Goal: Task Accomplishment & Management: Manage account settings

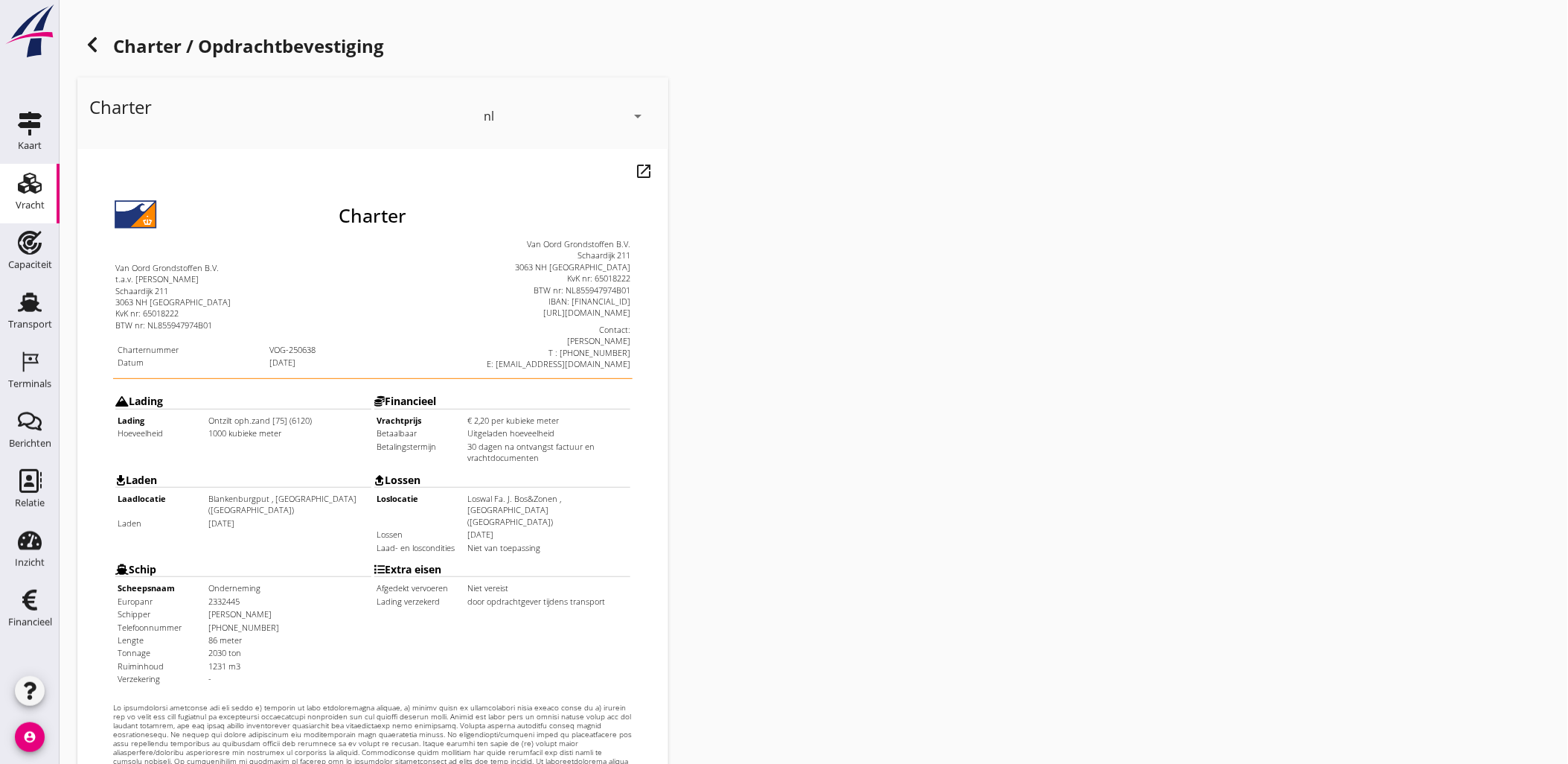
scroll to position [337, 0]
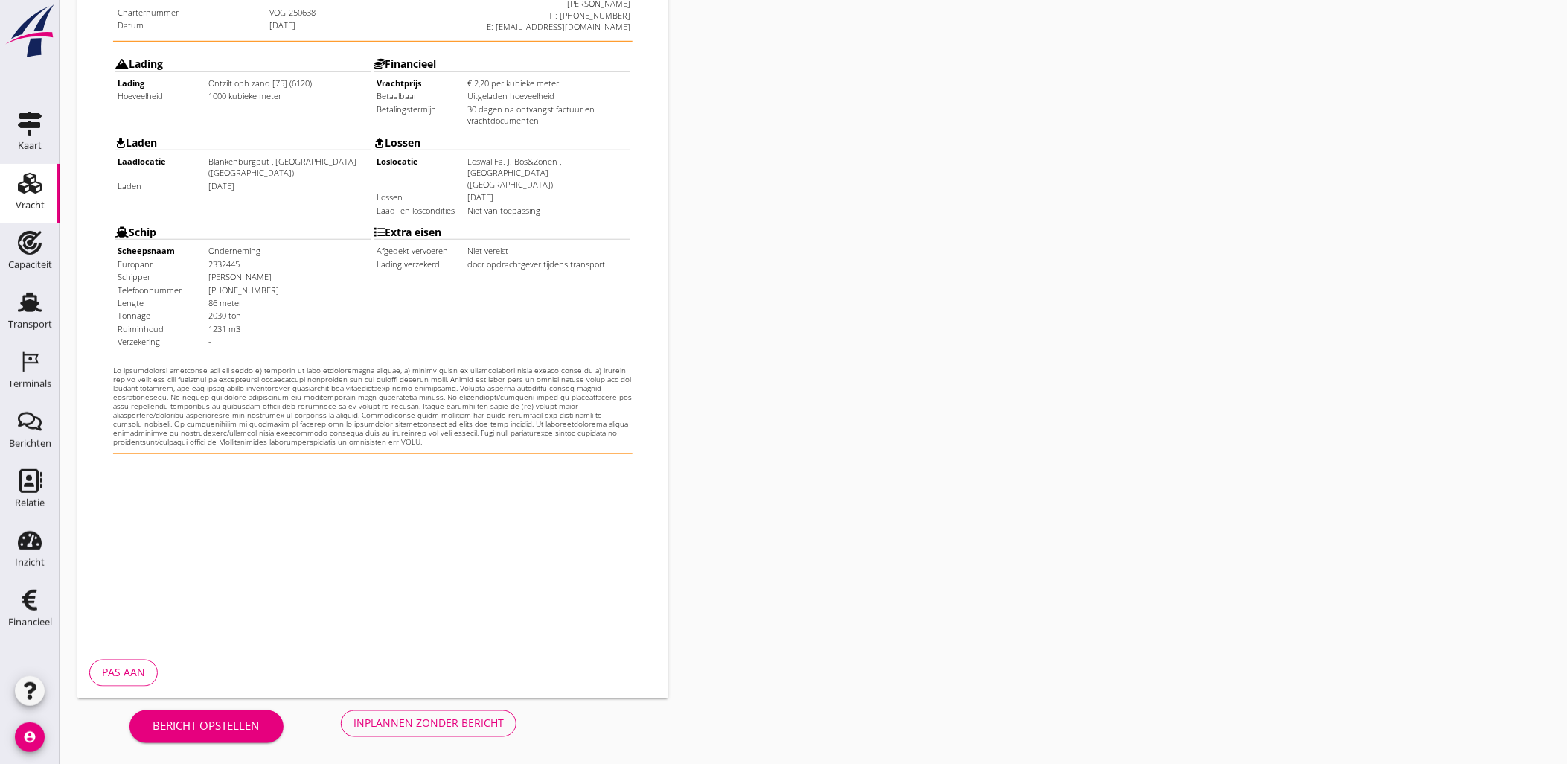
click at [391, 716] on div "Inplannen zonder bericht" at bounding box center [429, 723] width 151 height 15
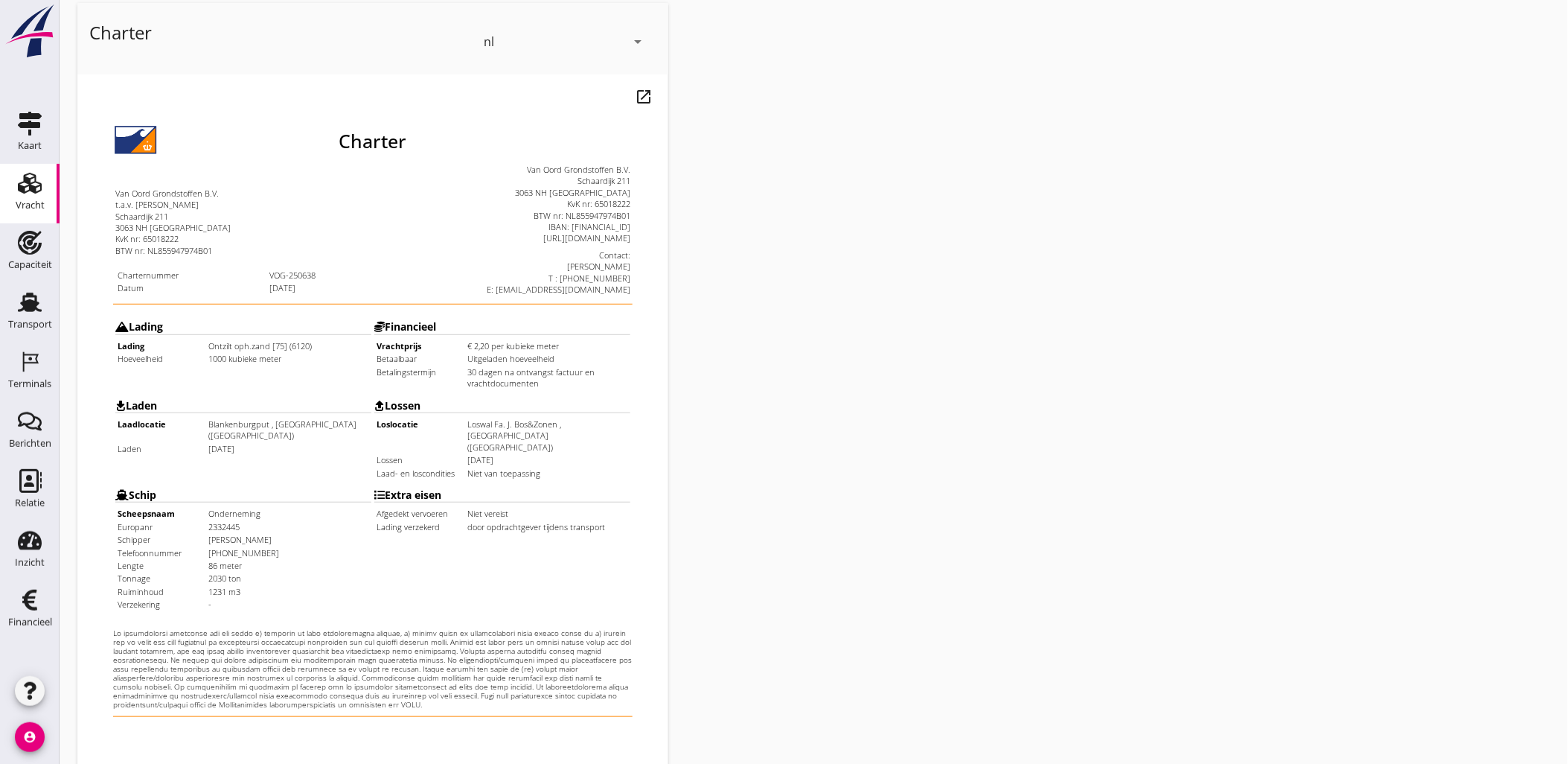
scroll to position [0, 0]
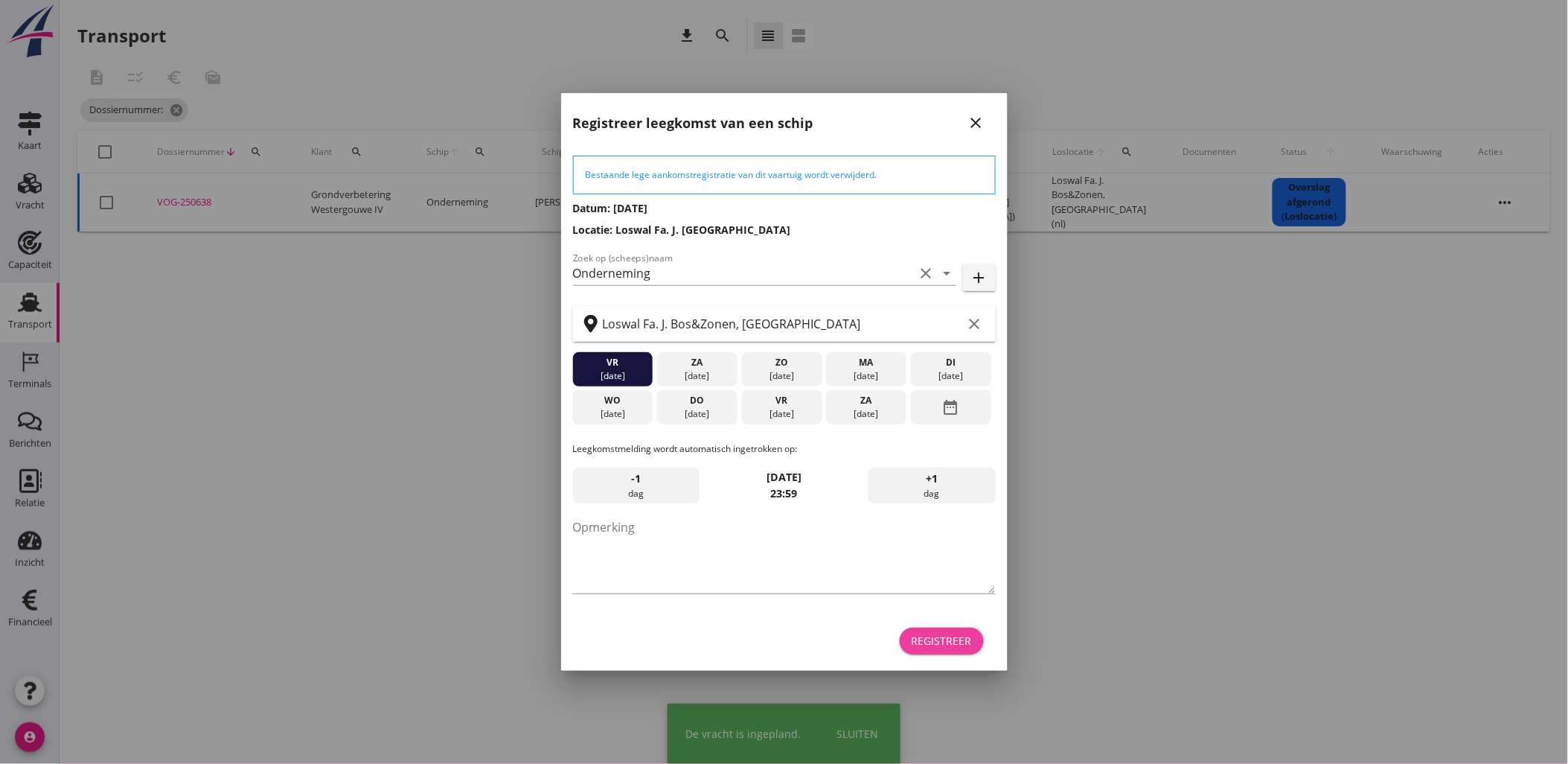
click at [956, 649] on button "Registreer" at bounding box center [942, 641] width 84 height 27
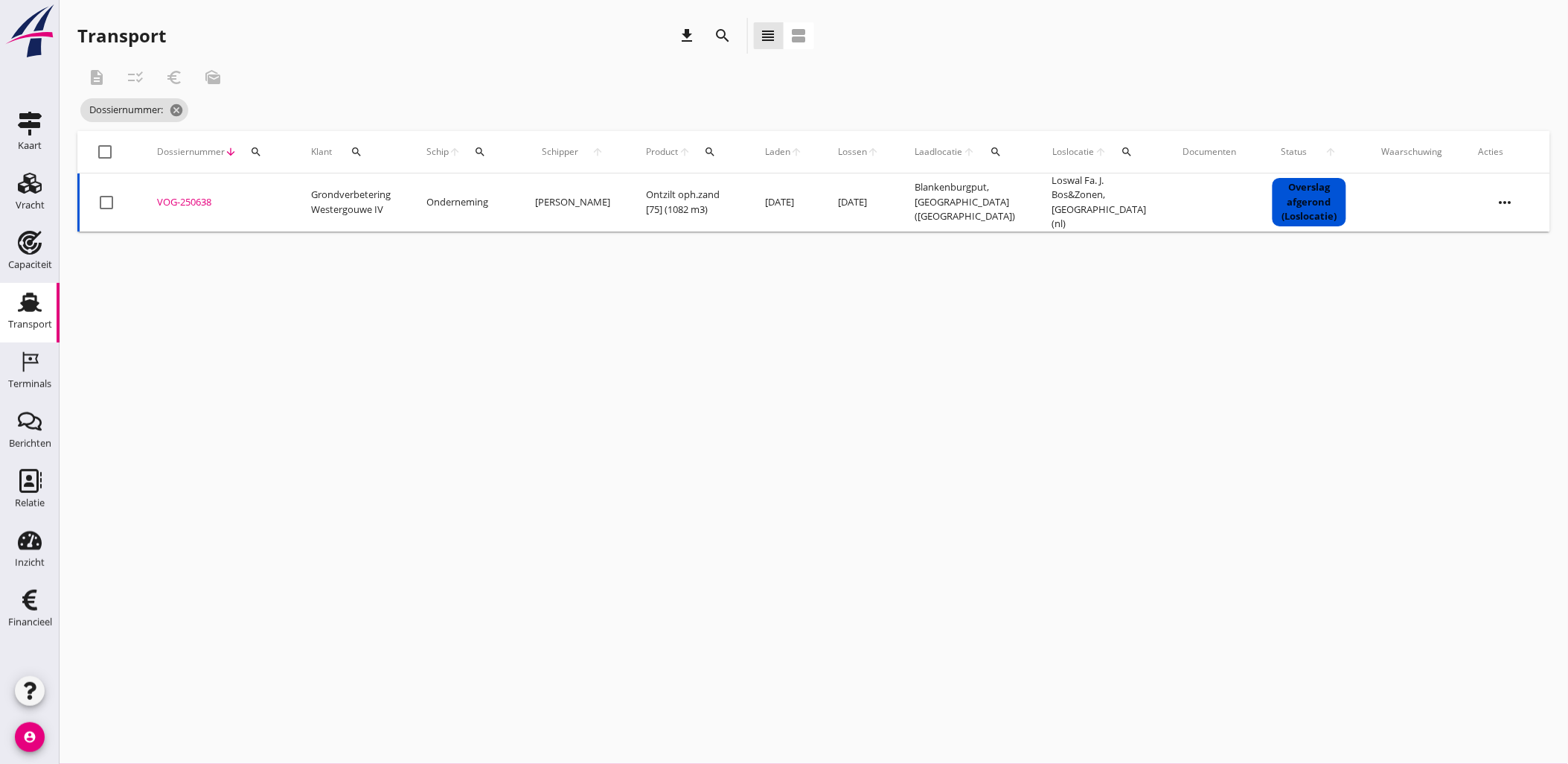
click at [485, 144] on button "search" at bounding box center [481, 152] width 27 height 27
drag, startPoint x: 516, startPoint y: 180, endPoint x: 524, endPoint y: 185, distance: 9.4
click at [524, 185] on div "Zoek op (scheeps)naam arrow_drop_down" at bounding box center [577, 197] width 196 height 48
drag, startPoint x: 524, startPoint y: 185, endPoint x: 537, endPoint y: 189, distance: 13.6
click at [537, 189] on input "Zoek op (scheeps)naam" at bounding box center [557, 195] width 155 height 24
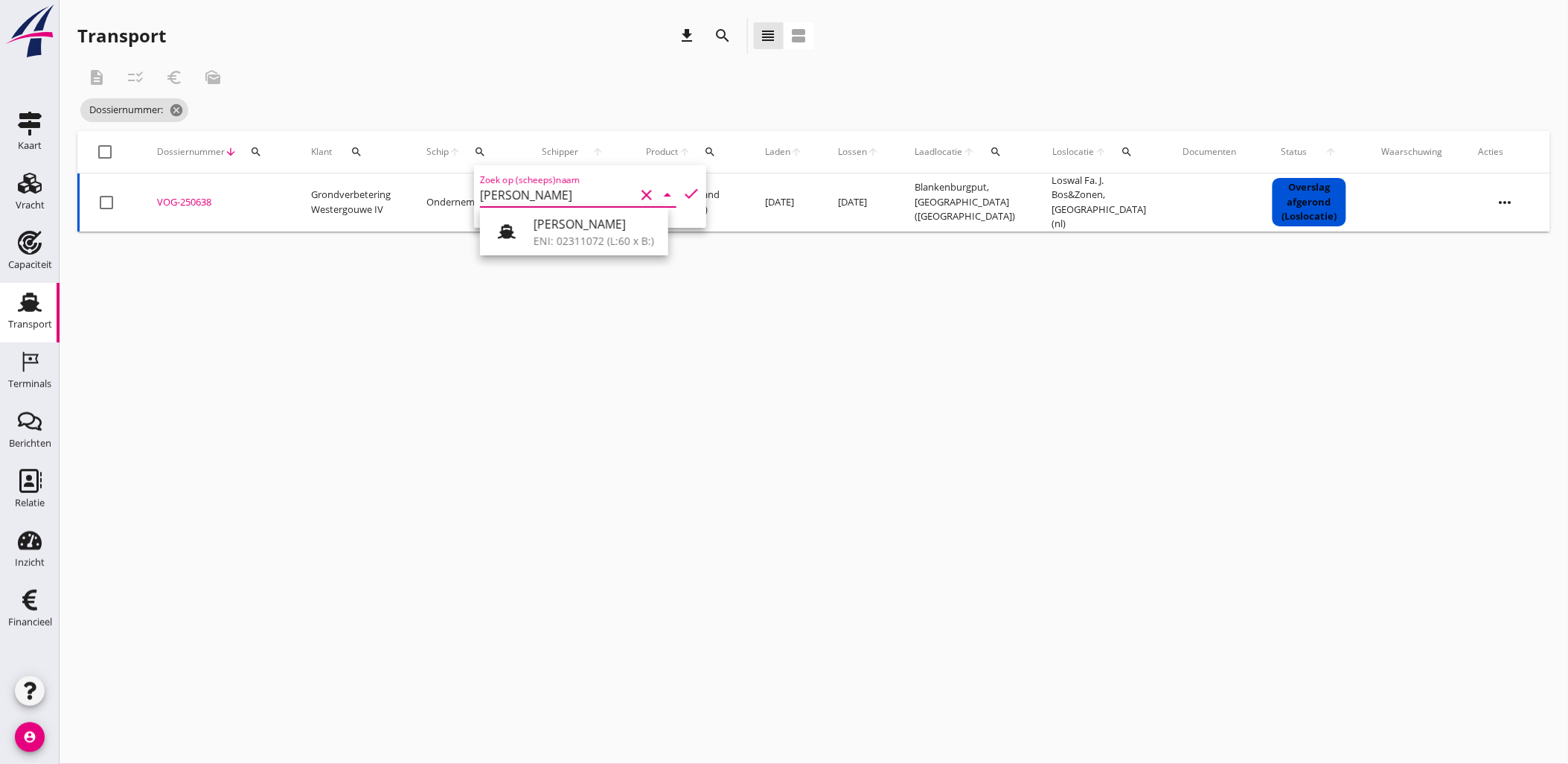
click at [557, 228] on div "[PERSON_NAME]" at bounding box center [594, 224] width 123 height 18
click at [682, 191] on icon "check" at bounding box center [691, 194] width 18 height 18
type input "[PERSON_NAME]"
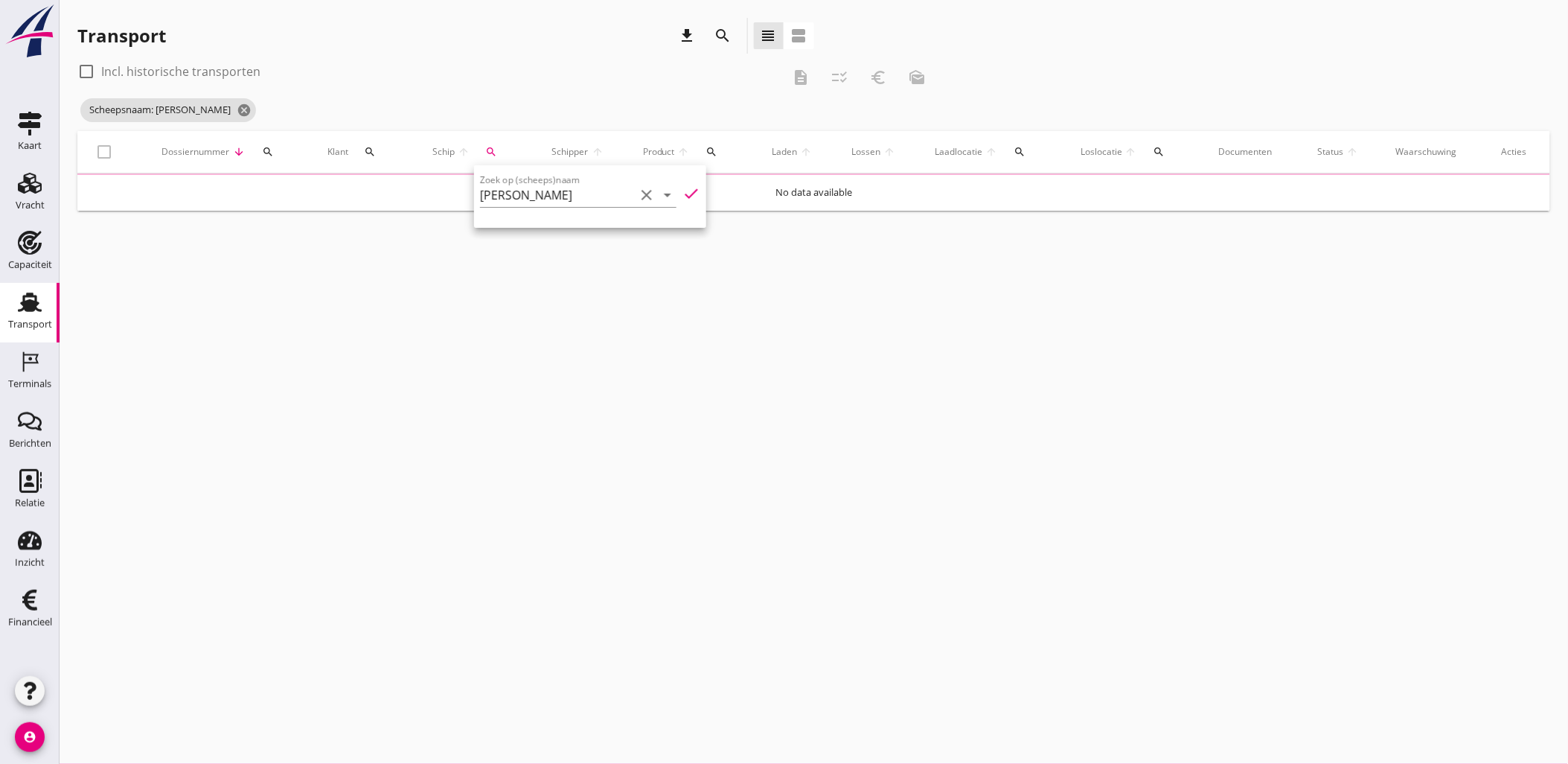
click at [182, 70] on label "Incl. historische transporten" at bounding box center [181, 71] width 160 height 15
checkbox input "true"
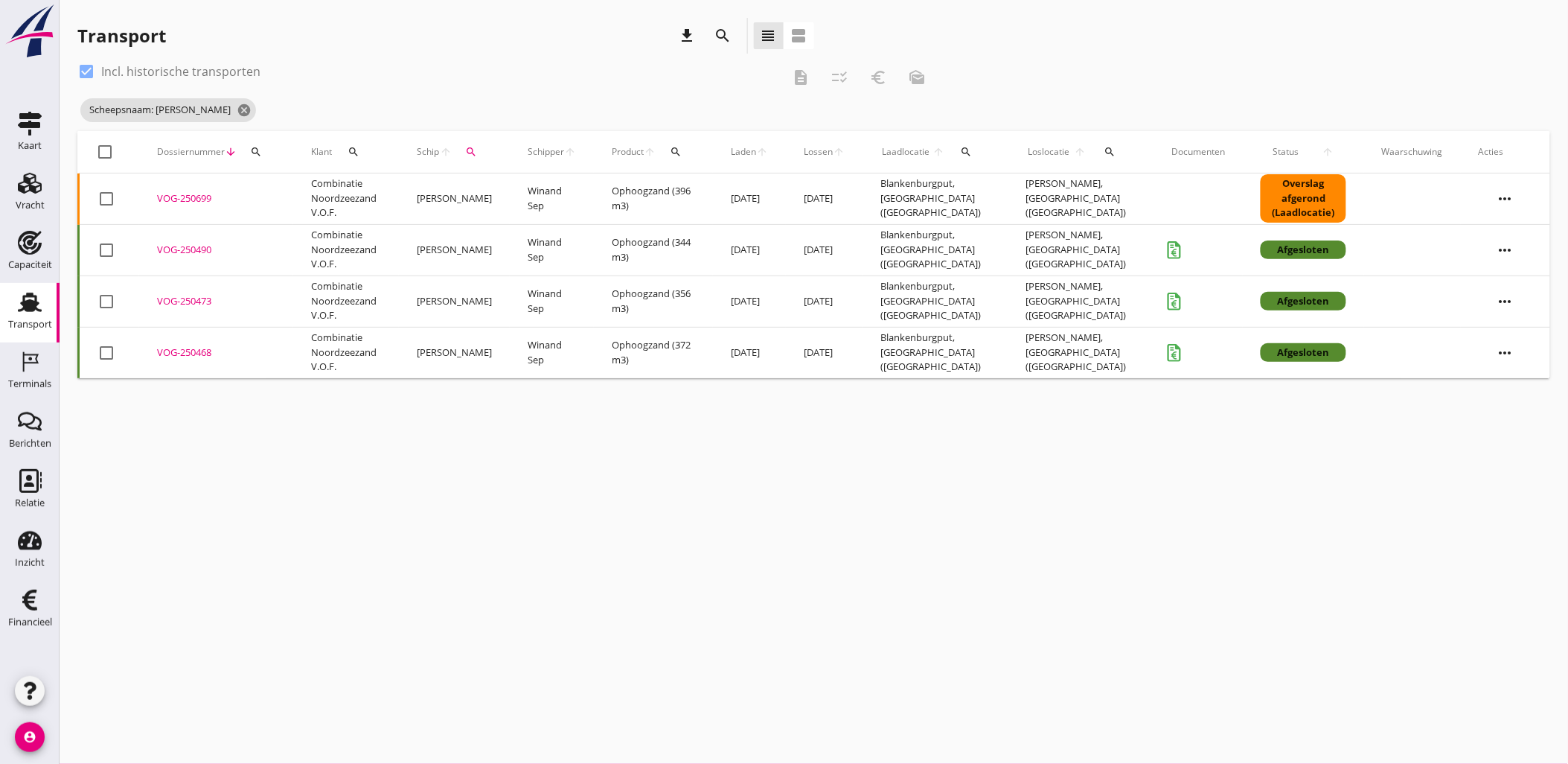
click at [1498, 195] on icon "more_horiz" at bounding box center [1505, 198] width 41 height 41
drag, startPoint x: 17, startPoint y: 190, endPoint x: 46, endPoint y: 191, distance: 29.0
click at [18, 190] on icon "Vracht" at bounding box center [30, 183] width 24 height 24
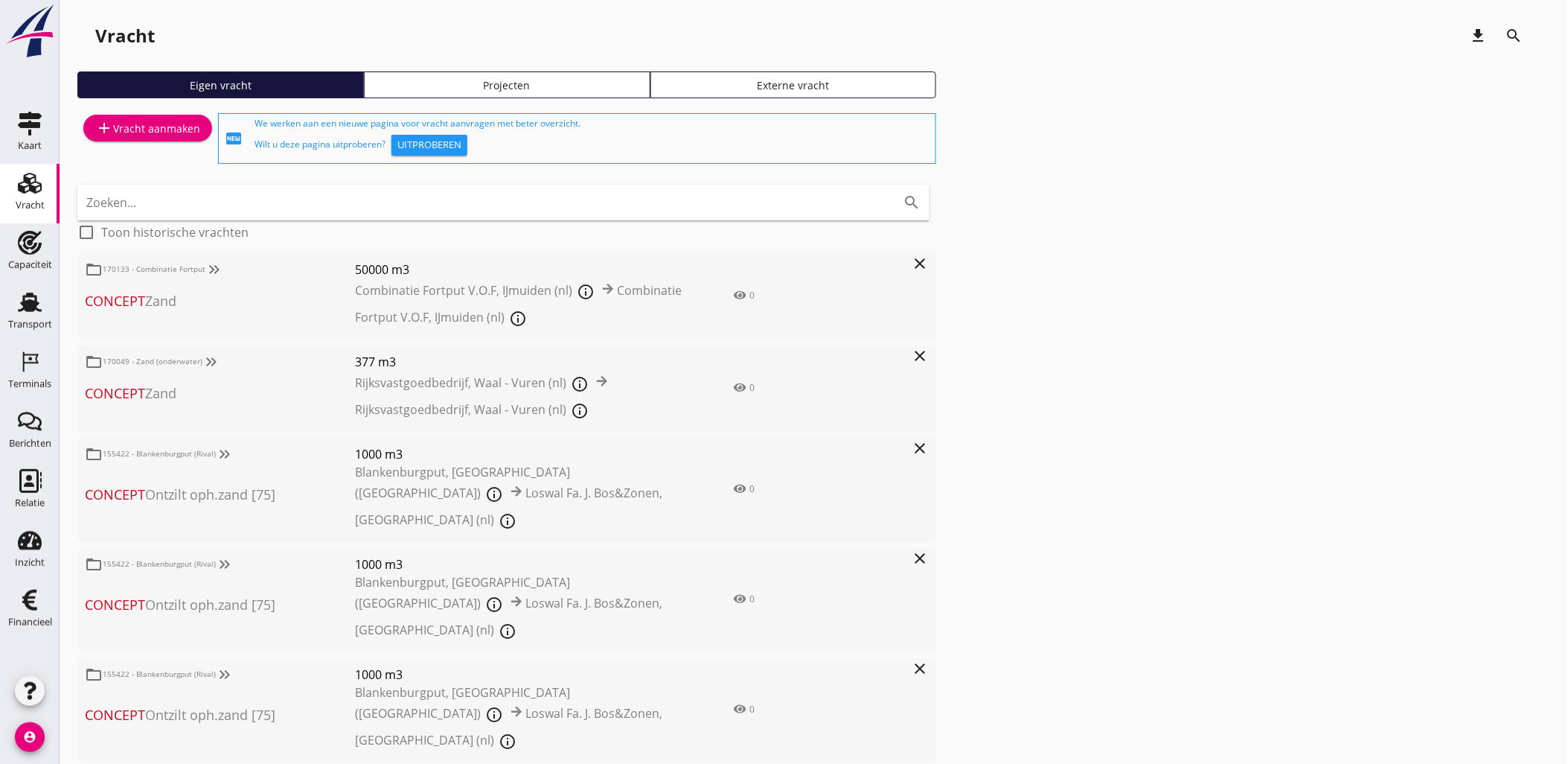
drag, startPoint x: 38, startPoint y: 304, endPoint x: 241, endPoint y: 269, distance: 206.0
click at [38, 304] on use at bounding box center [30, 302] width 24 height 20
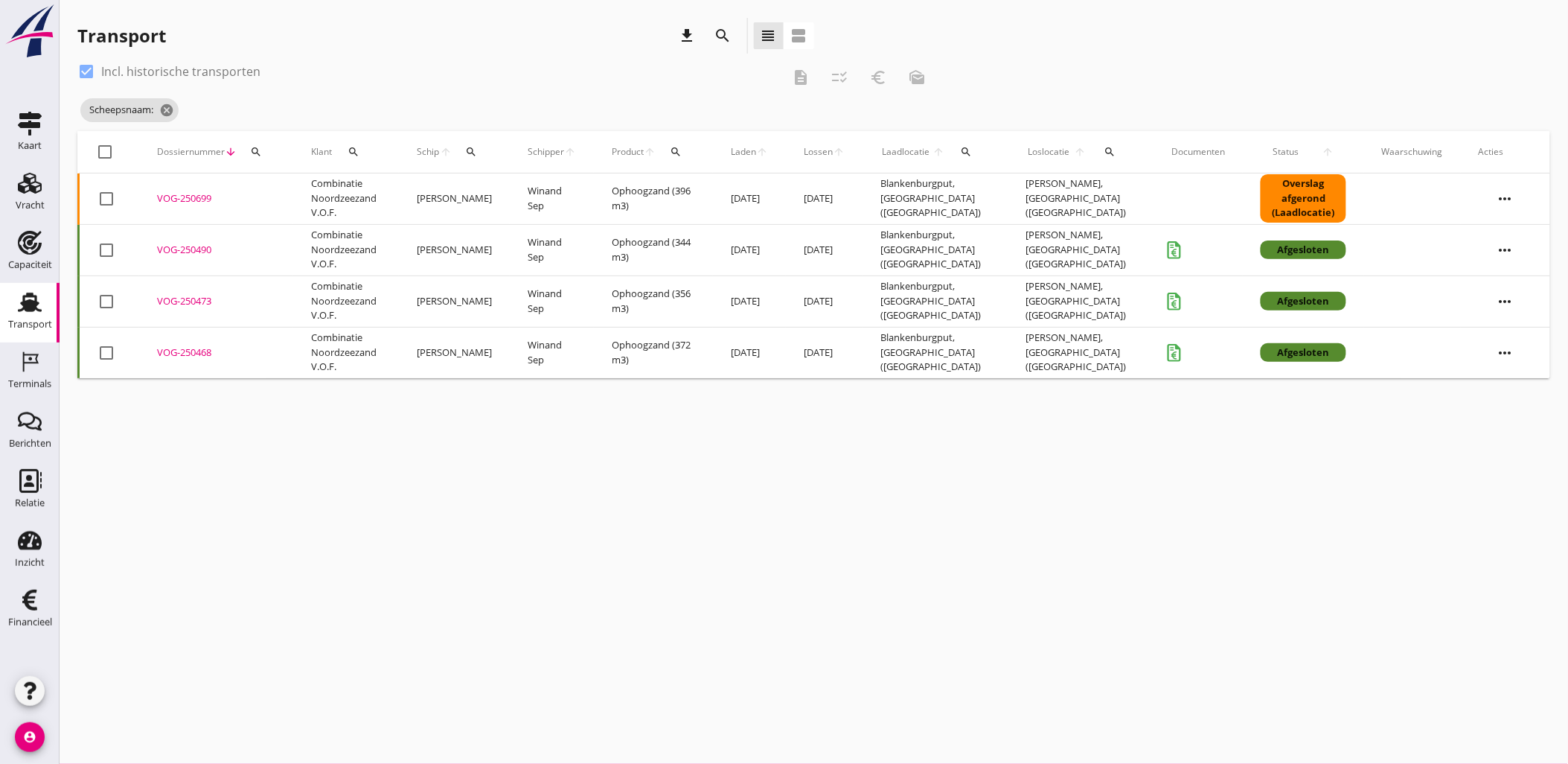
click at [1512, 196] on icon "more_horiz" at bounding box center [1505, 198] width 41 height 41
click at [1529, 377] on div "Vracht kopieeren" at bounding box center [1496, 386] width 107 height 18
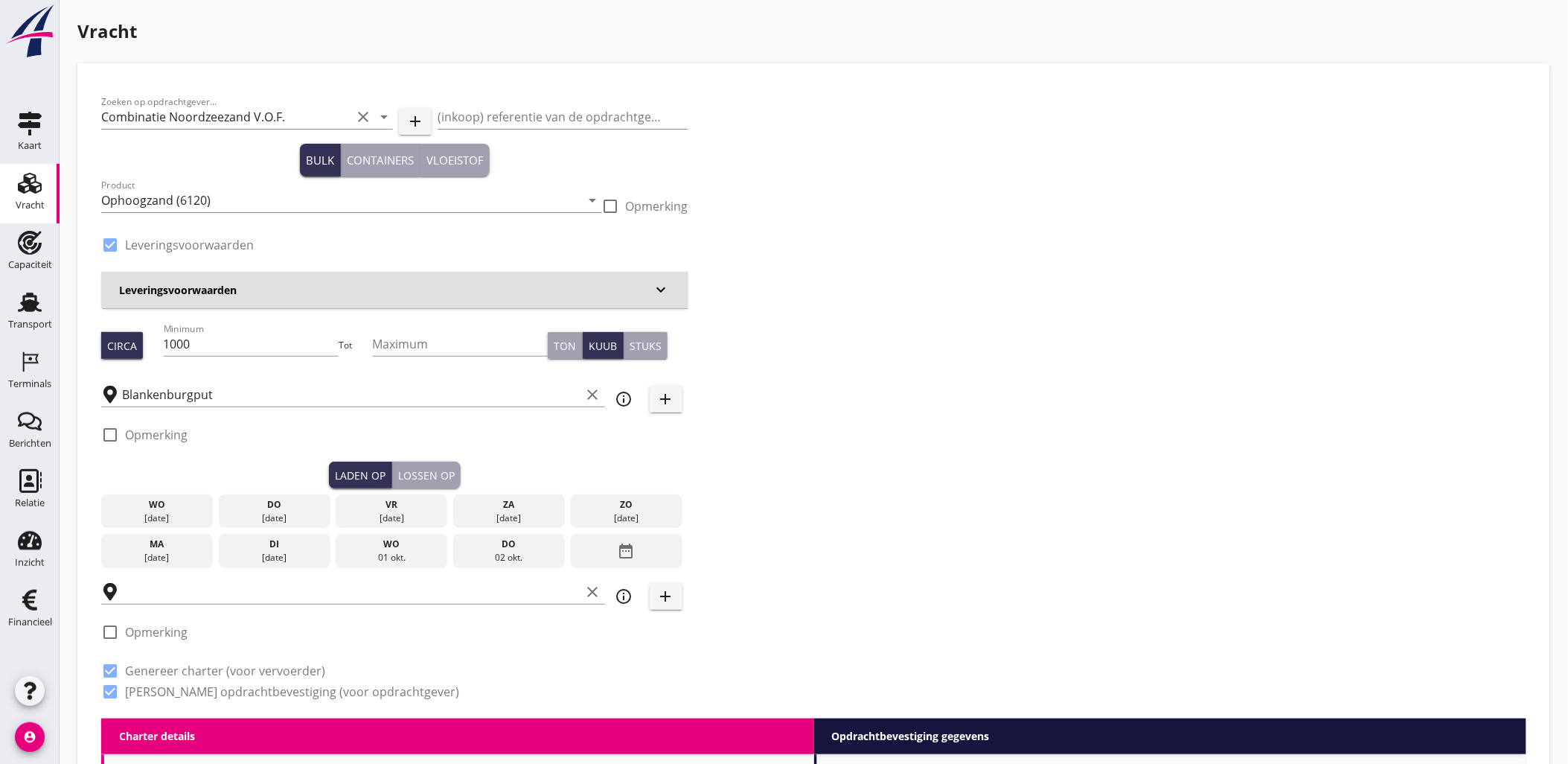
checkbox input "true"
type input "Zeker Zand"
checkbox input "true"
click at [187, 510] on div "wo" at bounding box center [157, 504] width 104 height 13
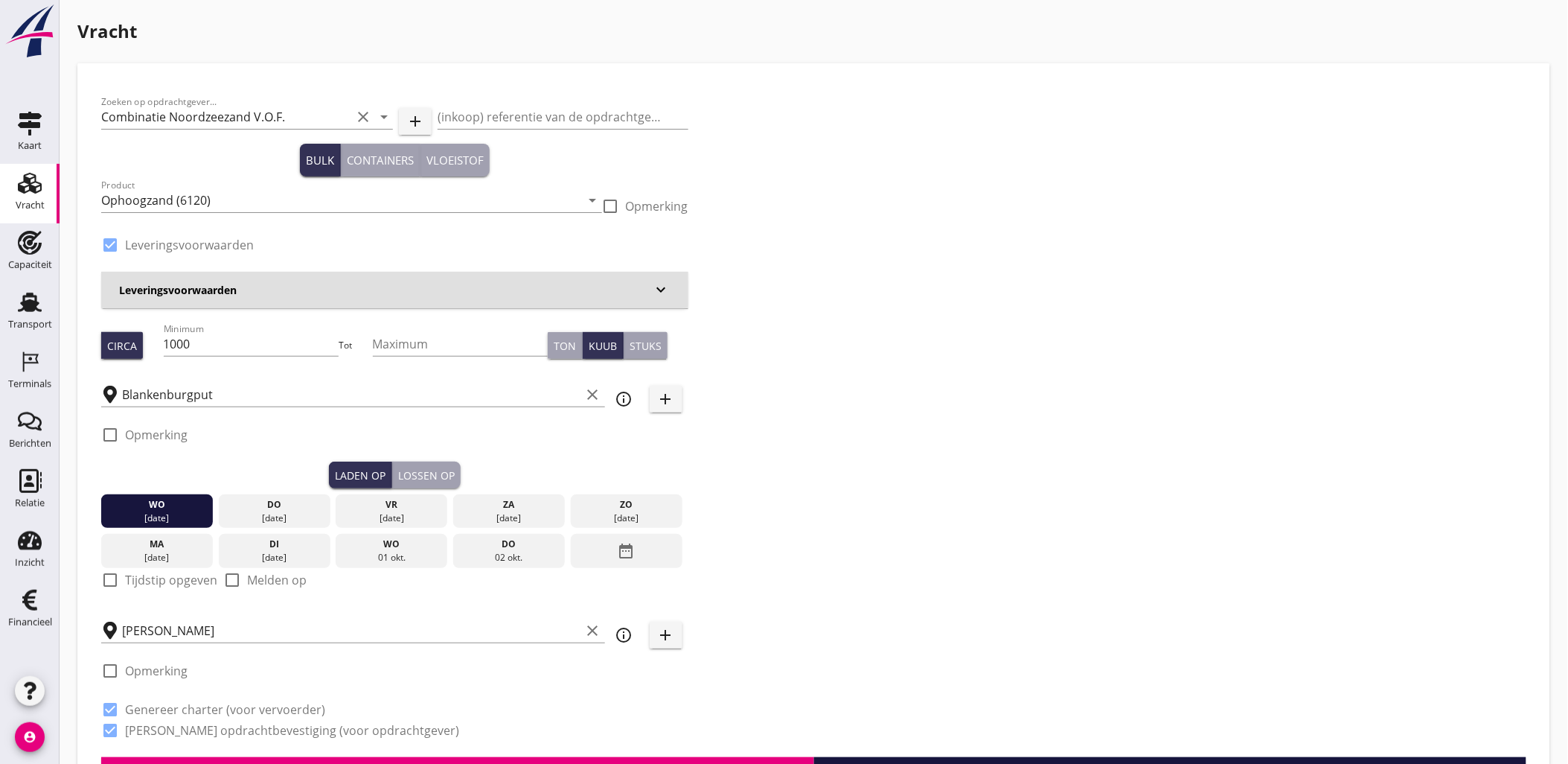
click at [160, 582] on label "Tijdstip opgeven" at bounding box center [170, 579] width 92 height 15
checkbox input "true"
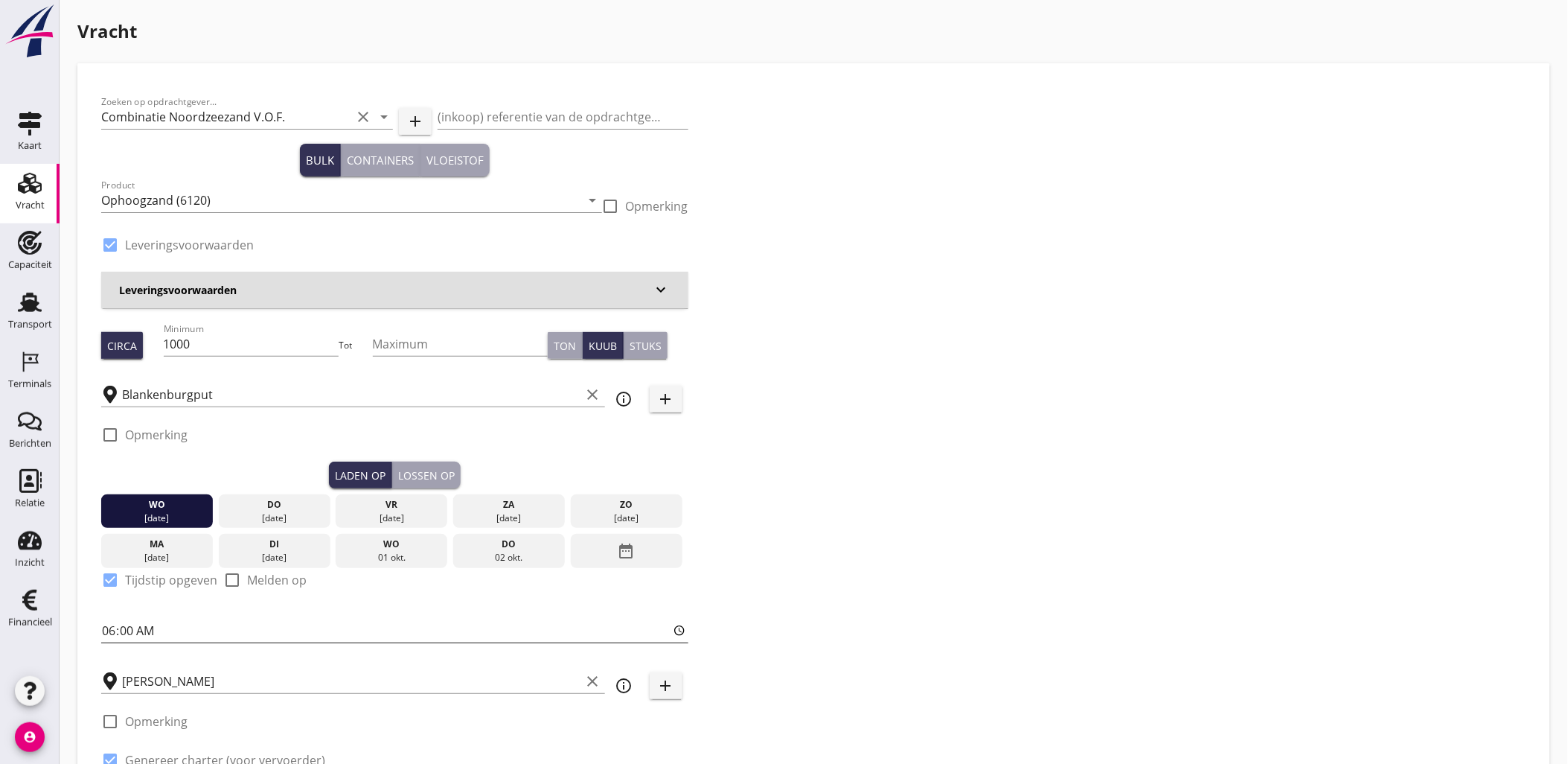
click at [113, 631] on input "06:00" at bounding box center [394, 630] width 587 height 24
type input "16:00"
click at [411, 469] on div "Lossen op" at bounding box center [426, 474] width 56 height 15
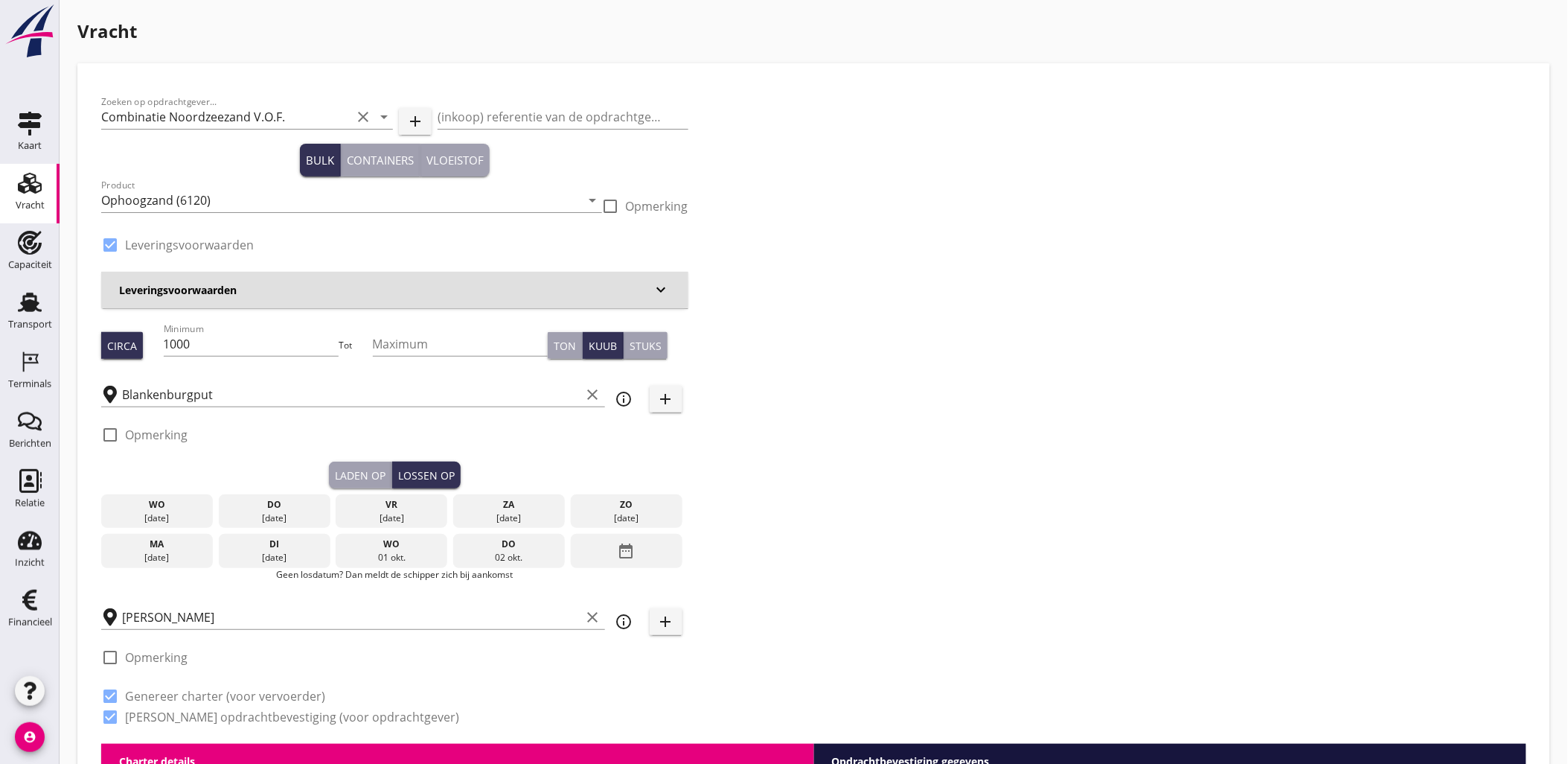
click at [185, 511] on div "[DATE]" at bounding box center [157, 517] width 104 height 13
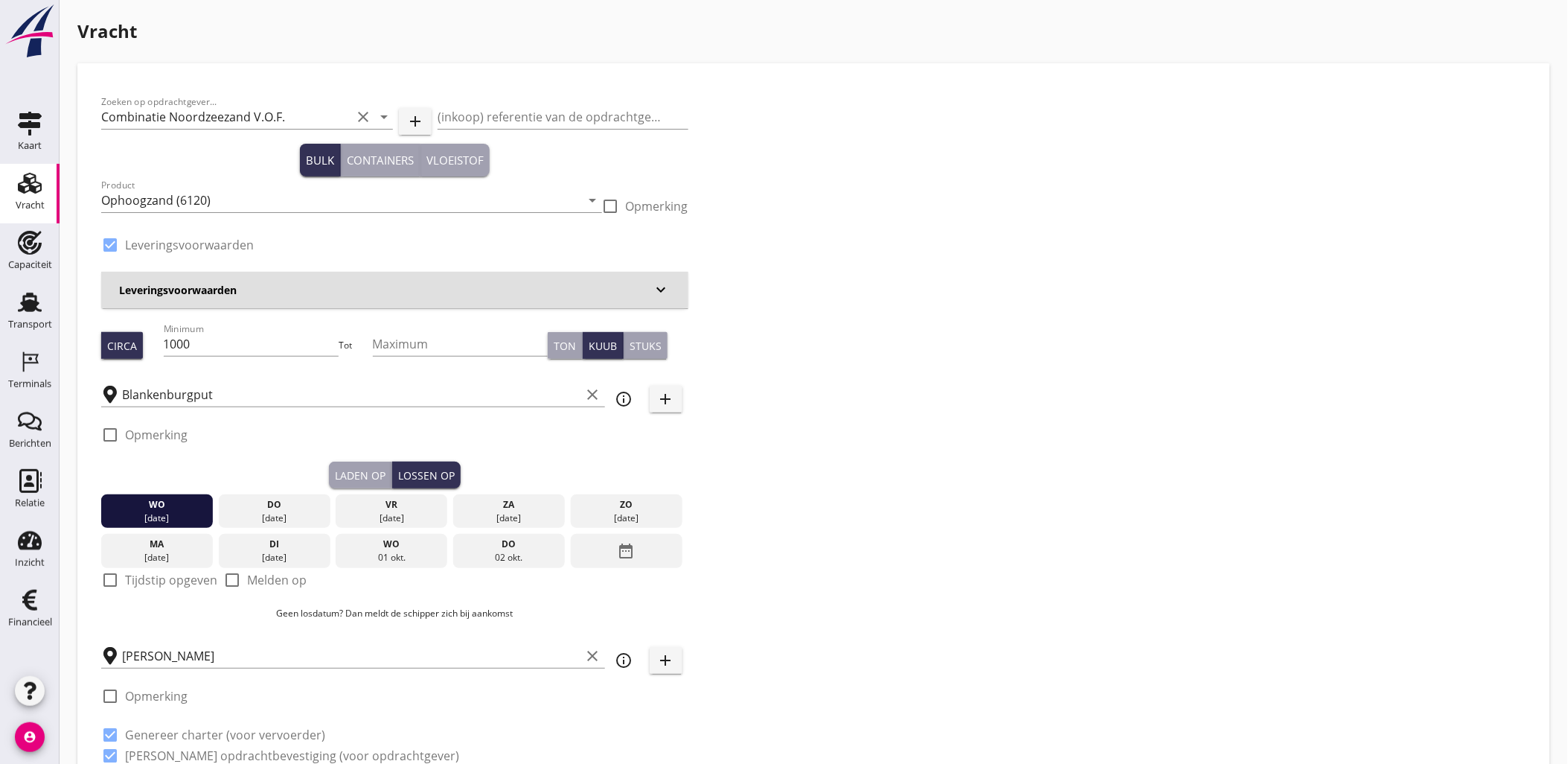
click at [344, 475] on div "Laden op" at bounding box center [360, 474] width 50 height 15
checkbox input "true"
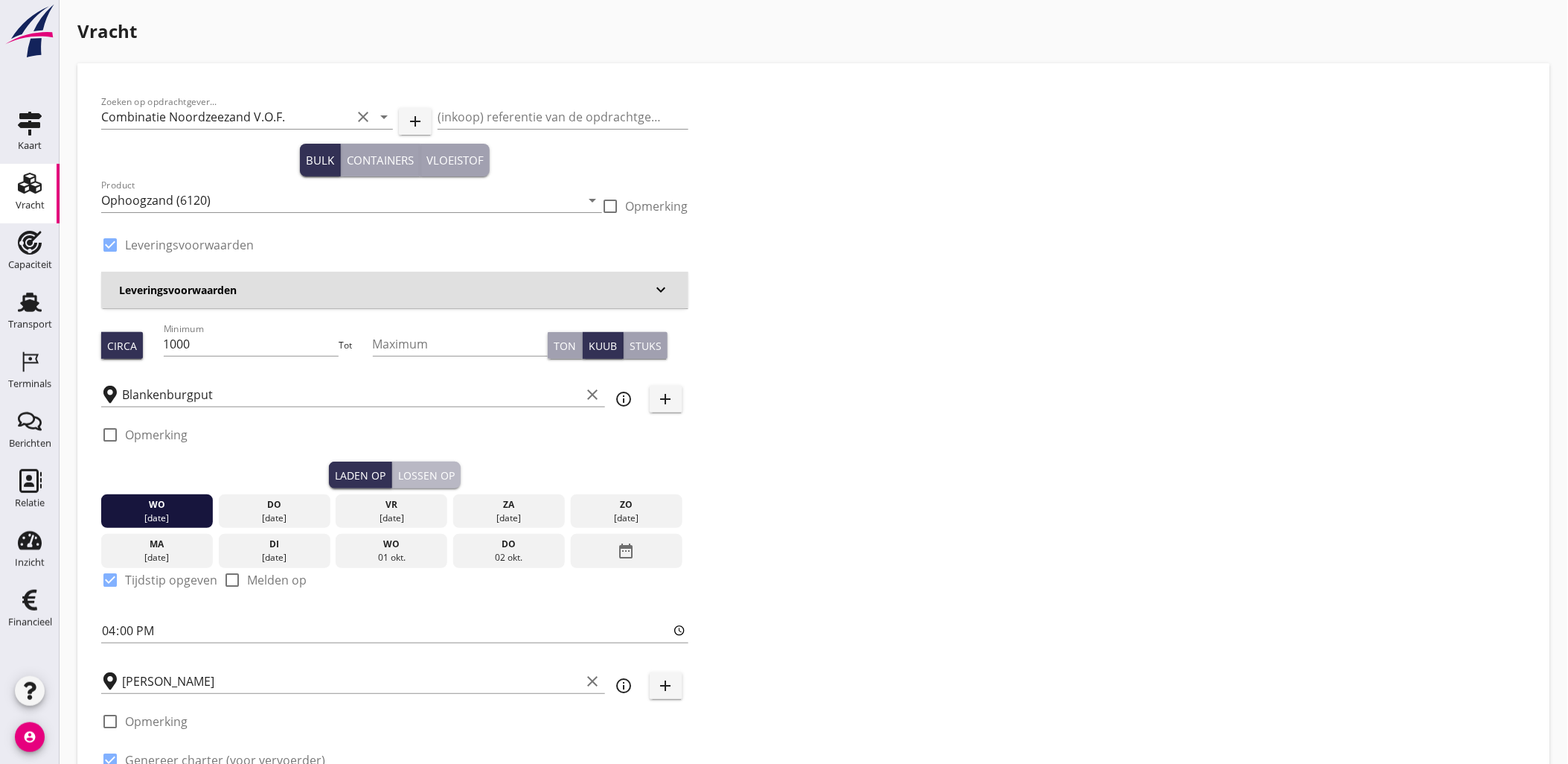
click at [413, 470] on div "Lossen op" at bounding box center [426, 474] width 56 height 15
checkbox input "false"
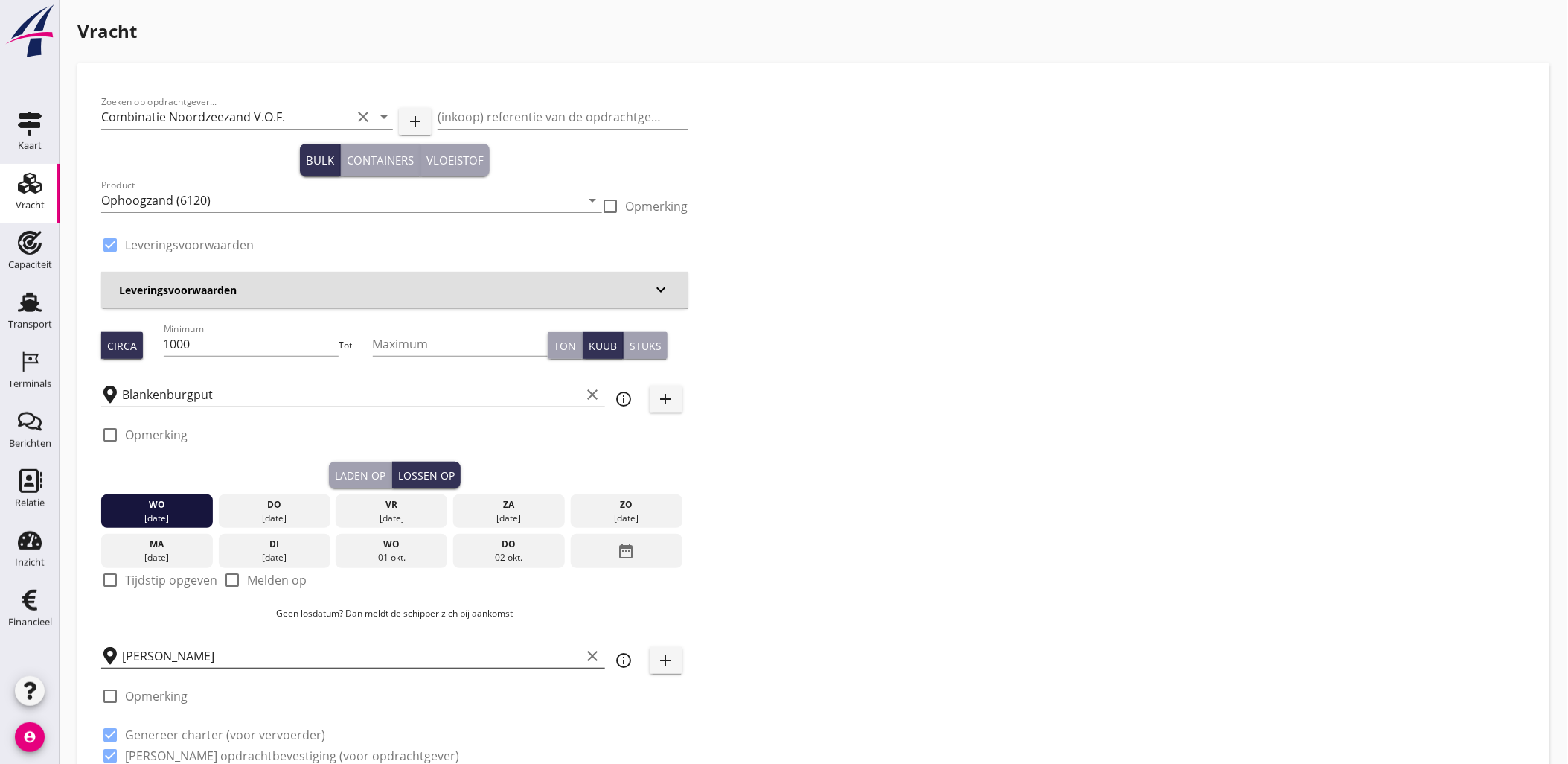
click at [257, 653] on input "Zeker Zand" at bounding box center [351, 655] width 459 height 24
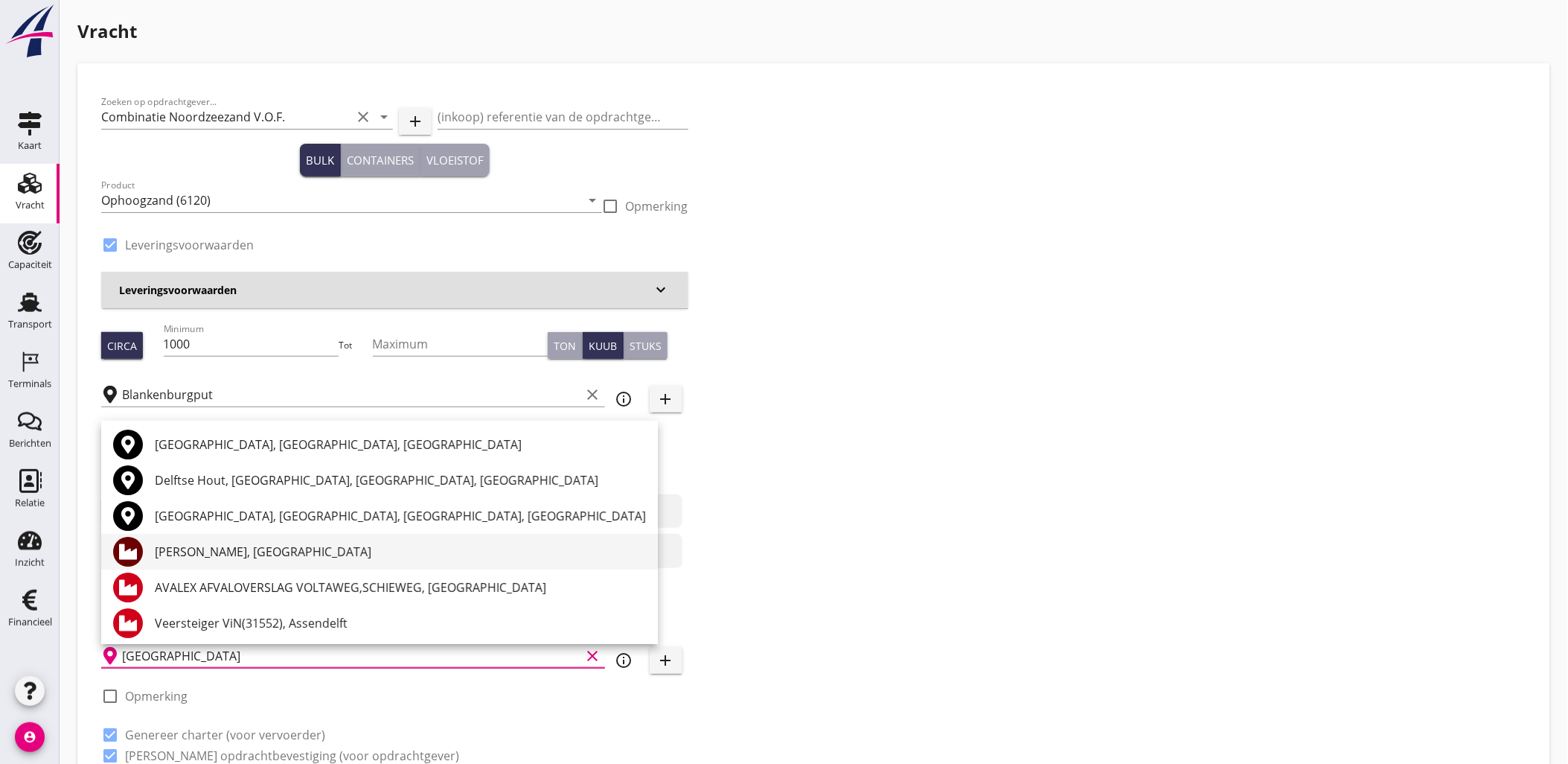
click at [248, 547] on div "[PERSON_NAME], [GEOGRAPHIC_DATA]" at bounding box center [401, 551] width 491 height 18
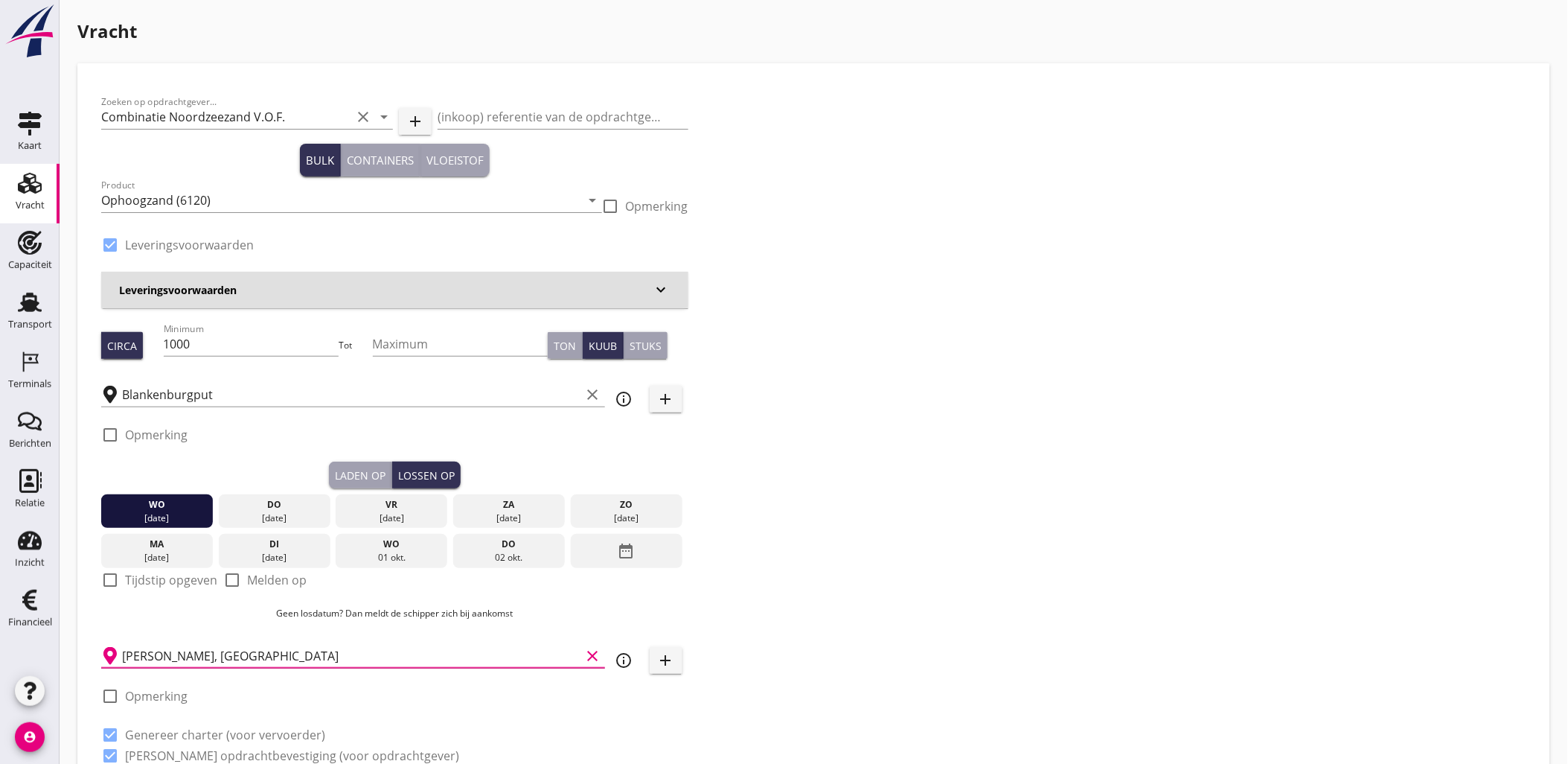
type input "[PERSON_NAME], [GEOGRAPHIC_DATA]"
click at [358, 473] on div "Laden op" at bounding box center [360, 474] width 50 height 15
checkbox input "true"
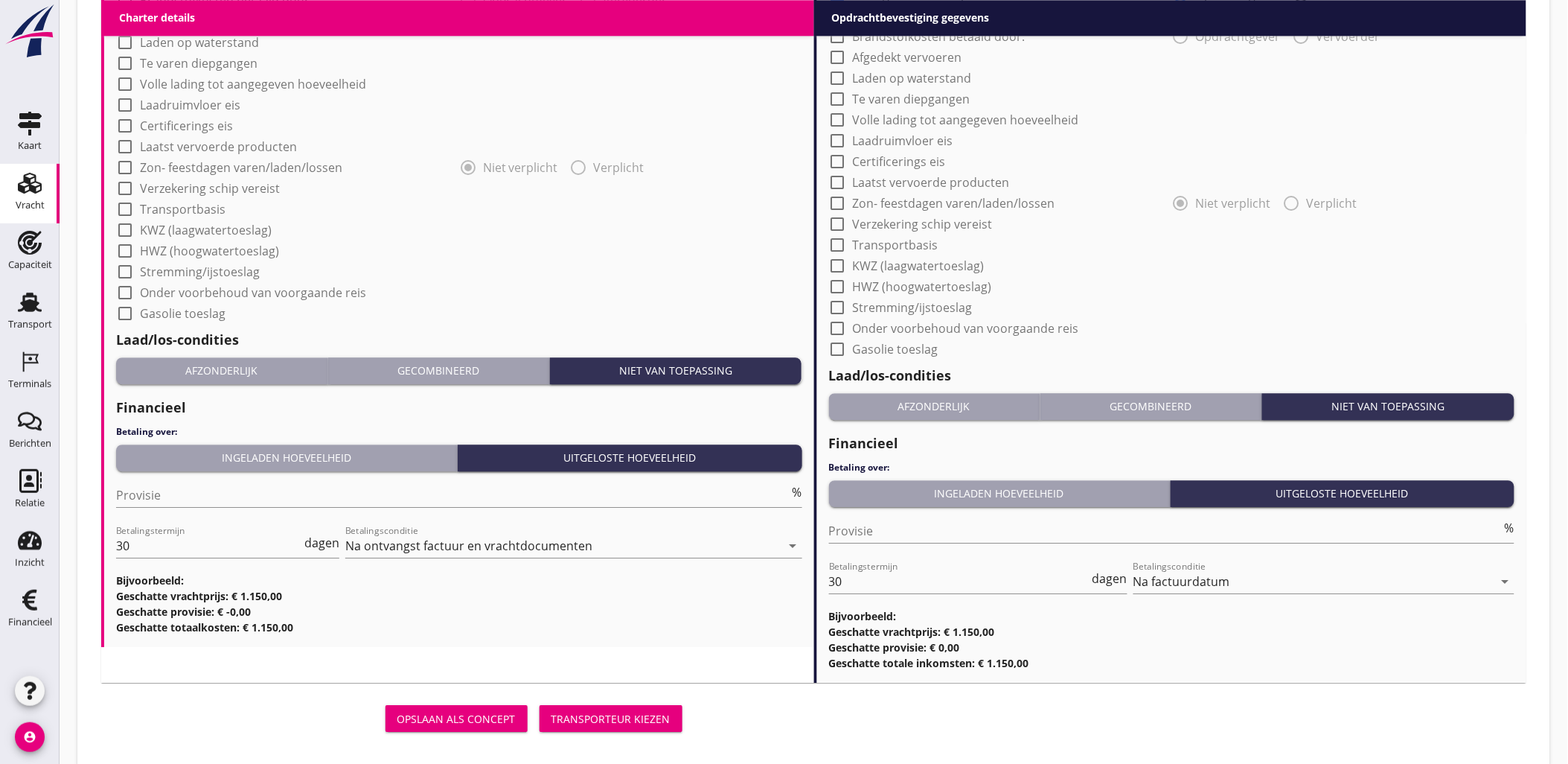
scroll to position [1296, 0]
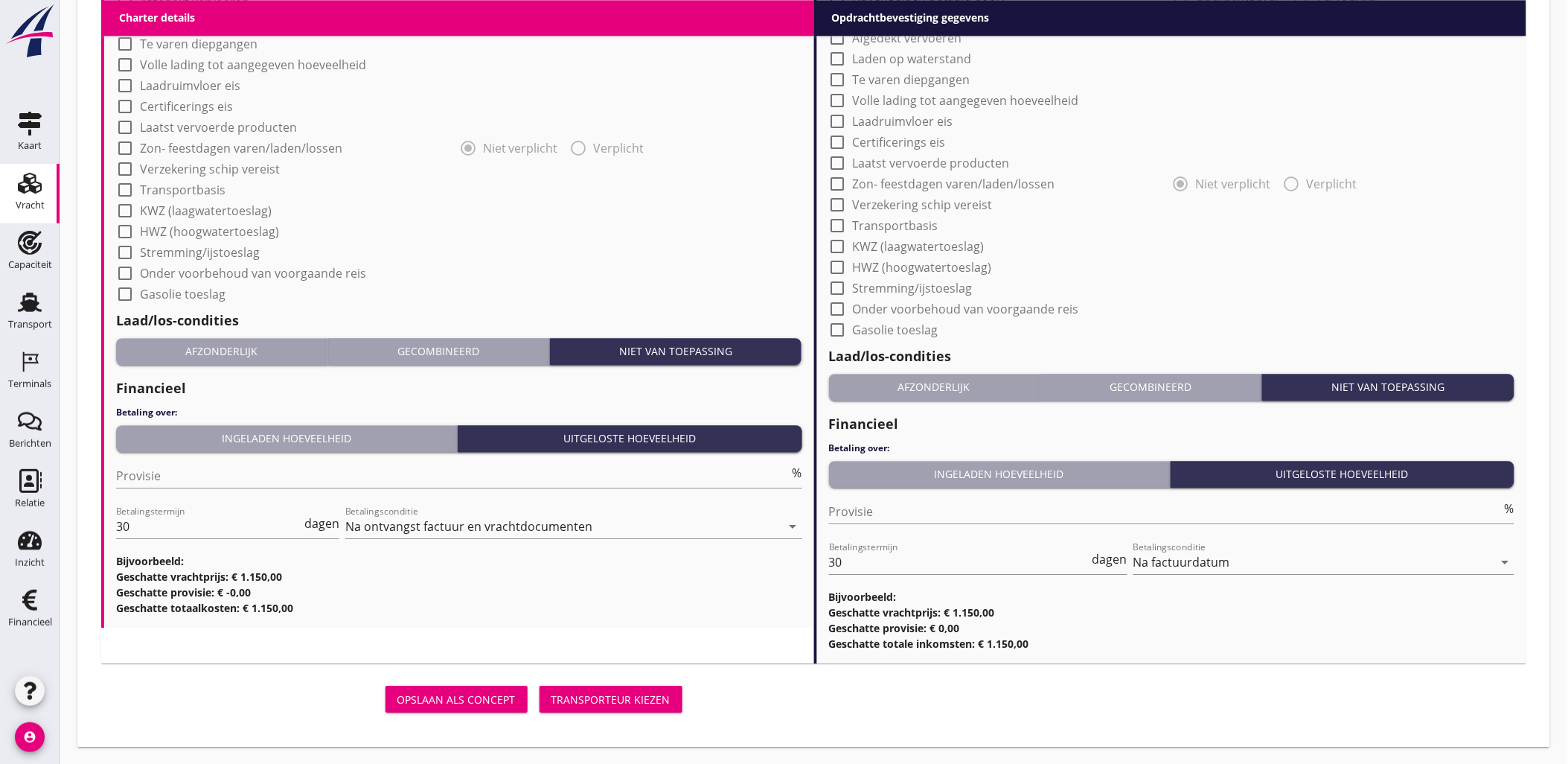
click at [625, 697] on div "Transporteur kiezen" at bounding box center [611, 699] width 119 height 15
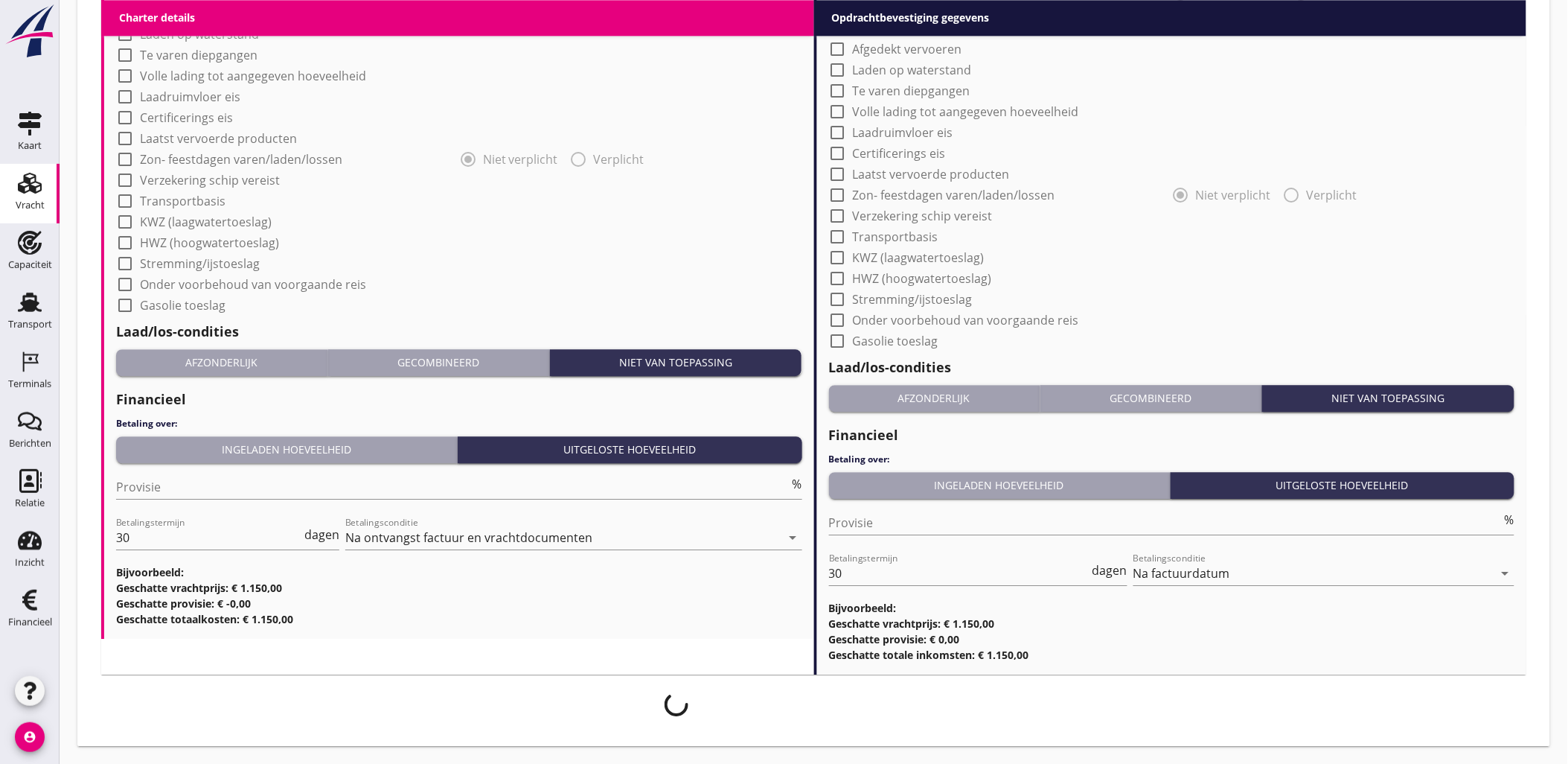
scroll to position [1283, 0]
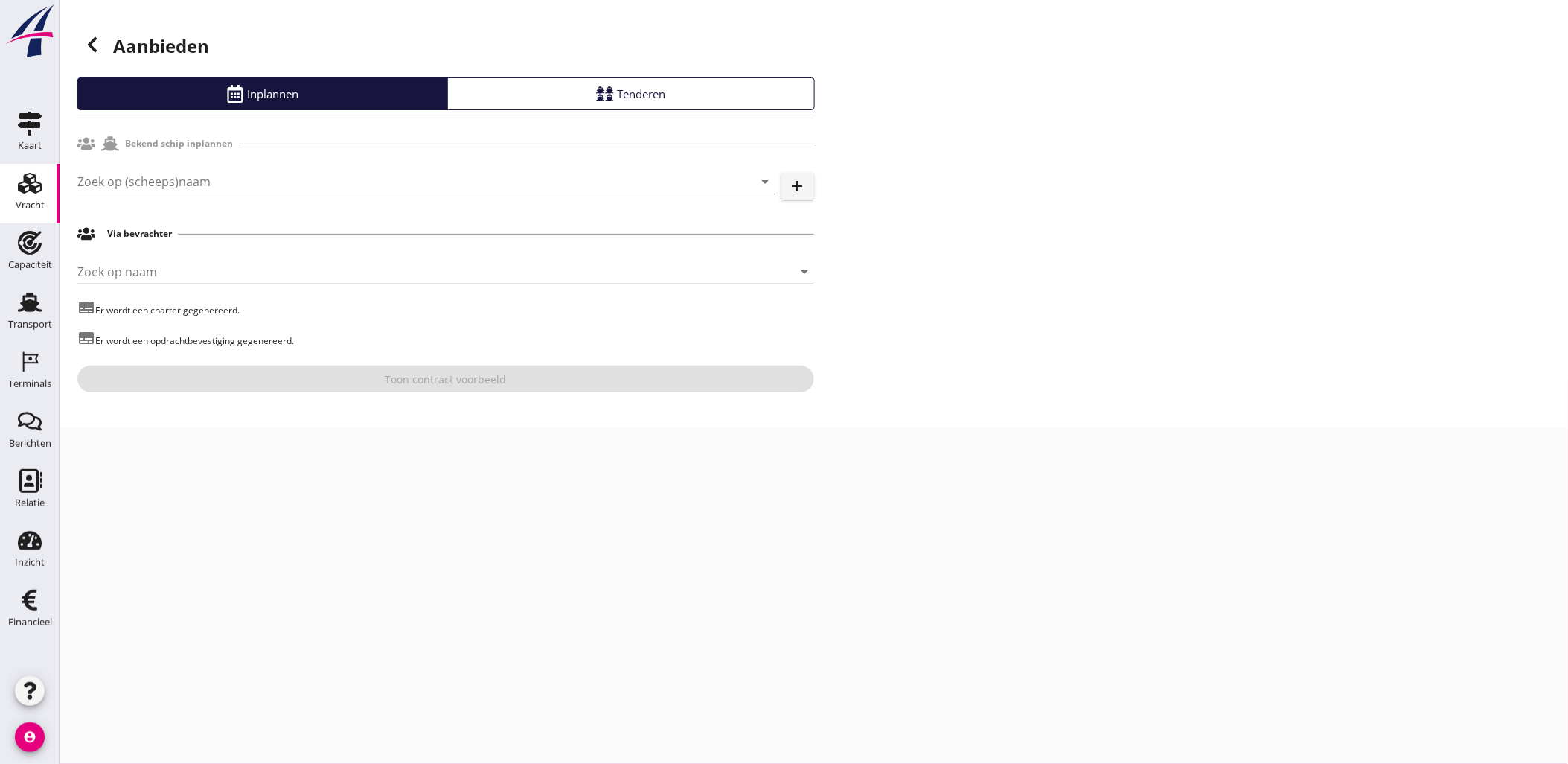
click at [192, 178] on input "Zoek op (scheeps)naam" at bounding box center [404, 181] width 655 height 24
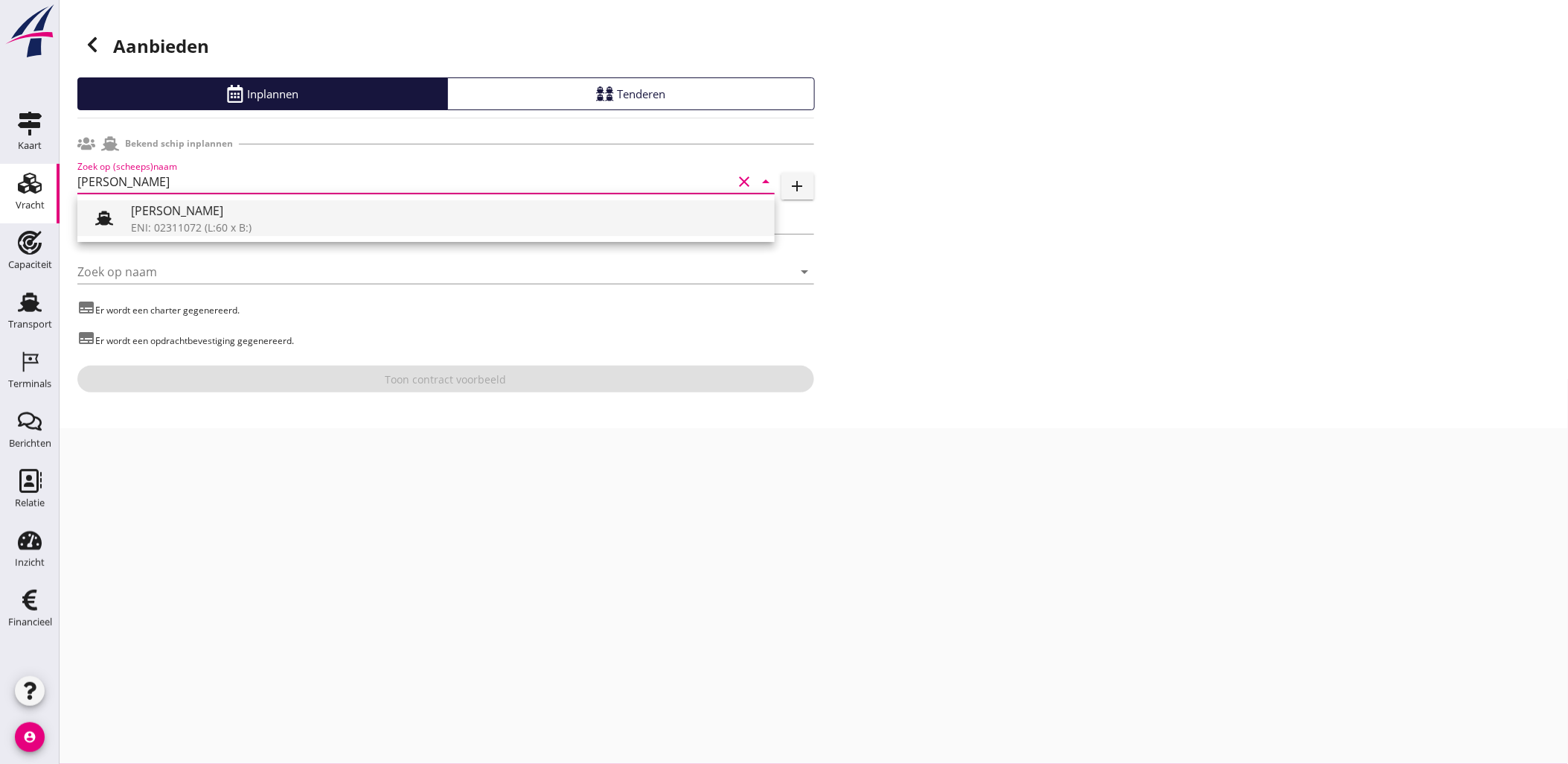
click at [210, 221] on div "ENI: 02311072 (L:60 x B:)" at bounding box center [446, 227] width 632 height 15
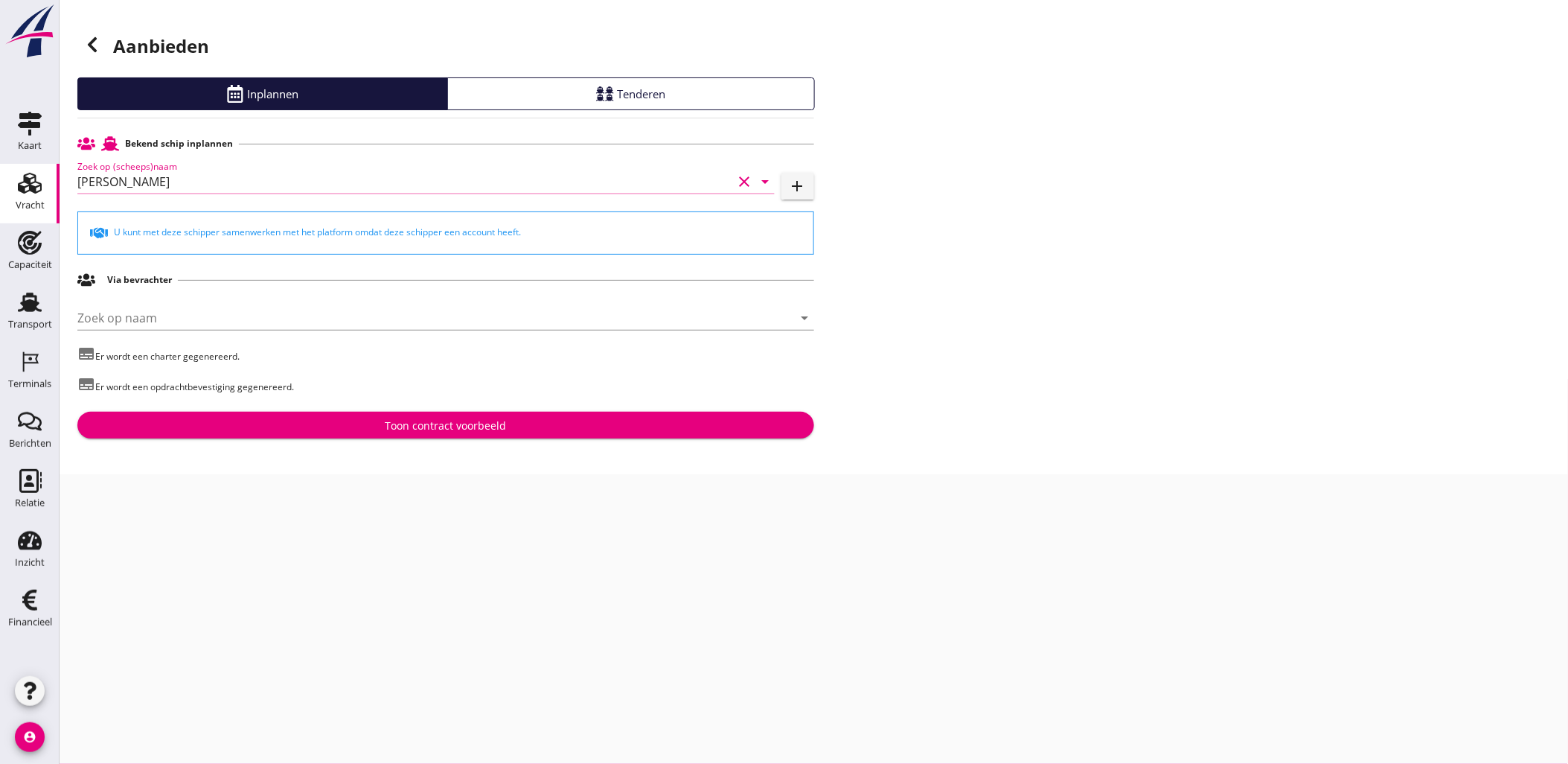
type input "[PERSON_NAME]"
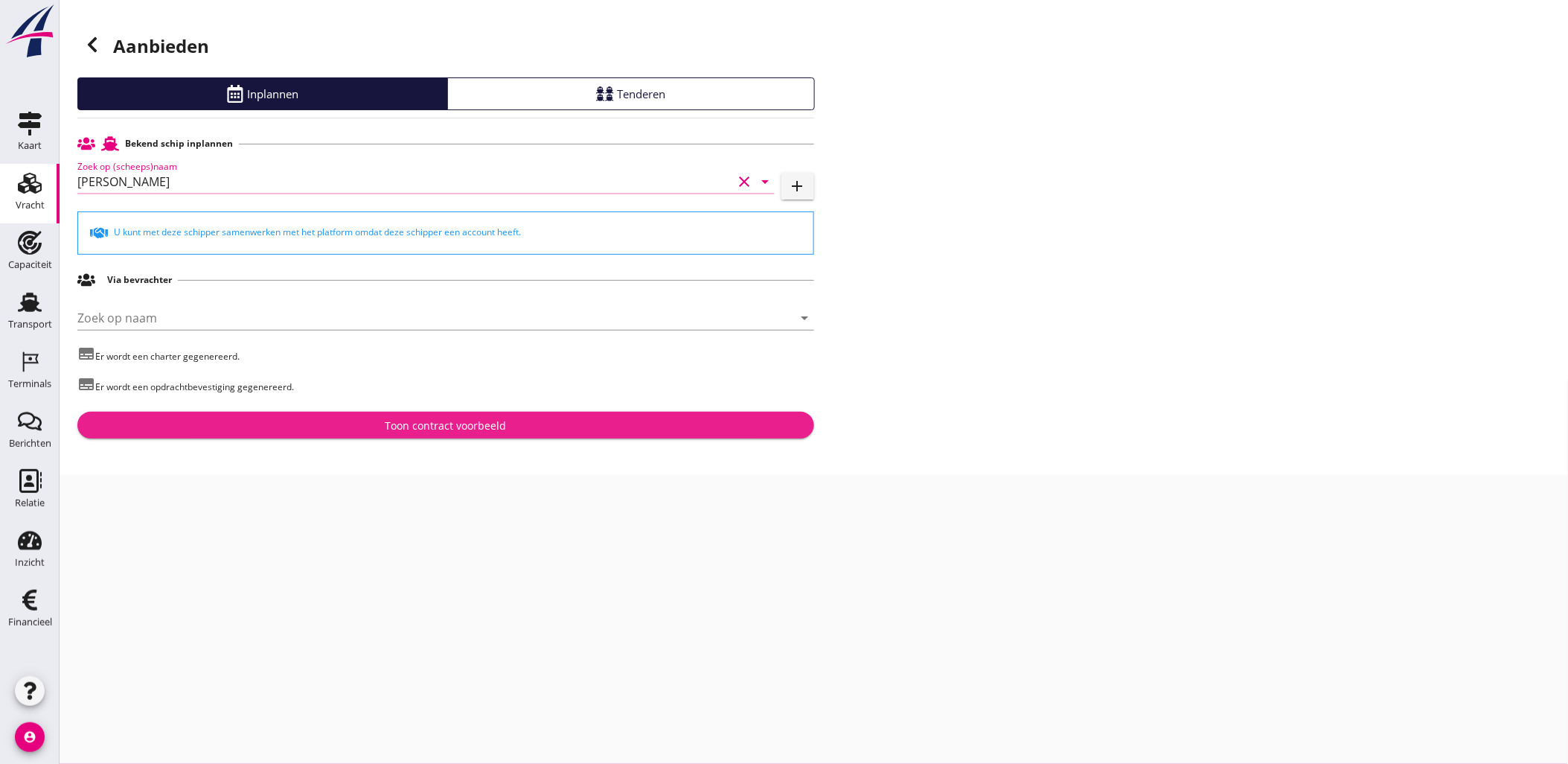
click at [444, 415] on button "Toon contract voorbeeld" at bounding box center [446, 425] width 737 height 27
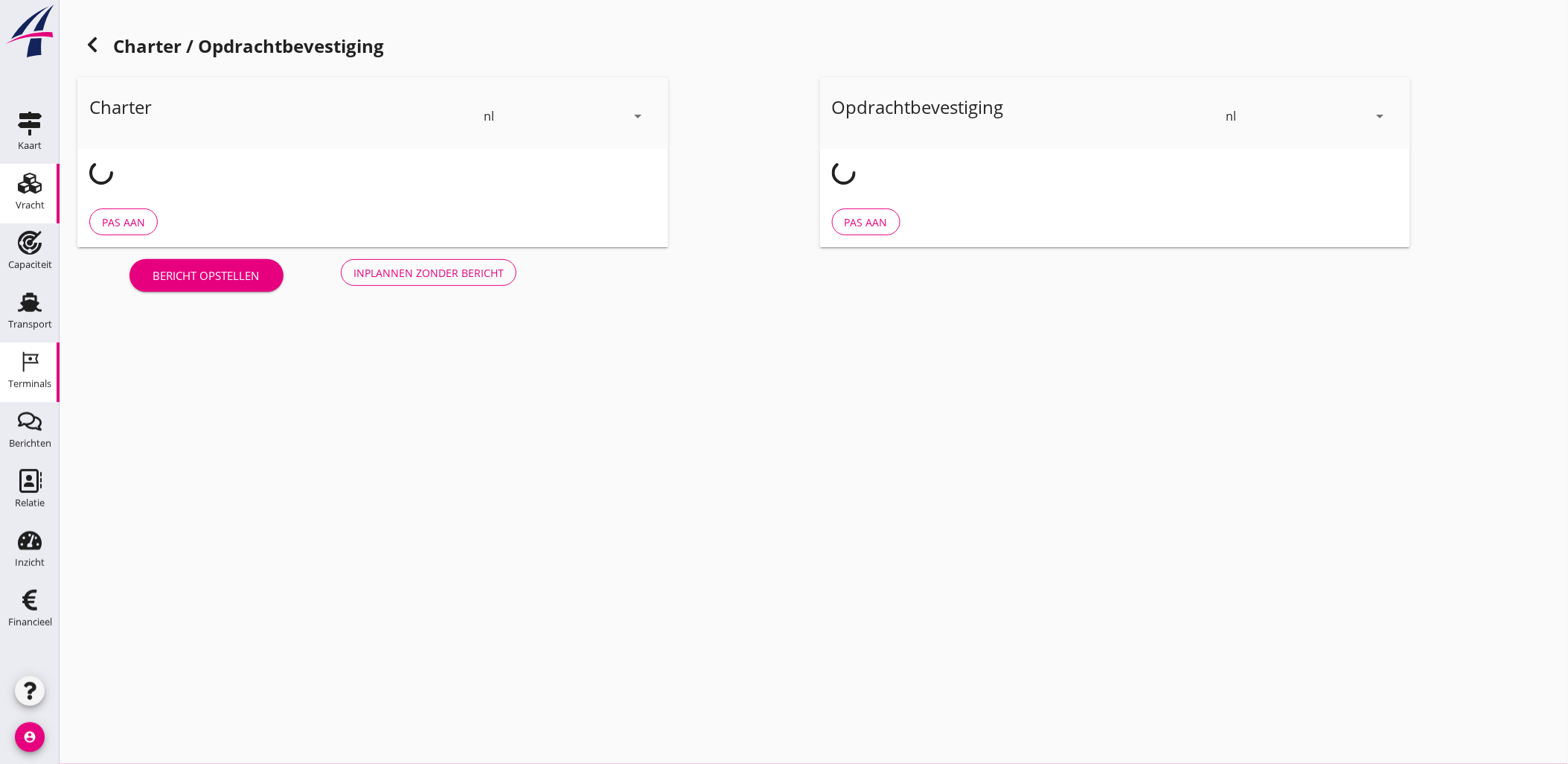
click at [24, 360] on use at bounding box center [30, 362] width 15 height 20
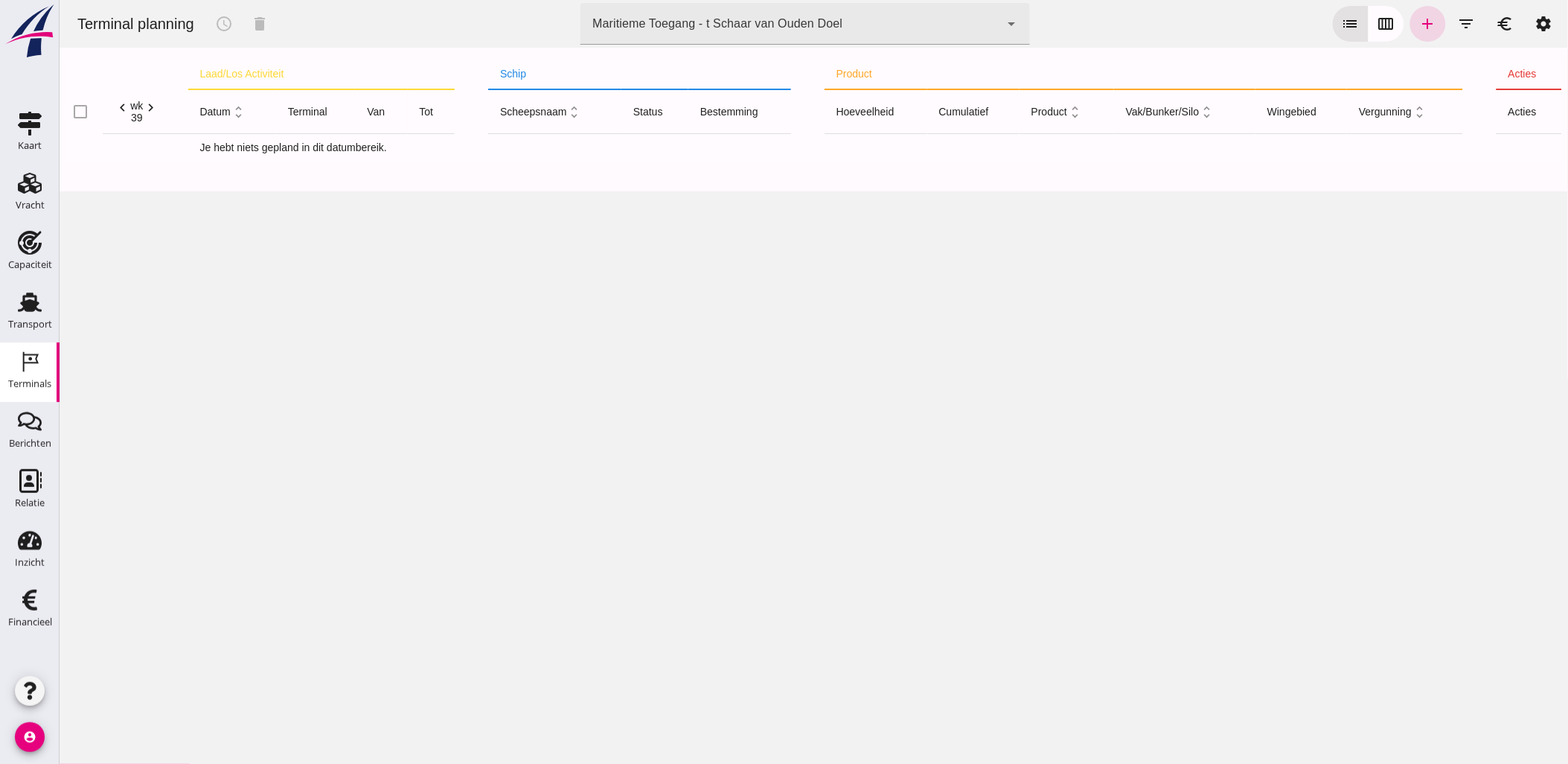
click at [793, 30] on div "Maritieme Toegang - t Schaar van Ouden Doel 453b08e2-5afb-49e8-a076-b9bc6000f457" at bounding box center [789, 23] width 419 height 41
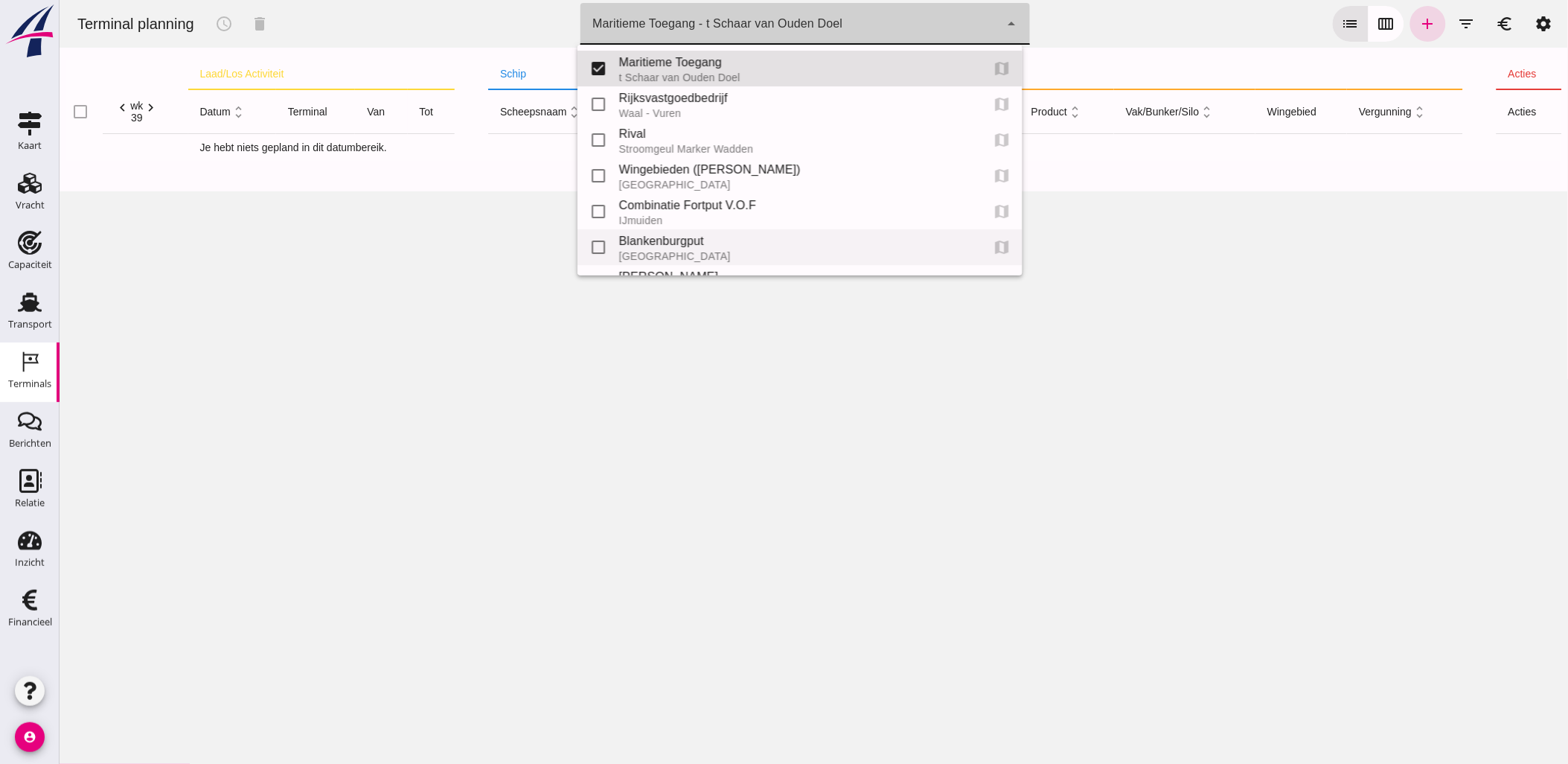
click at [704, 241] on div "Blankenburgput" at bounding box center [793, 241] width 351 height 18
type input "e6c78bfd-e3f1-4bb9-b01e-b37ce3668b52"
checkbox input "false"
checkbox input "true"
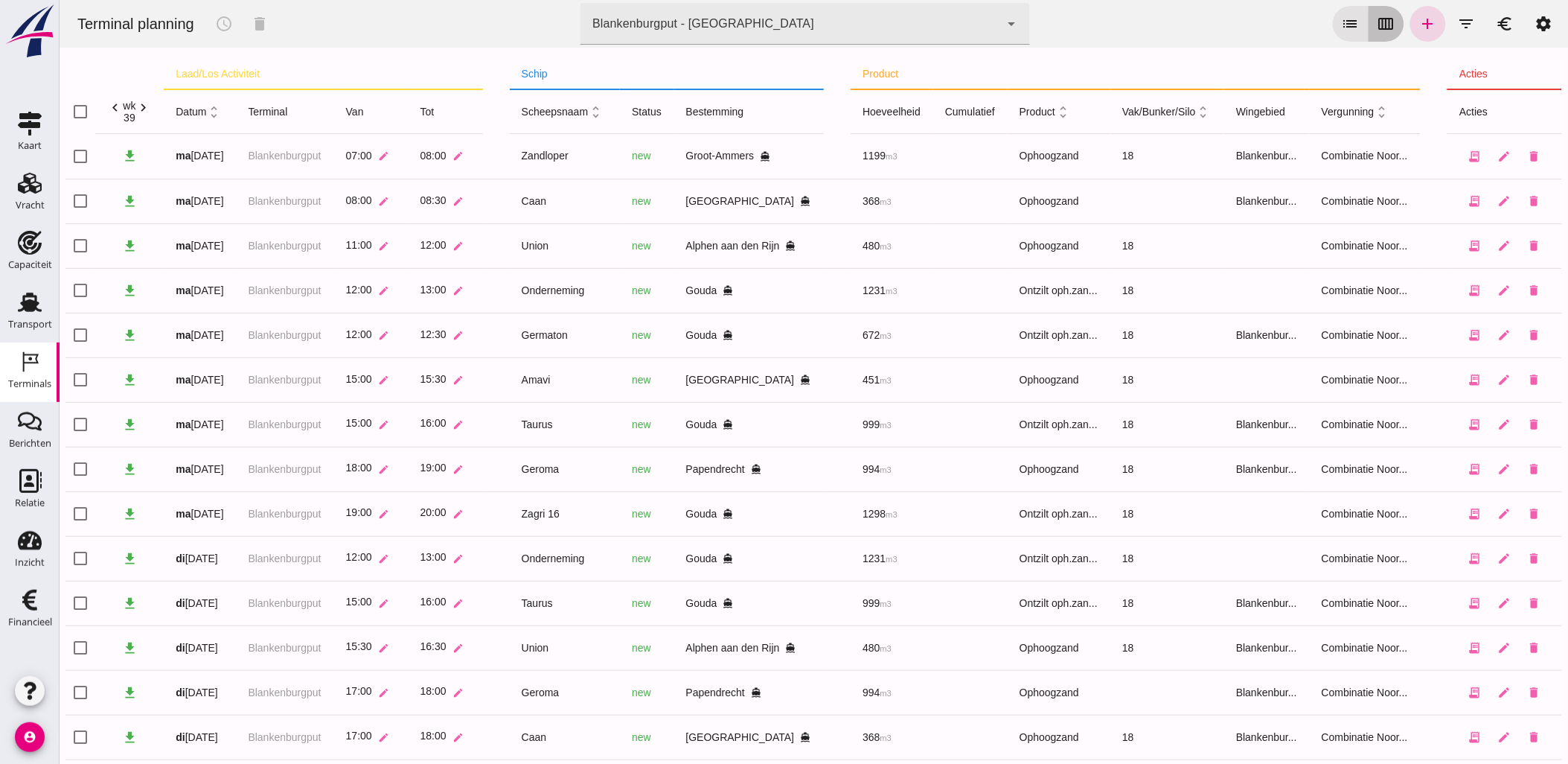
click at [1382, 26] on icon "calendar_view_week" at bounding box center [1386, 24] width 18 height 18
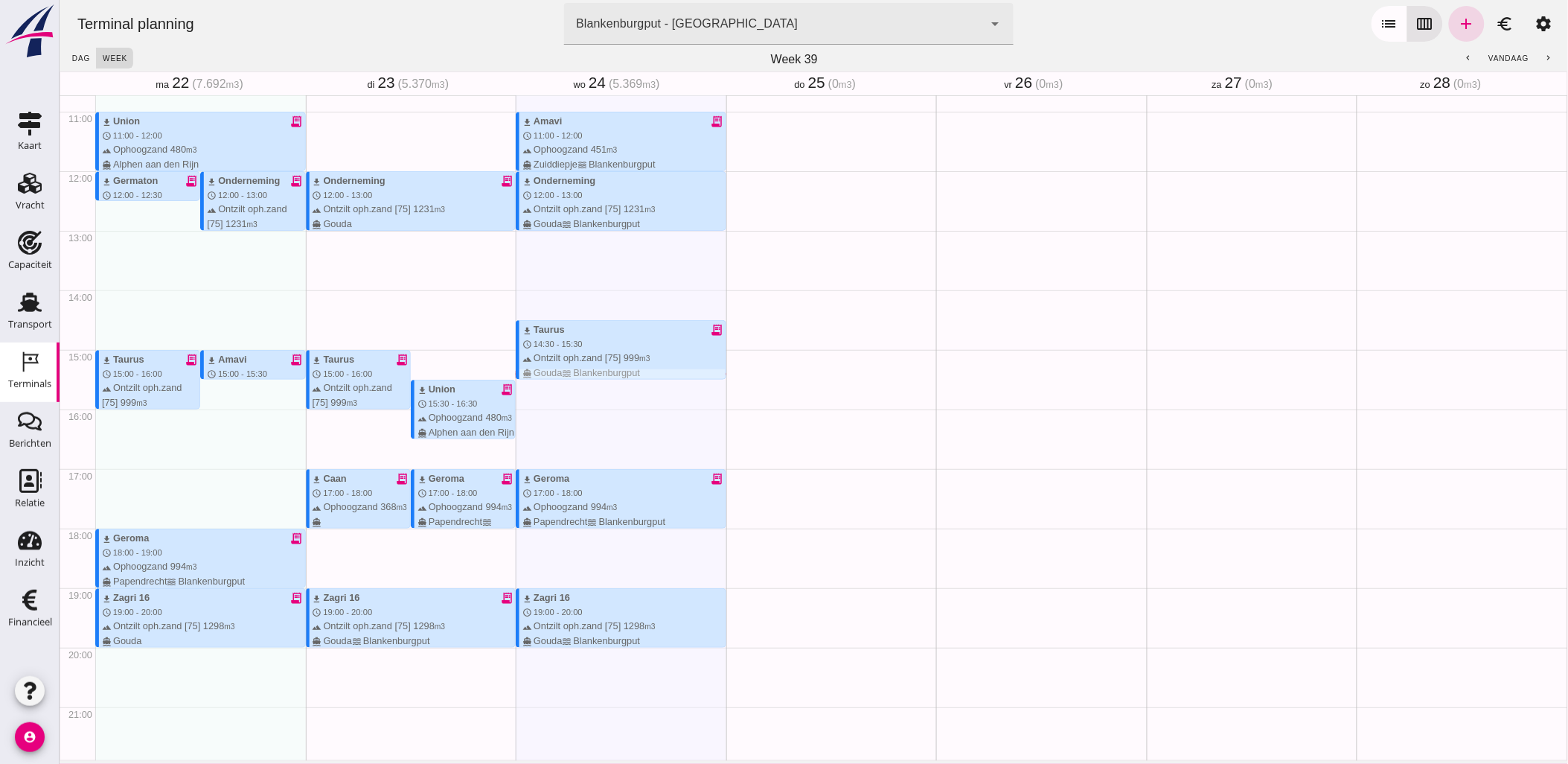
scroll to position [598, 0]
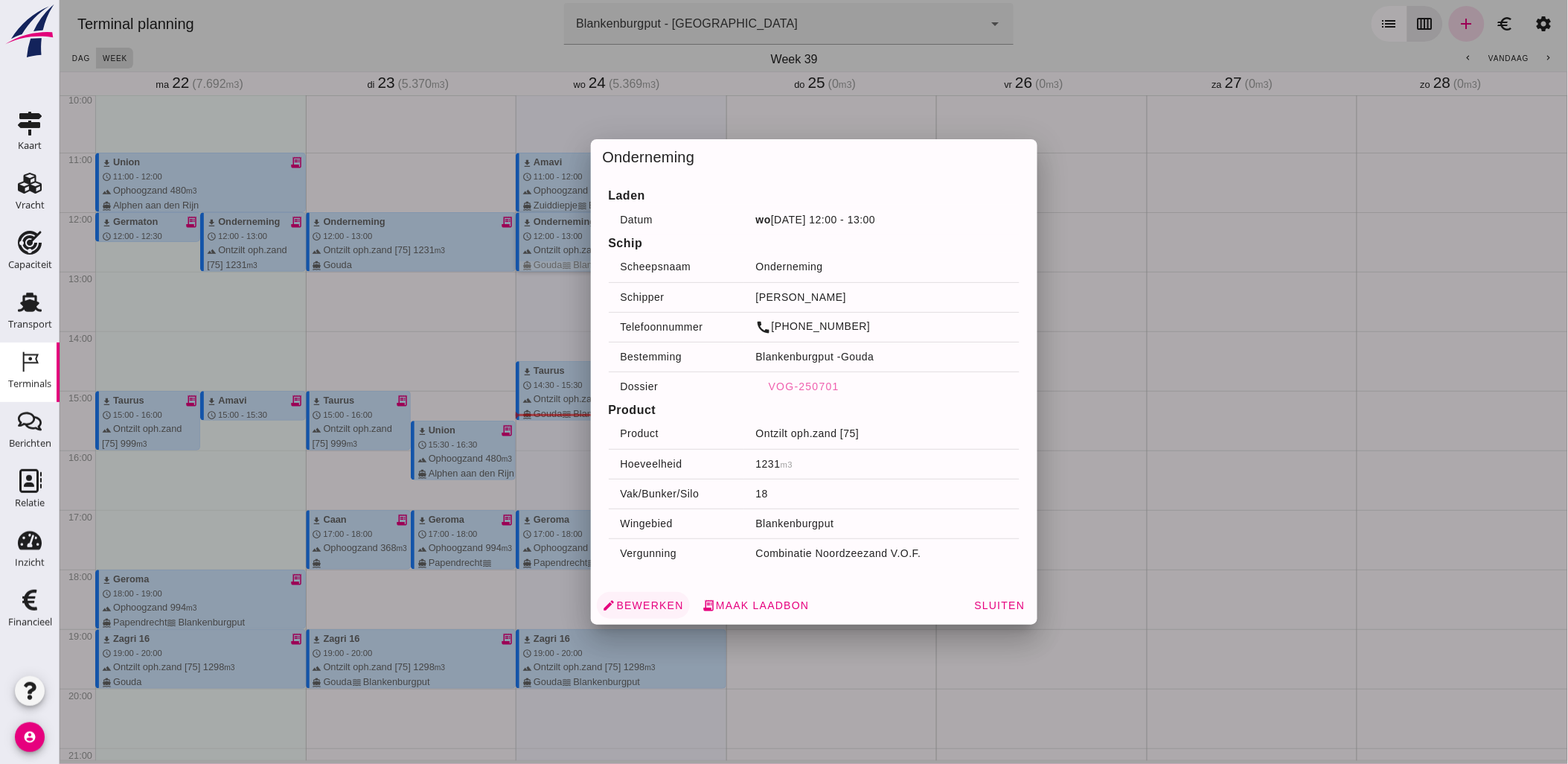
drag, startPoint x: 621, startPoint y: 247, endPoint x: 602, endPoint y: 605, distance: 358.5
click at [602, 605] on icon "edit" at bounding box center [609, 604] width 13 height 13
click at [628, 604] on div "Terminal bezoek wijzigen Laaddatum * Laaddatum * 2025-09-24 Starttijd * Startti…" at bounding box center [813, 382] width 1509 height 764
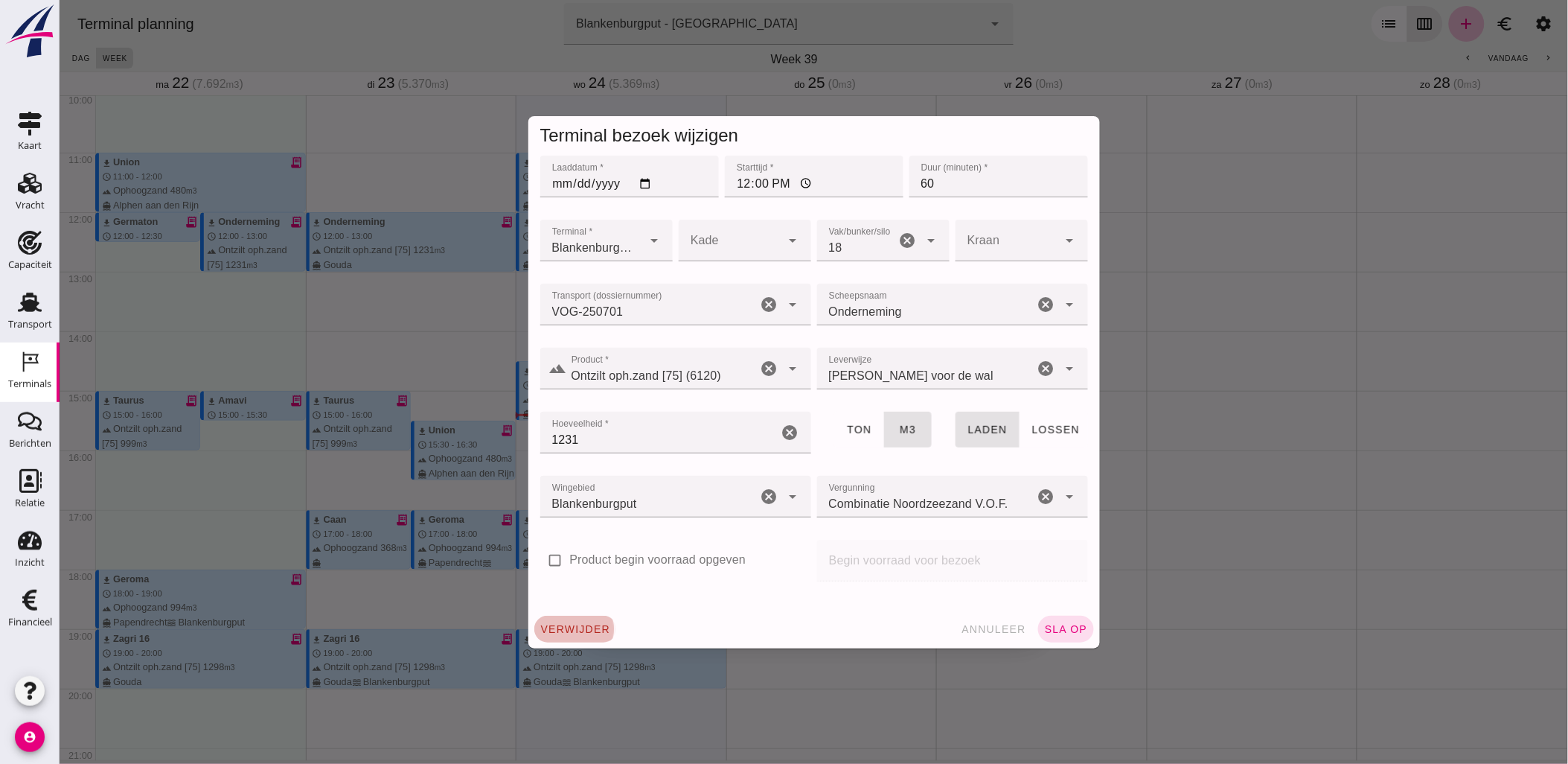
click at [592, 623] on span "verwijder" at bounding box center [575, 629] width 71 height 12
click at [689, 629] on icon "check" at bounding box center [695, 629] width 13 height 13
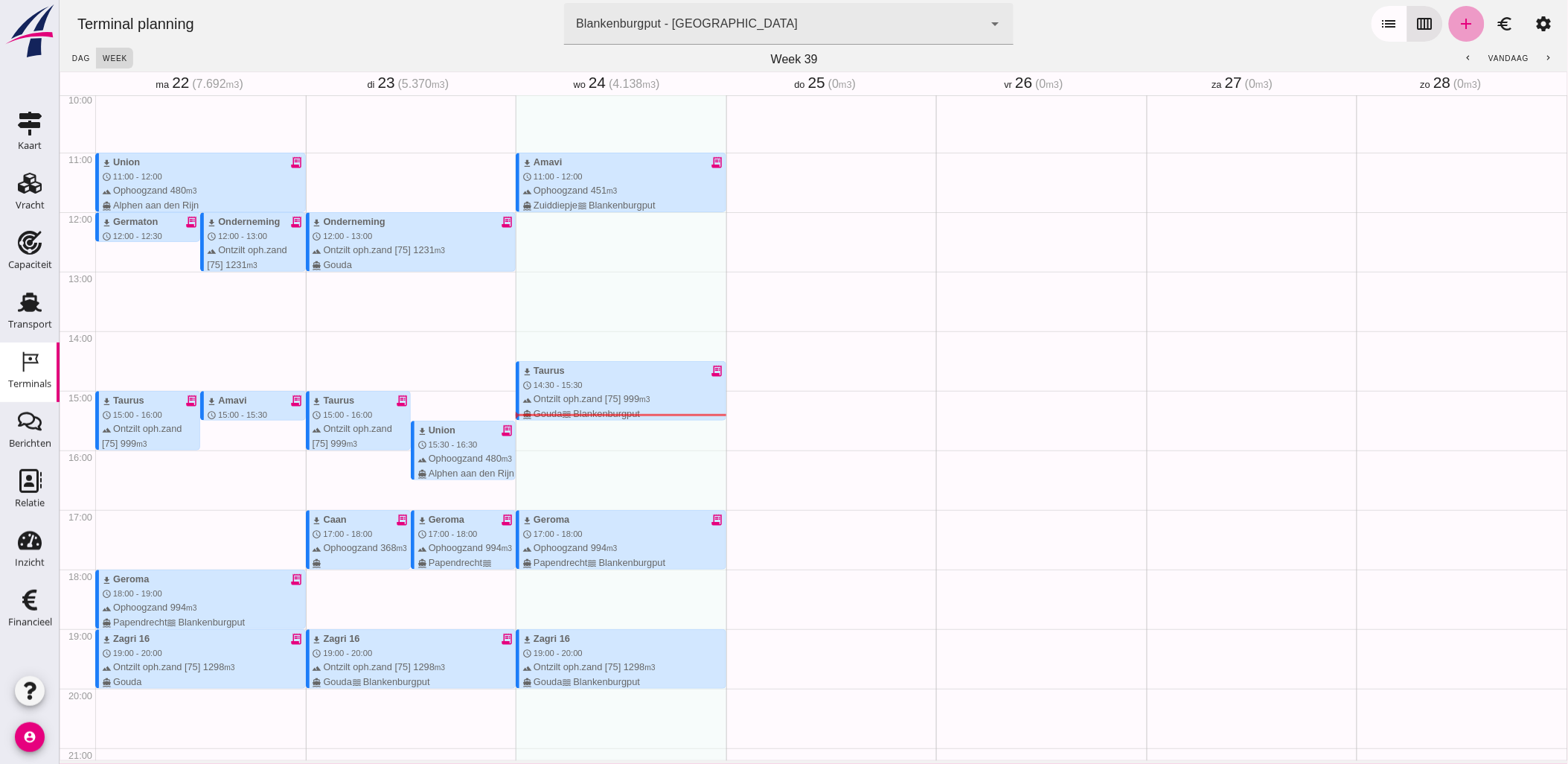
drag, startPoint x: 660, startPoint y: 251, endPoint x: 1451, endPoint y: 24, distance: 822.9
click at [1457, 24] on icon "add" at bounding box center [1466, 24] width 18 height 18
type input "Combinatie Noordzeezand V.O.F."
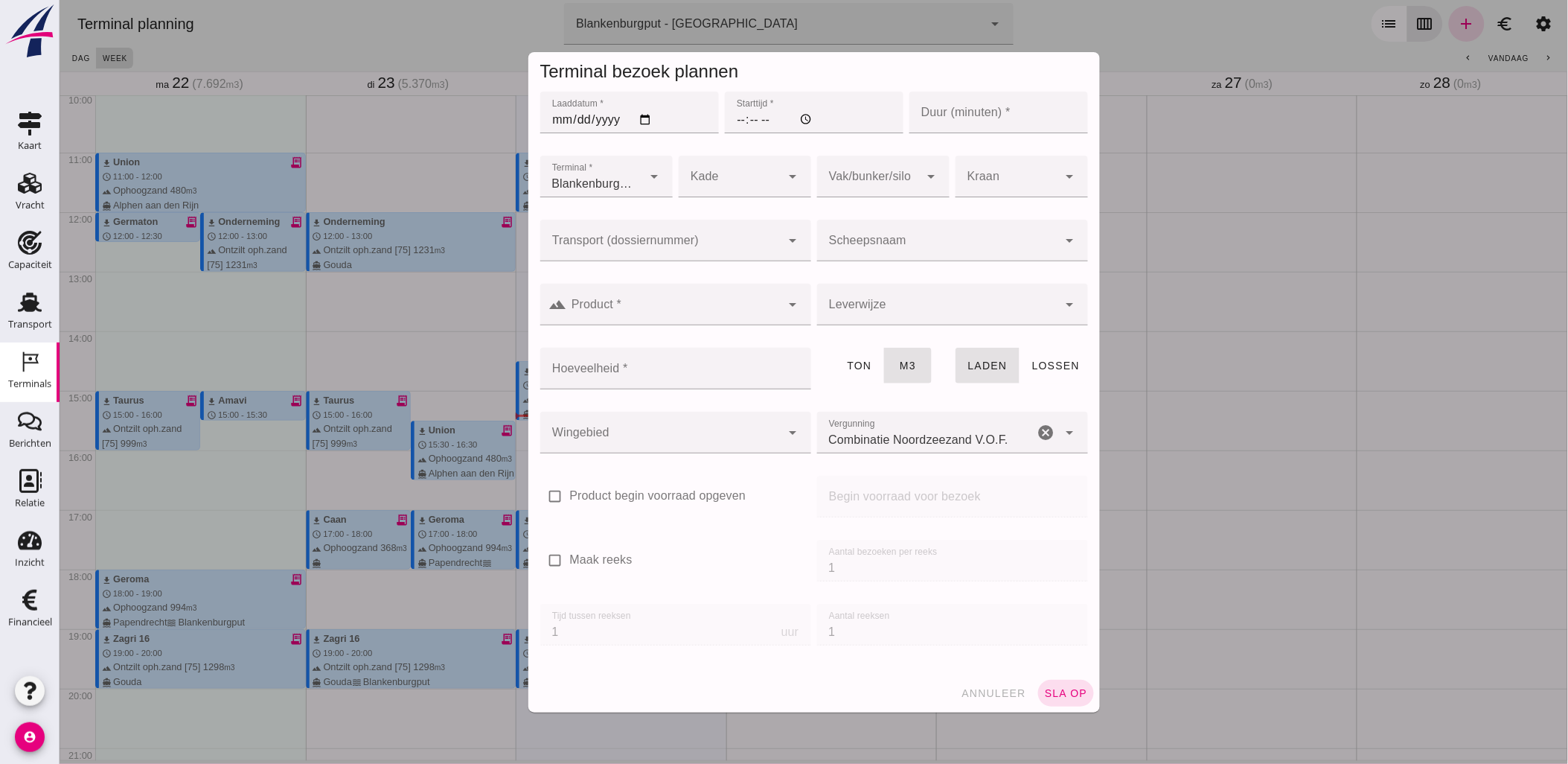
click at [643, 120] on input "Laaddatum *" at bounding box center [628, 112] width 178 height 41
type input "2025-09-24"
click at [732, 129] on input "Starttijd *" at bounding box center [813, 112] width 178 height 41
type input "16:00"
type input "60"
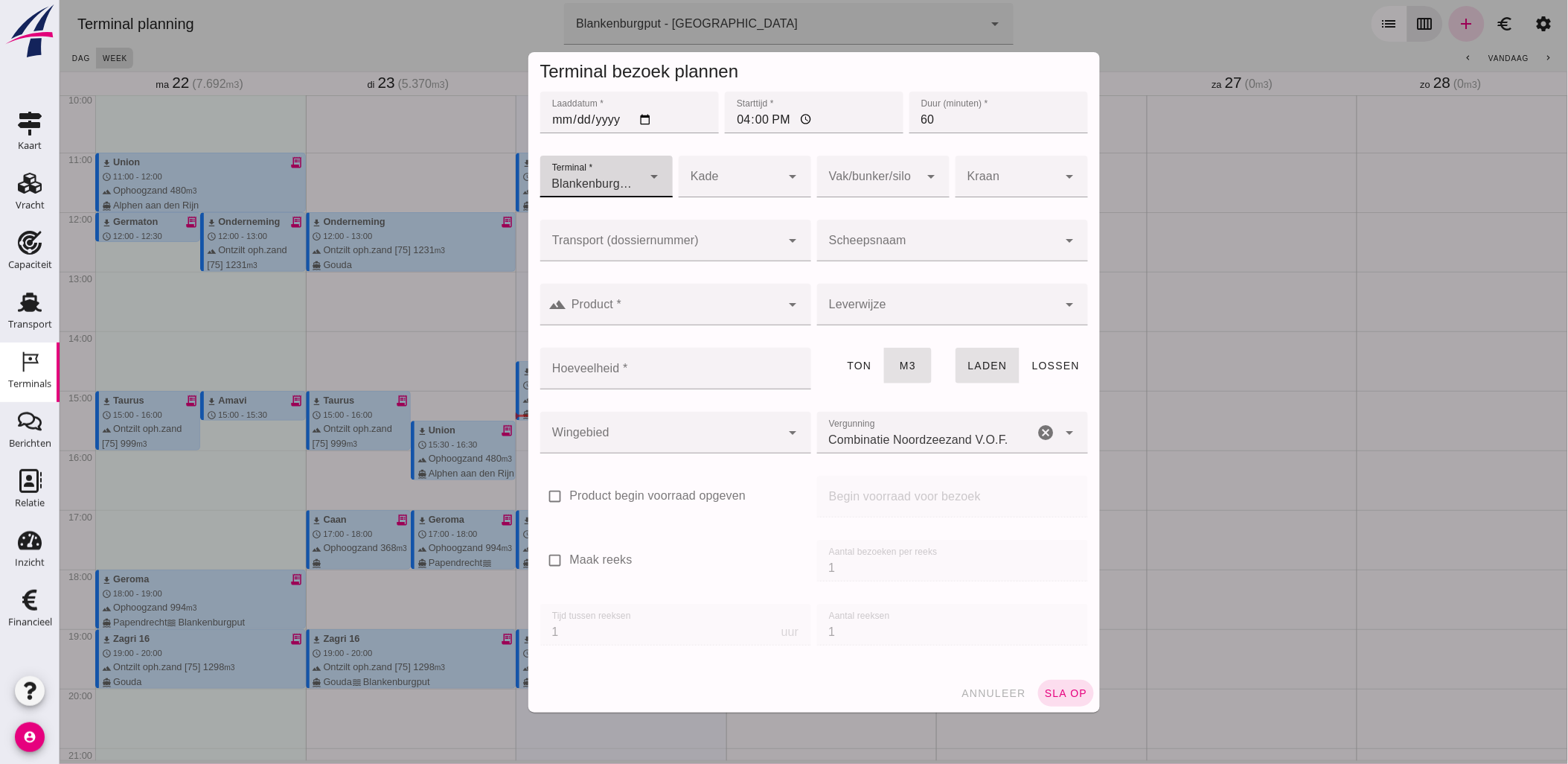
click at [882, 236] on div at bounding box center [937, 240] width 241 height 41
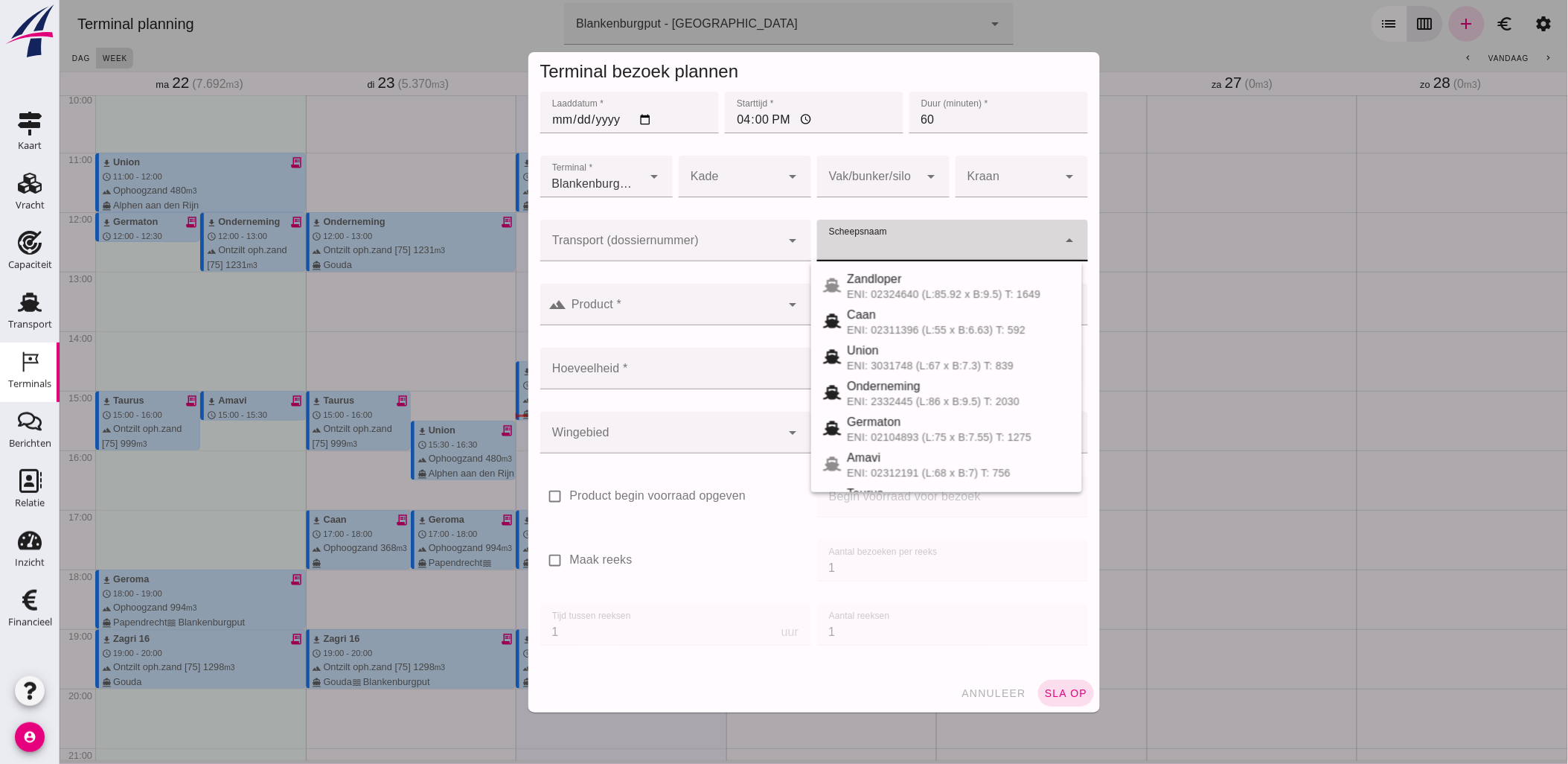
click at [746, 235] on div at bounding box center [660, 240] width 241 height 41
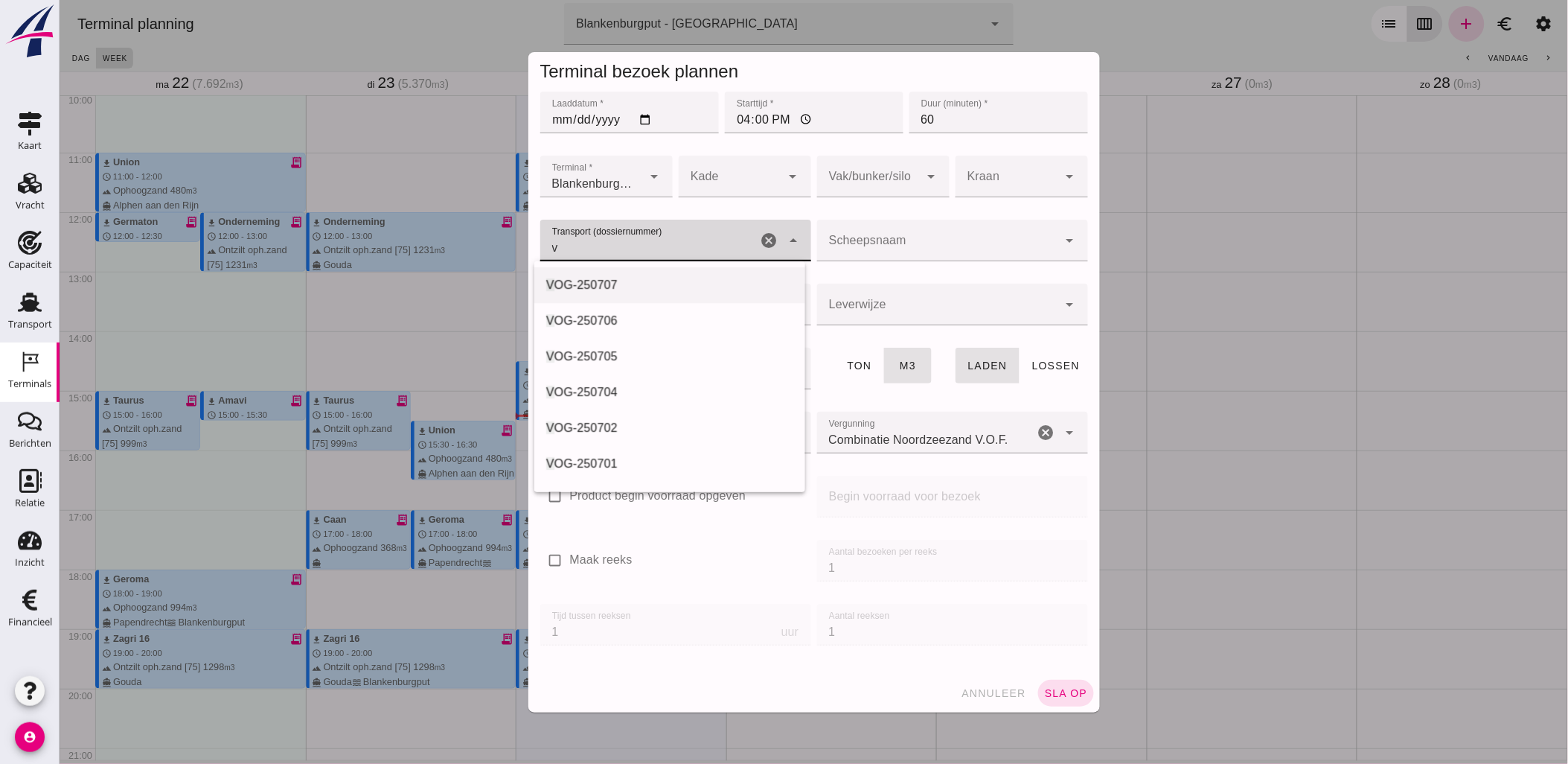
click at [660, 278] on div "V OG-250707" at bounding box center [670, 285] width 247 height 18
type input "VOG-250707"
type input "franco_on_board"
type input "368"
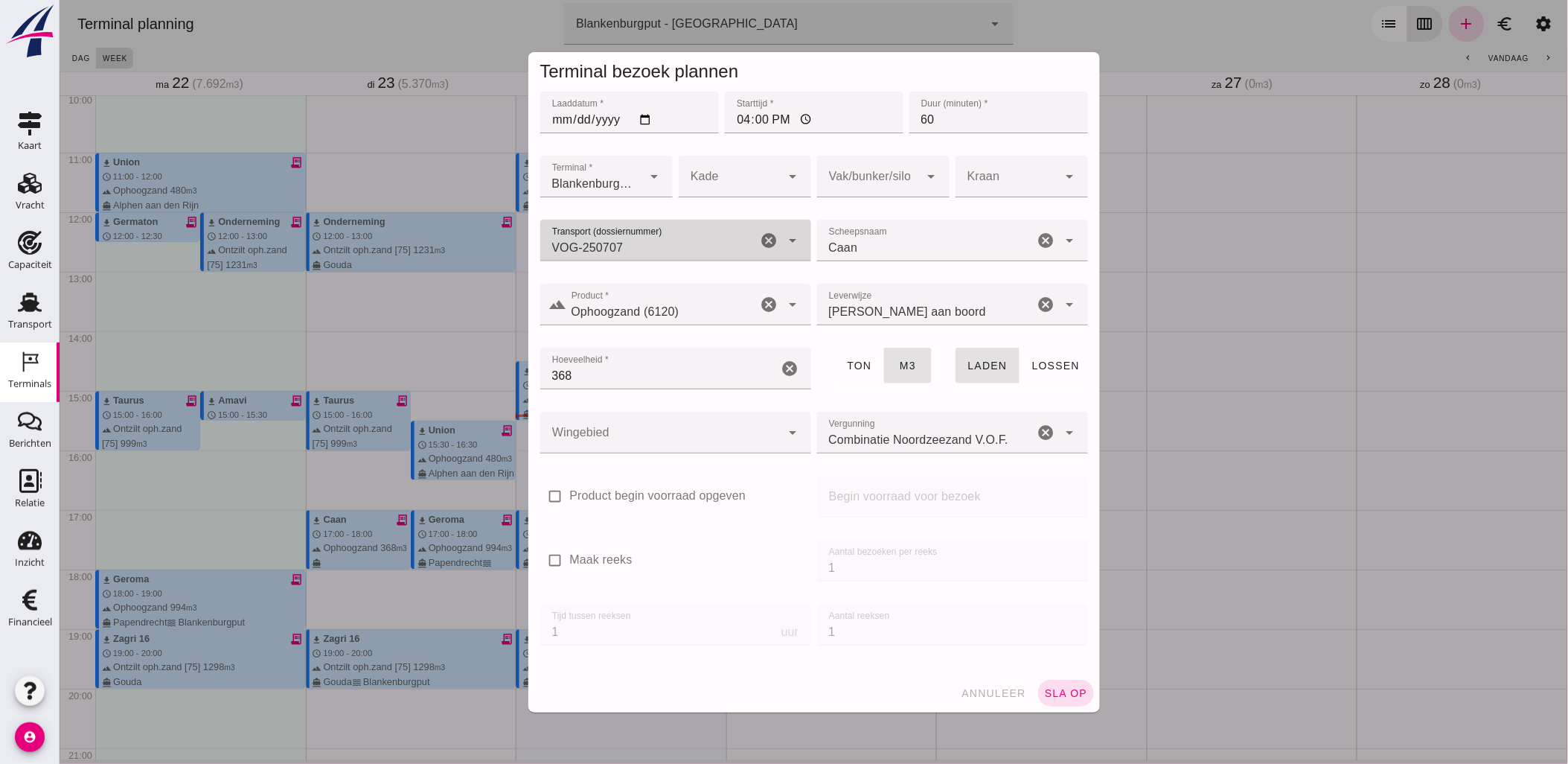
click at [719, 247] on input "VOG-250707" at bounding box center [648, 247] width 217 height 18
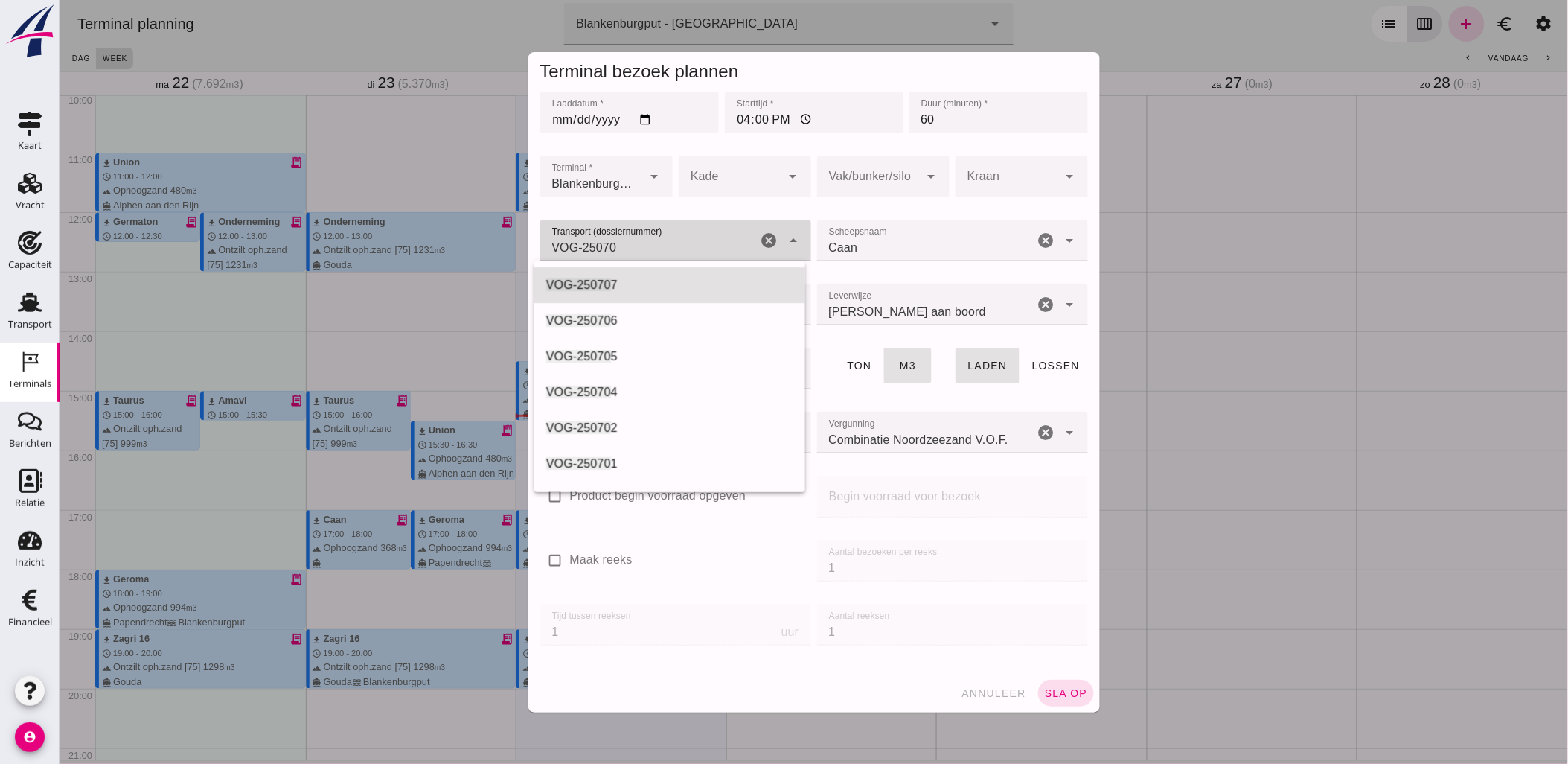
type input "VOG-25070"
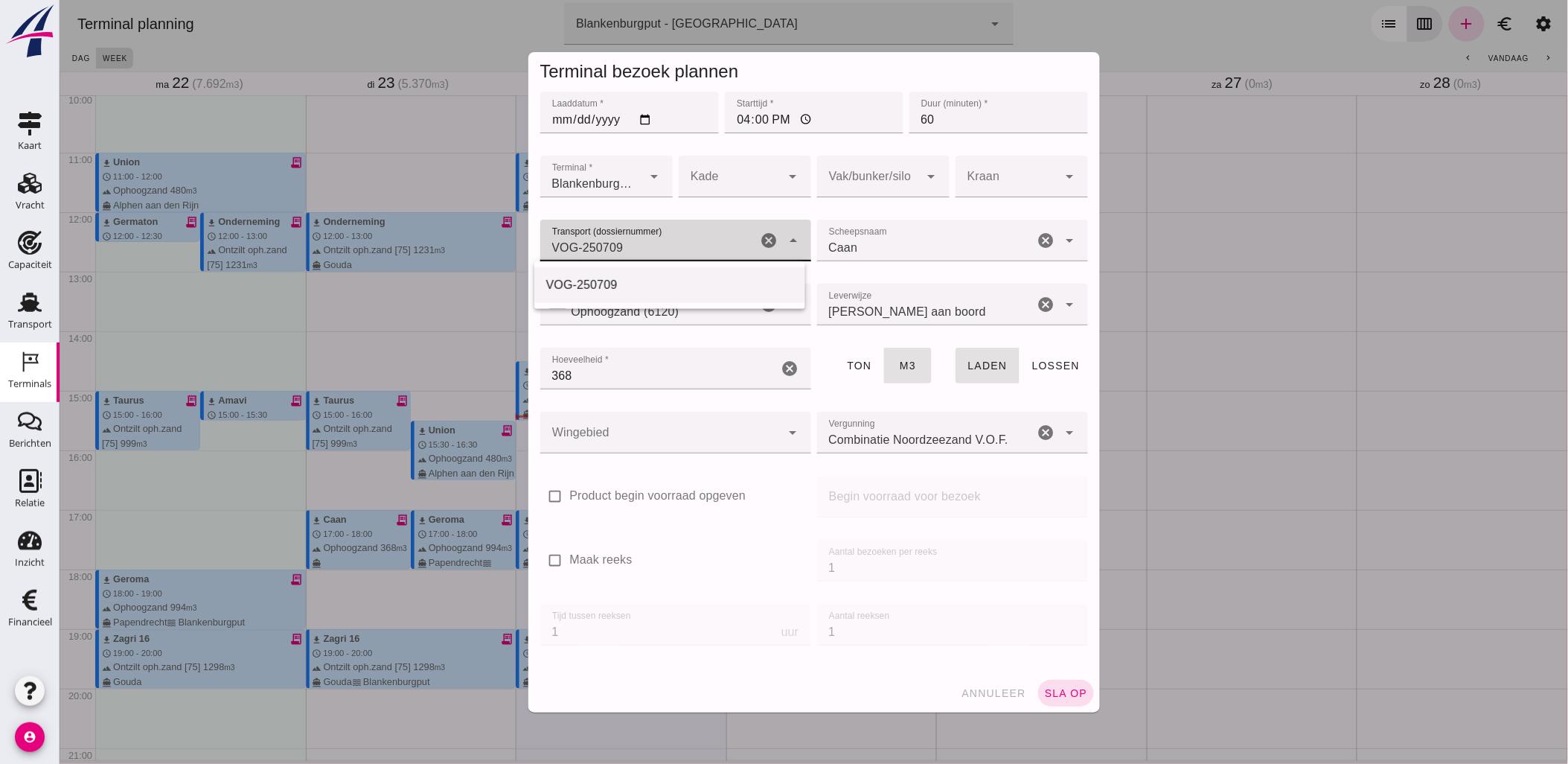
click at [671, 278] on div "VOG-250709" at bounding box center [670, 285] width 247 height 18
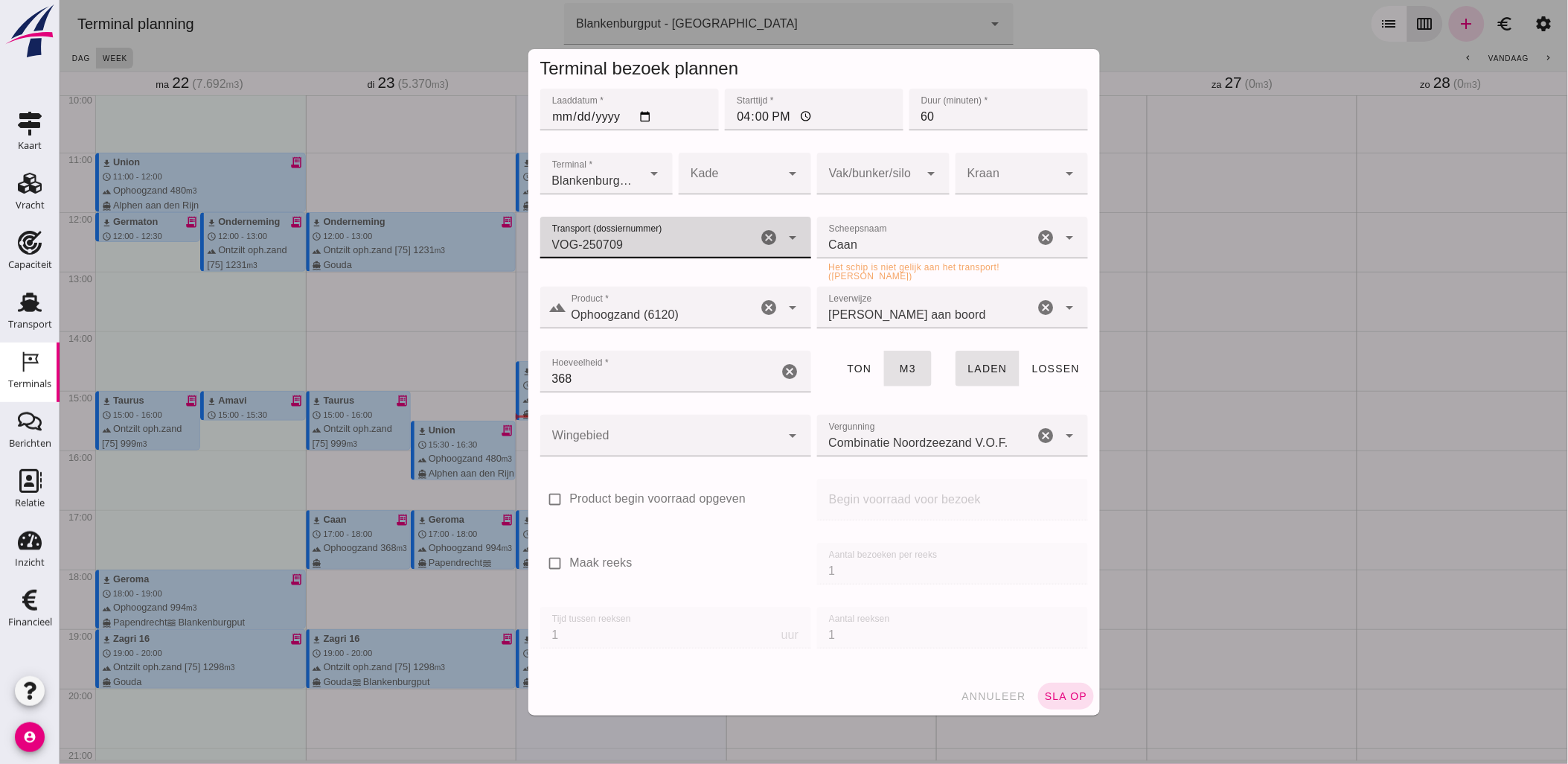
click at [1036, 240] on icon "cancel" at bounding box center [1045, 238] width 18 height 18
type input "VOG-250709"
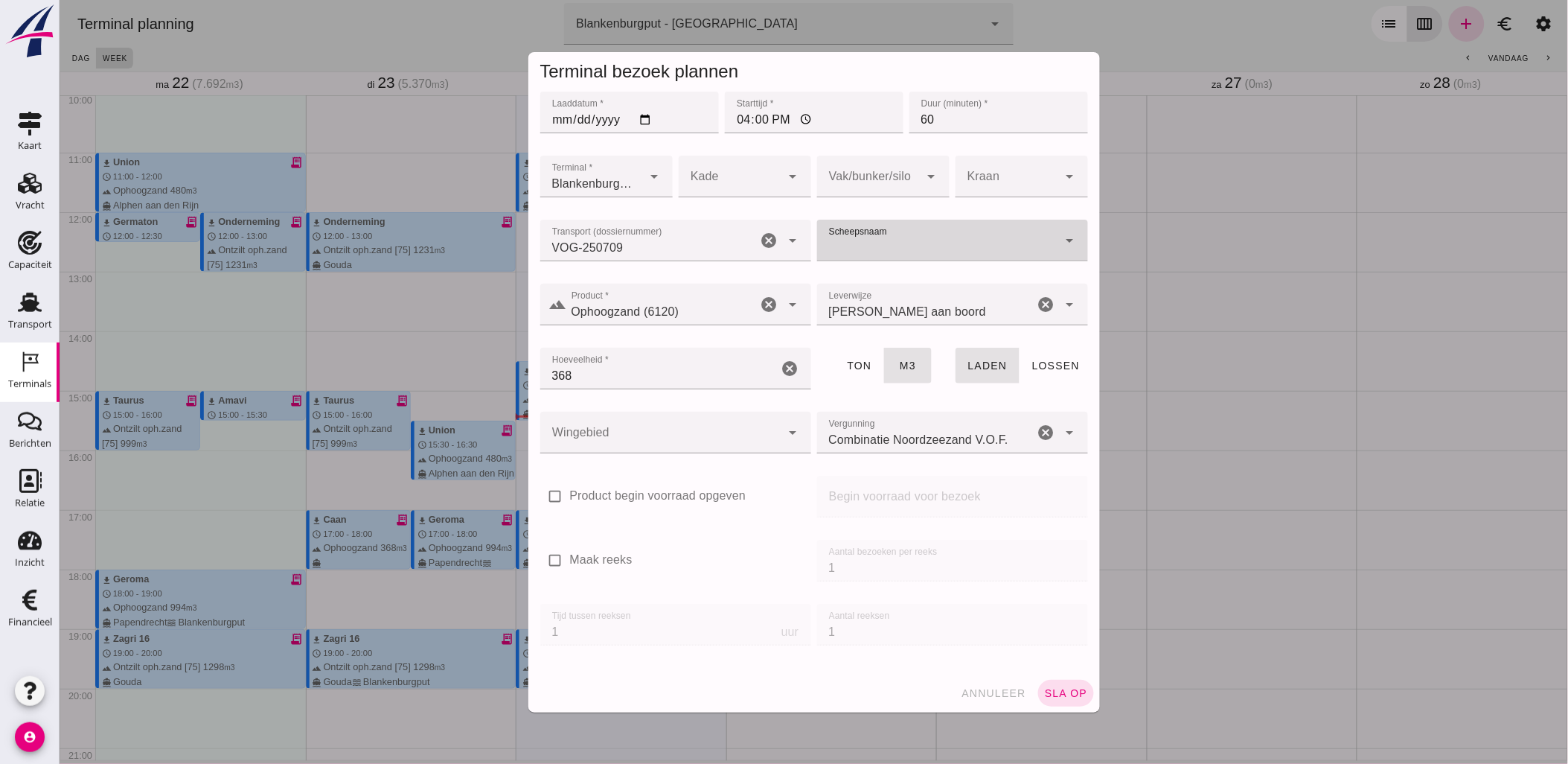
click at [982, 241] on input "Scheepsnaam" at bounding box center [937, 247] width 241 height 18
click at [964, 282] on div "[PERSON_NAME]" at bounding box center [957, 279] width 223 height 18
type input "[PERSON_NAME]"
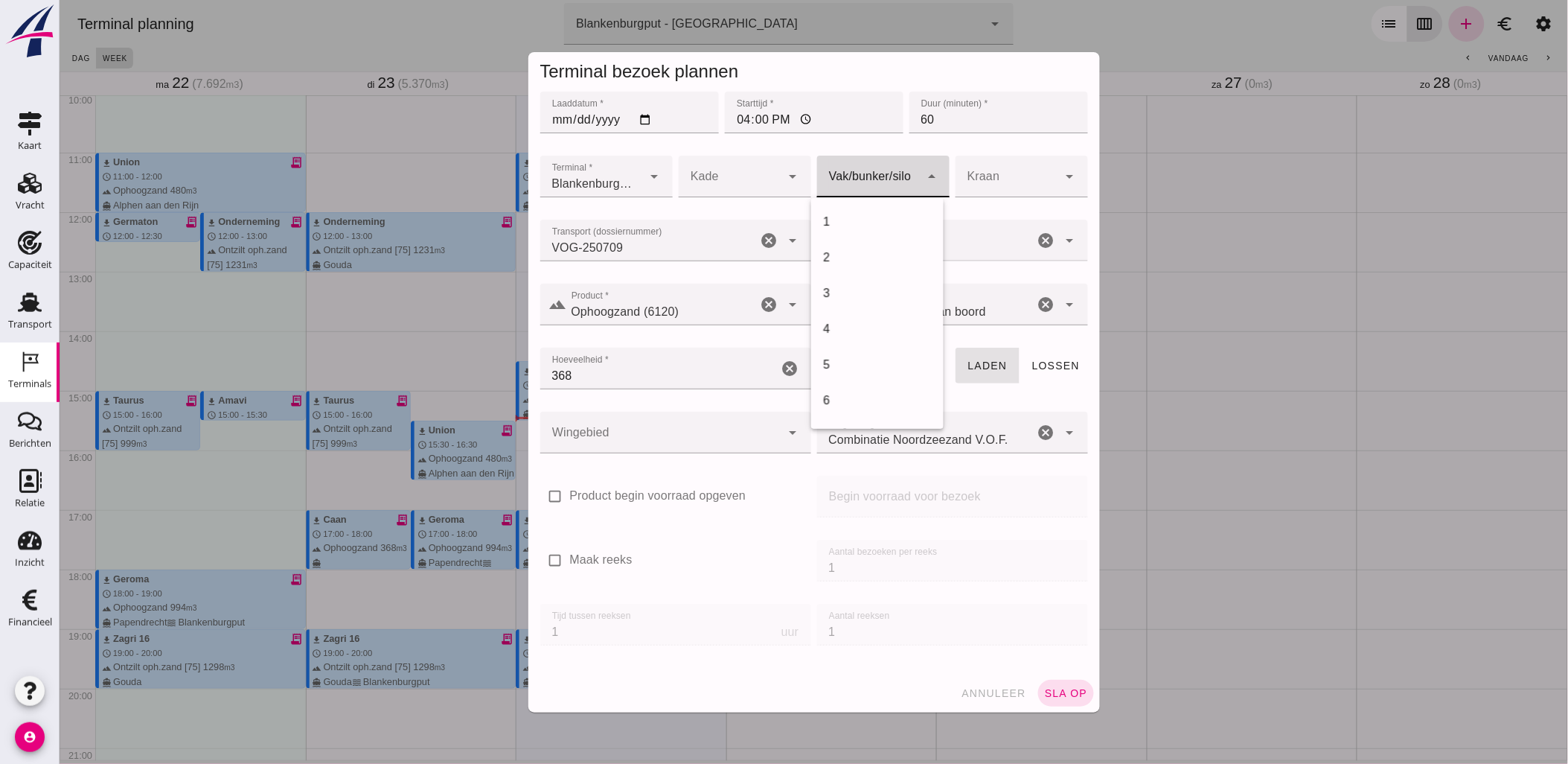
click at [864, 180] on div at bounding box center [868, 177] width 103 height 41
click at [891, 413] on div "18" at bounding box center [876, 416] width 108 height 18
type input "366"
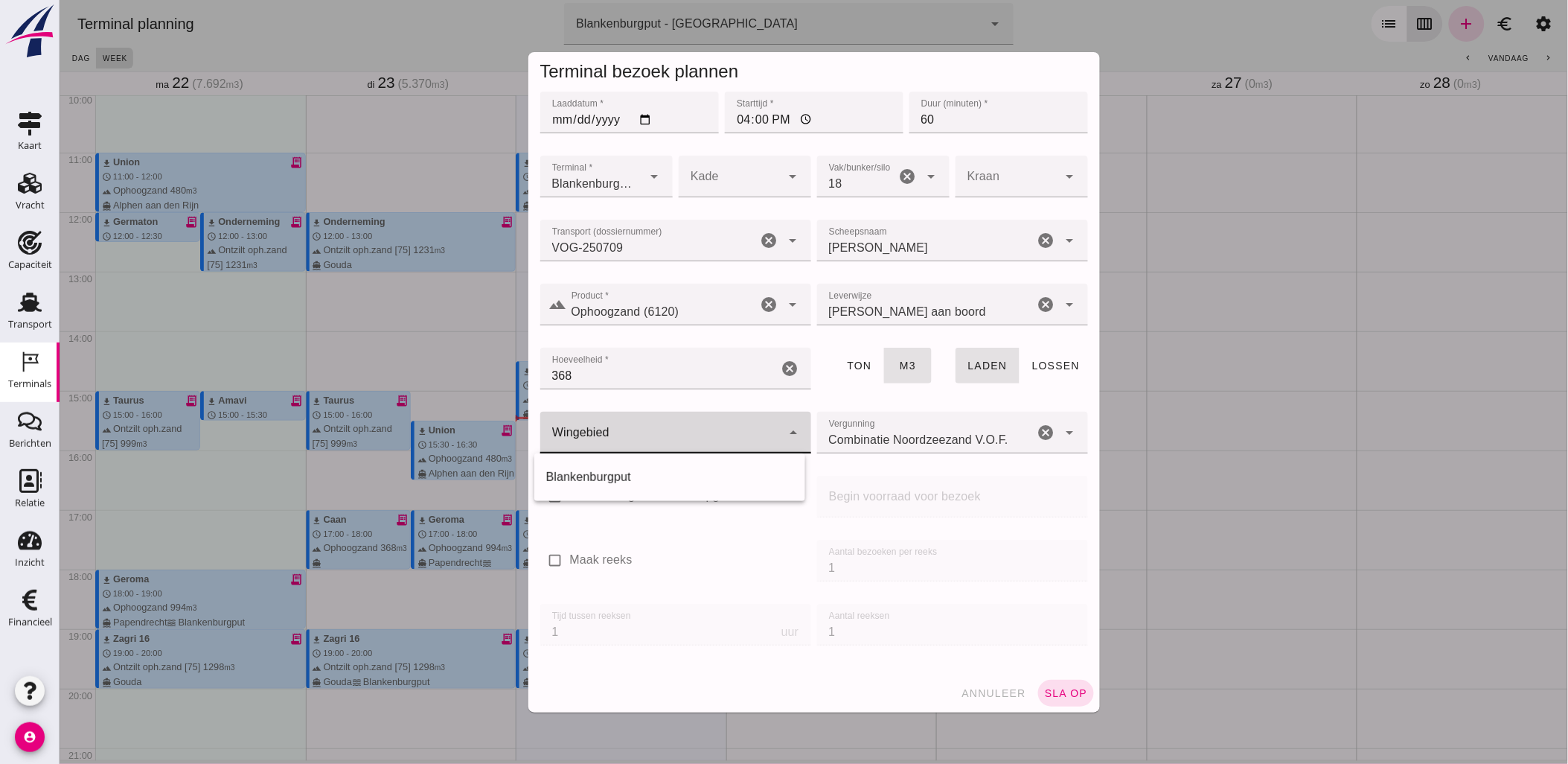
click at [689, 442] on div at bounding box center [660, 432] width 241 height 41
click at [665, 484] on div "Blankenburgput" at bounding box center [670, 477] width 247 height 18
type input "333"
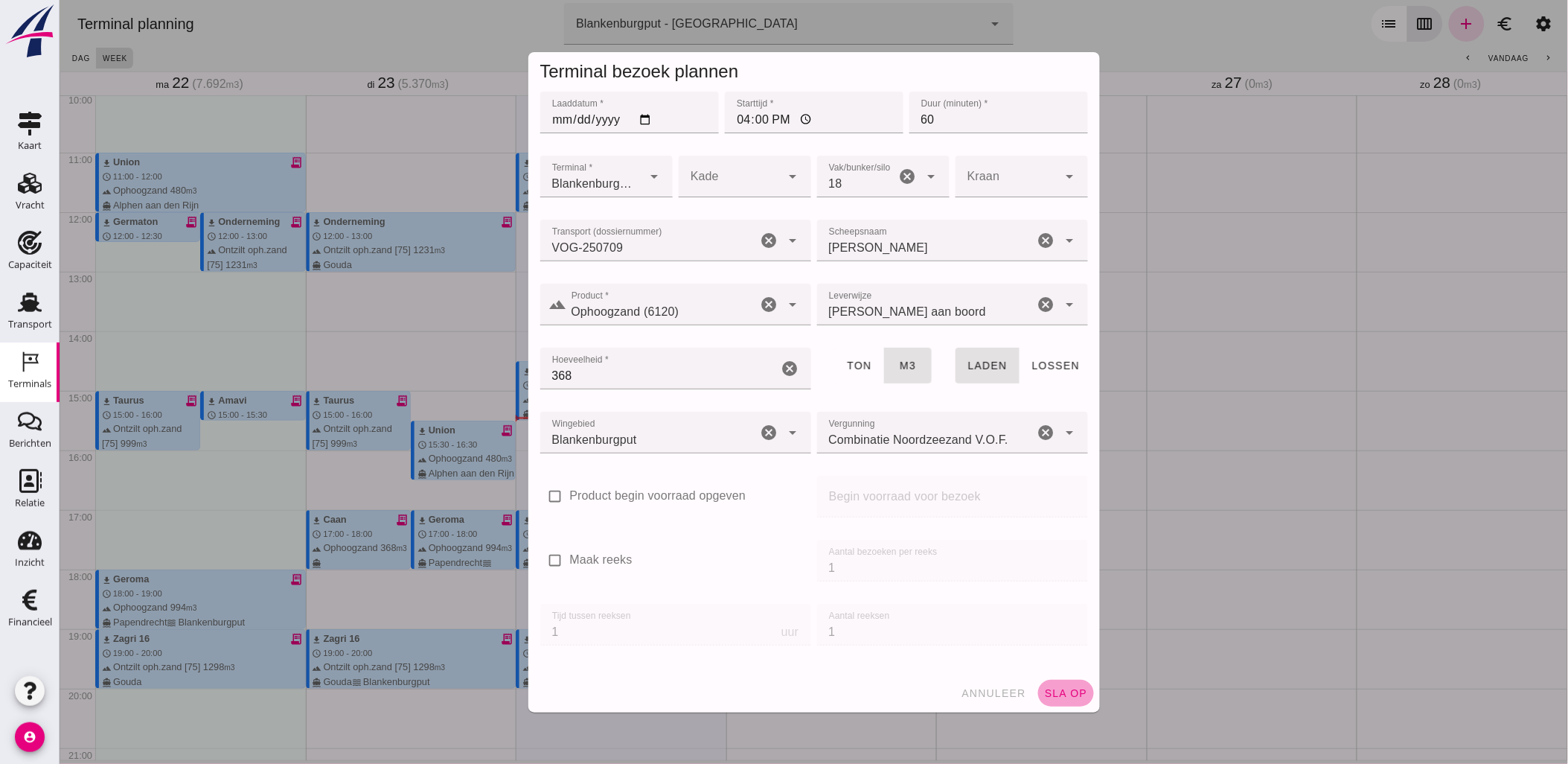
click at [1057, 692] on span "sla op" at bounding box center [1065, 692] width 44 height 12
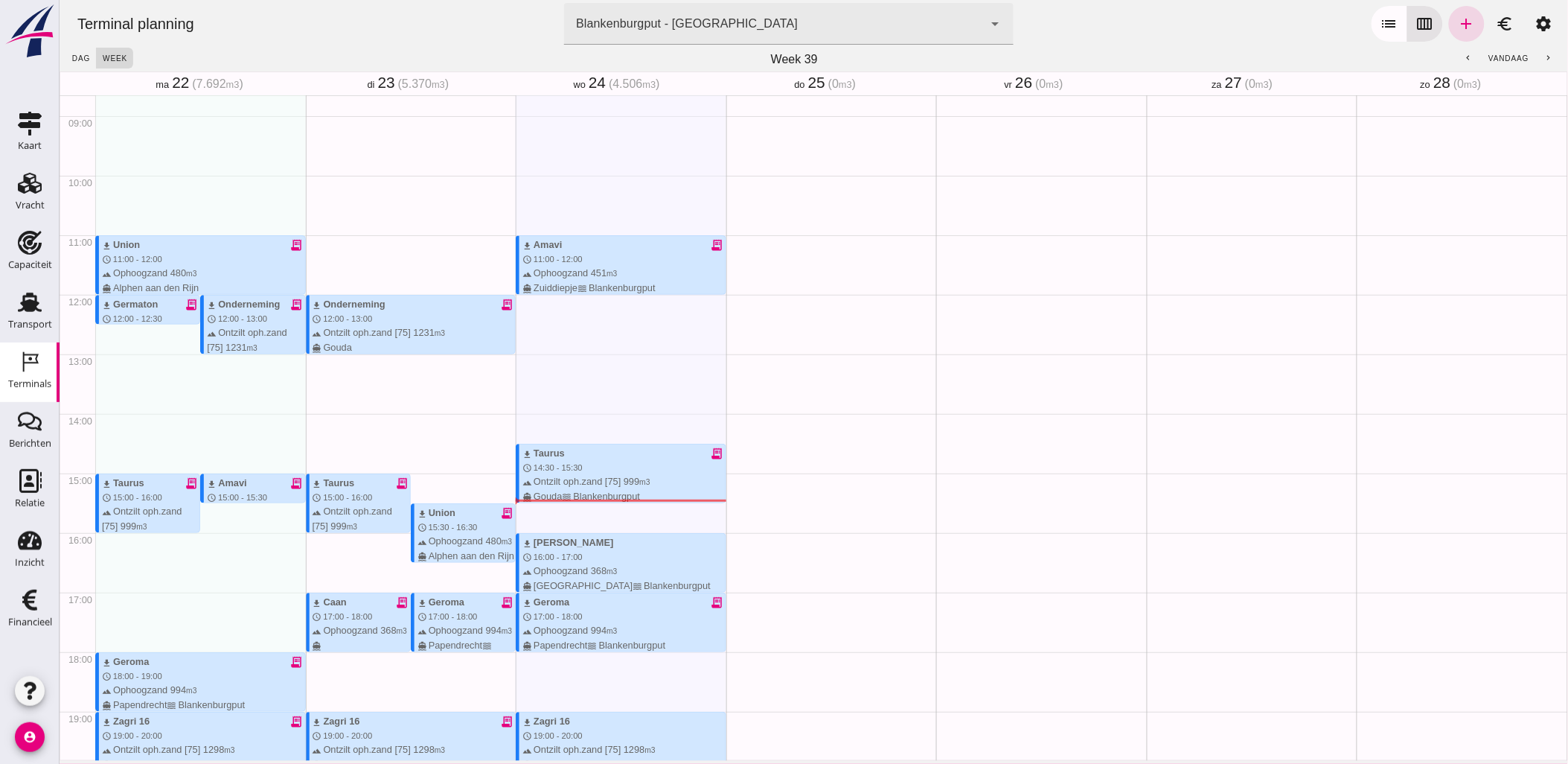
scroll to position [598, 0]
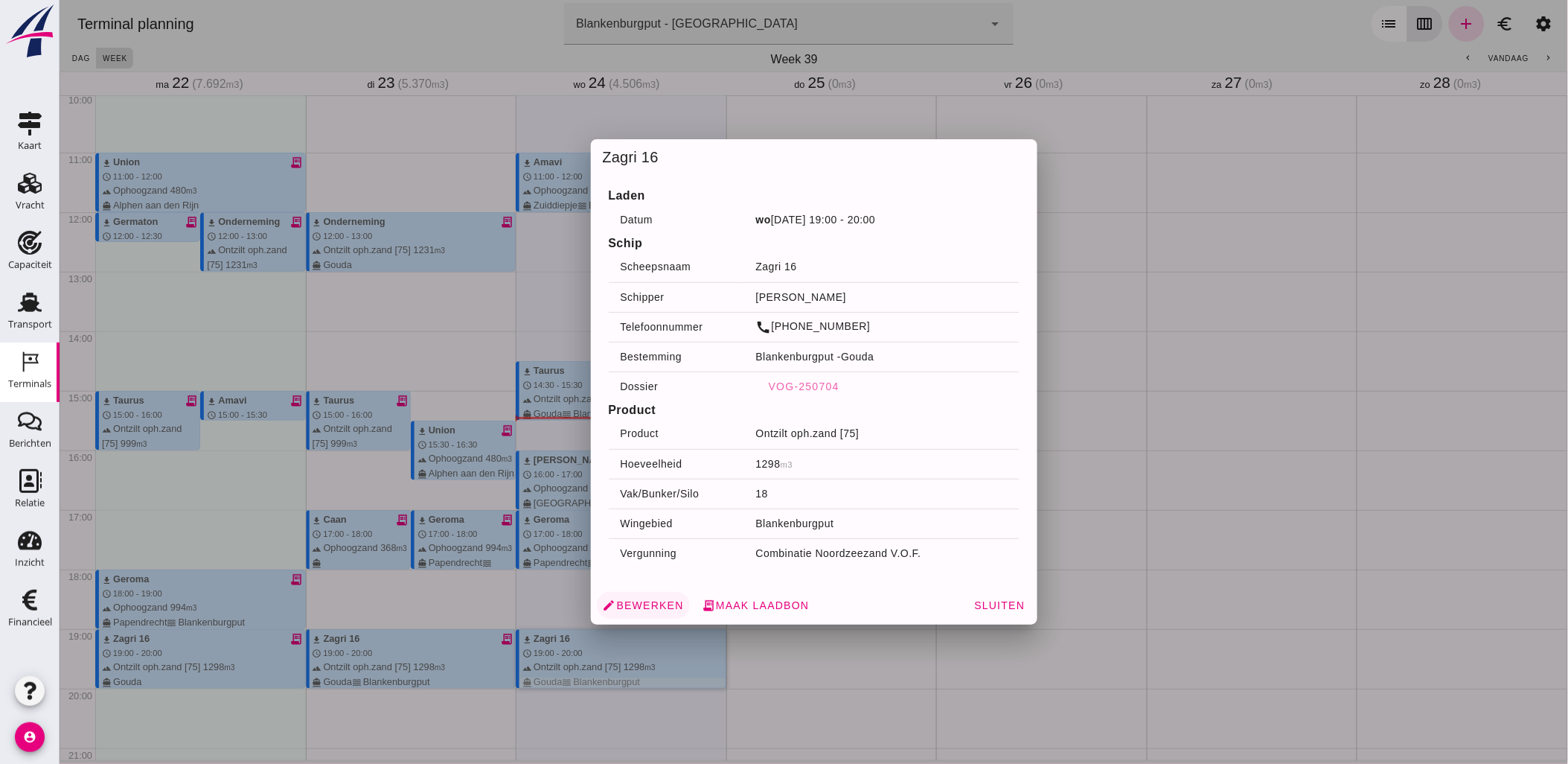
drag, startPoint x: 655, startPoint y: 656, endPoint x: 637, endPoint y: 609, distance: 50.3
click at [637, 609] on span "edit Bewerken" at bounding box center [643, 604] width 81 height 13
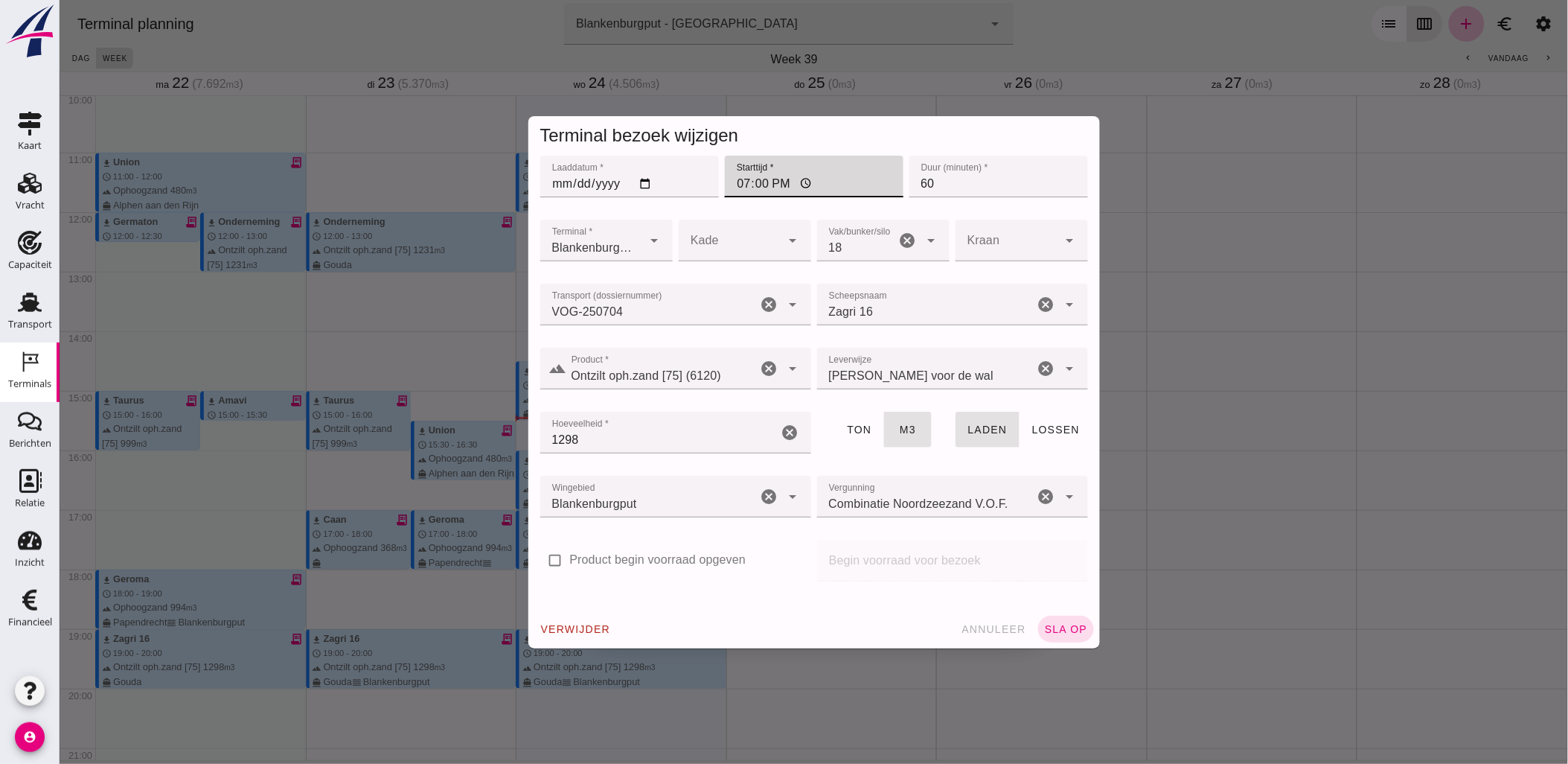
drag, startPoint x: 740, startPoint y: 181, endPoint x: 746, endPoint y: 176, distance: 7.8
click at [740, 181] on input "19:00" at bounding box center [813, 177] width 178 height 41
type input "16:30"
drag, startPoint x: 1059, startPoint y: 633, endPoint x: 1052, endPoint y: 623, distance: 12.2
click at [1059, 633] on span "sla op" at bounding box center [1065, 629] width 44 height 12
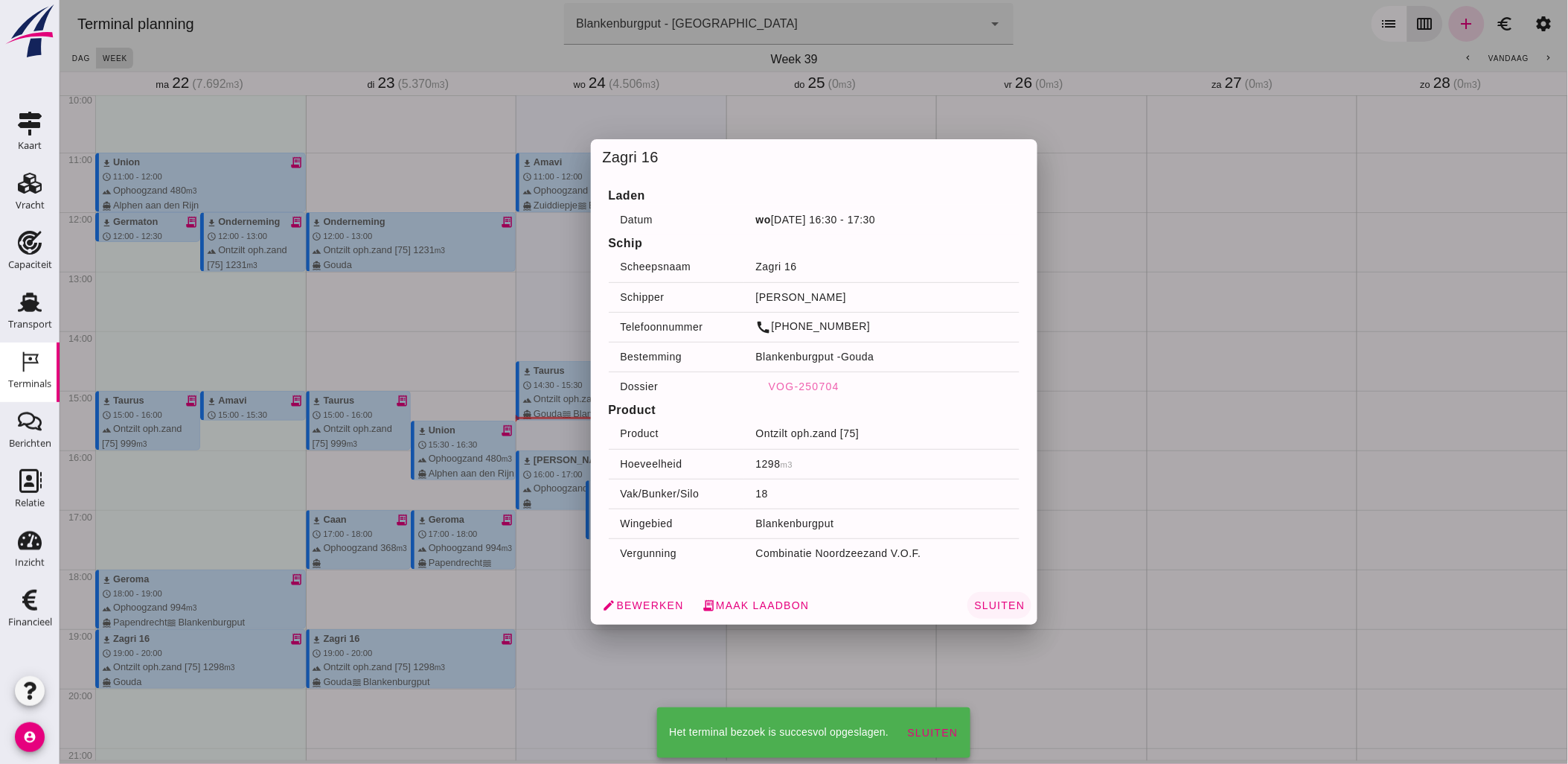
click at [983, 612] on button "Sluiten" at bounding box center [998, 605] width 64 height 27
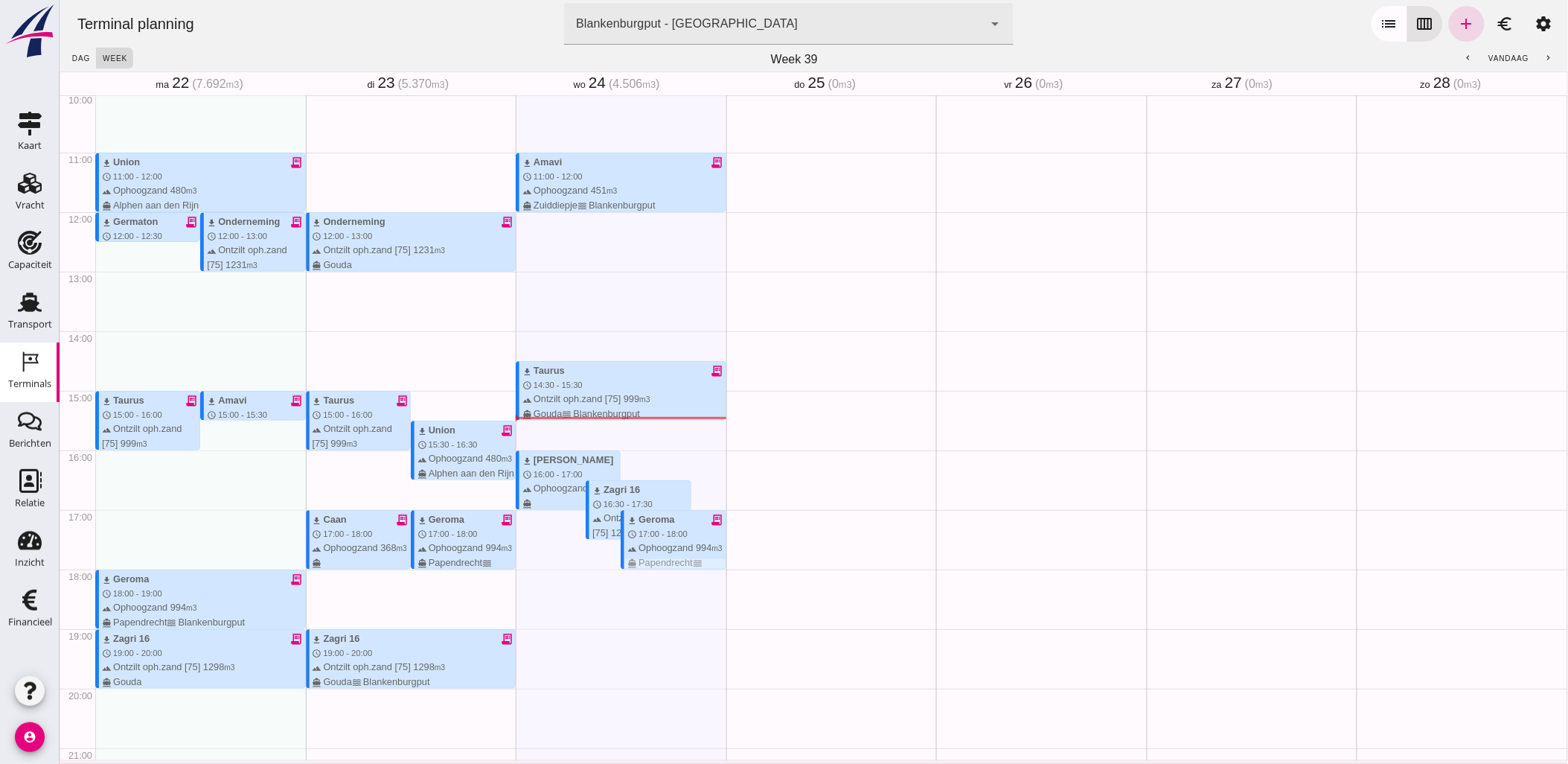
scroll to position [515, 0]
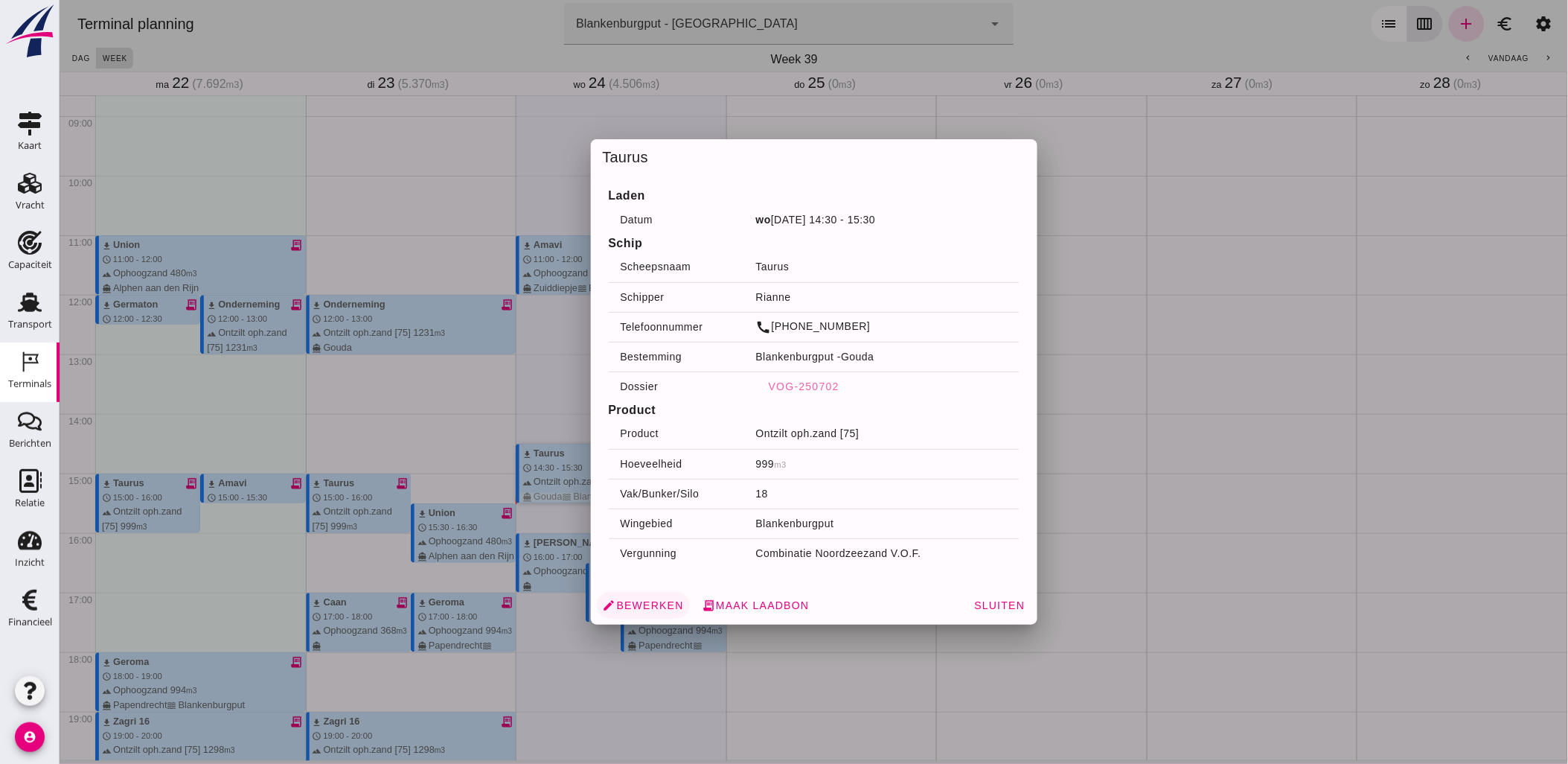
drag, startPoint x: 645, startPoint y: 469, endPoint x: 655, endPoint y: 598, distance: 129.4
click at [655, 598] on span "edit Bewerken" at bounding box center [643, 604] width 81 height 13
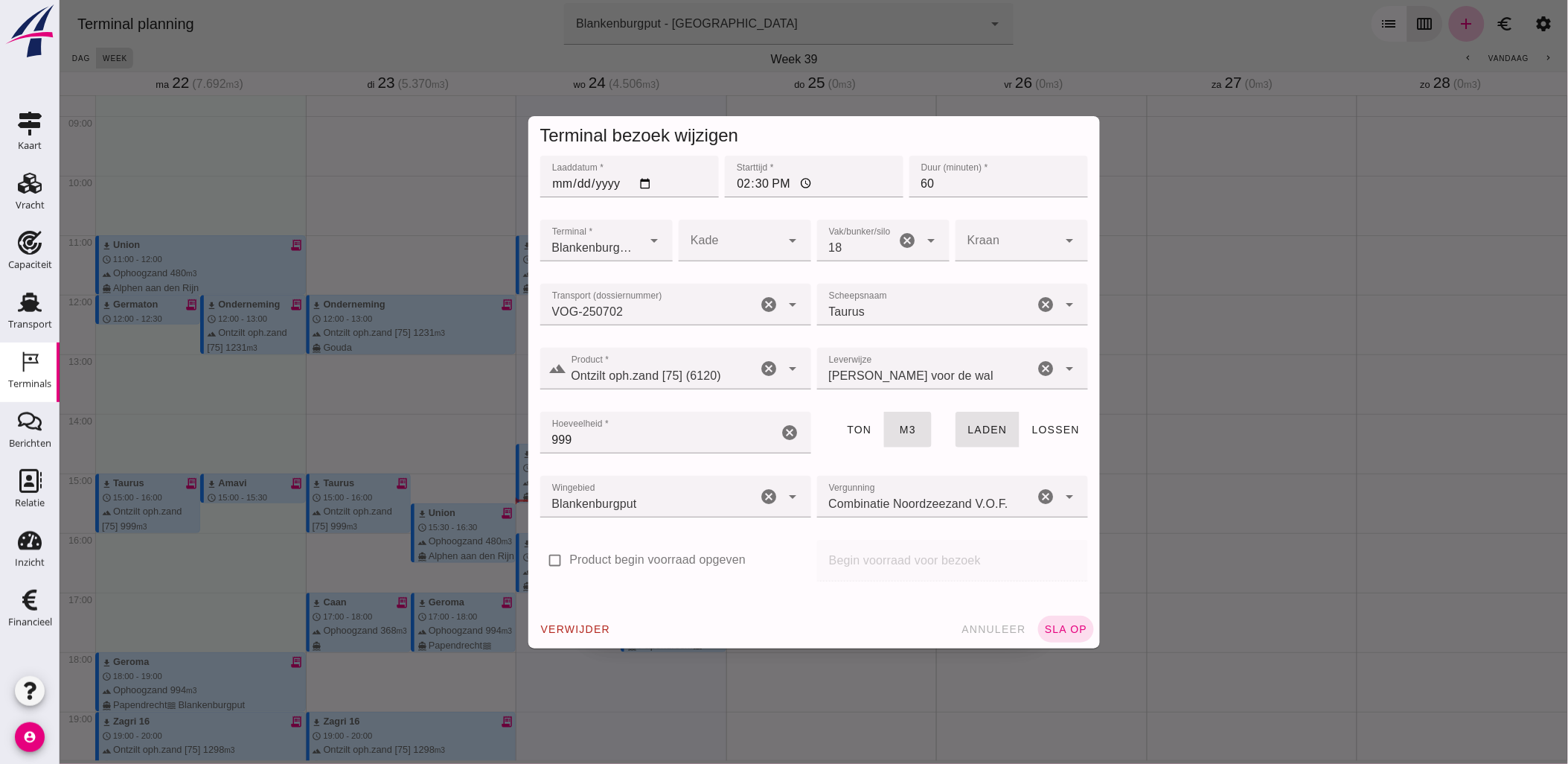
click at [734, 180] on input "14:30" at bounding box center [813, 177] width 178 height 41
type input "11:30"
drag, startPoint x: 1061, startPoint y: 621, endPoint x: 1052, endPoint y: 603, distance: 20.1
click at [1061, 621] on button "sla op" at bounding box center [1065, 629] width 56 height 27
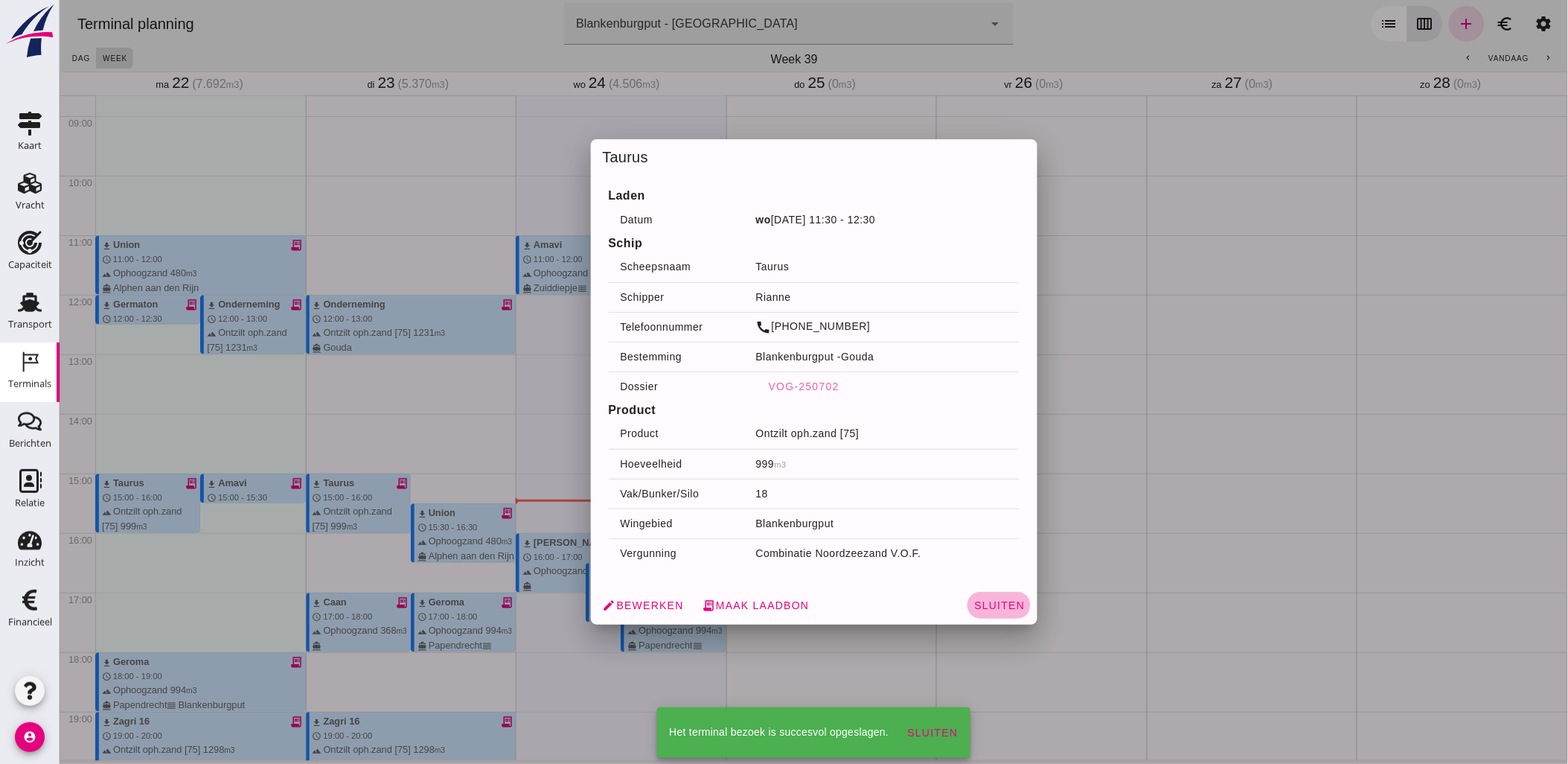
click at [982, 609] on span "Sluiten" at bounding box center [998, 604] width 51 height 12
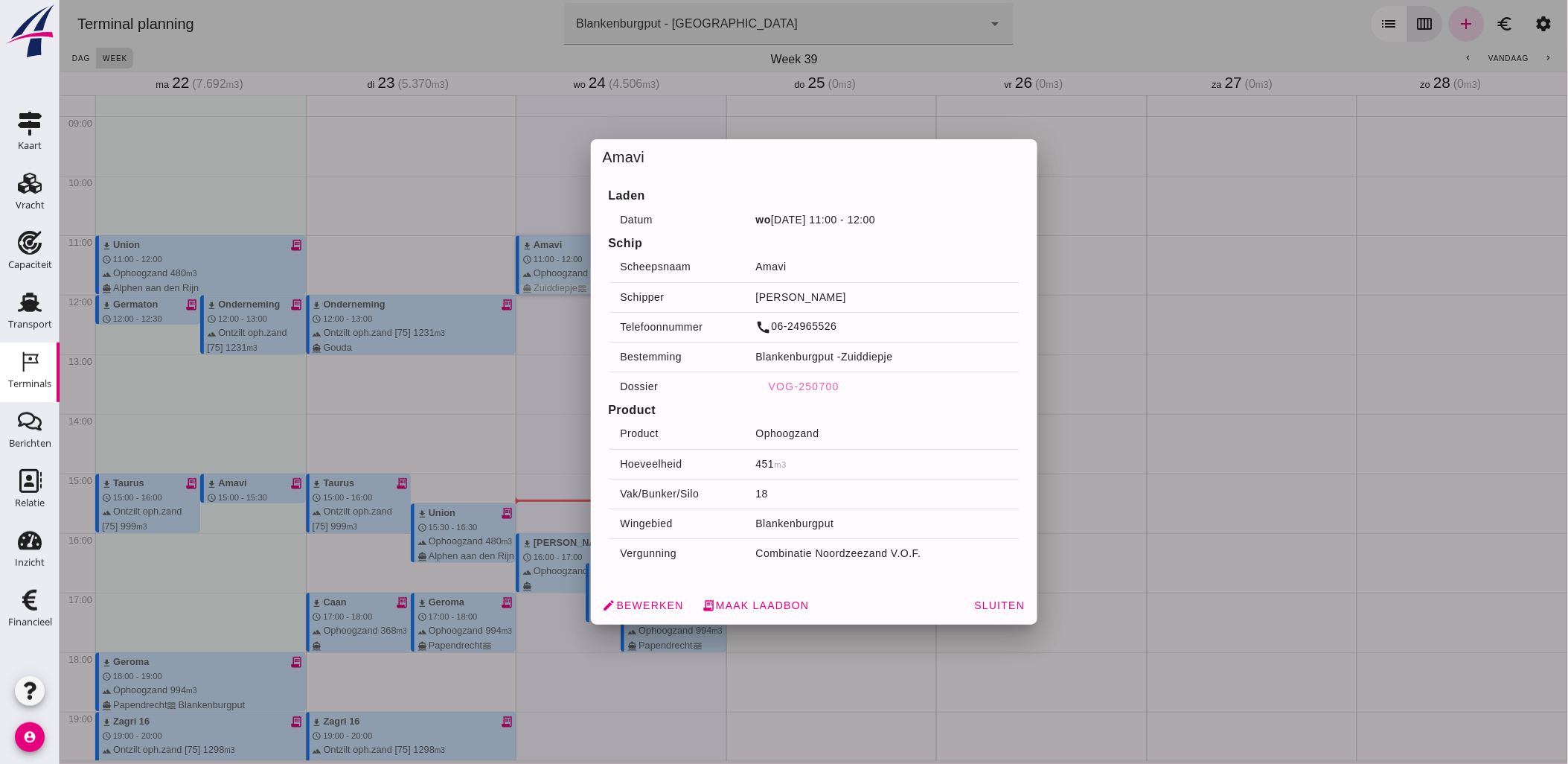
drag, startPoint x: 572, startPoint y: 277, endPoint x: 940, endPoint y: 451, distance: 407.1
click at [967, 437] on td "Ophoogzand" at bounding box center [880, 433] width 275 height 30
drag, startPoint x: 1016, startPoint y: 602, endPoint x: 1005, endPoint y: 586, distance: 19.4
click at [1016, 602] on span "Sluiten" at bounding box center [998, 604] width 51 height 12
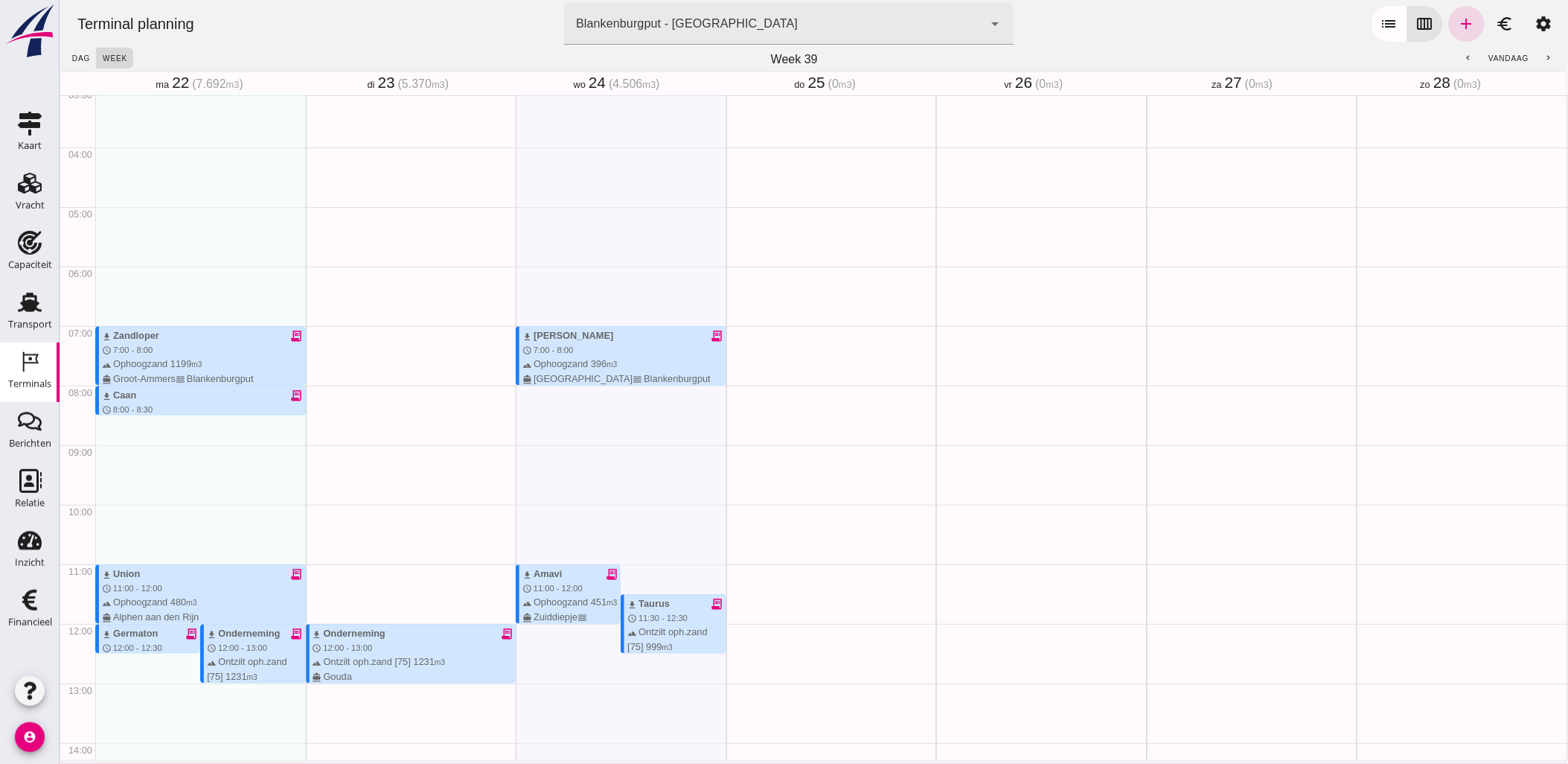
scroll to position [184, 0]
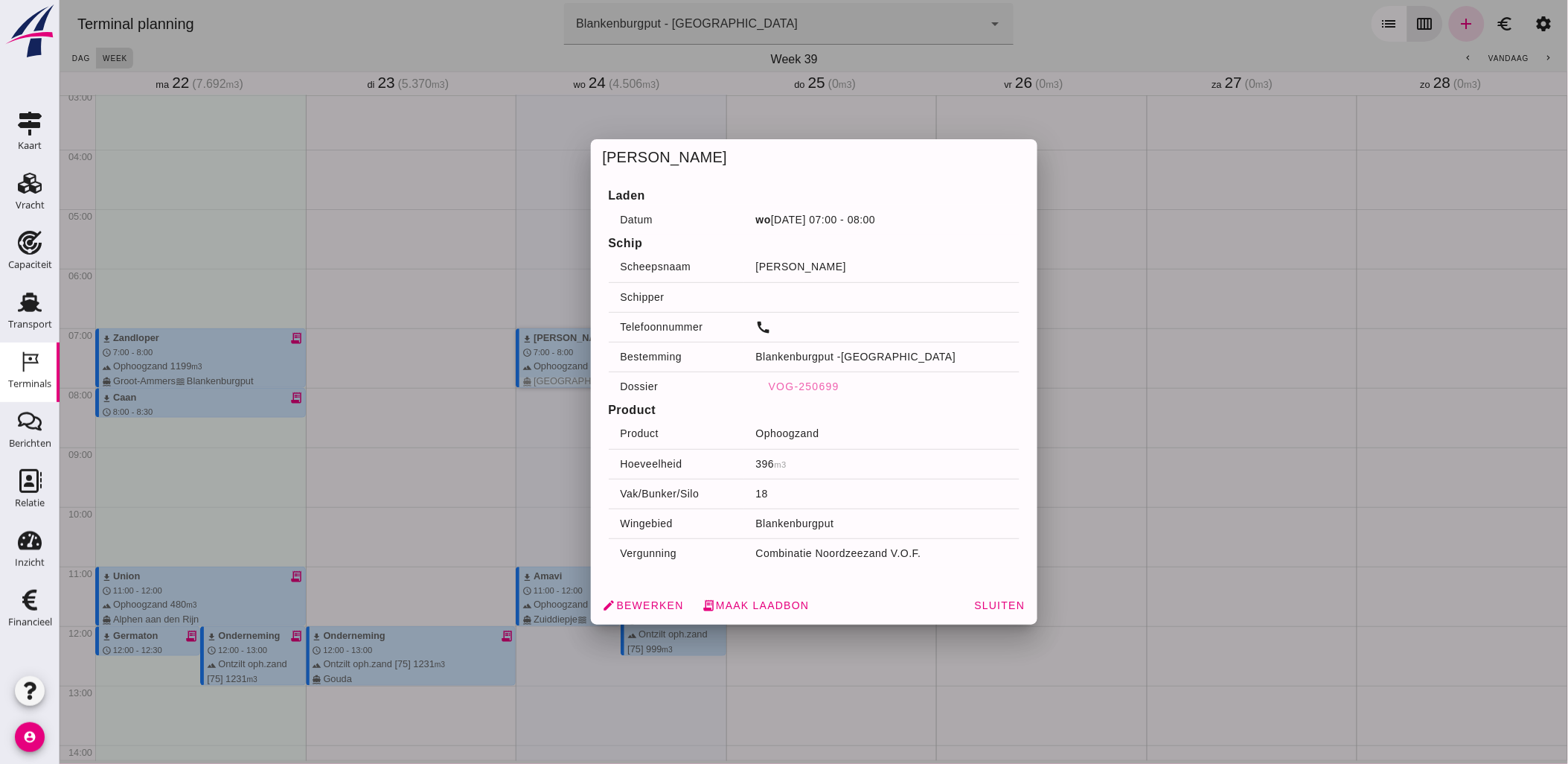
drag, startPoint x: 630, startPoint y: 359, endPoint x: 611, endPoint y: 526, distance: 168.1
click at [611, 526] on th "Wingebied" at bounding box center [675, 523] width 135 height 30
click at [645, 602] on span "edit Bewerken" at bounding box center [643, 604] width 81 height 13
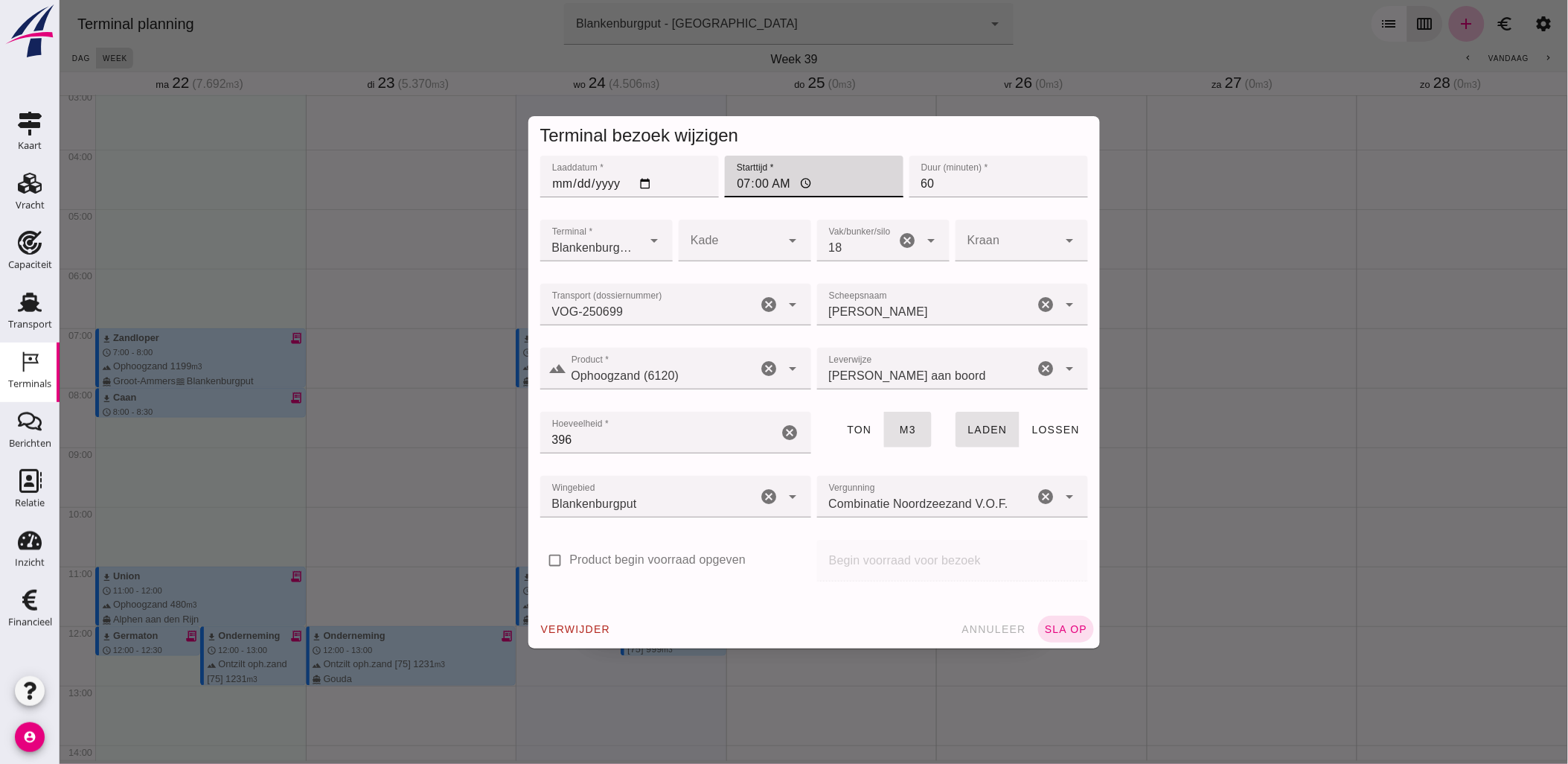
click at [734, 178] on input "07:00" at bounding box center [813, 177] width 178 height 41
click at [1002, 621] on button "annuleer" at bounding box center [992, 629] width 77 height 27
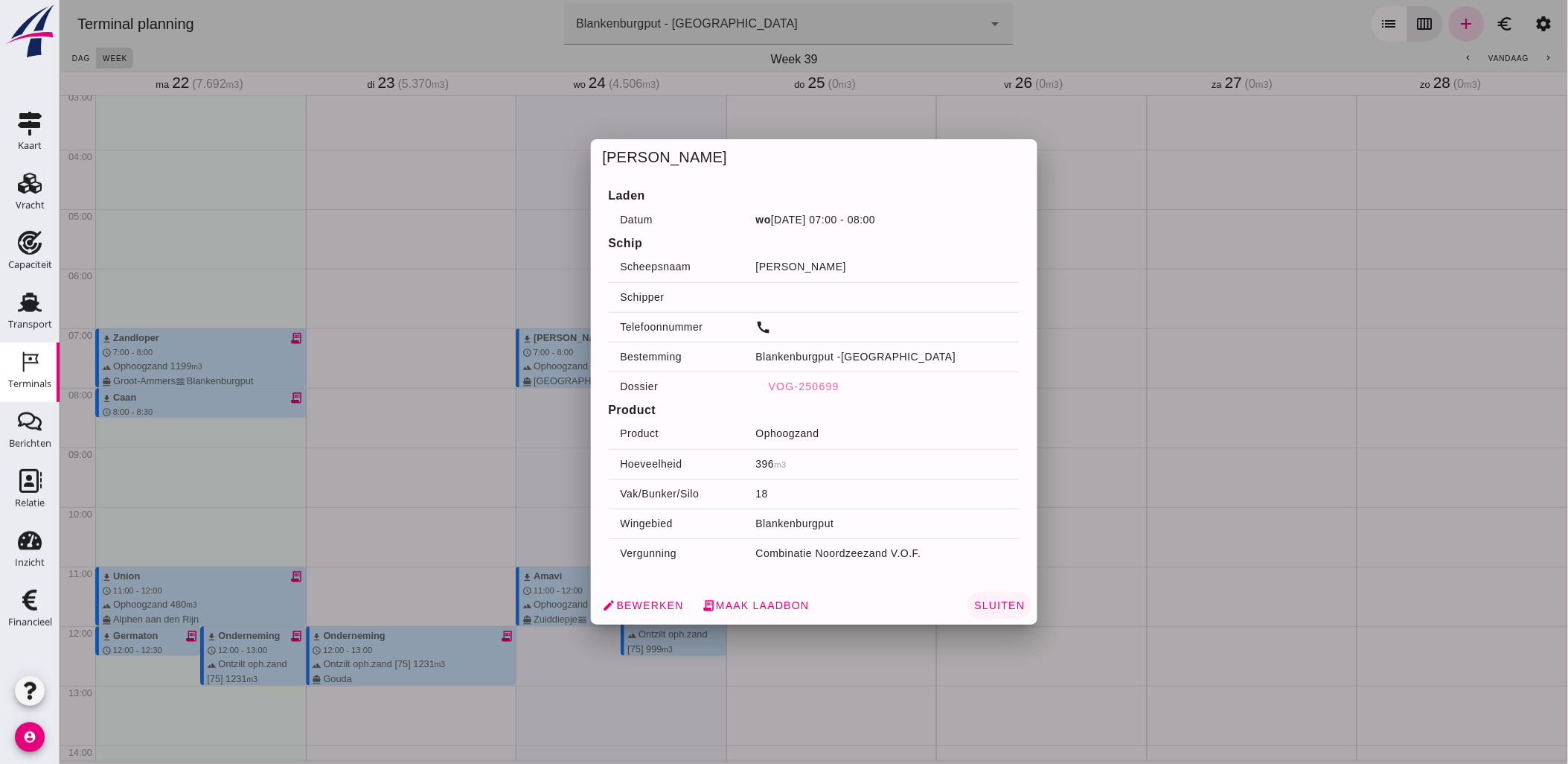
click at [983, 607] on span "Sluiten" at bounding box center [998, 604] width 51 height 12
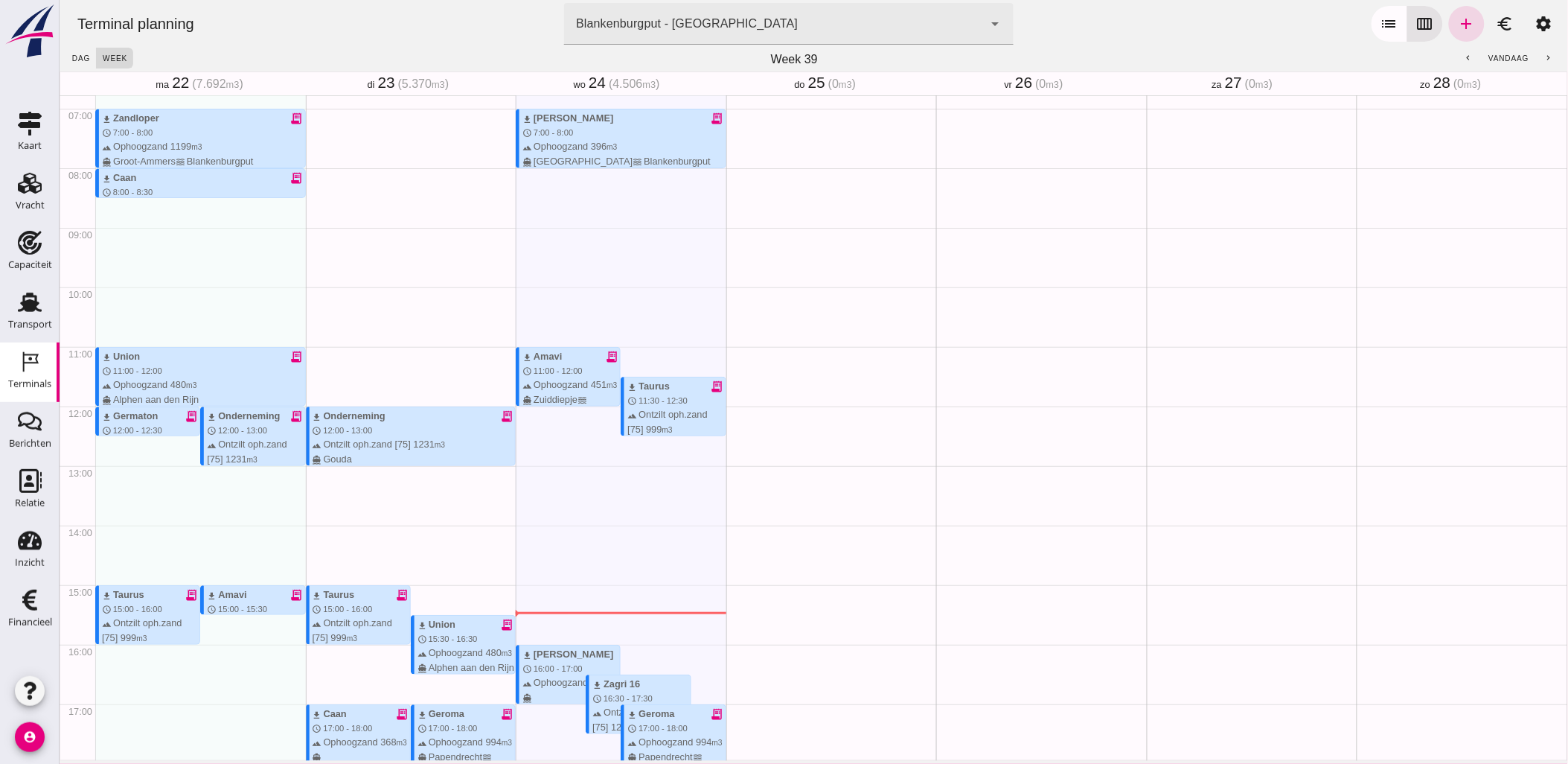
scroll to position [414, 0]
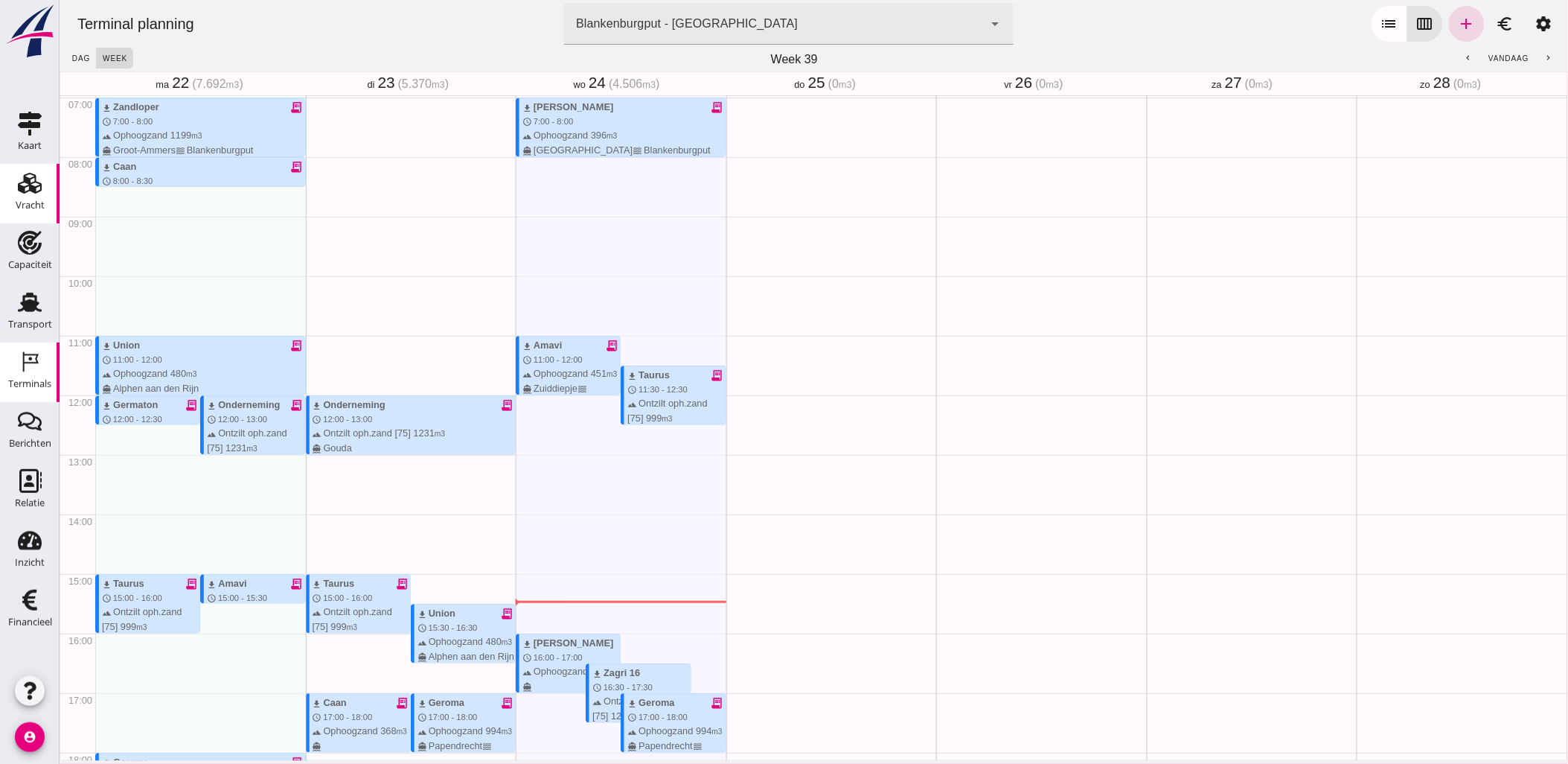
click at [25, 181] on use at bounding box center [30, 183] width 24 height 21
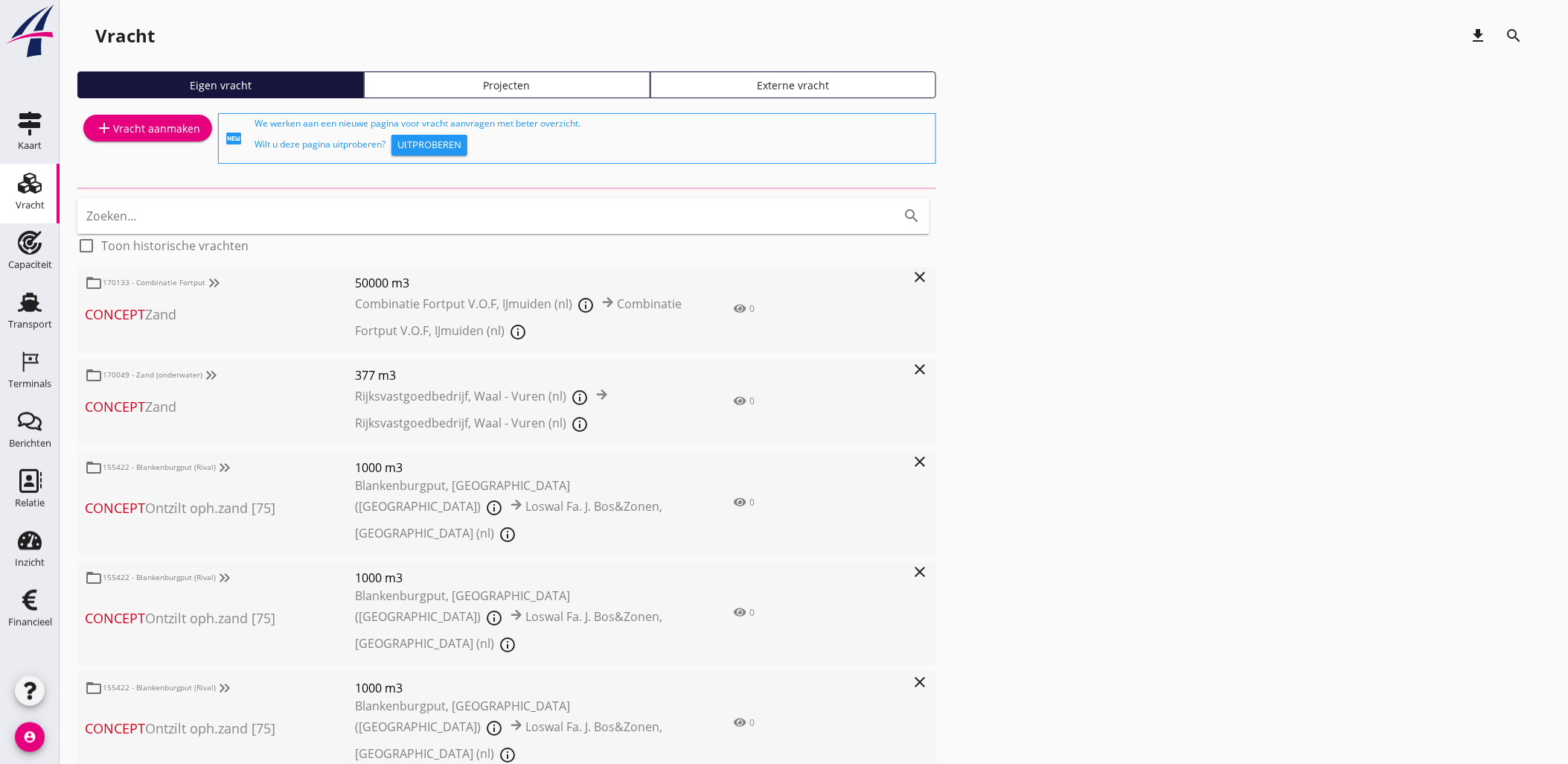
click at [533, 77] on div "Projecten" at bounding box center [507, 84] width 273 height 15
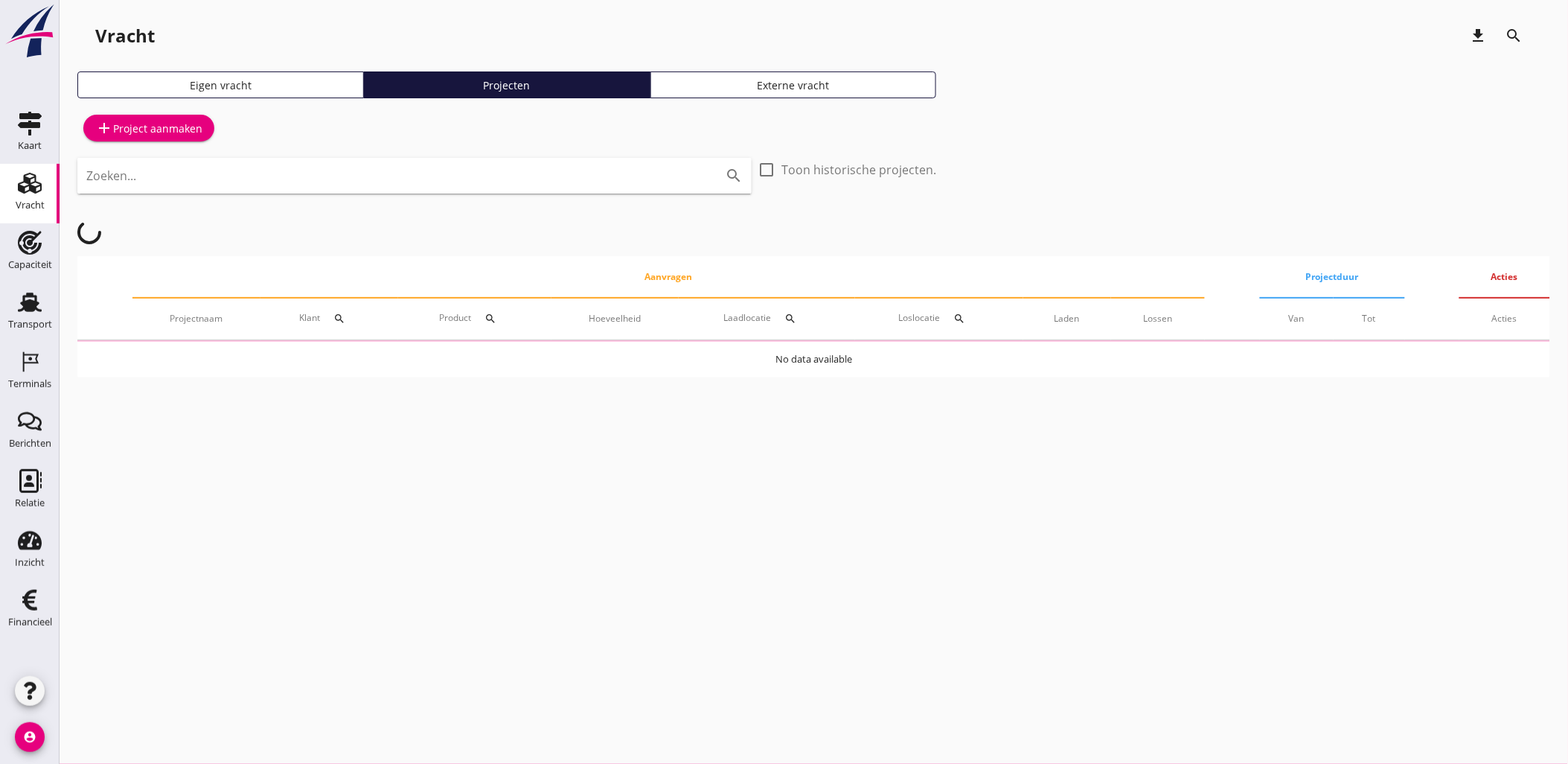
click at [508, 172] on input "Zoeken..." at bounding box center [394, 176] width 615 height 24
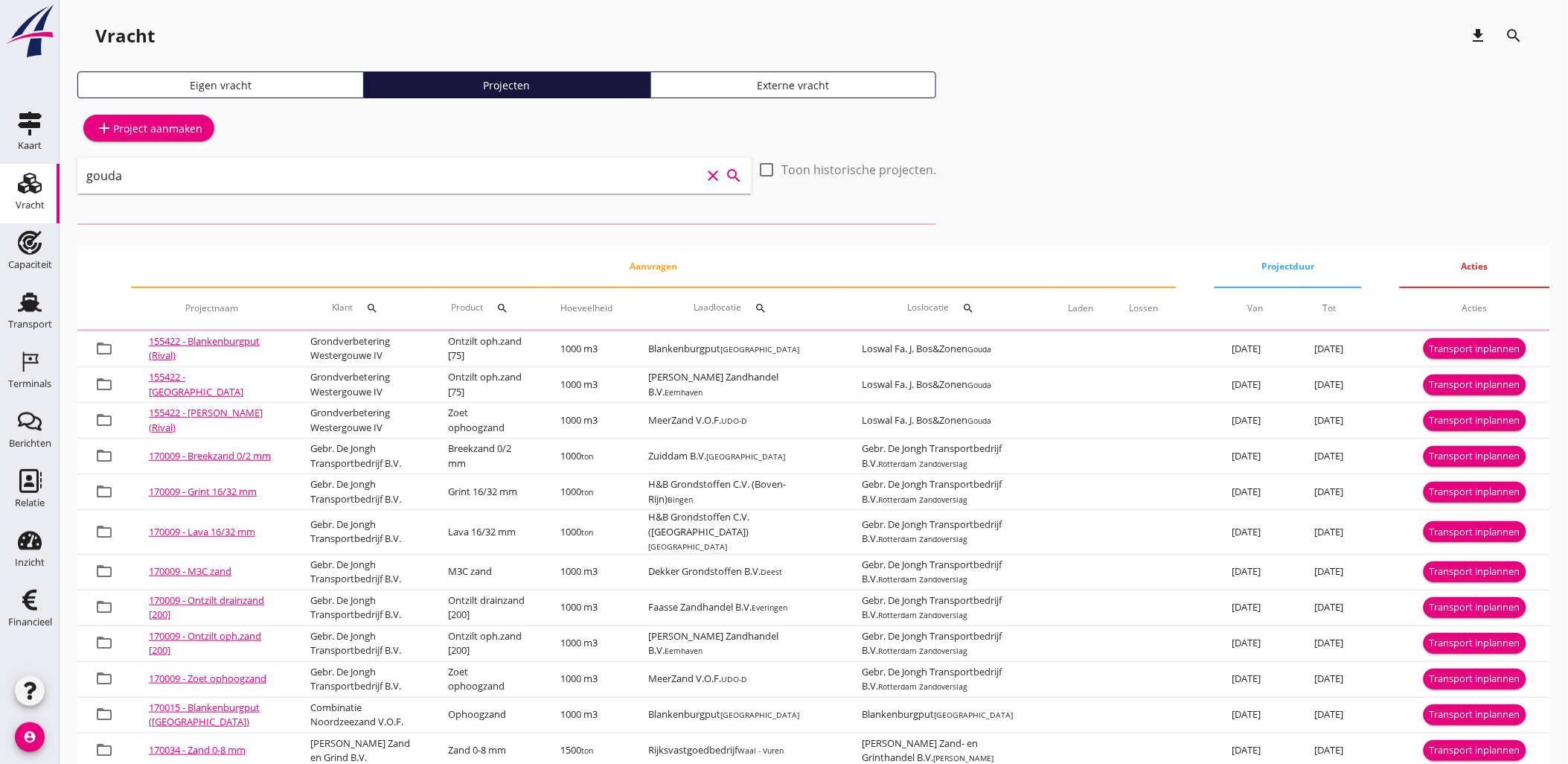
type input "gouda"
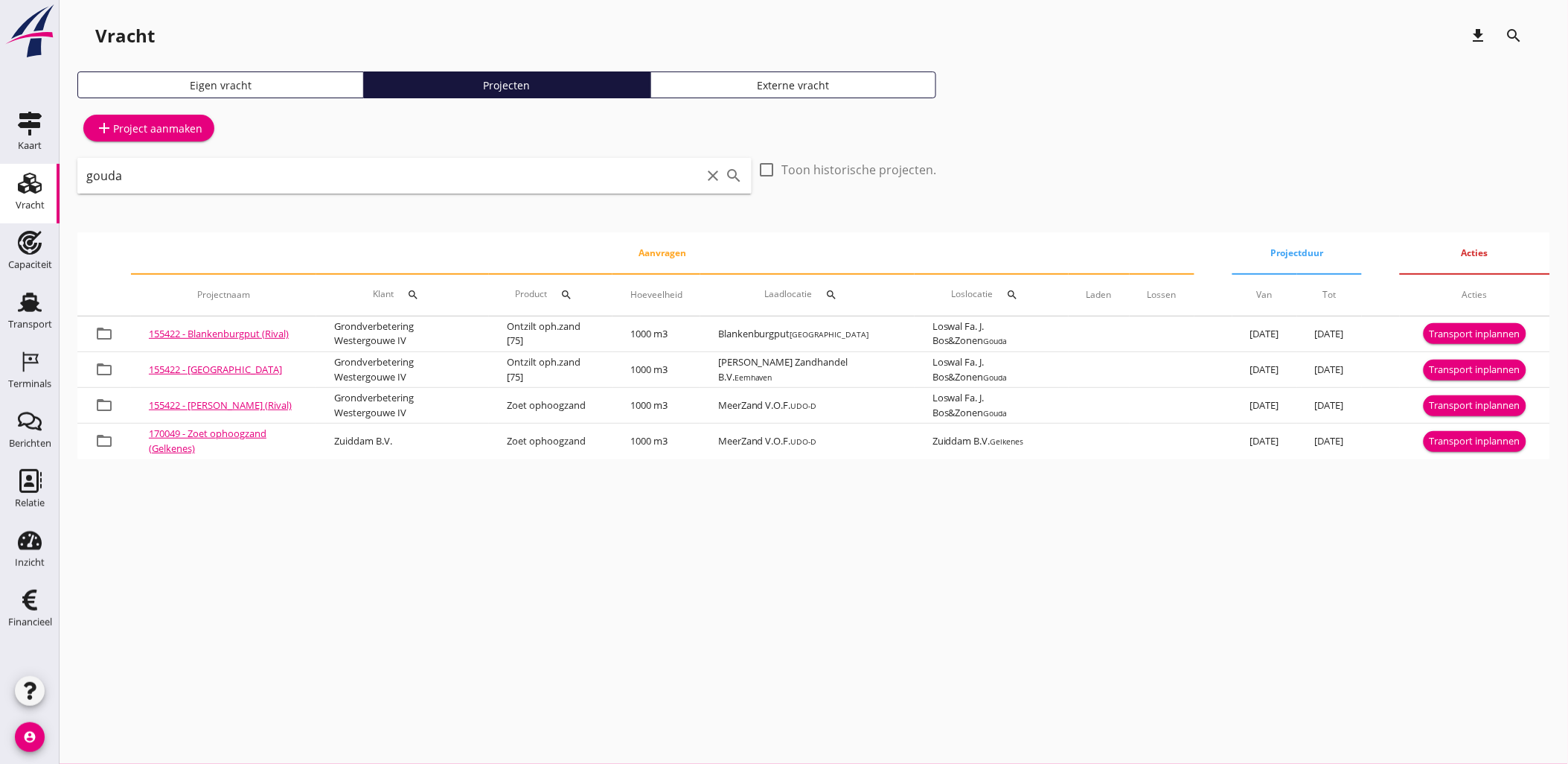
drag, startPoint x: 15, startPoint y: 187, endPoint x: 33, endPoint y: 190, distance: 18.2
click at [15, 187] on div "Vracht" at bounding box center [30, 183] width 36 height 24
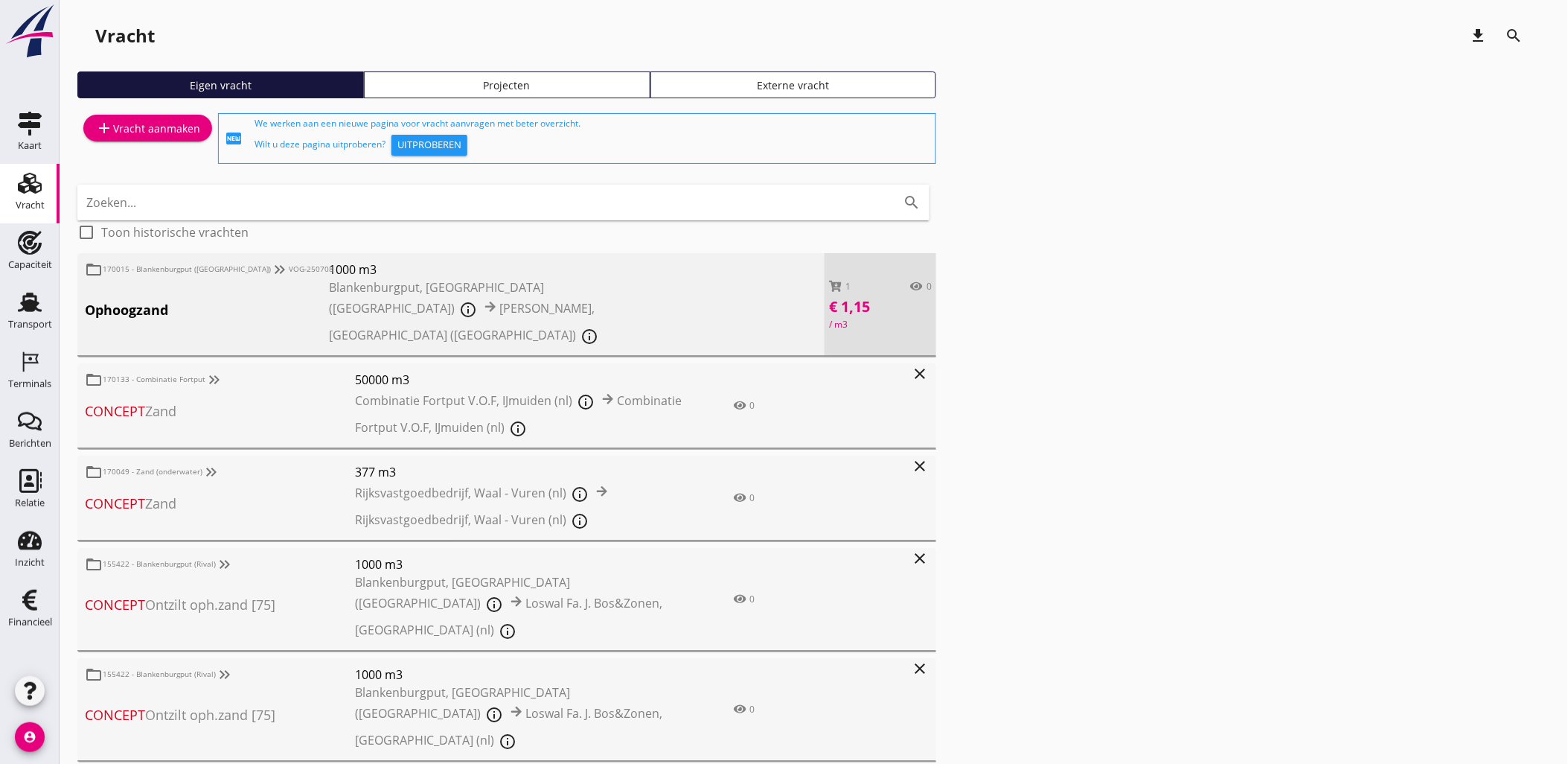
click at [440, 87] on div "Projecten" at bounding box center [507, 84] width 273 height 15
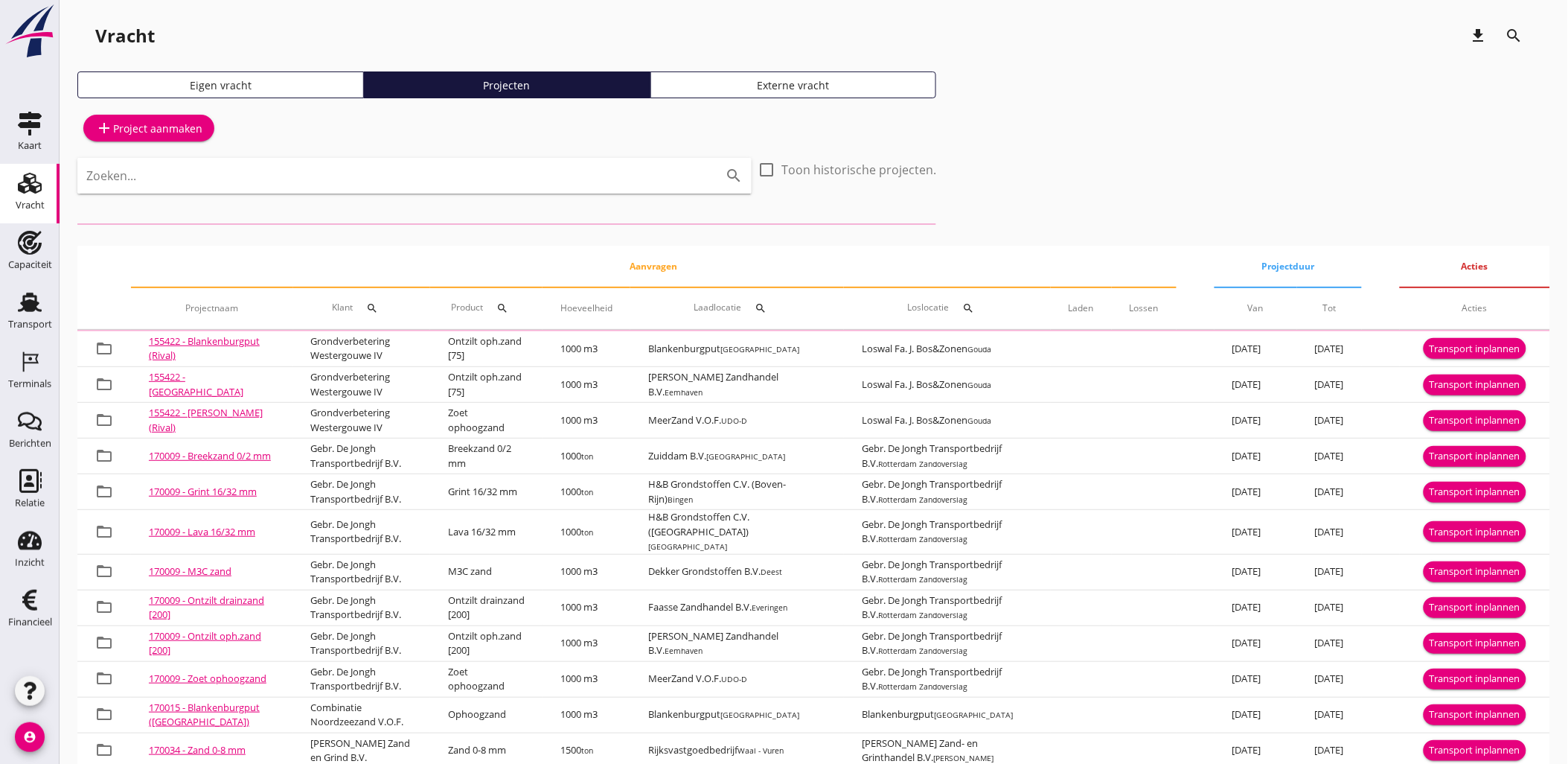
click at [633, 169] on input "Zoeken..." at bounding box center [394, 176] width 615 height 24
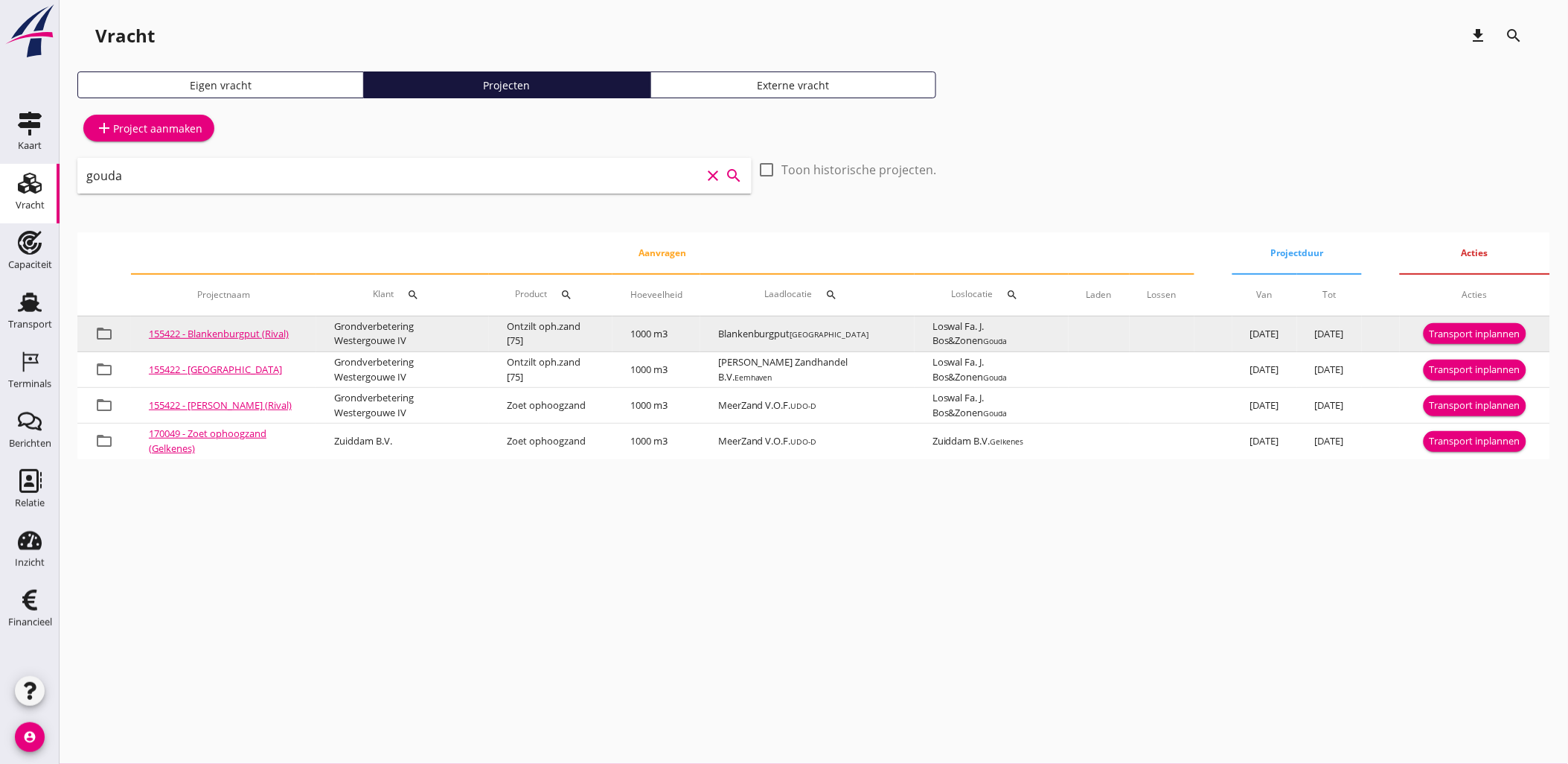
type input "gouda"
click at [1460, 332] on div "Transport inplannen" at bounding box center [1475, 334] width 91 height 15
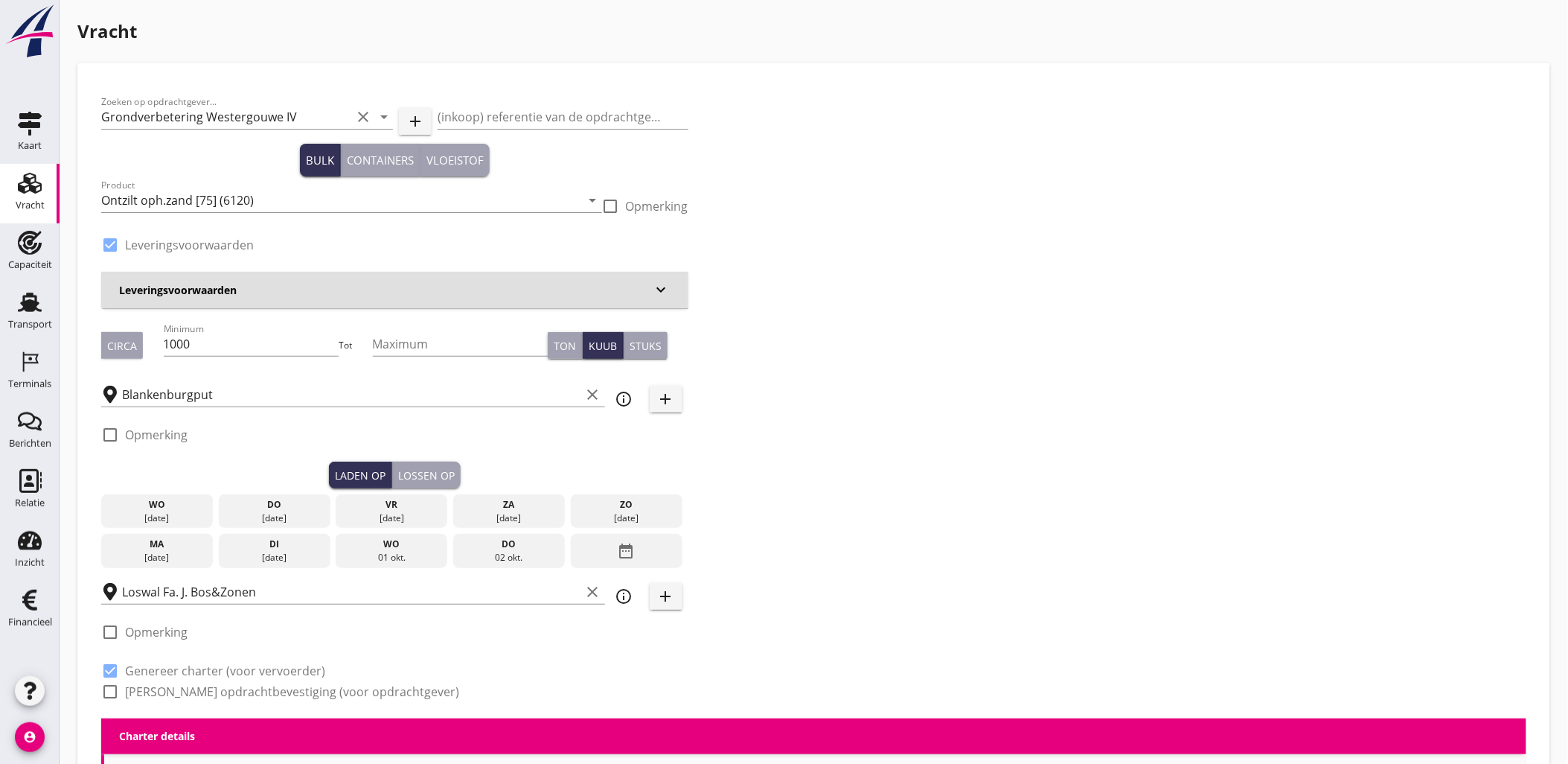
click at [266, 515] on div "[DATE]" at bounding box center [274, 517] width 104 height 13
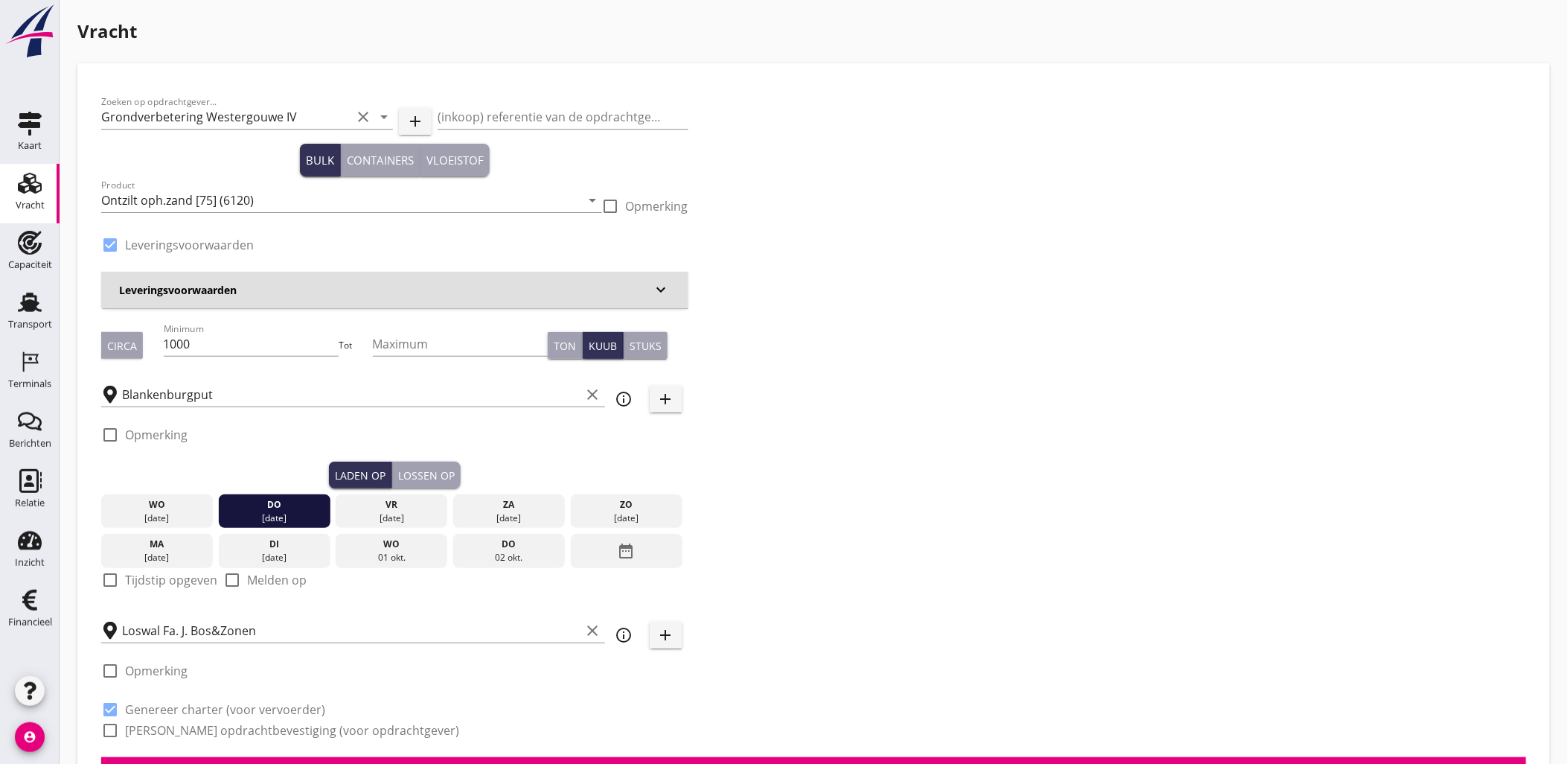
click at [411, 473] on div "Lossen op" at bounding box center [426, 474] width 56 height 15
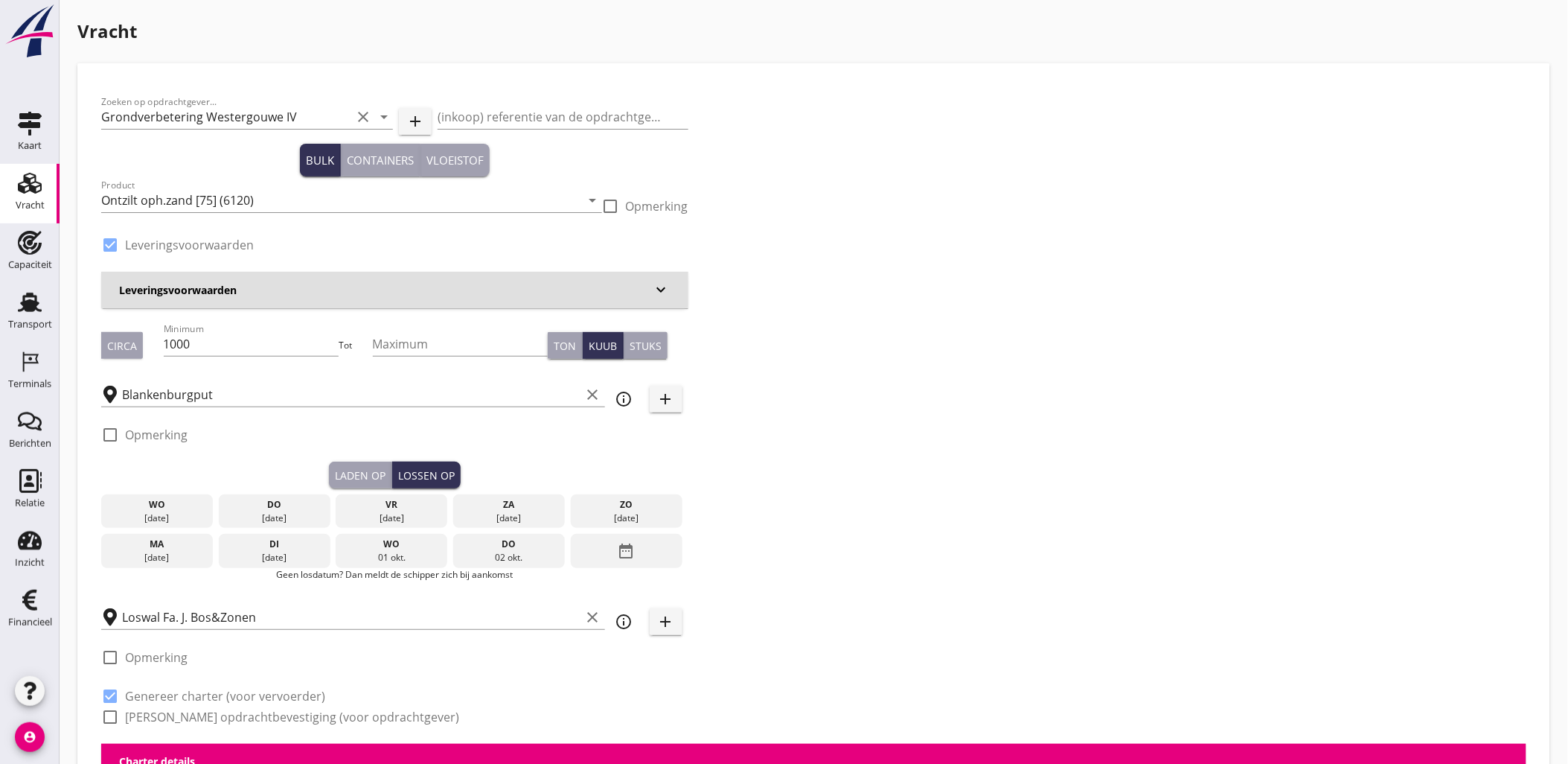
click at [413, 505] on div "vr" at bounding box center [392, 504] width 104 height 13
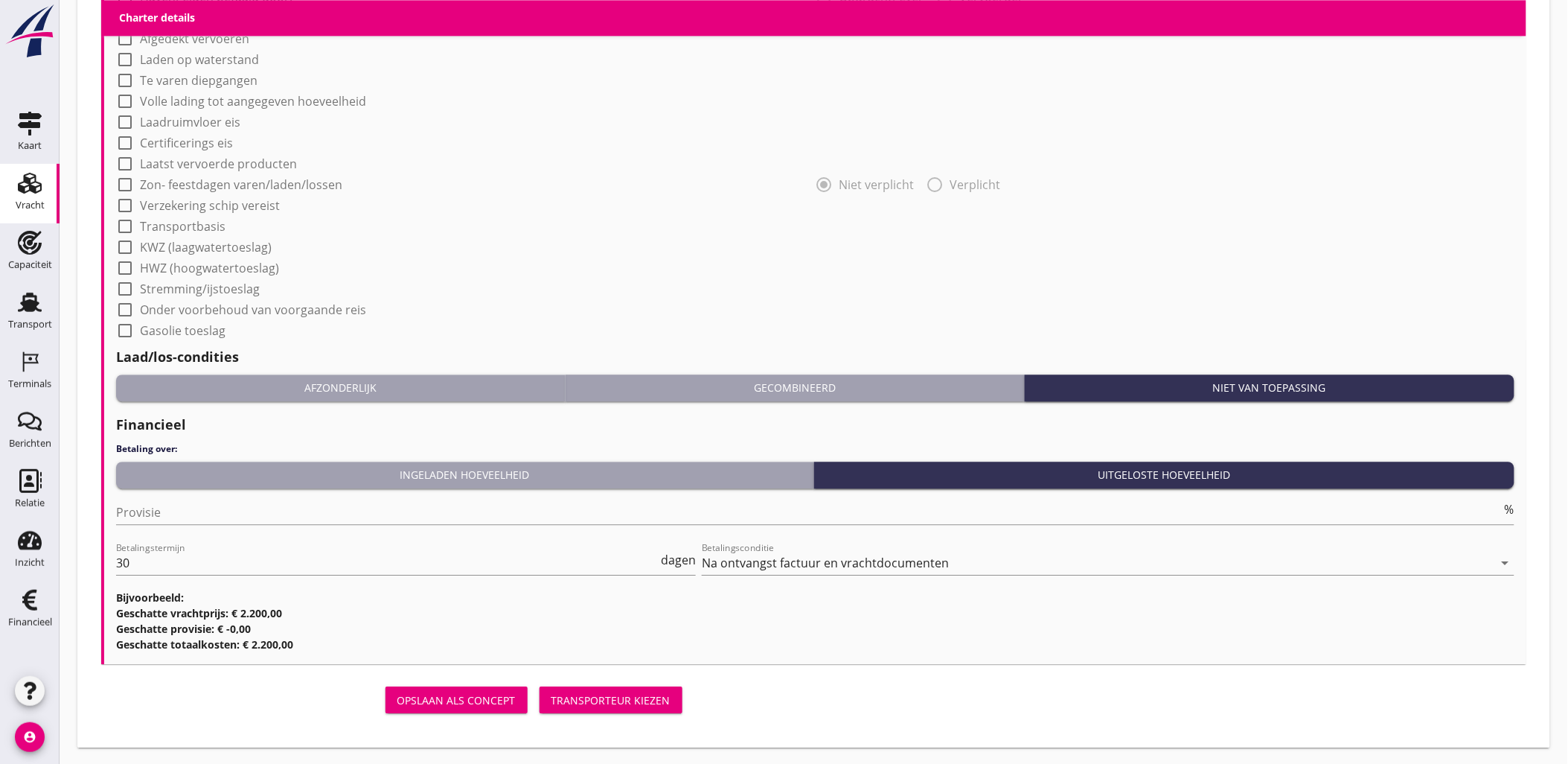
click at [611, 686] on button "Transporteur kiezen" at bounding box center [611, 699] width 143 height 27
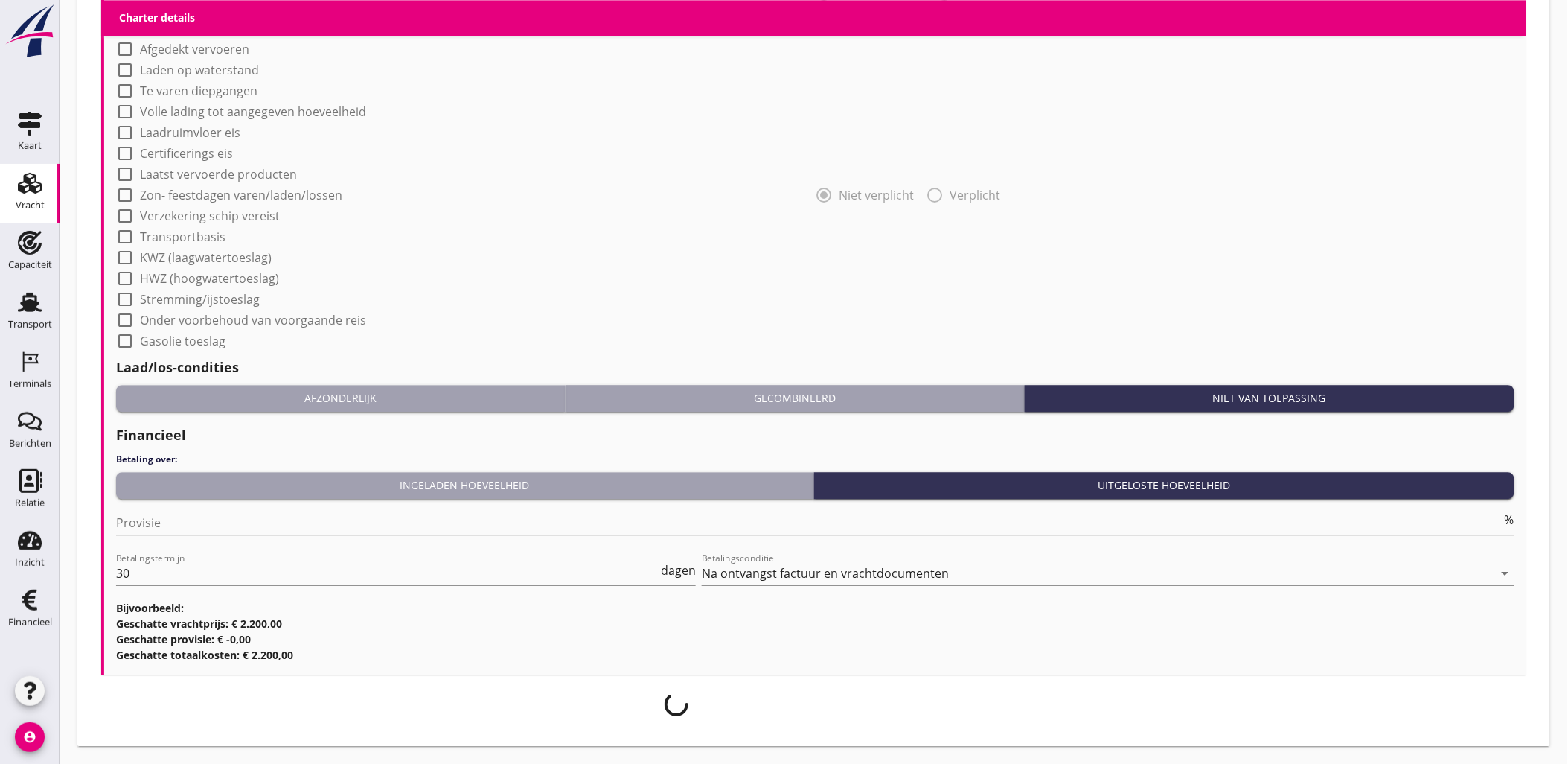
scroll to position [1222, 0]
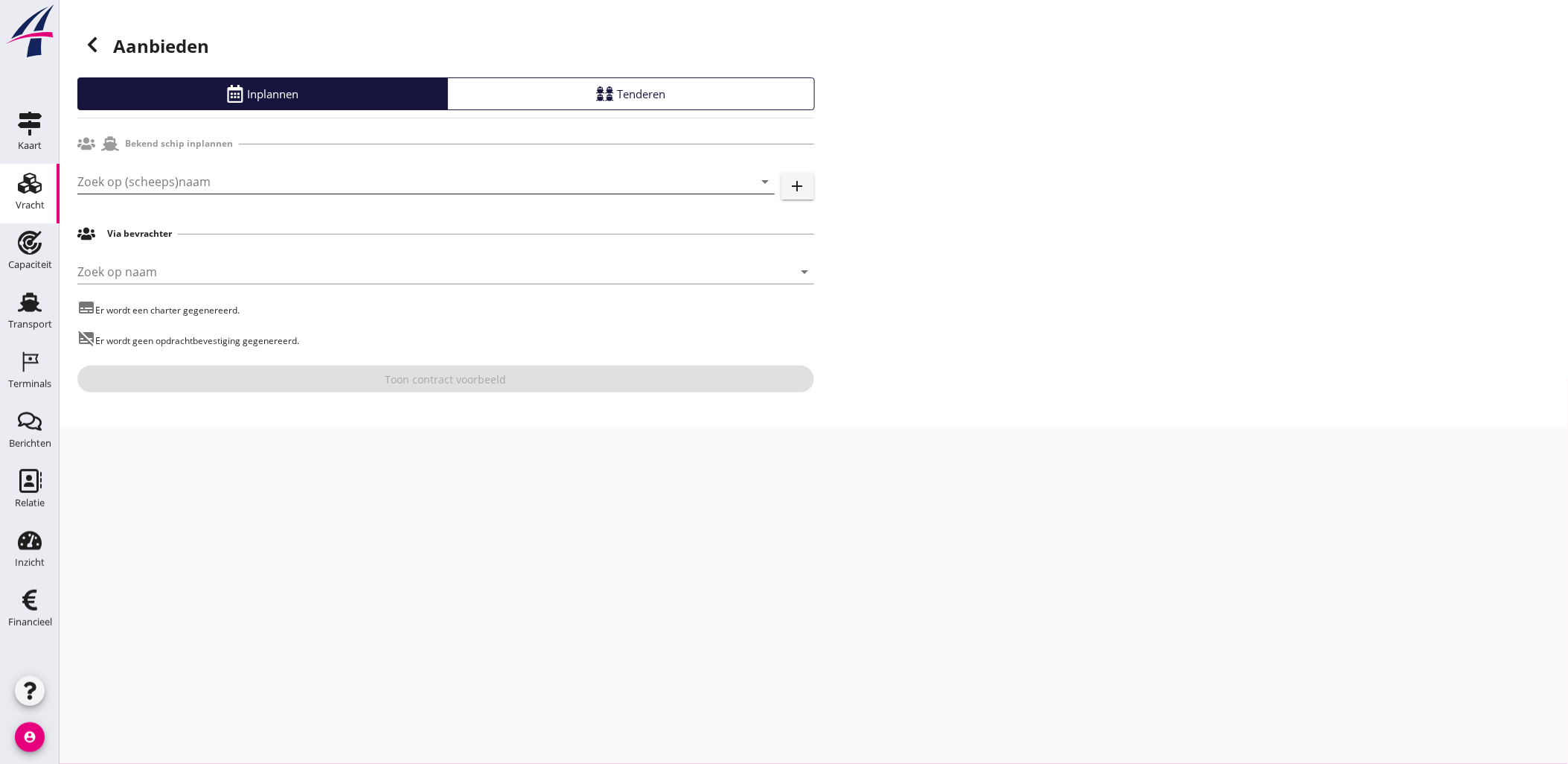
click at [310, 191] on input "Zoek op (scheeps)naam" at bounding box center [404, 181] width 655 height 24
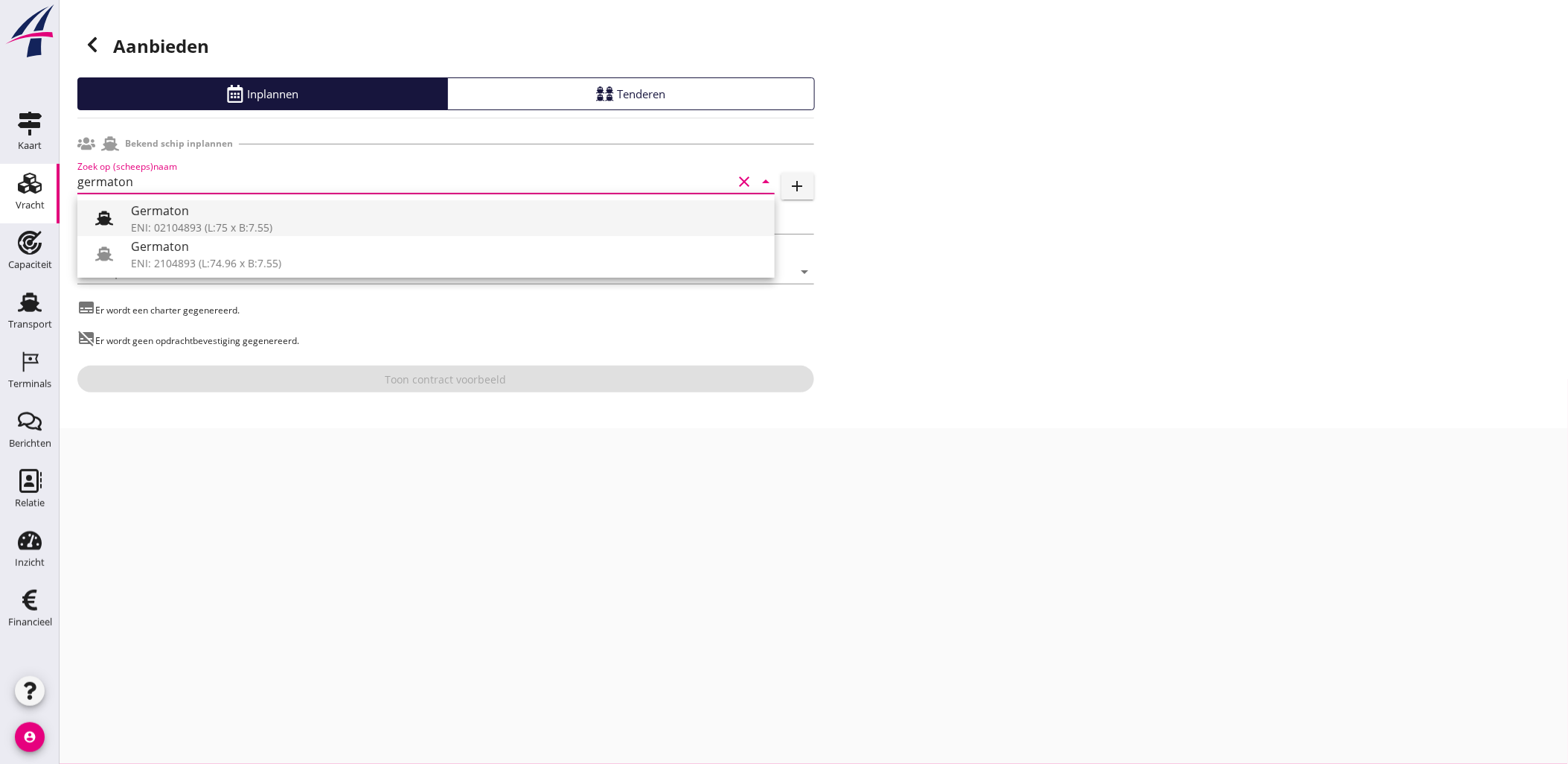
click at [291, 212] on div "Germaton" at bounding box center [446, 211] width 632 height 18
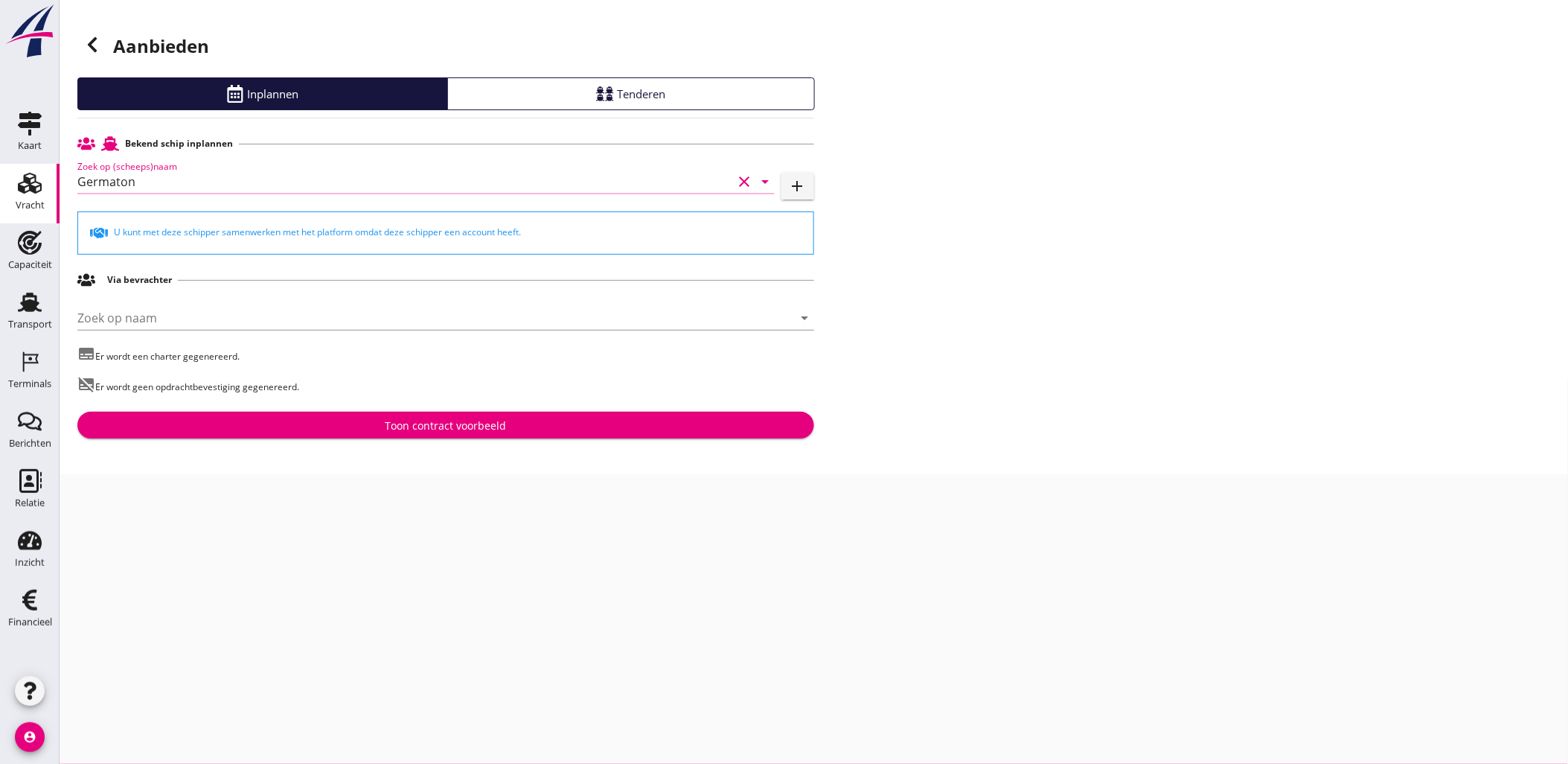
type input "Germaton"
click at [471, 407] on div "Bekend schip inplannen Zoek op (scheeps)naam Germaton clear arrow_drop_down add…" at bounding box center [446, 283] width 737 height 309
click at [476, 412] on button "Toon contract voorbeeld" at bounding box center [446, 425] width 737 height 27
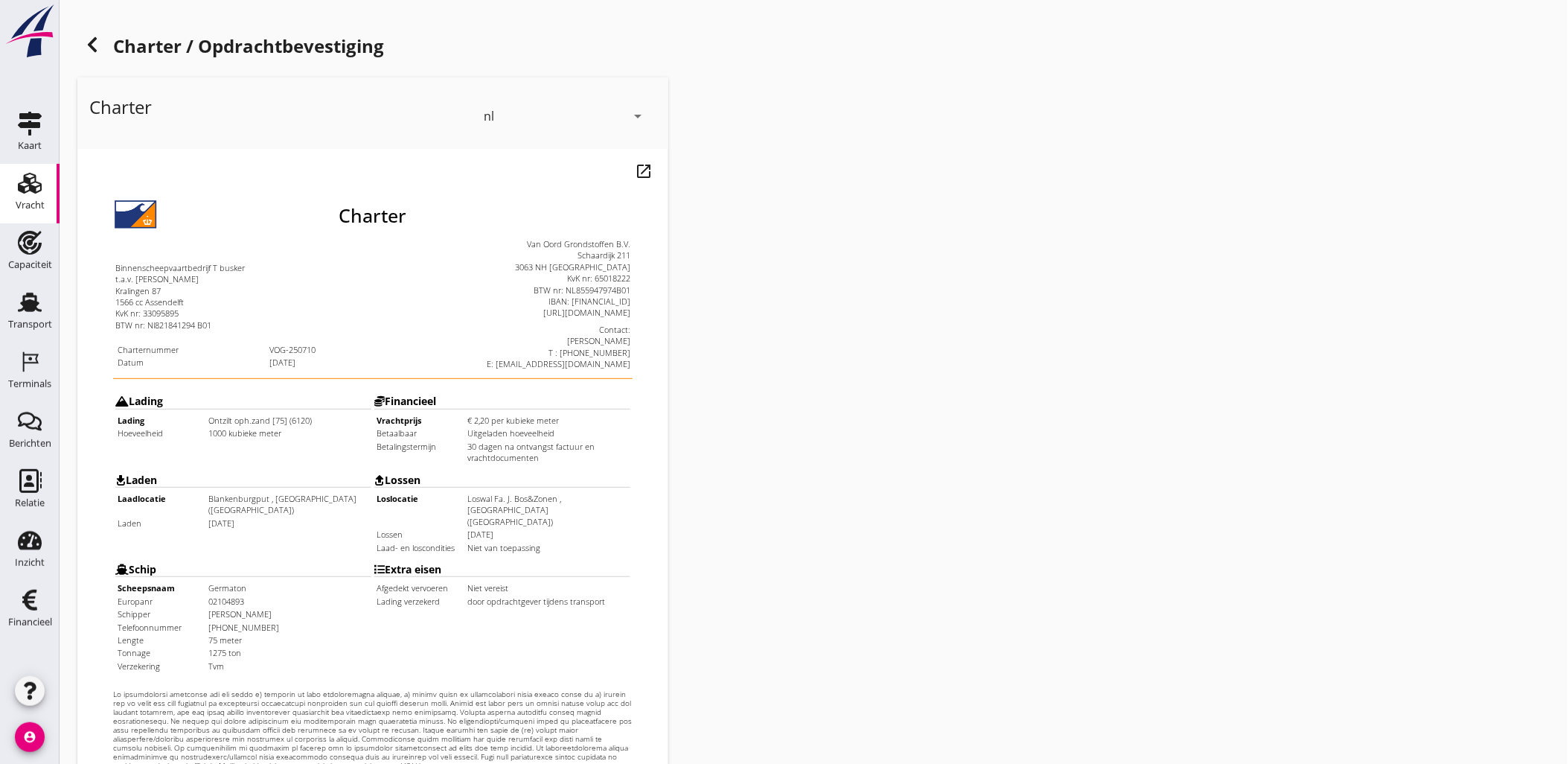
scroll to position [337, 0]
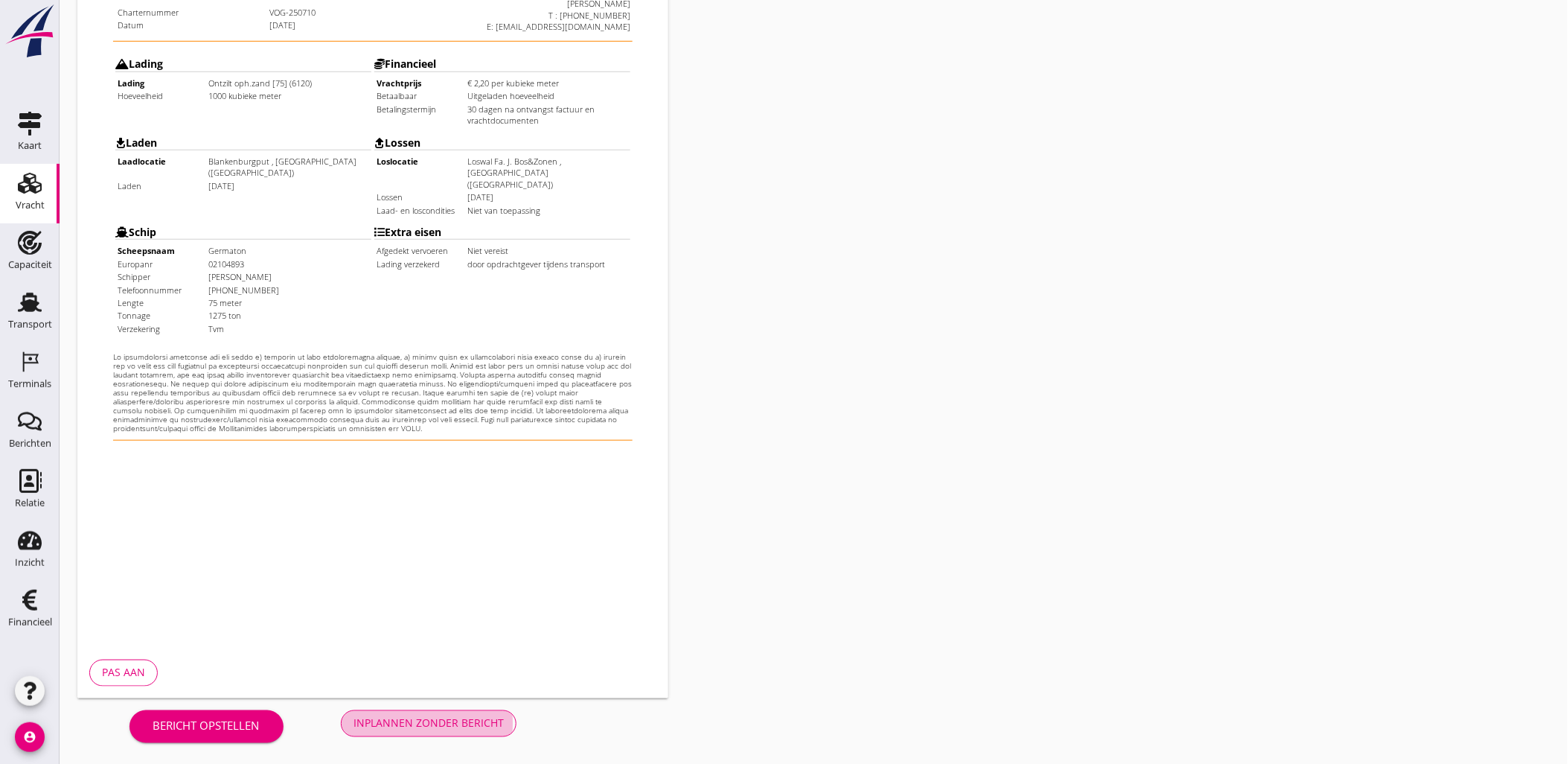
click at [444, 730] on div "Inplannen zonder bericht" at bounding box center [429, 723] width 151 height 15
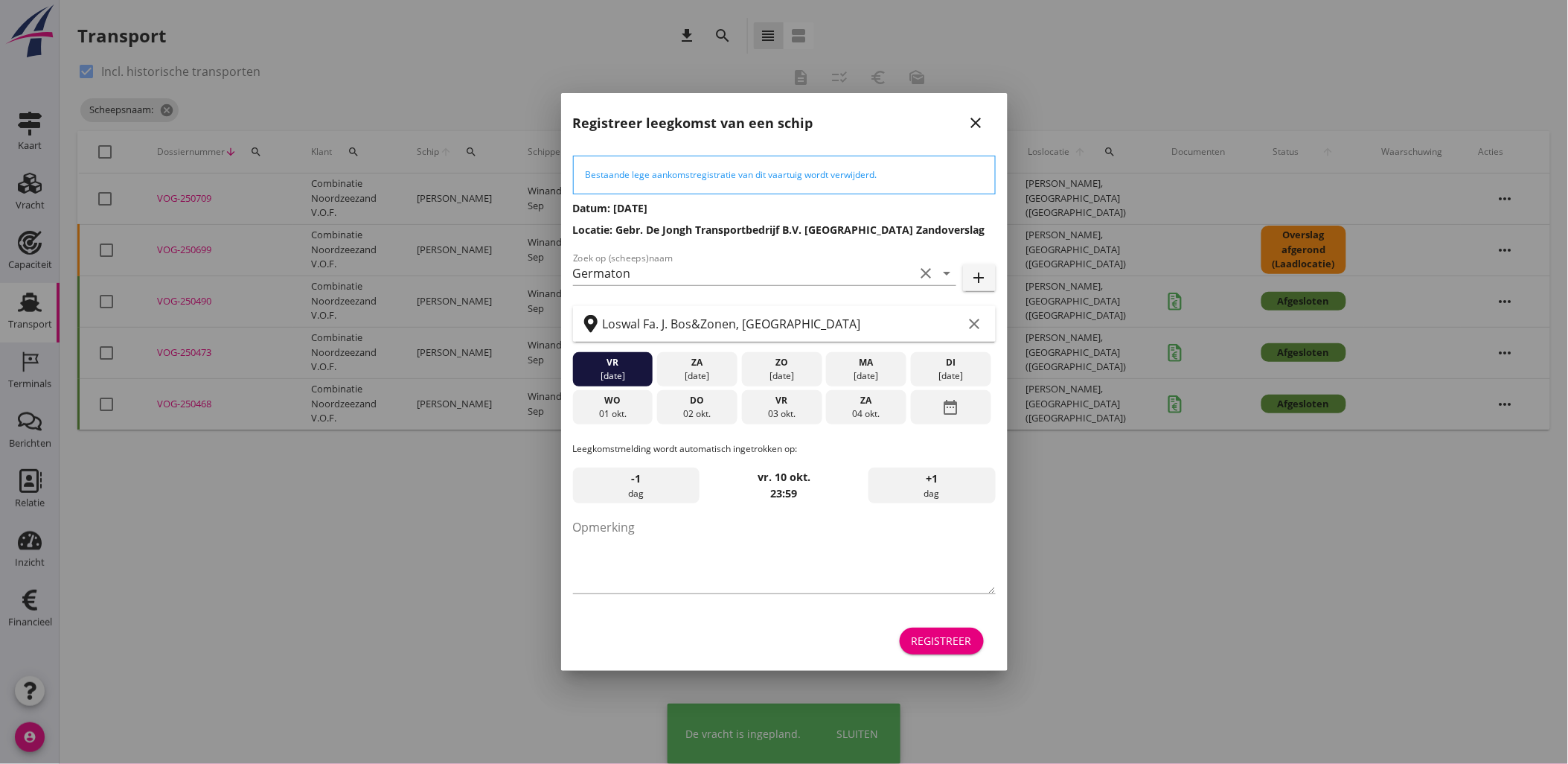
click at [940, 636] on div "Registreer" at bounding box center [941, 640] width 60 height 15
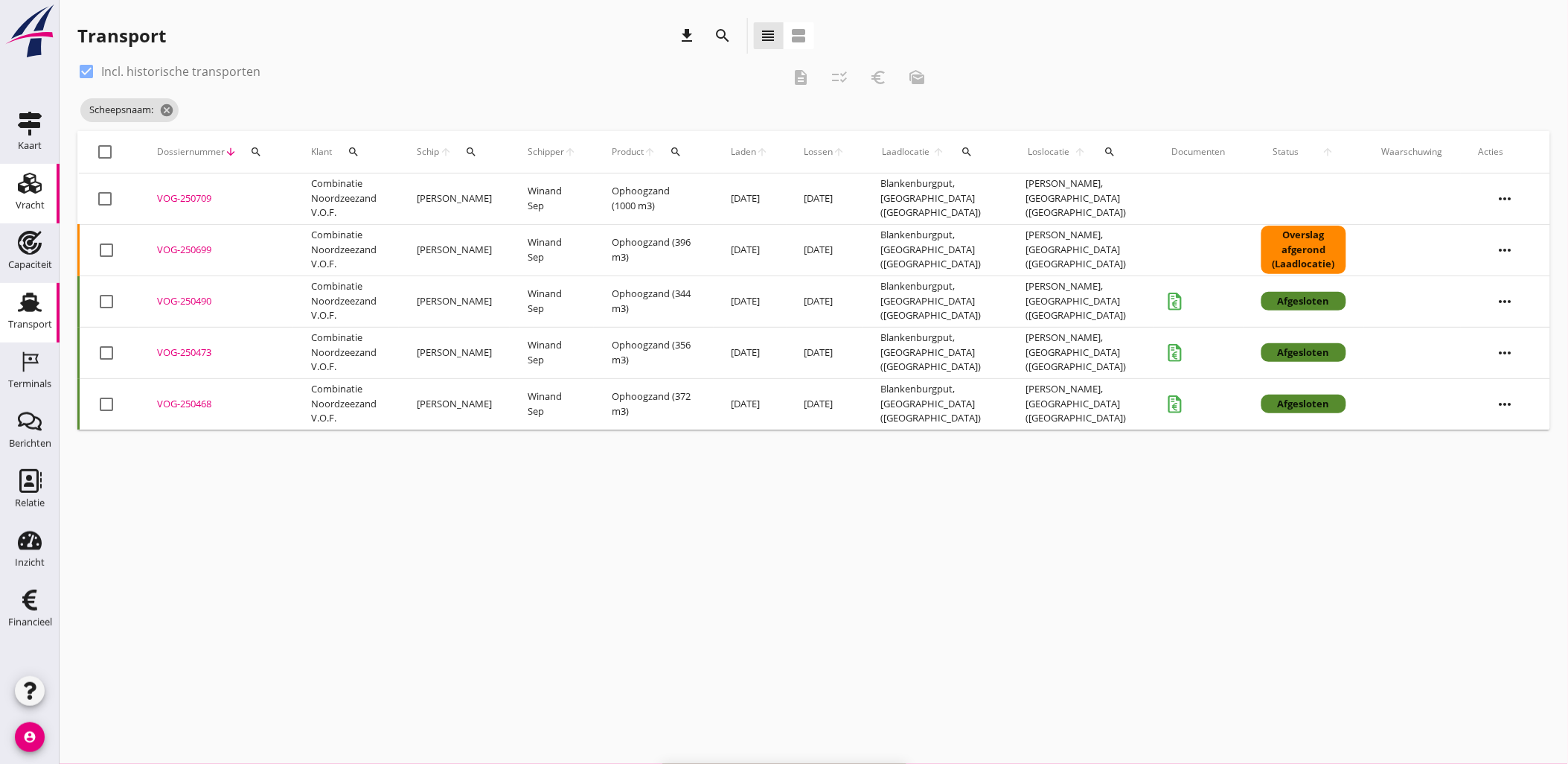
click at [40, 191] on use at bounding box center [30, 183] width 24 height 21
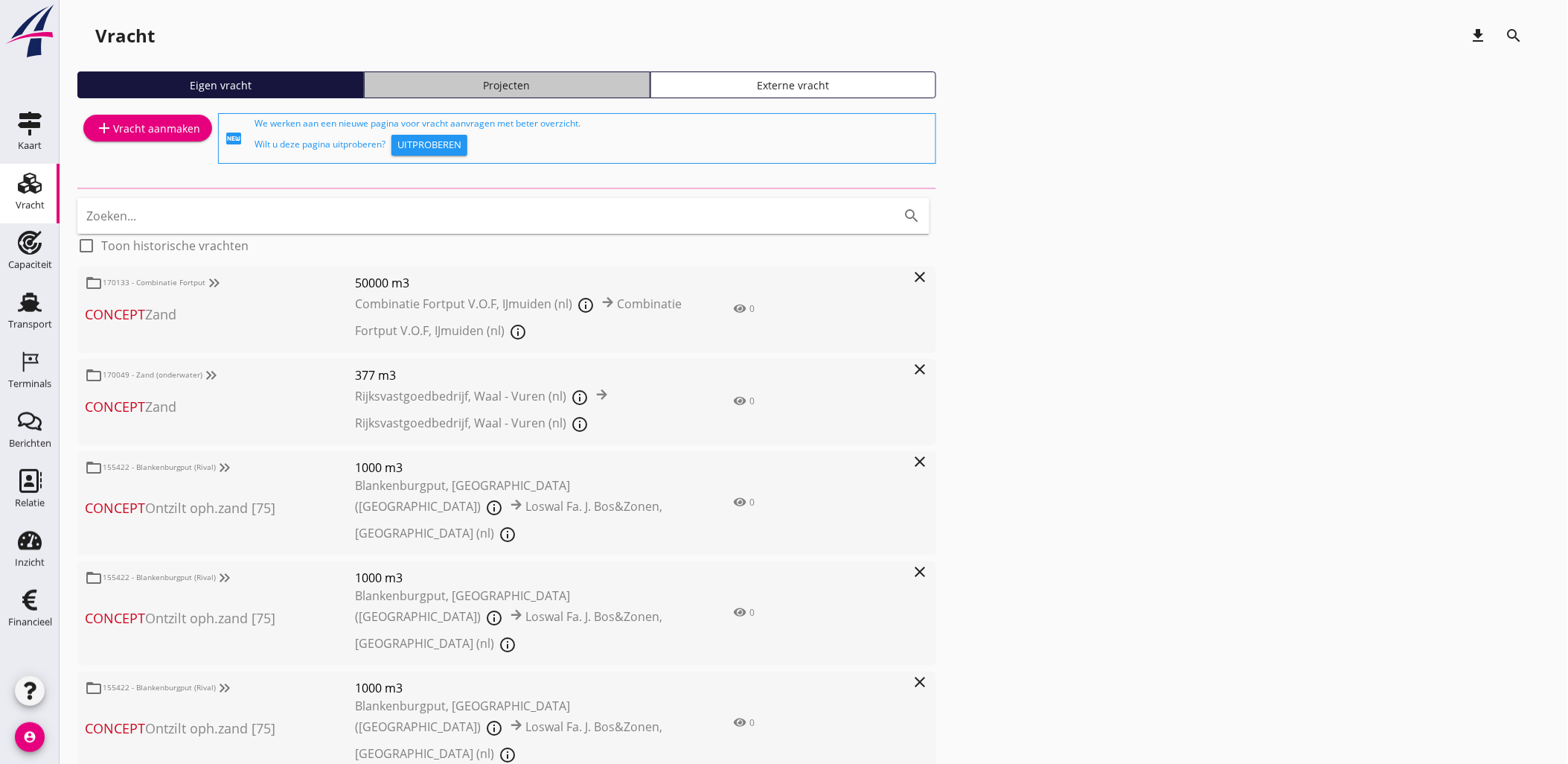
click at [537, 90] on div "Projecten" at bounding box center [507, 84] width 273 height 15
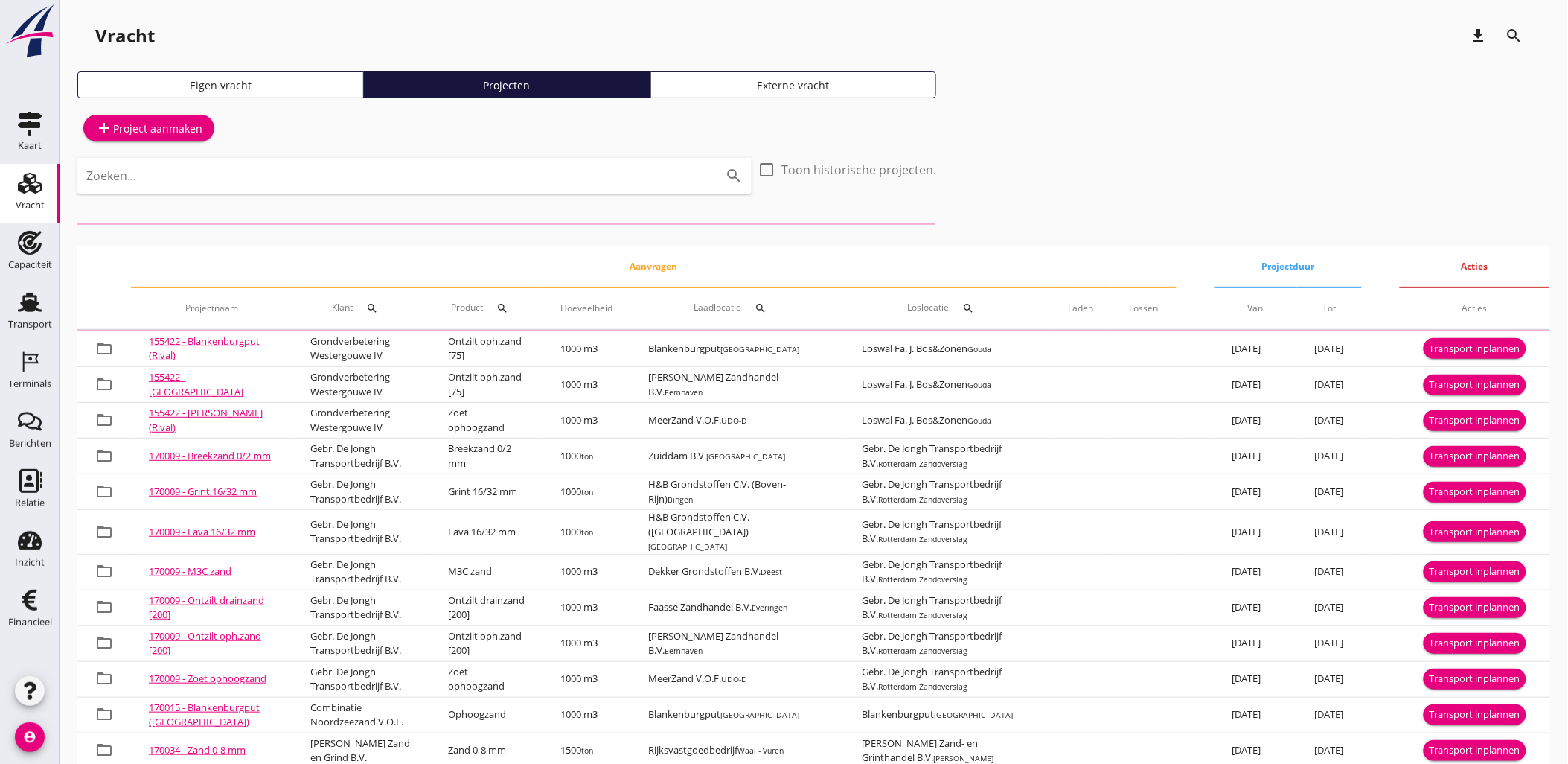
click at [538, 169] on input "Zoeken..." at bounding box center [394, 176] width 615 height 24
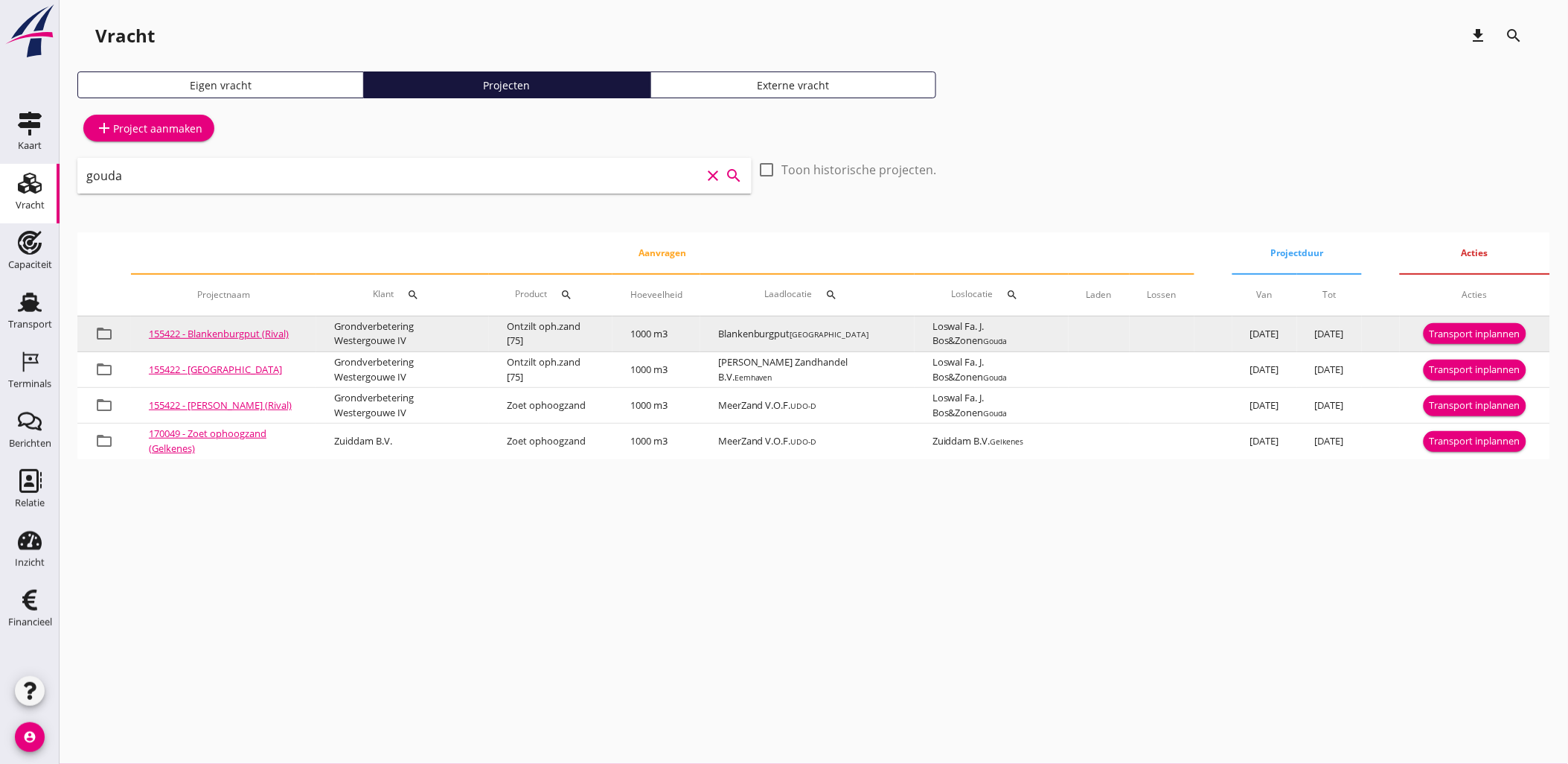
type input "gouda"
click at [1459, 333] on div "Transport inplannen" at bounding box center [1475, 334] width 91 height 15
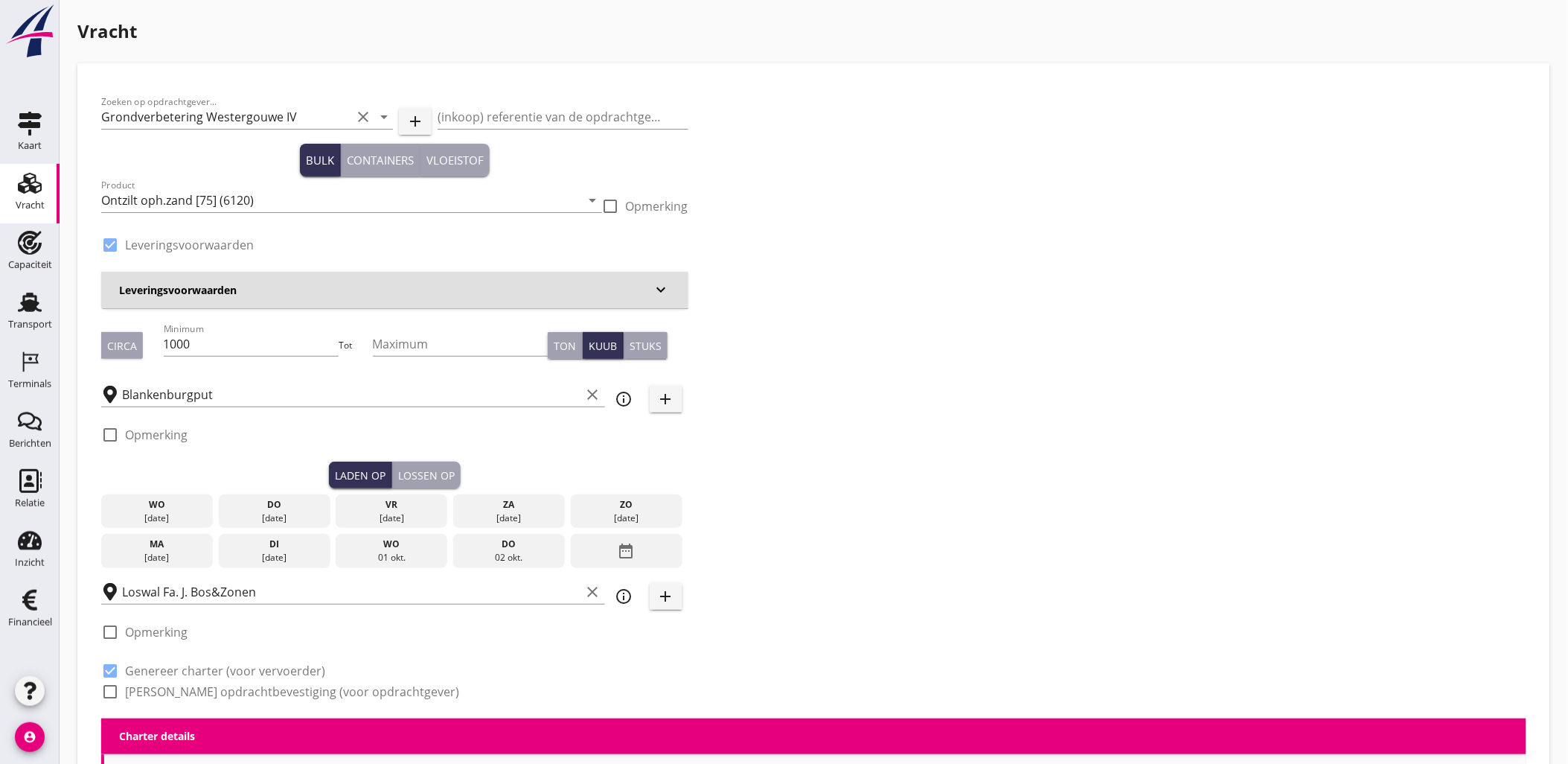
click at [278, 509] on div "do" at bounding box center [274, 504] width 104 height 13
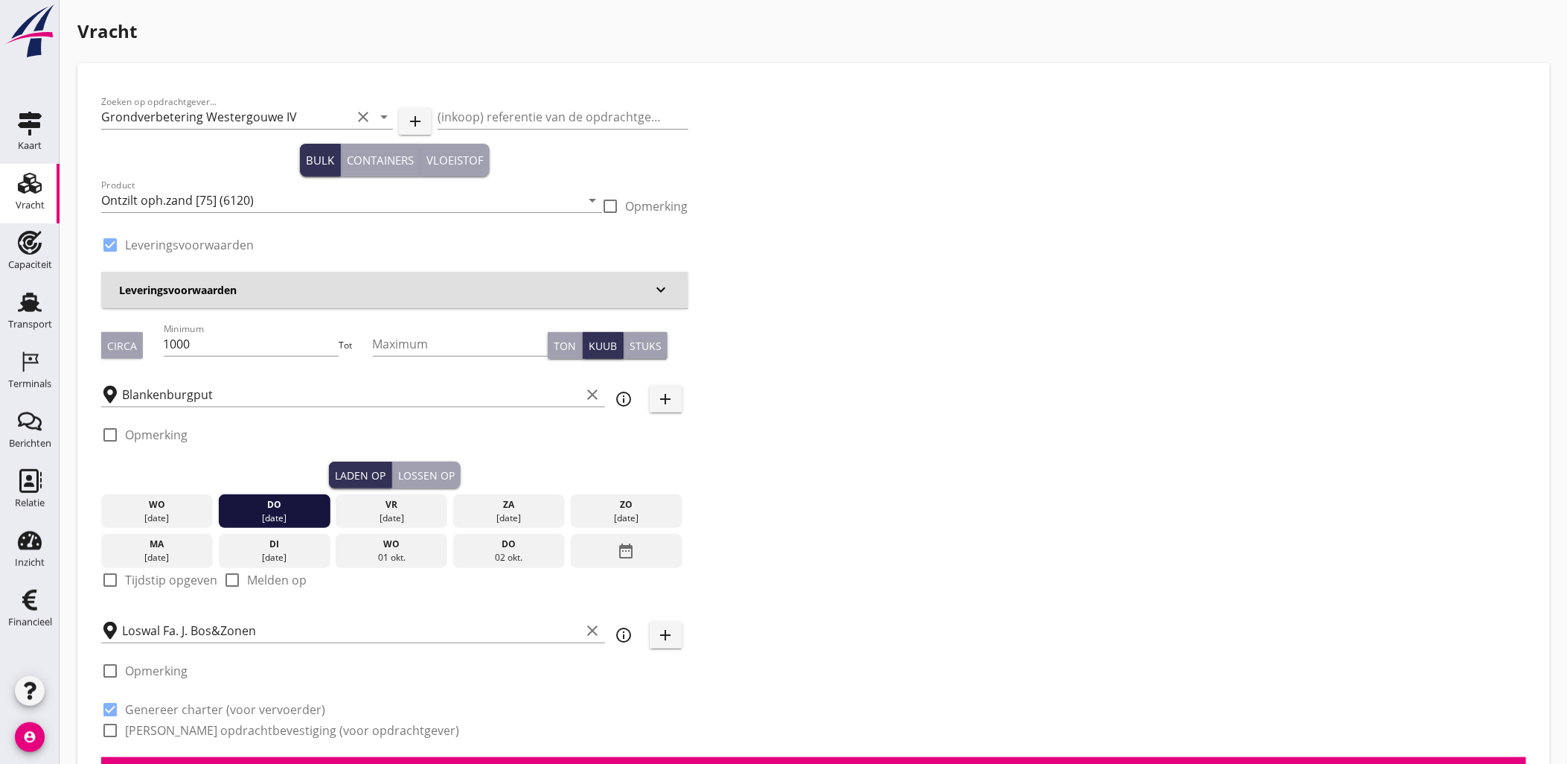
click at [413, 479] on div "Lossen op" at bounding box center [426, 474] width 56 height 15
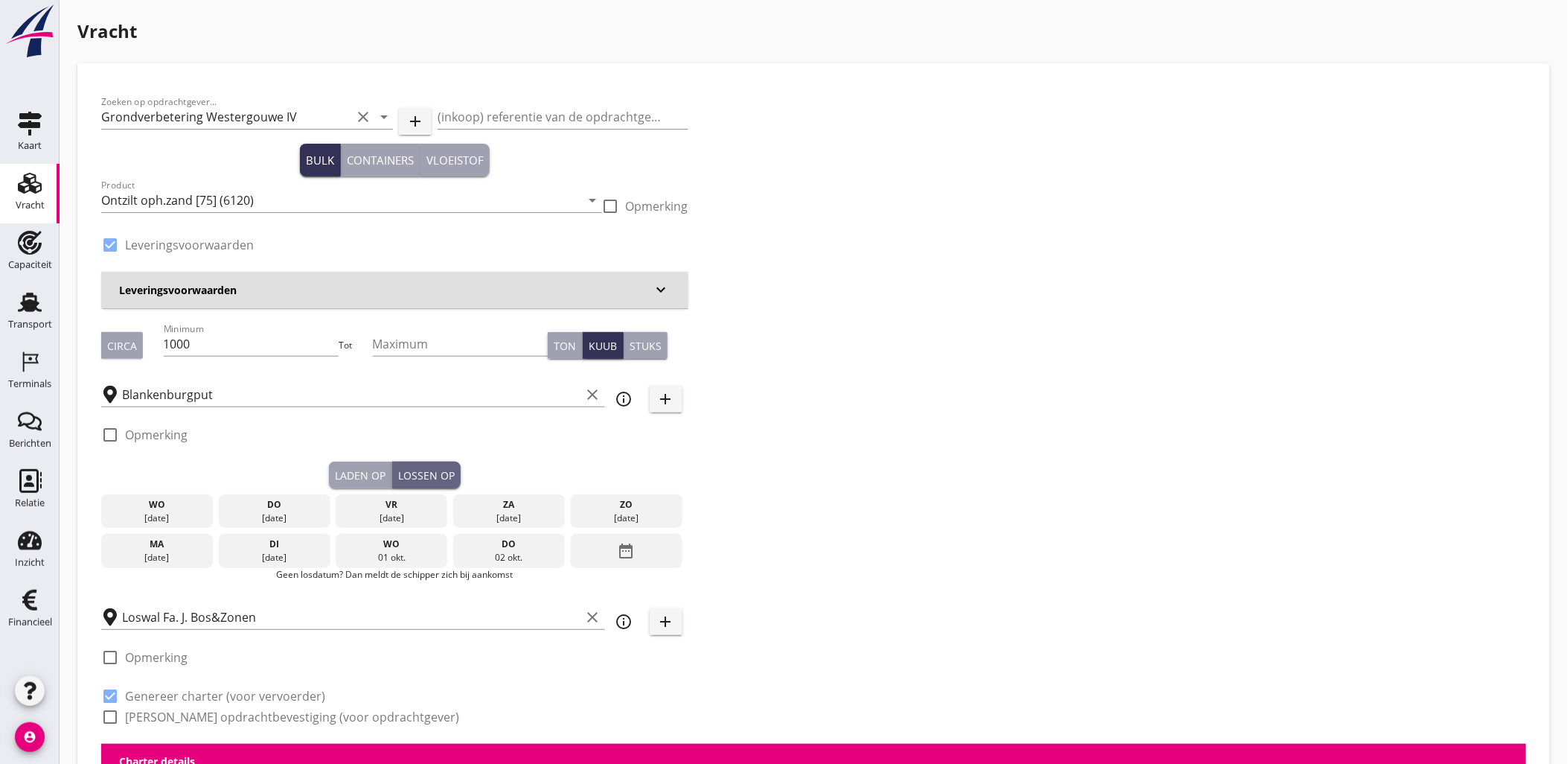
click at [393, 508] on div "vr" at bounding box center [392, 504] width 104 height 13
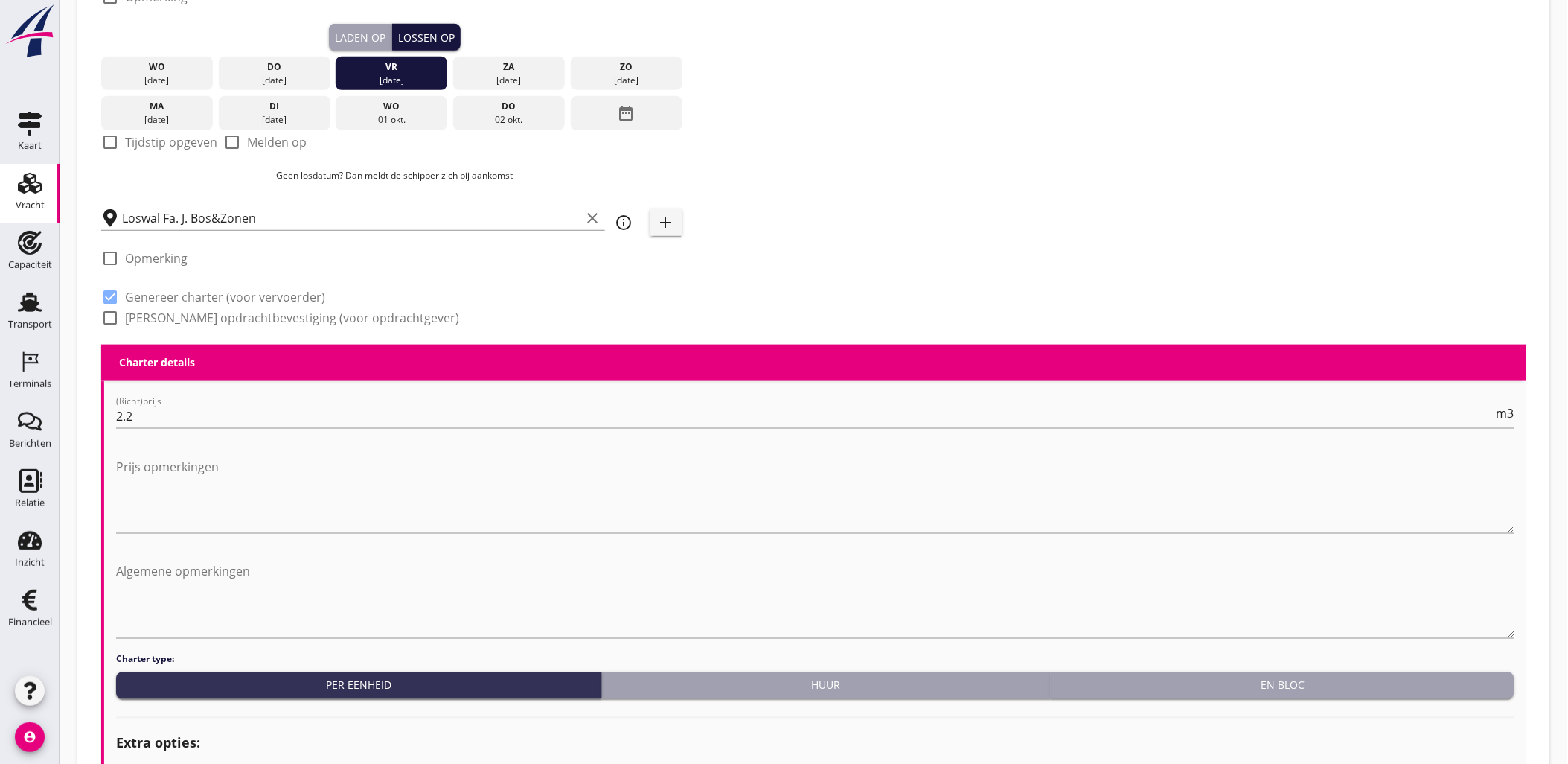
scroll to position [160, 0]
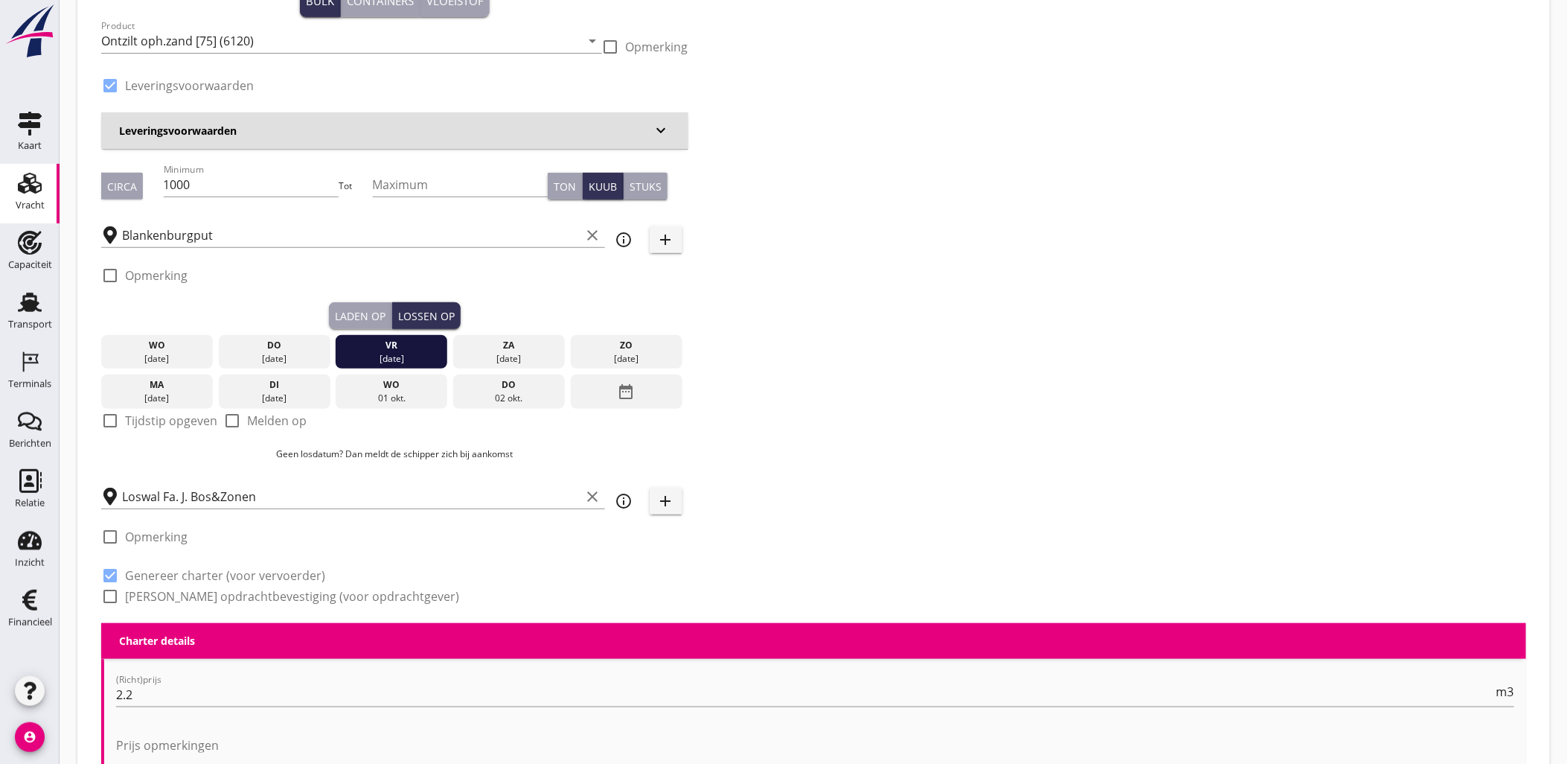
click at [361, 309] on div "Laden op" at bounding box center [360, 316] width 50 height 15
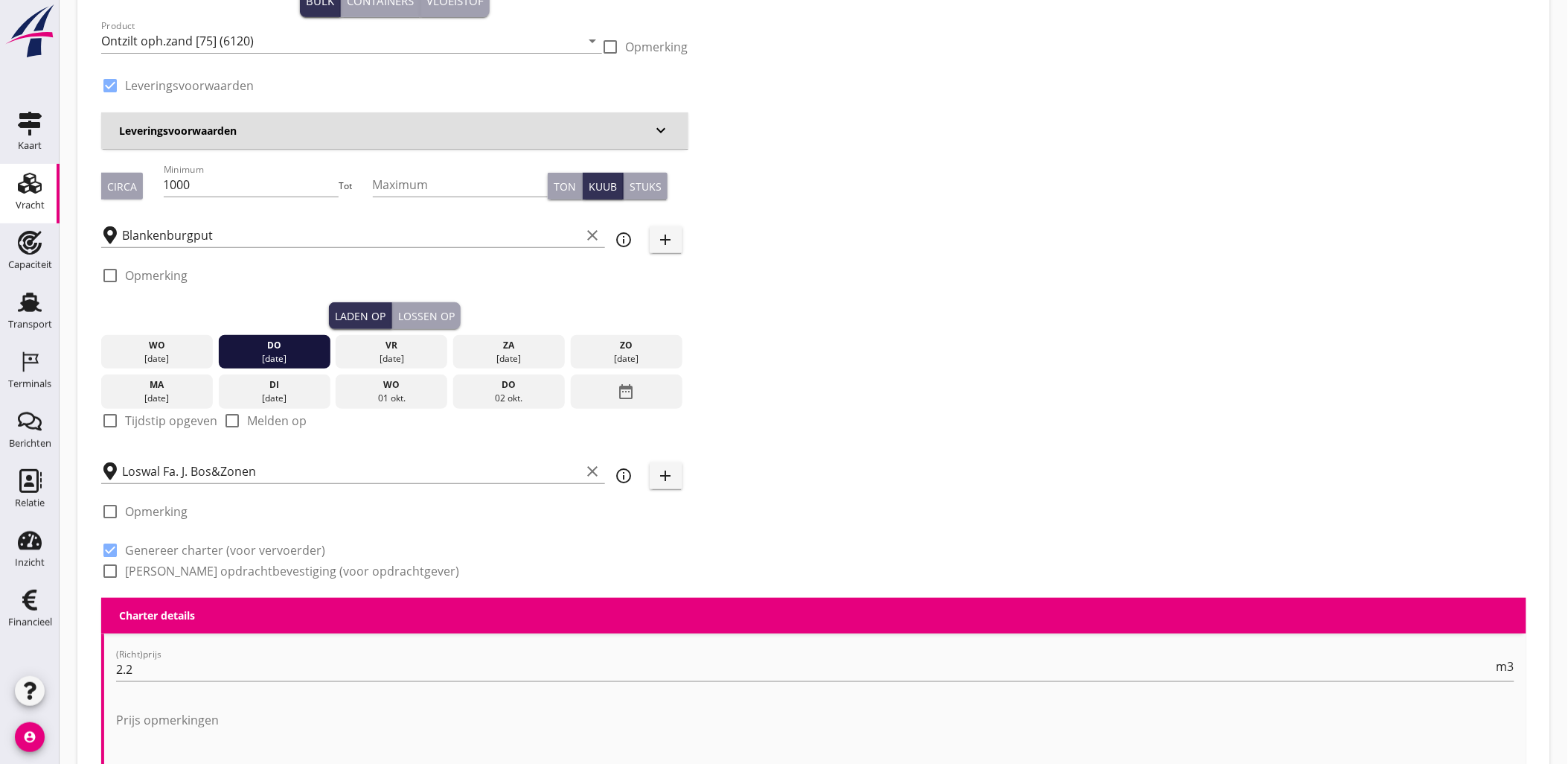
click at [184, 422] on label "Tijdstip opgeven" at bounding box center [170, 421] width 92 height 15
checkbox input "true"
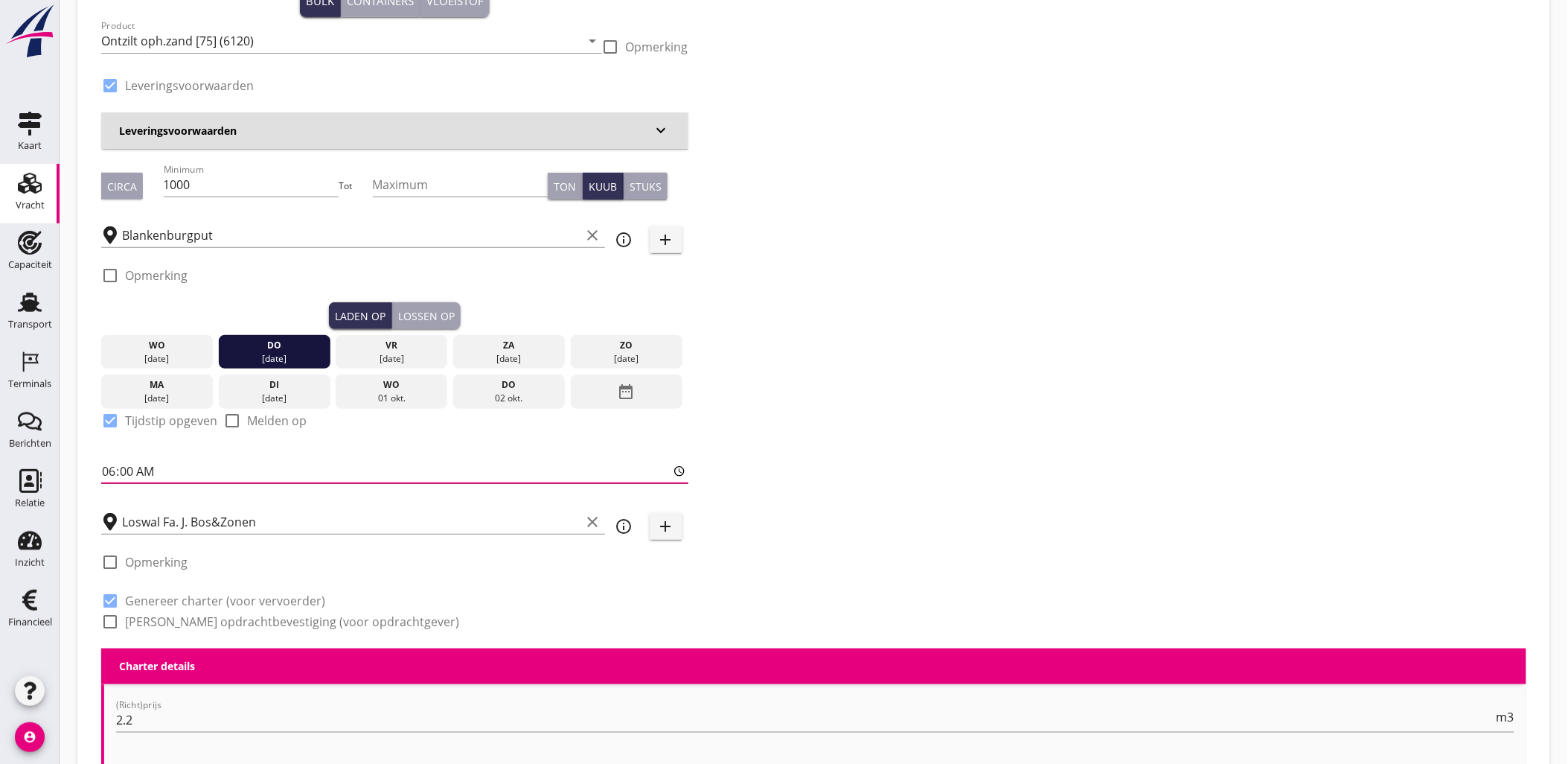
click at [114, 464] on input "06:00" at bounding box center [394, 471] width 587 height 24
type input "12:00"
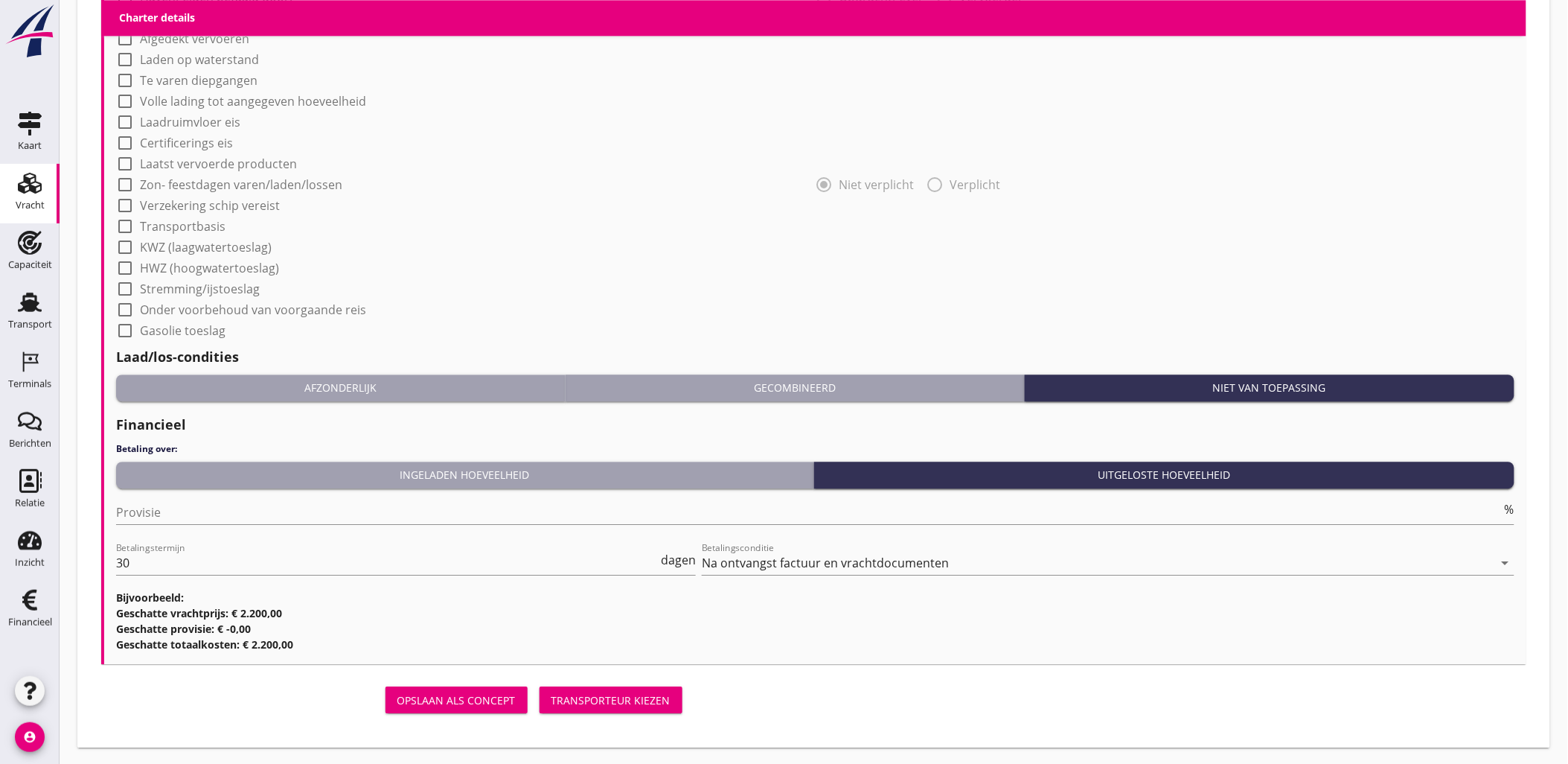
click at [607, 699] on div "Transporteur kiezen" at bounding box center [611, 699] width 119 height 15
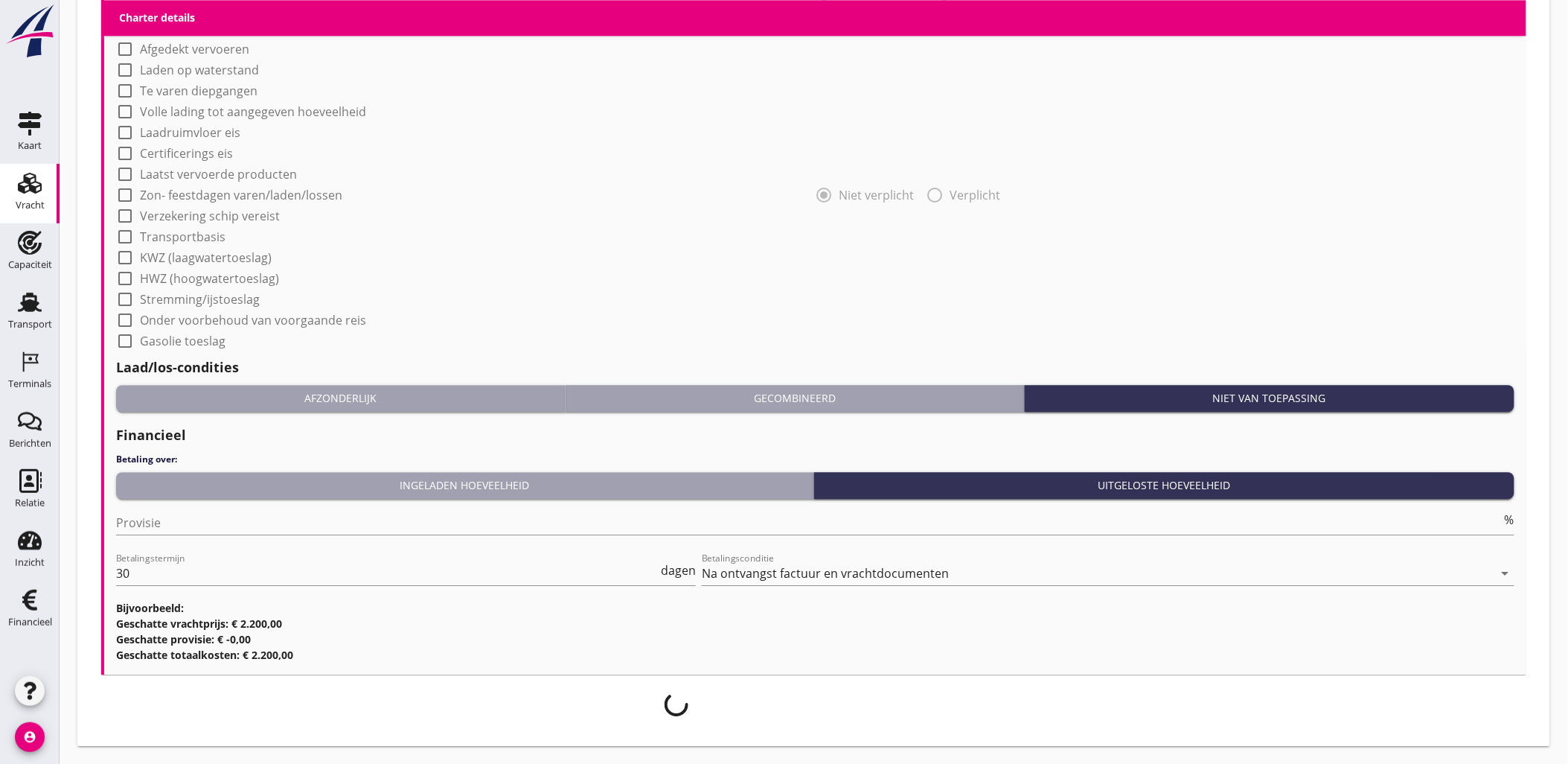
scroll to position [1247, 0]
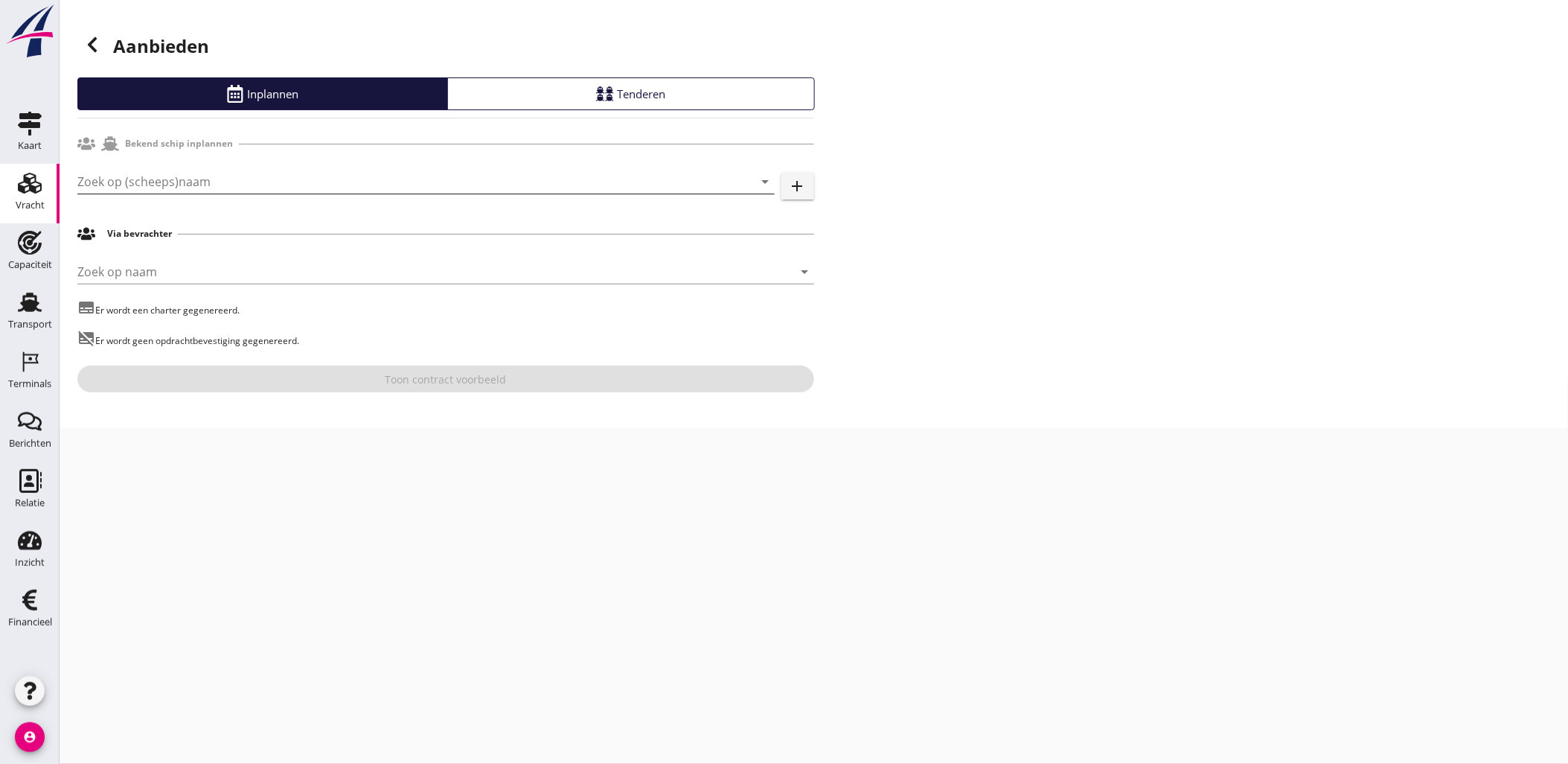
click at [198, 176] on input "Zoek op (scheeps)naam" at bounding box center [404, 181] width 655 height 24
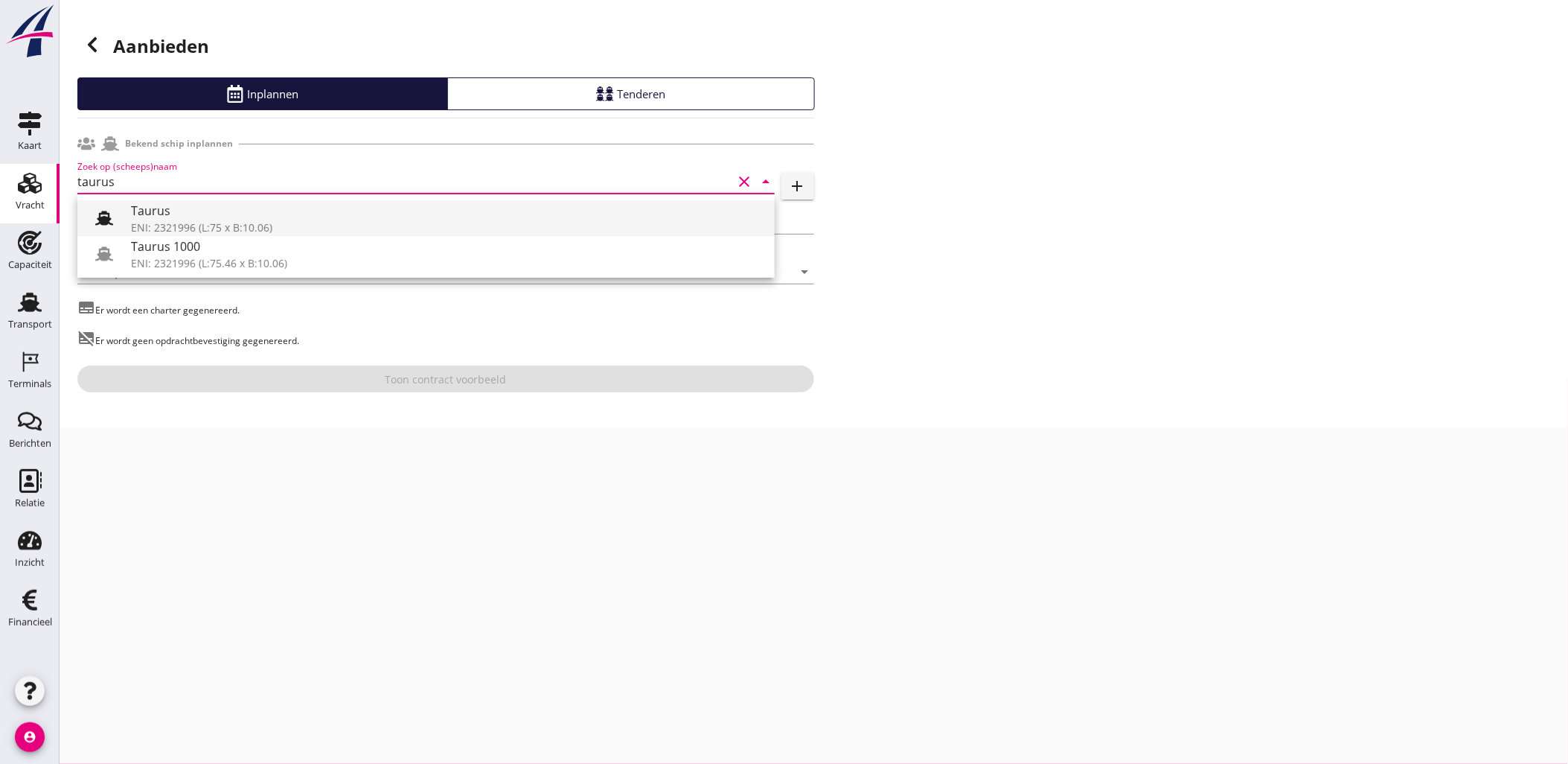
click at [250, 214] on div "Taurus" at bounding box center [446, 211] width 632 height 18
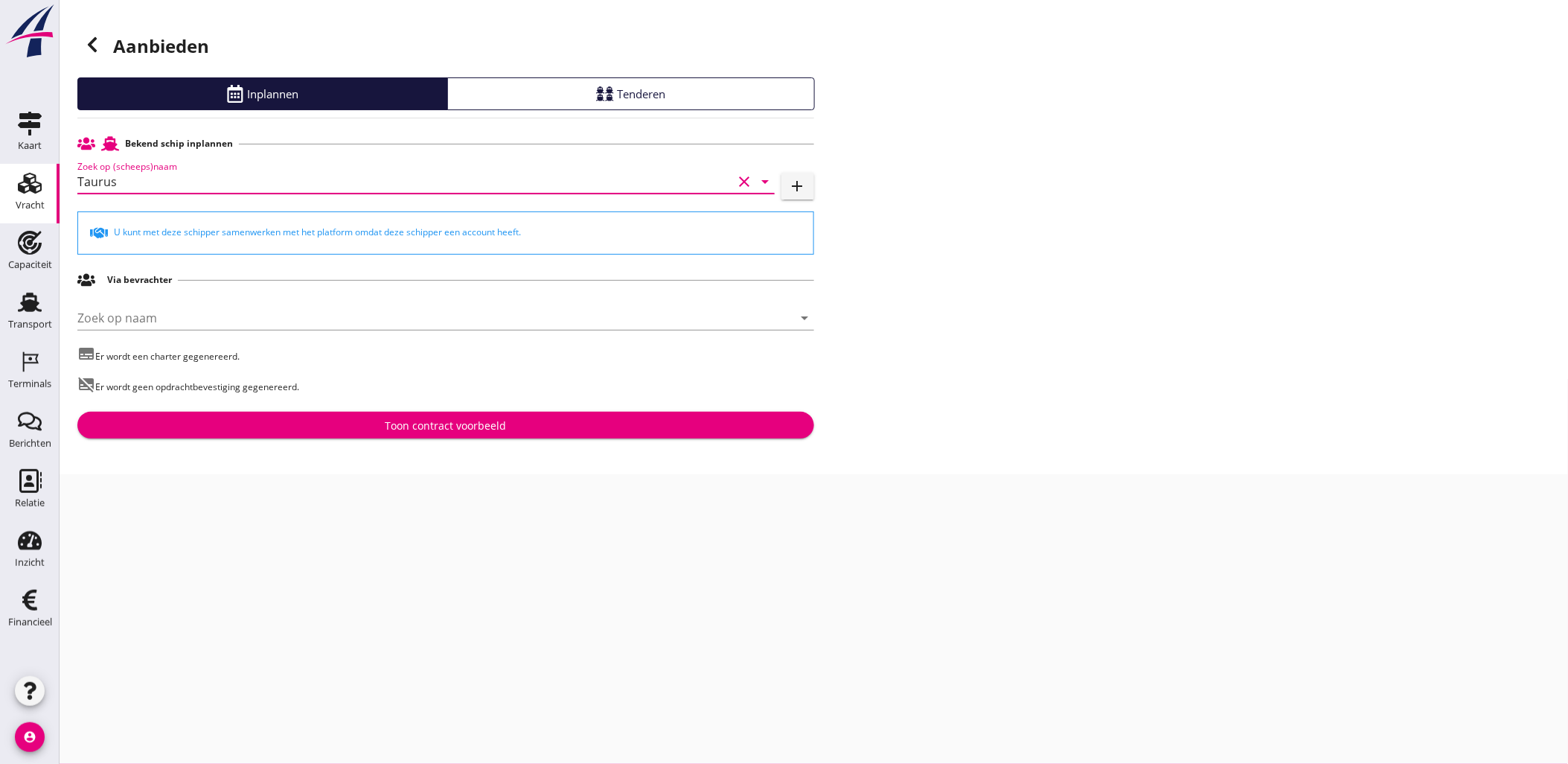
type input "Taurus"
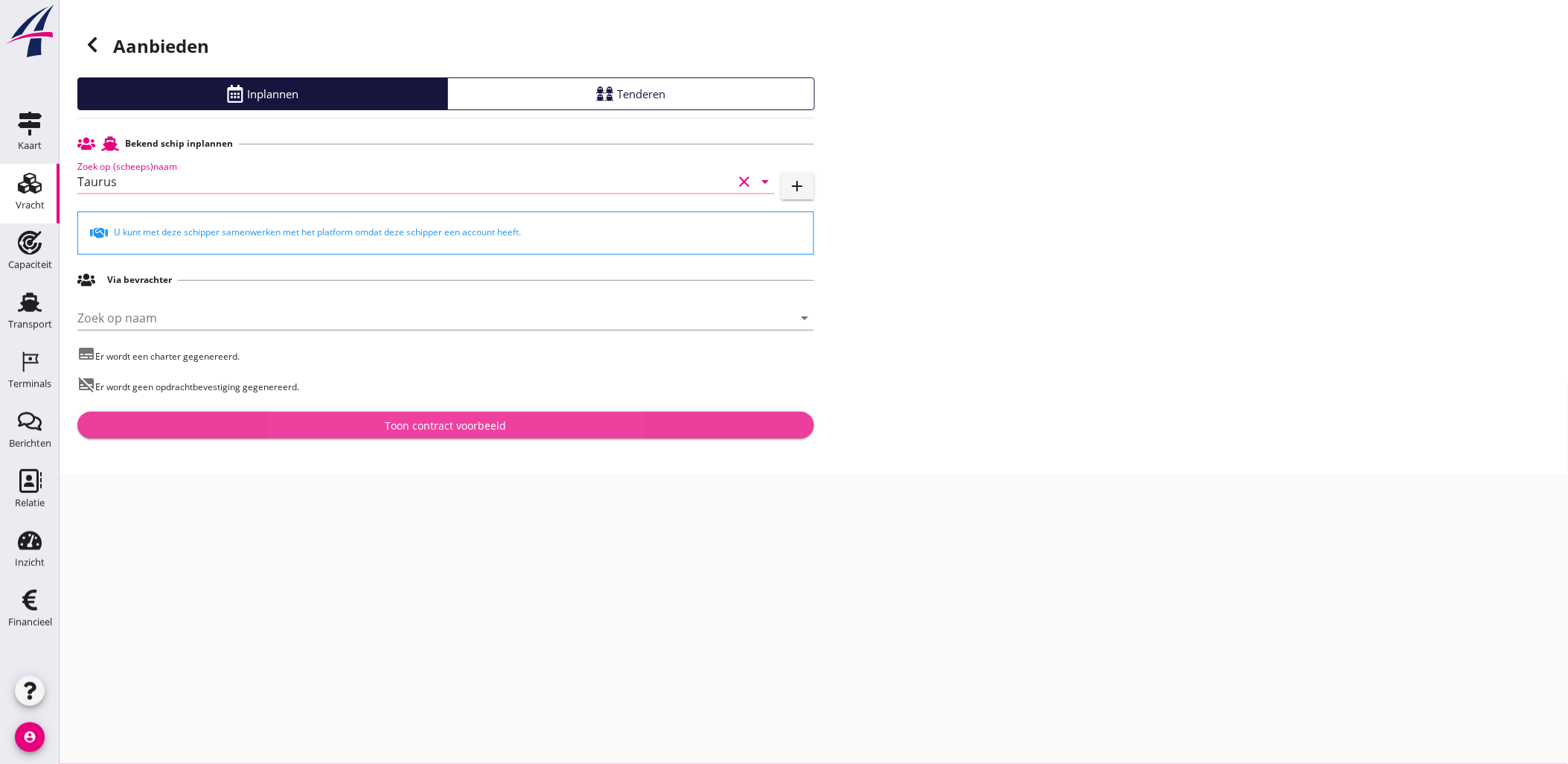
click at [456, 412] on button "Toon contract voorbeeld" at bounding box center [446, 425] width 737 height 27
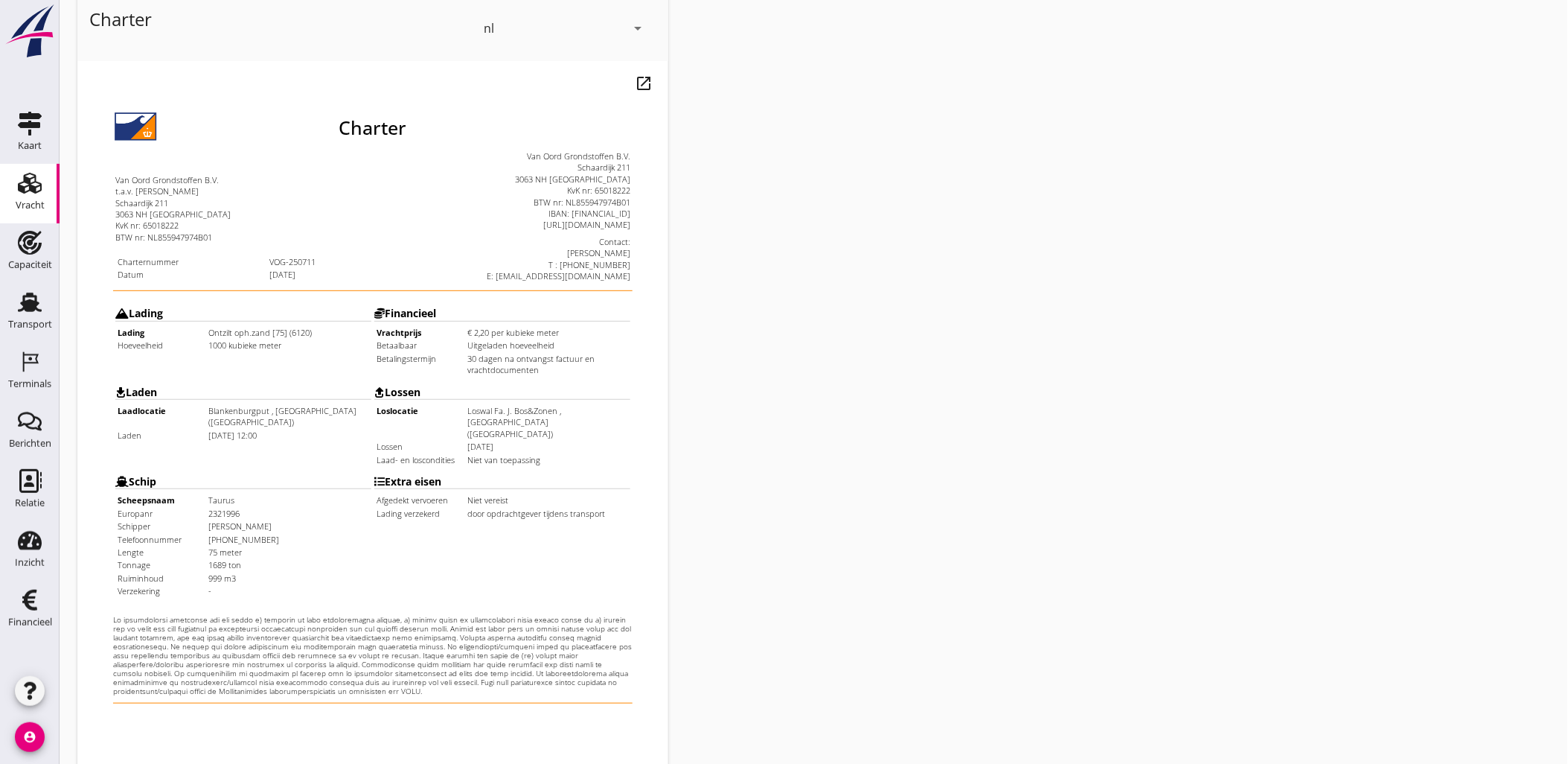
scroll to position [337, 0]
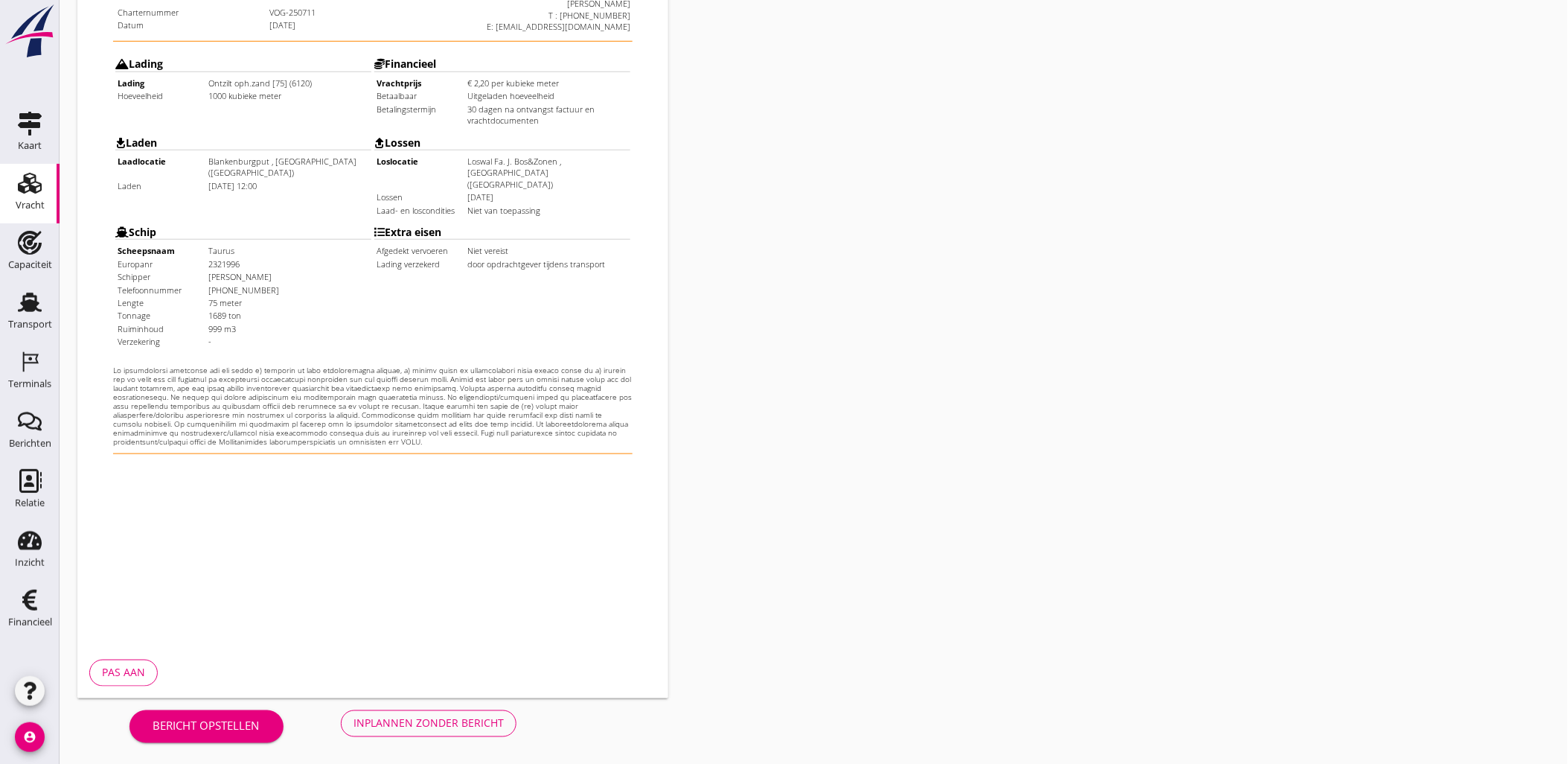
click at [458, 734] on button "Inplannen zonder bericht" at bounding box center [429, 724] width 176 height 27
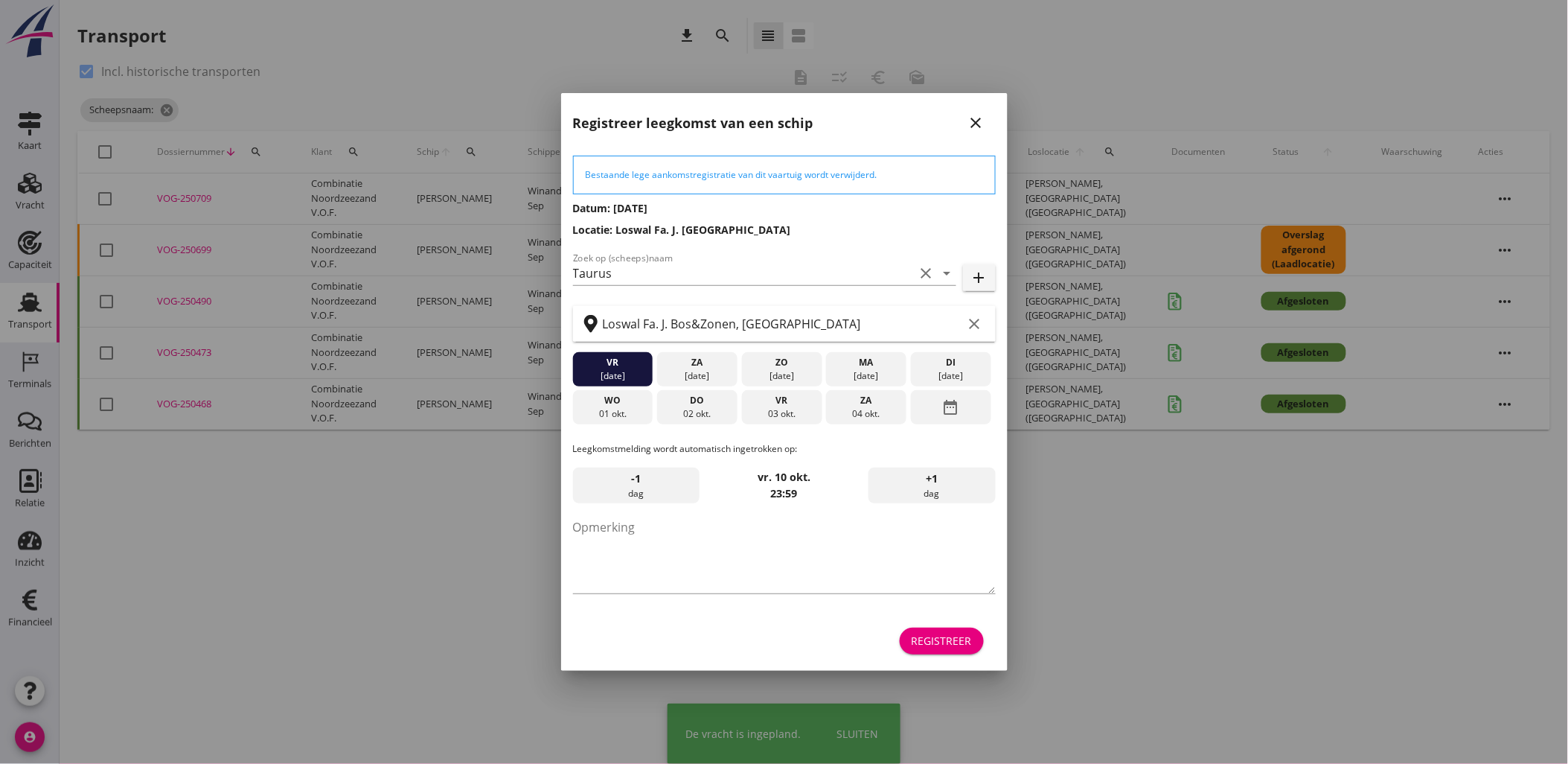
click at [931, 638] on div "Registreer" at bounding box center [941, 640] width 60 height 15
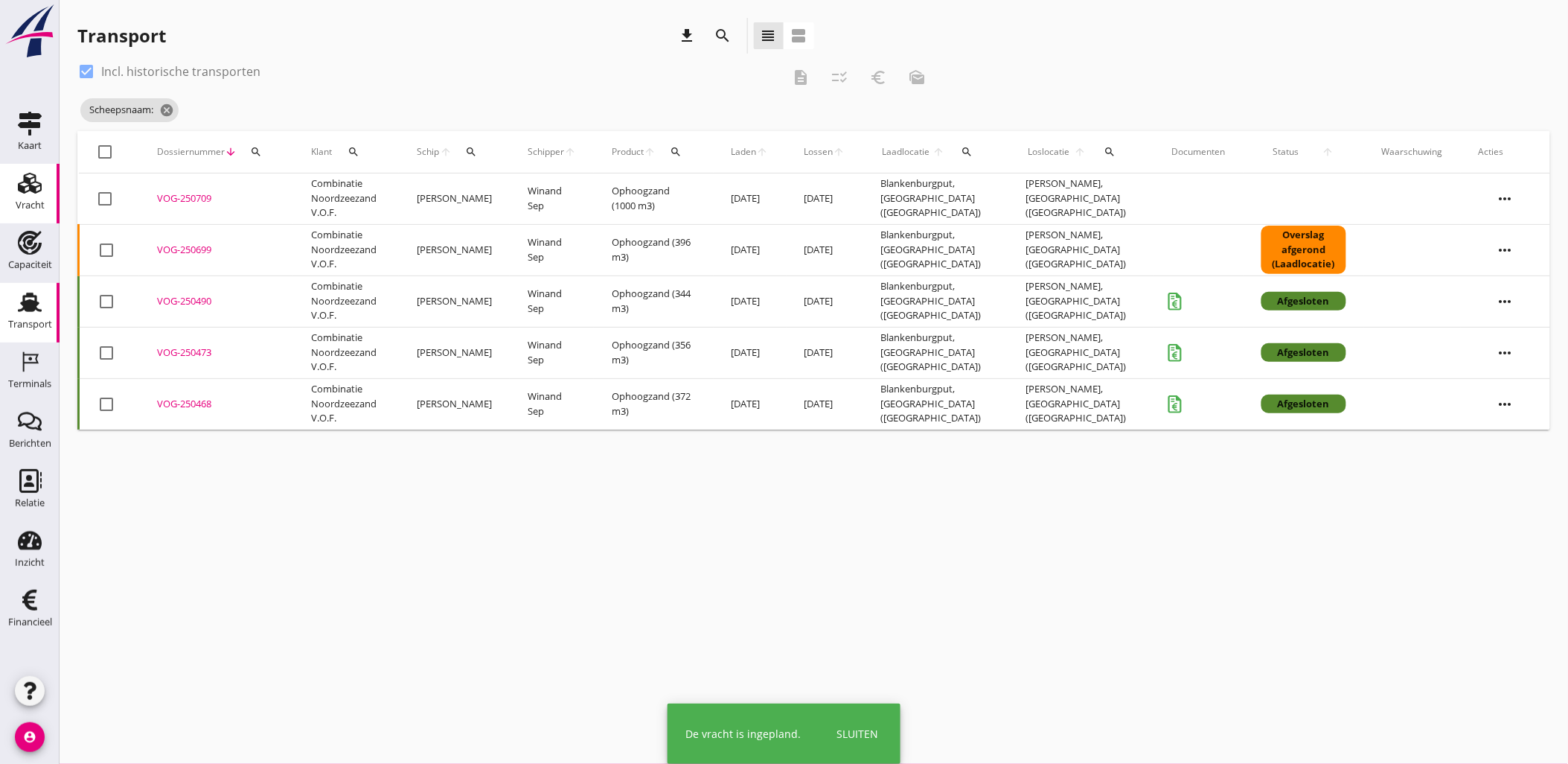
click at [23, 201] on div "Vracht" at bounding box center [30, 204] width 29 height 10
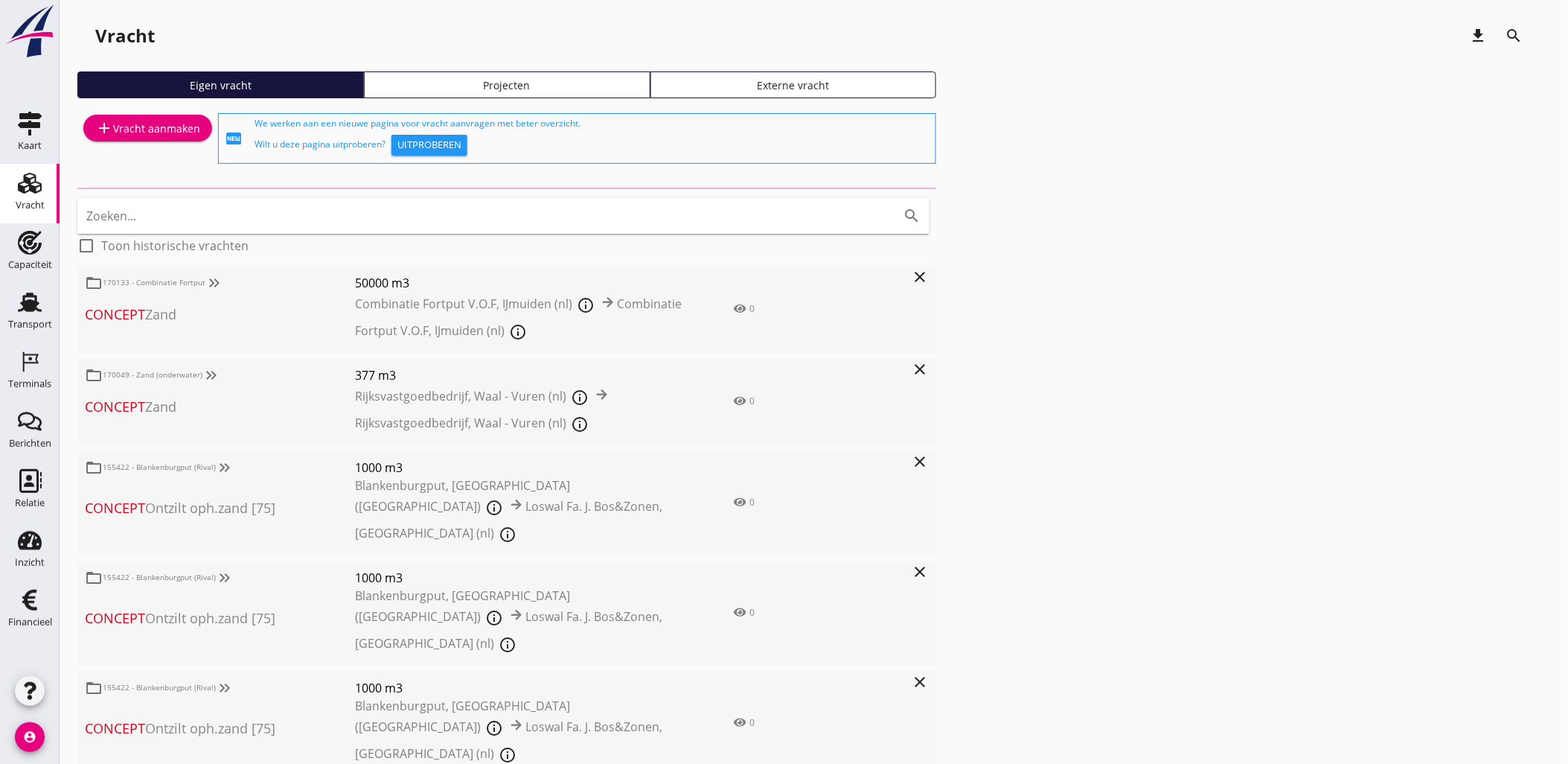
click at [564, 84] on div "Projecten" at bounding box center [507, 84] width 273 height 15
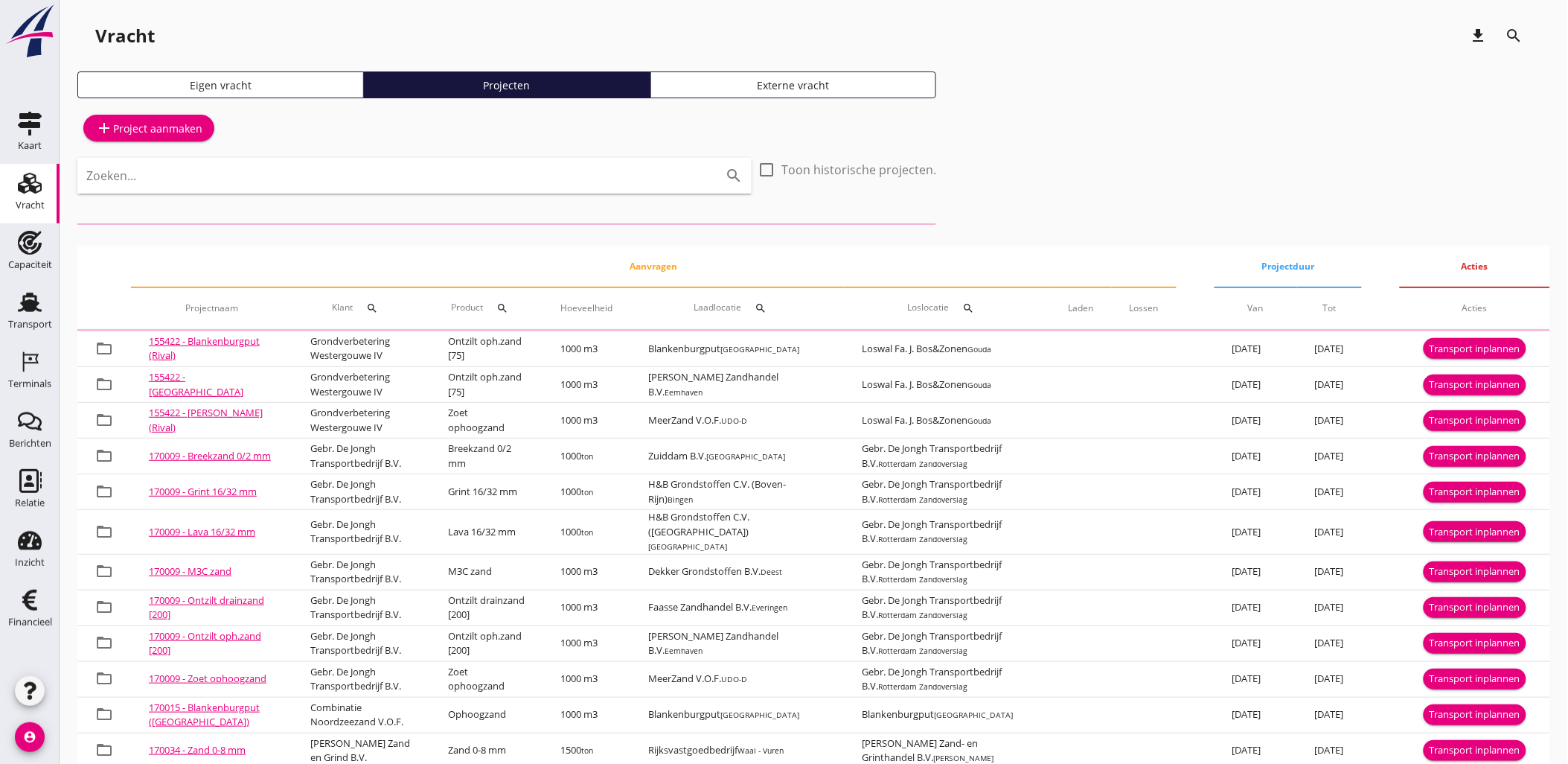
click at [418, 183] on input "Zoeken..." at bounding box center [394, 176] width 615 height 24
click at [426, 167] on input "Zoeken..." at bounding box center [394, 176] width 615 height 24
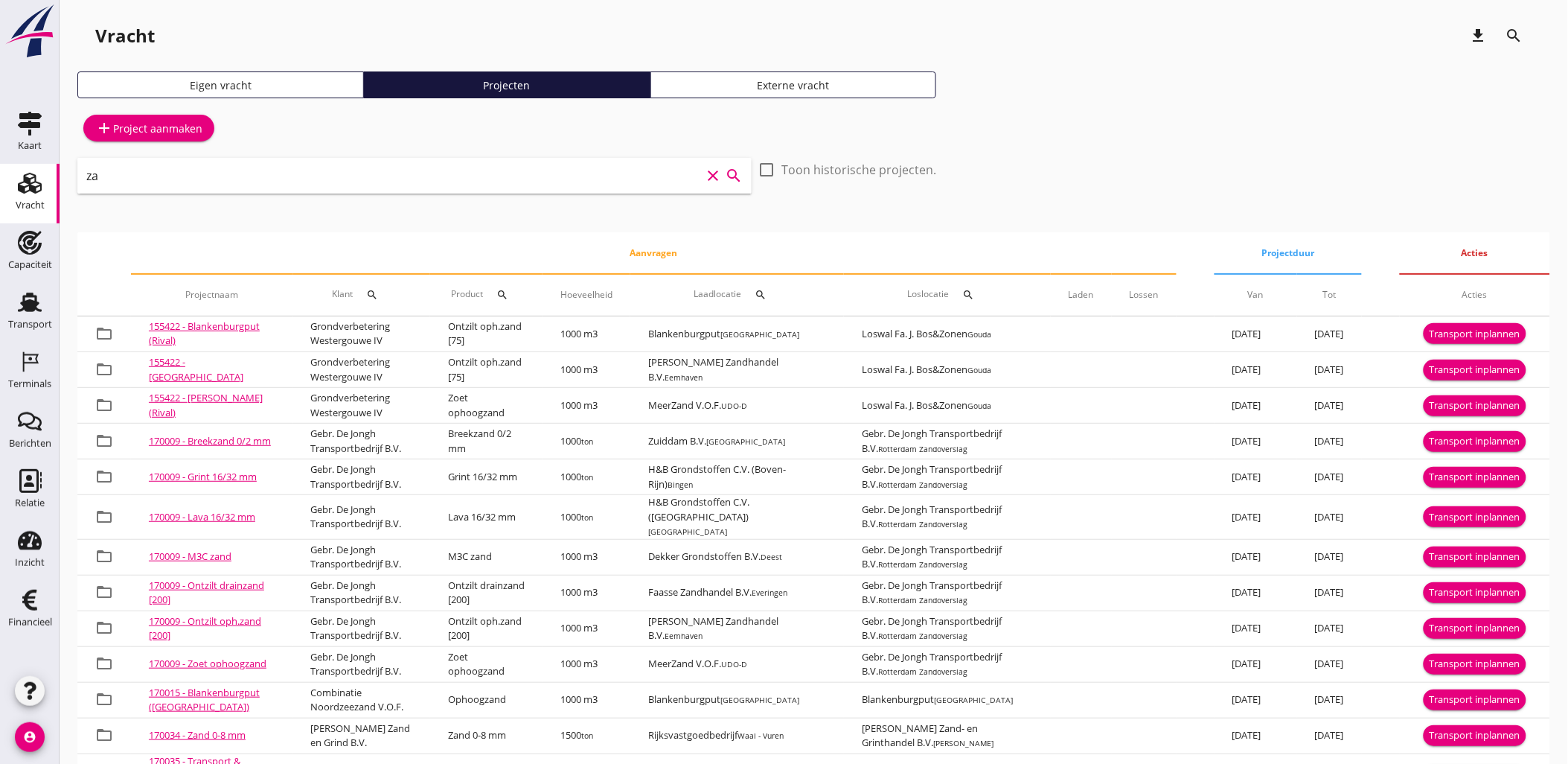
type input "z"
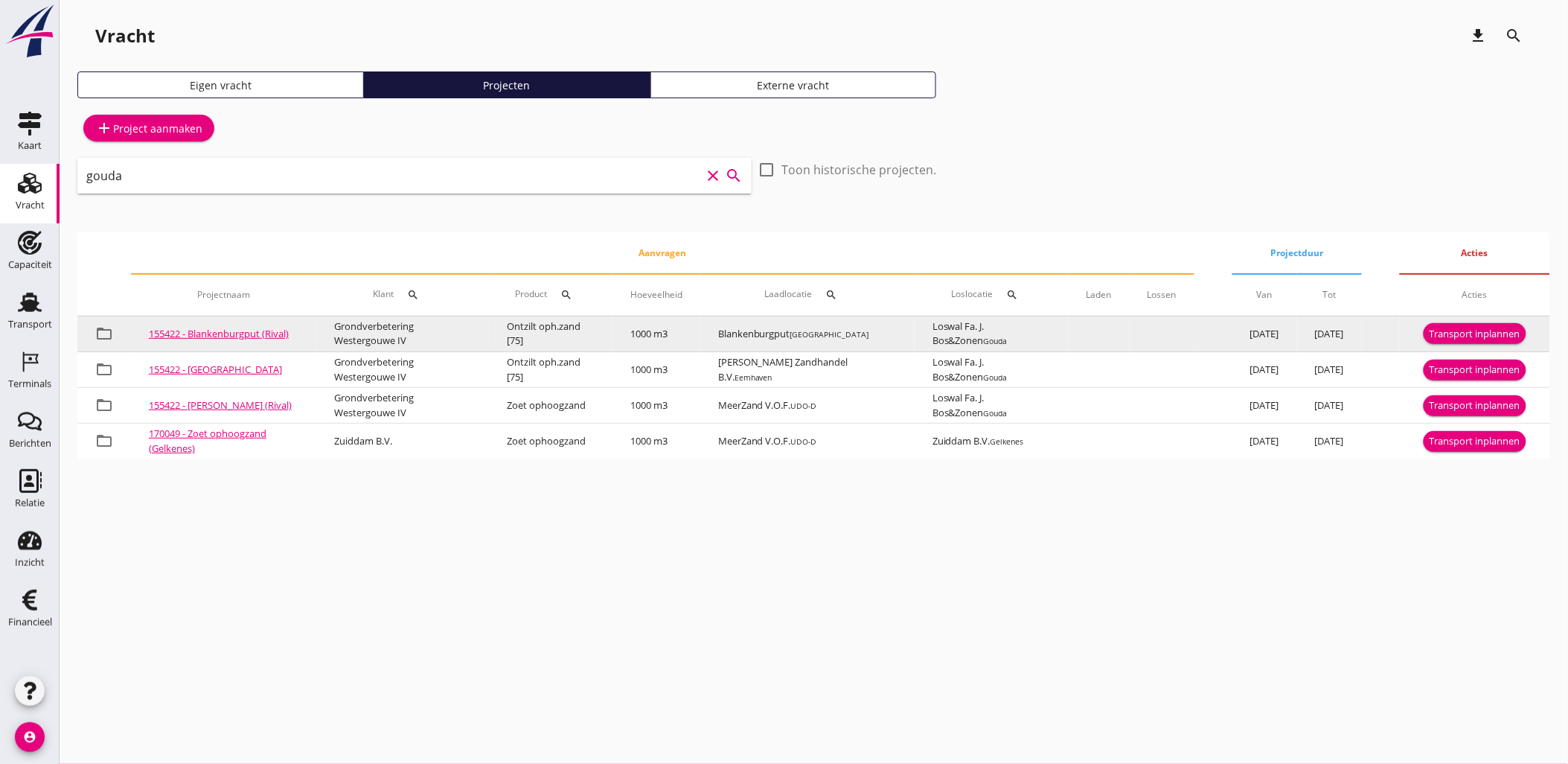
type input "gouda"
click at [1452, 334] on div "Transport inplannen" at bounding box center [1475, 334] width 91 height 15
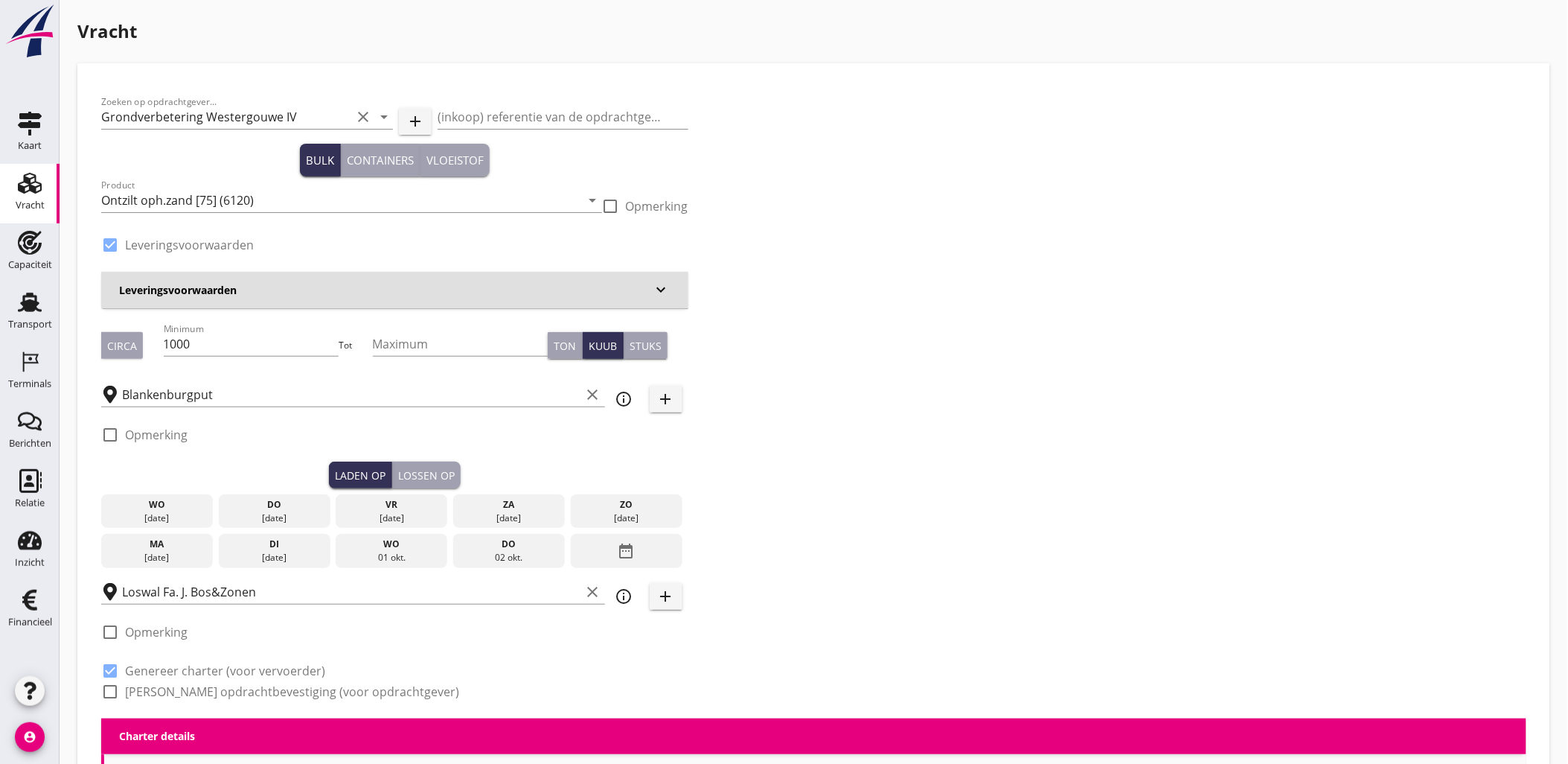
click at [305, 505] on div "do" at bounding box center [274, 504] width 104 height 13
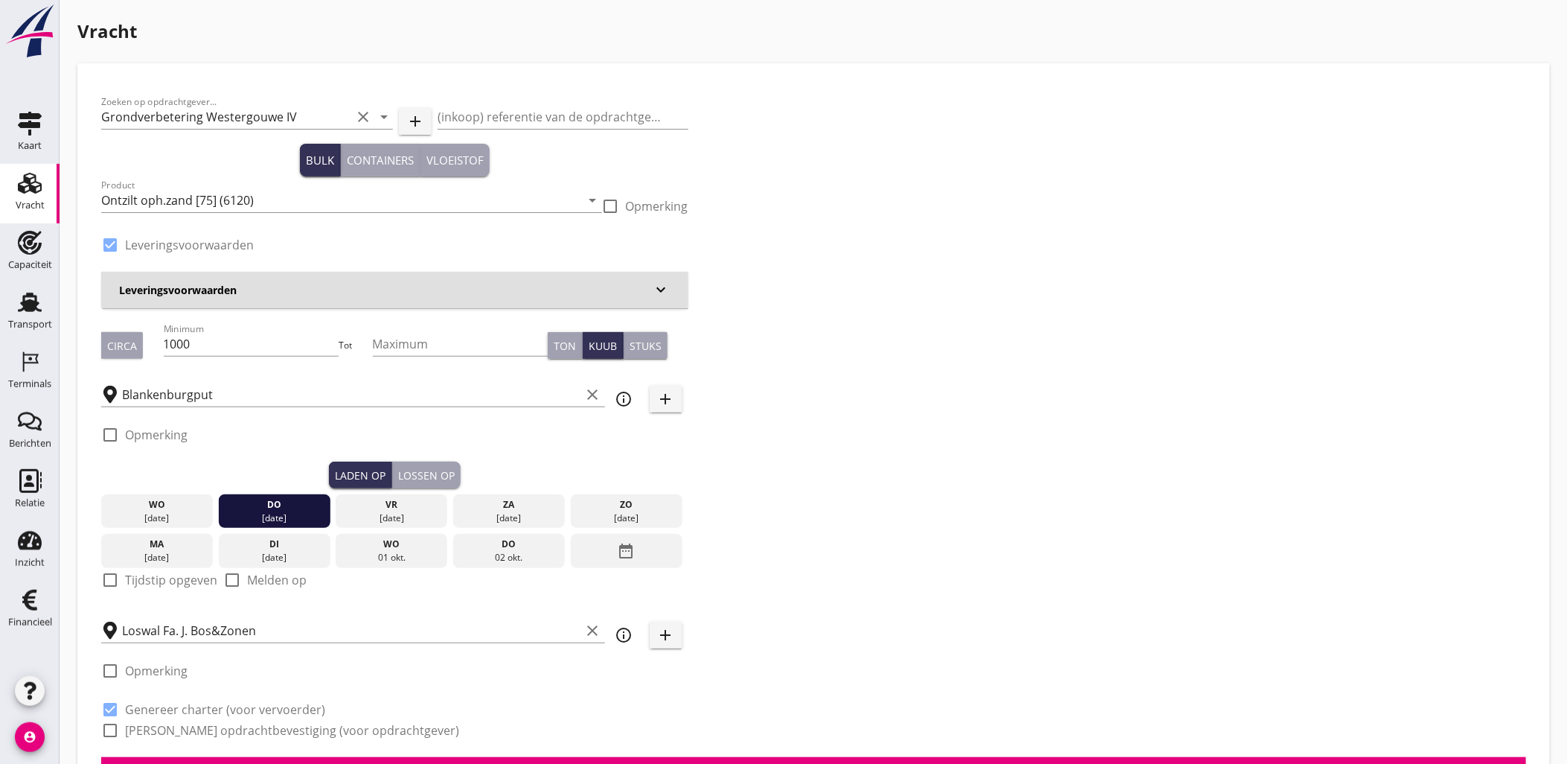
click at [460, 463] on div "Laden op Lossen op" at bounding box center [394, 475] width 587 height 27
drag, startPoint x: 445, startPoint y: 467, endPoint x: 441, endPoint y: 473, distance: 7.2
click at [444, 467] on div "Lossen op" at bounding box center [426, 474] width 56 height 15
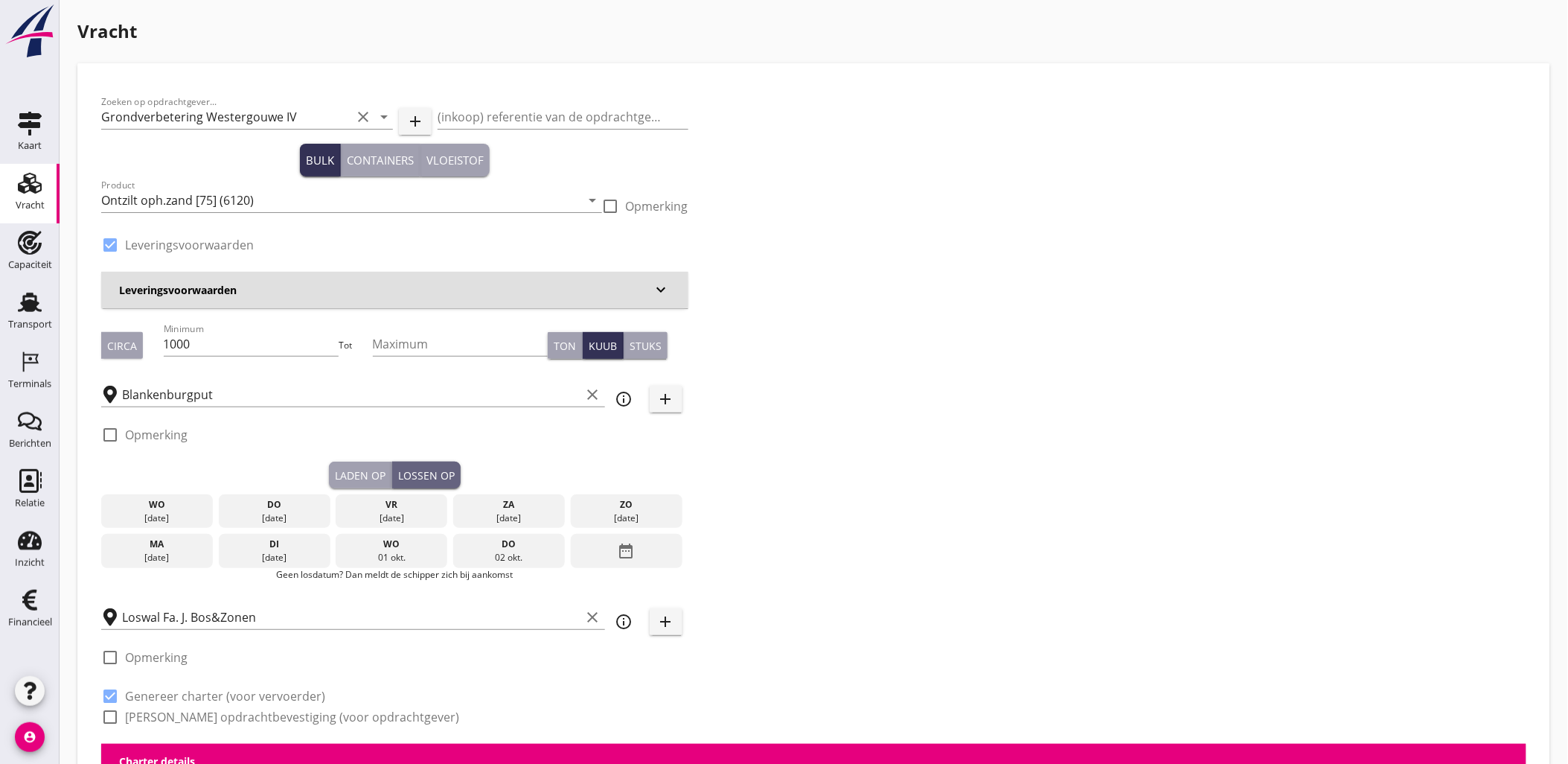
click at [417, 505] on div "vr" at bounding box center [392, 504] width 104 height 13
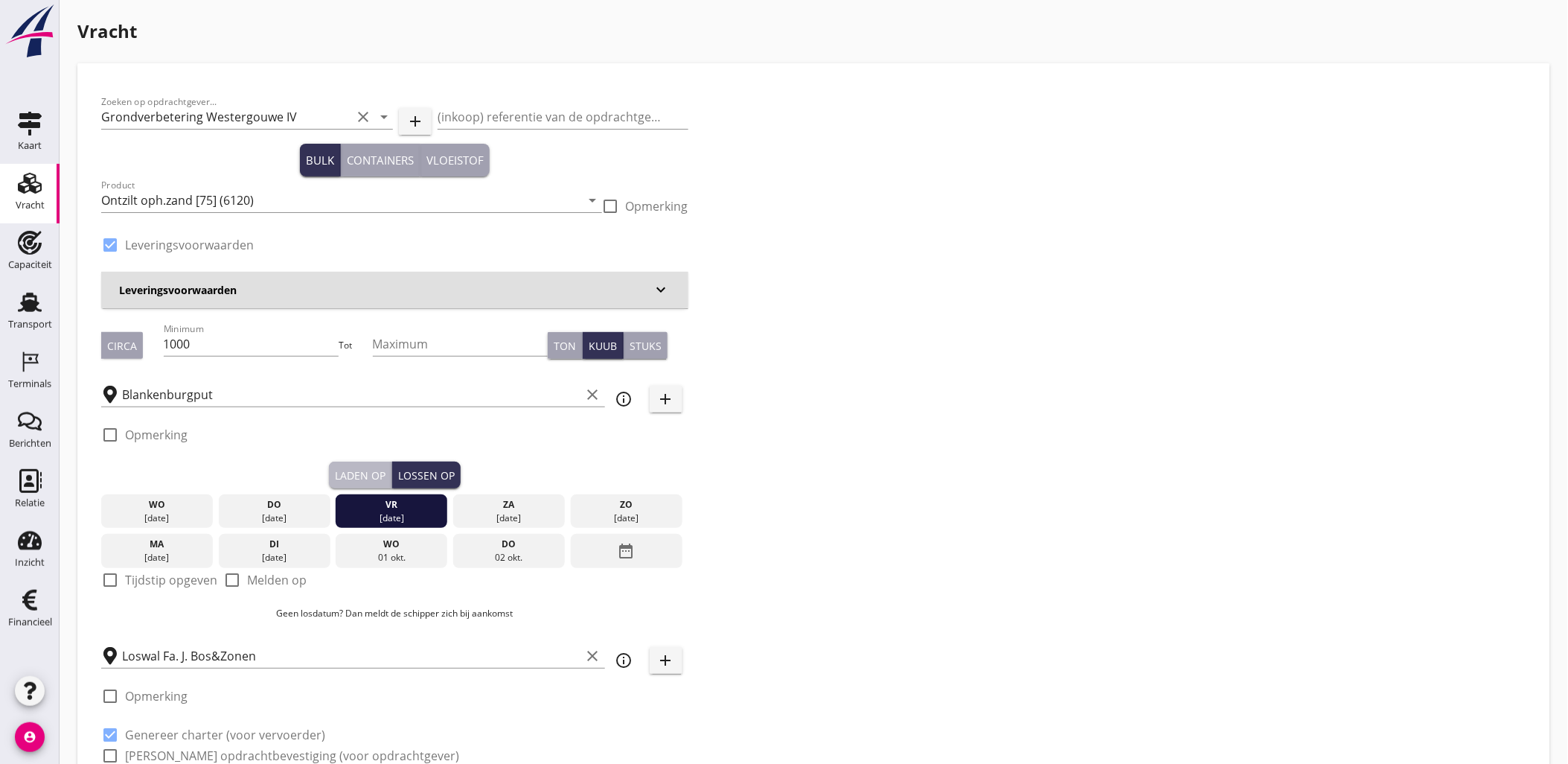
click at [356, 471] on div "Laden op" at bounding box center [360, 474] width 50 height 15
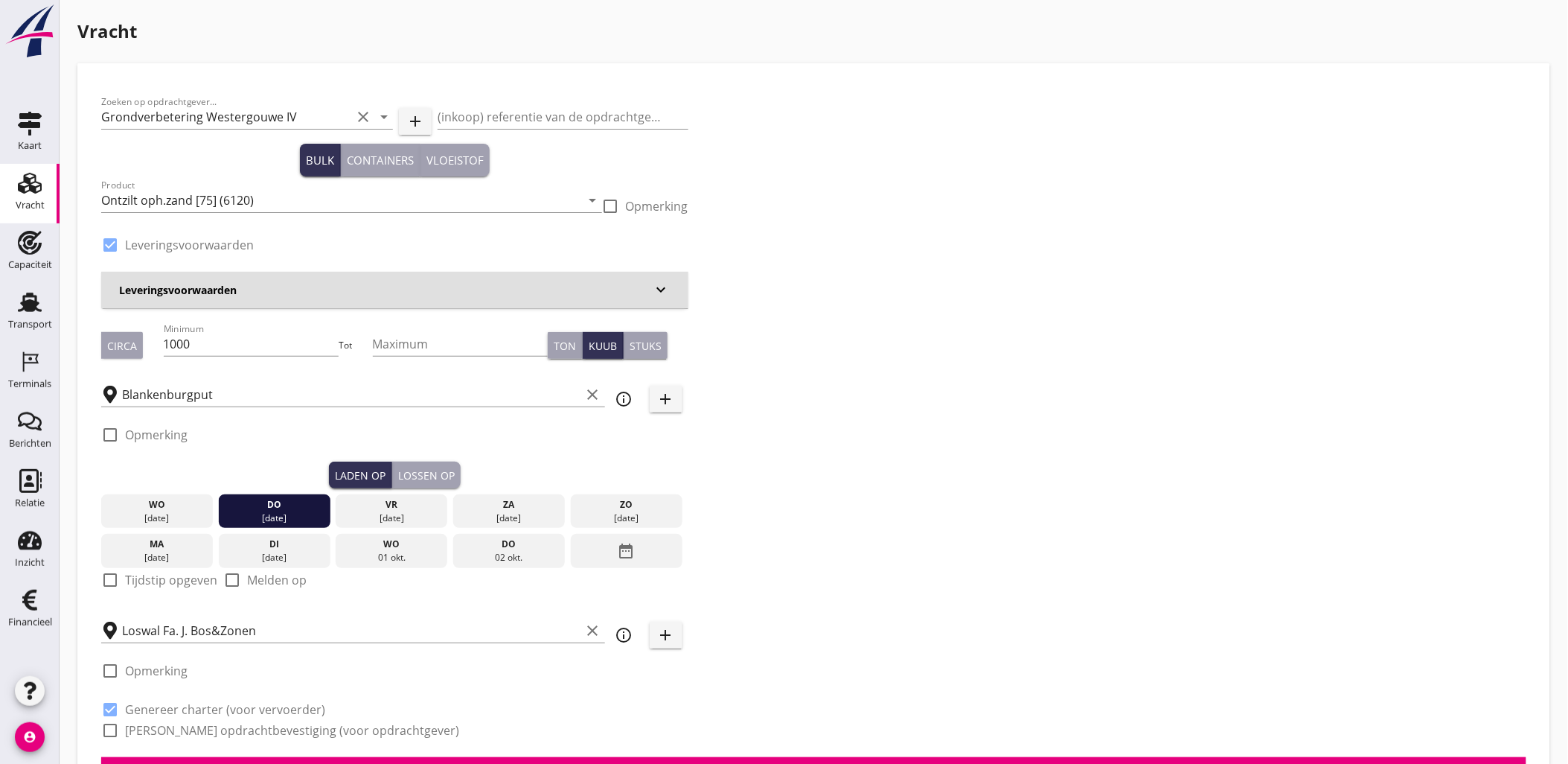
click at [184, 586] on label "Tijdstip opgeven" at bounding box center [170, 579] width 92 height 15
checkbox input "true"
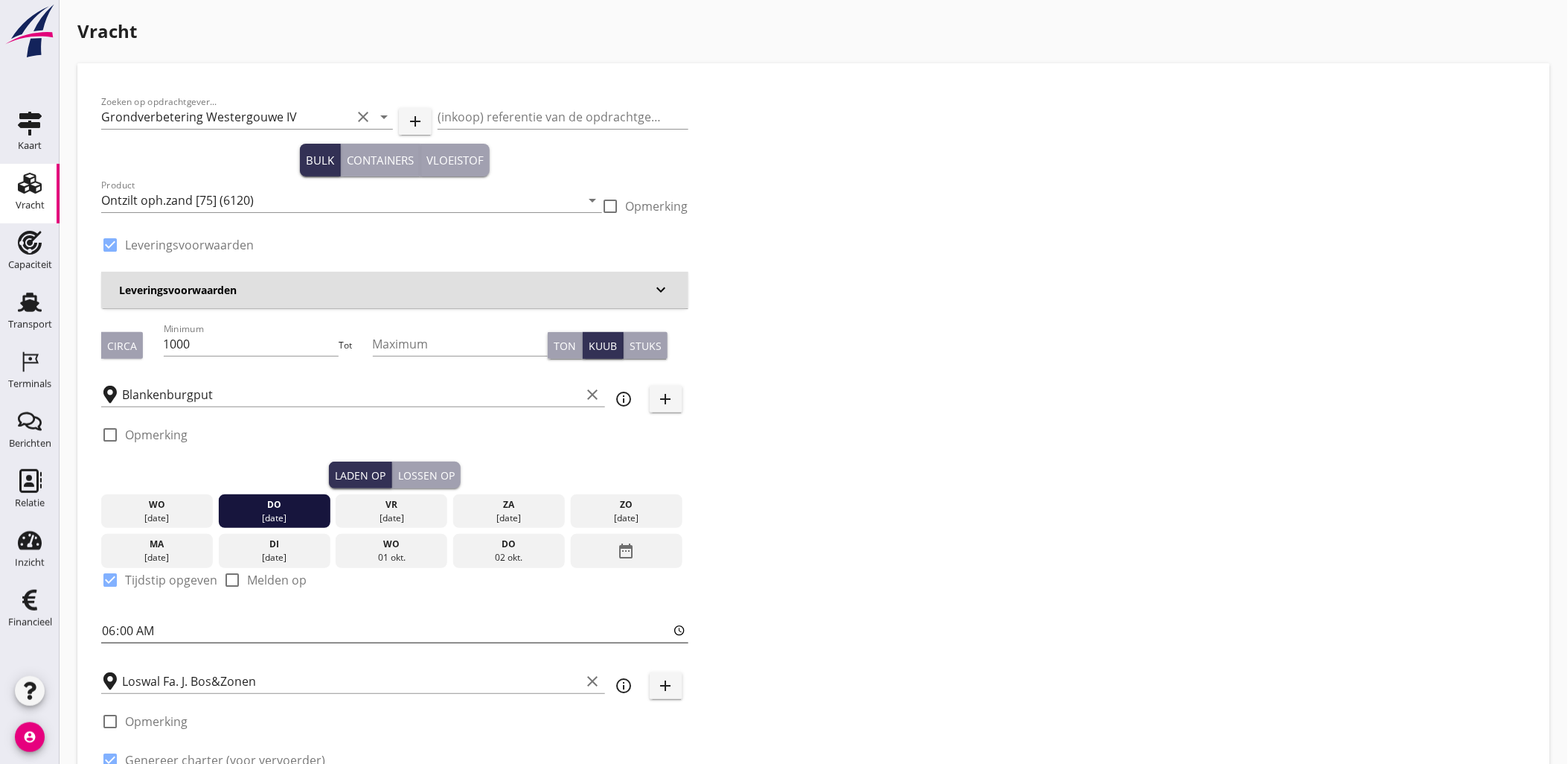
click at [102, 627] on input "06:00" at bounding box center [394, 630] width 587 height 24
type input "16:00"
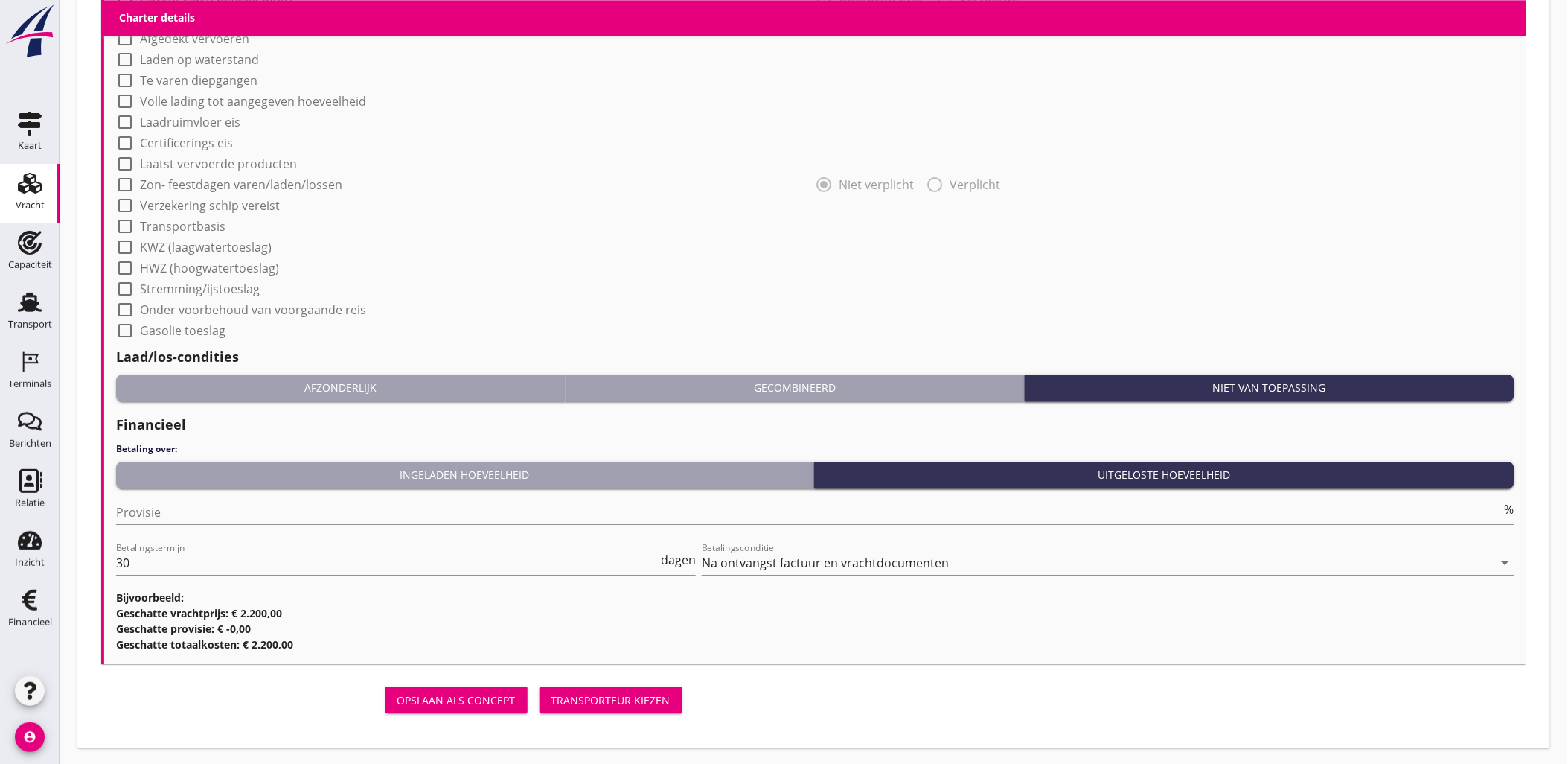
click at [671, 690] on button "Transporteur kiezen" at bounding box center [611, 699] width 143 height 27
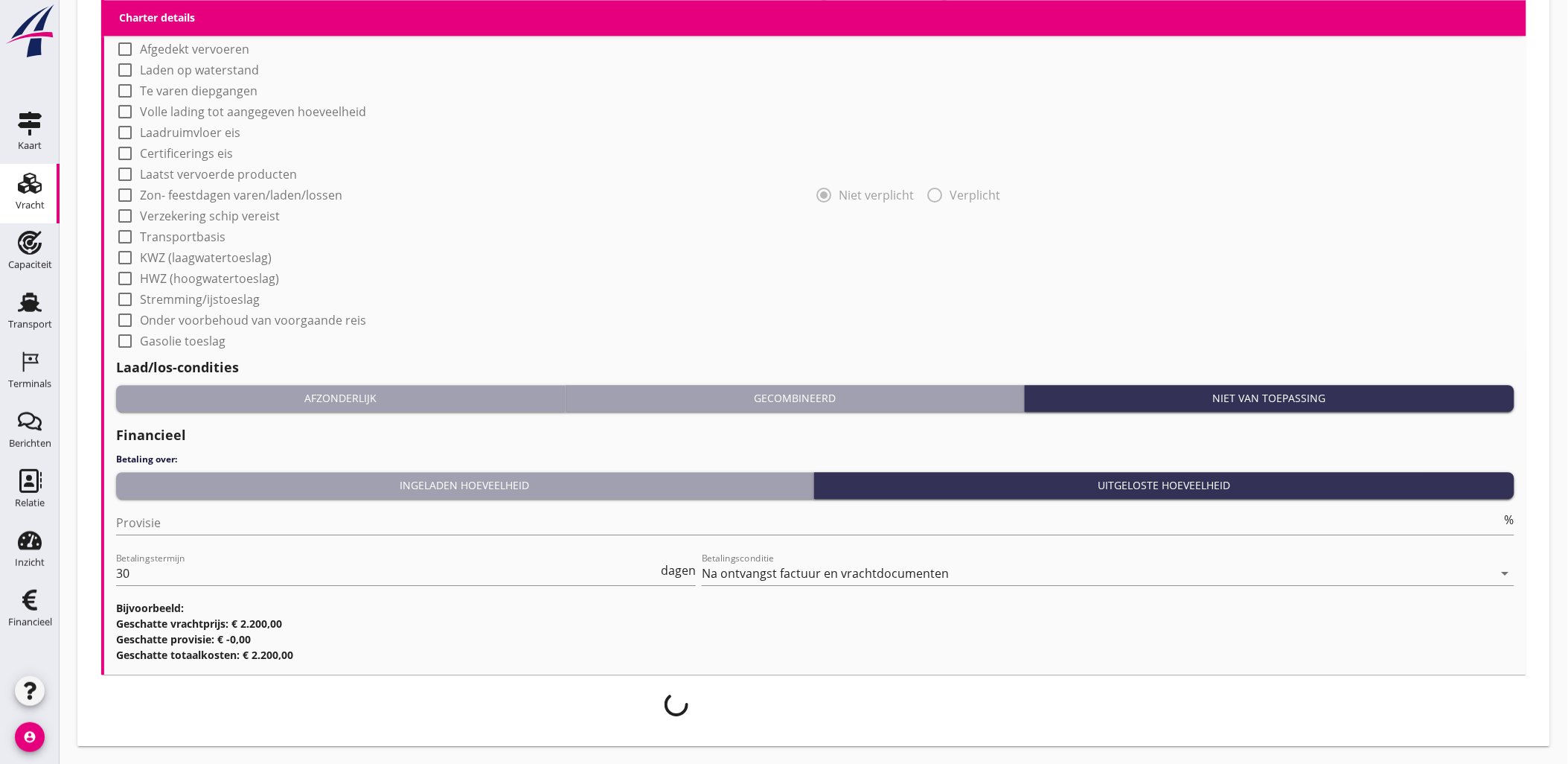
scroll to position [1247, 0]
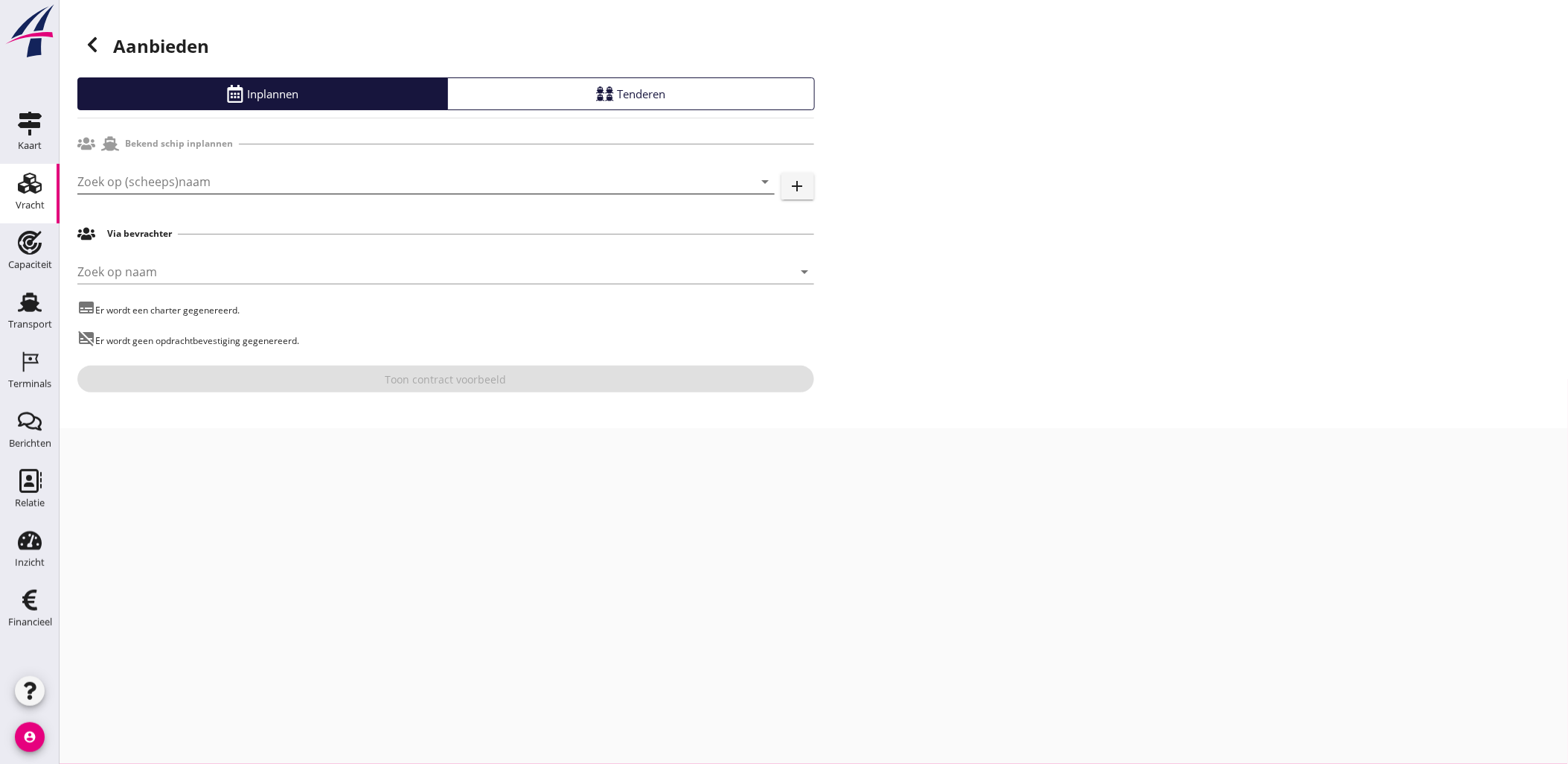
click at [209, 187] on input "Zoek op (scheeps)naam" at bounding box center [404, 181] width 655 height 24
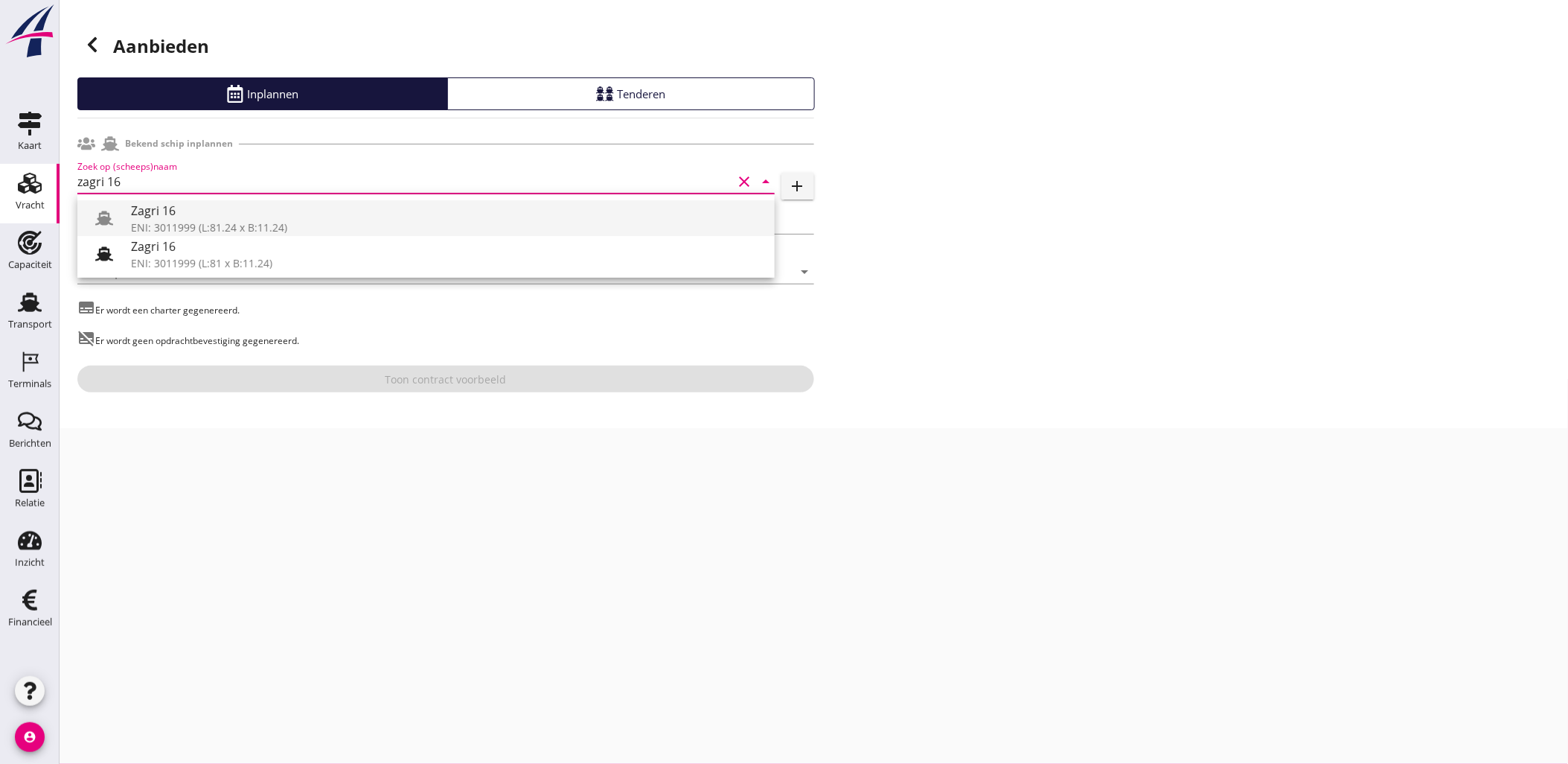
click at [227, 221] on div "ENI: 3011999 (L:81.24 x B:11.24)" at bounding box center [446, 227] width 632 height 15
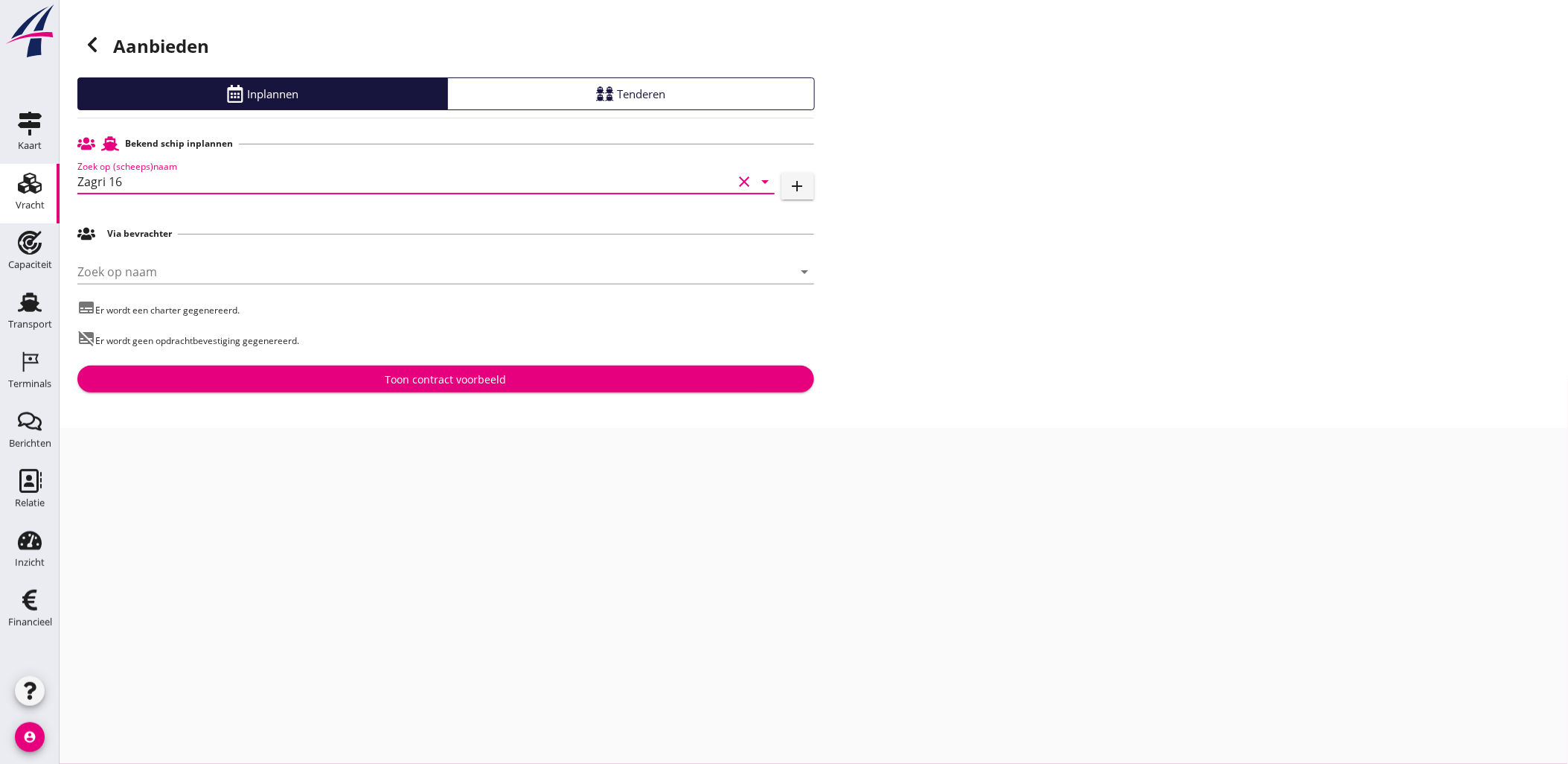
click at [227, 221] on div "Via bevrachter" at bounding box center [446, 234] width 737 height 29
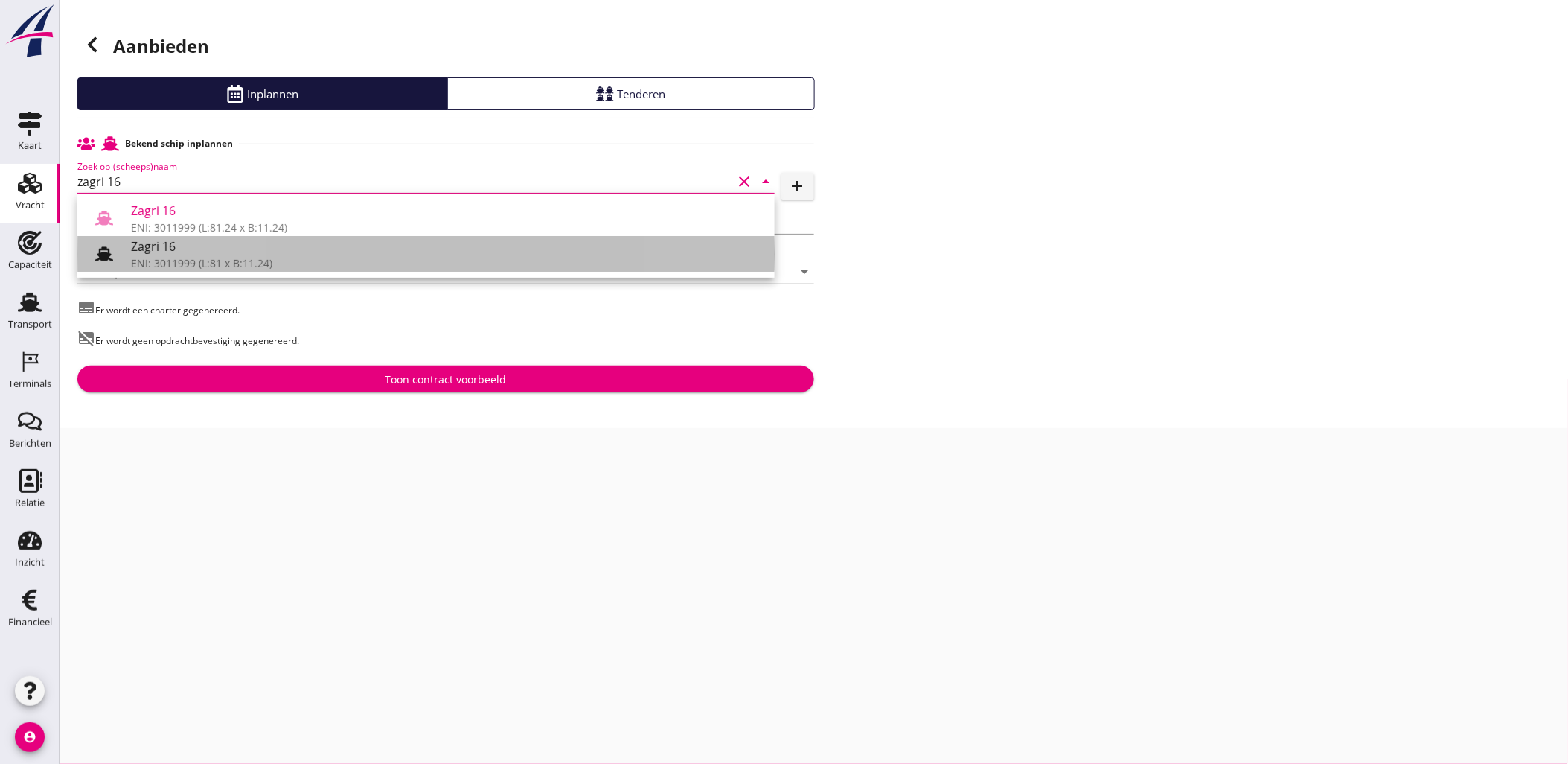
click at [212, 247] on div "Zagri 16" at bounding box center [446, 247] width 632 height 18
type input "Zagri 16"
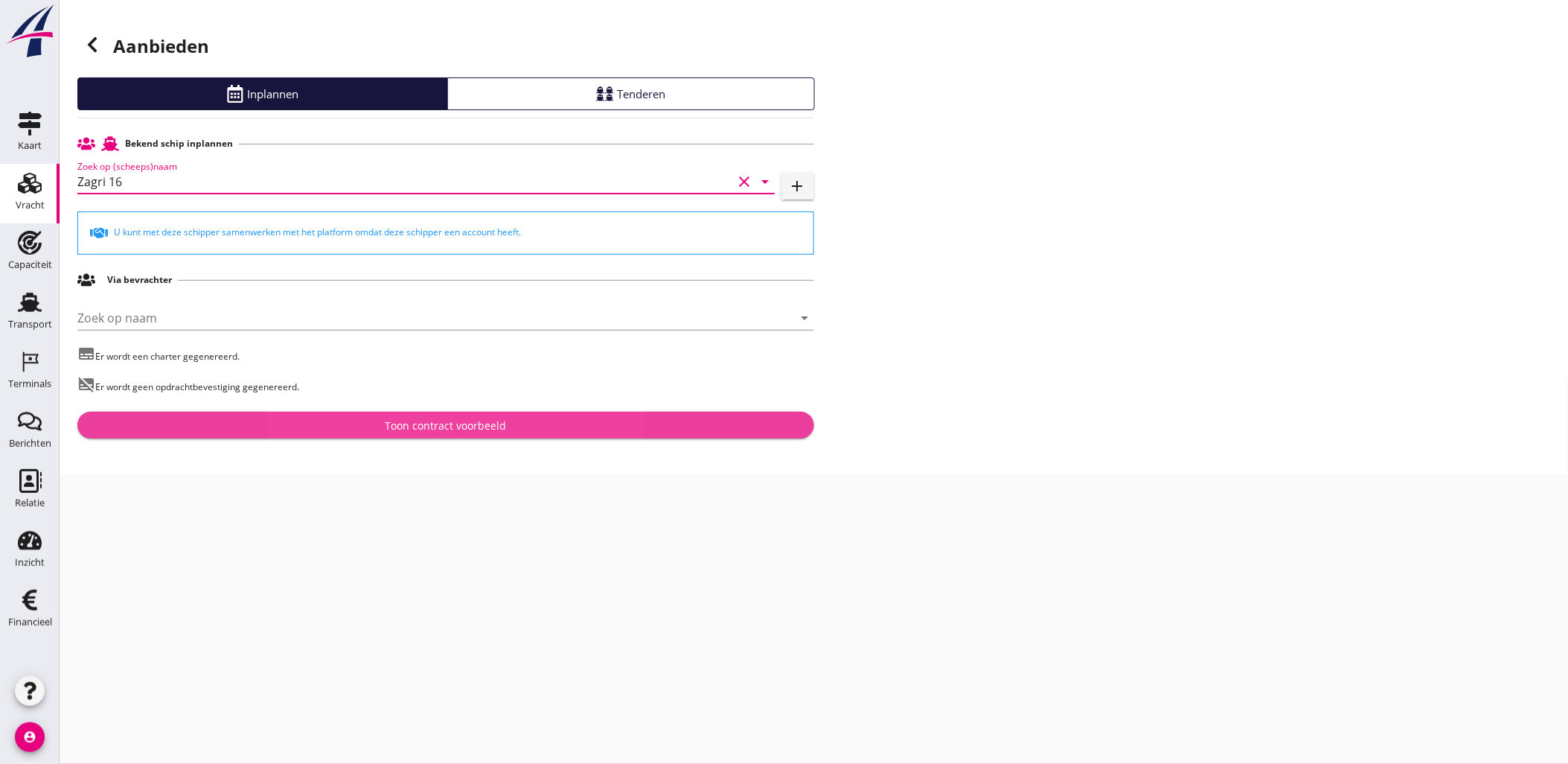
click at [541, 421] on div "Toon contract voorbeeld" at bounding box center [446, 425] width 713 height 15
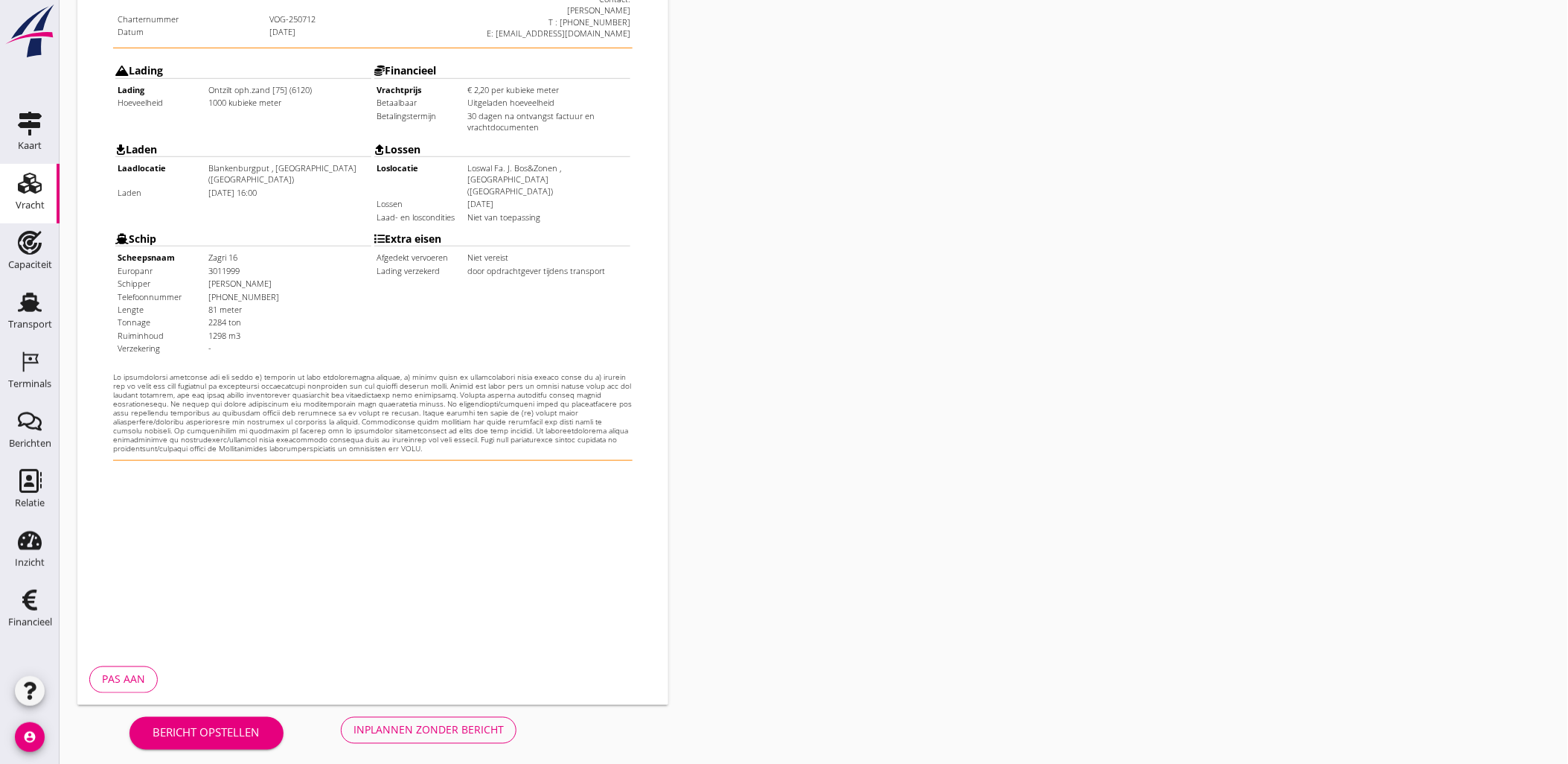
scroll to position [337, 0]
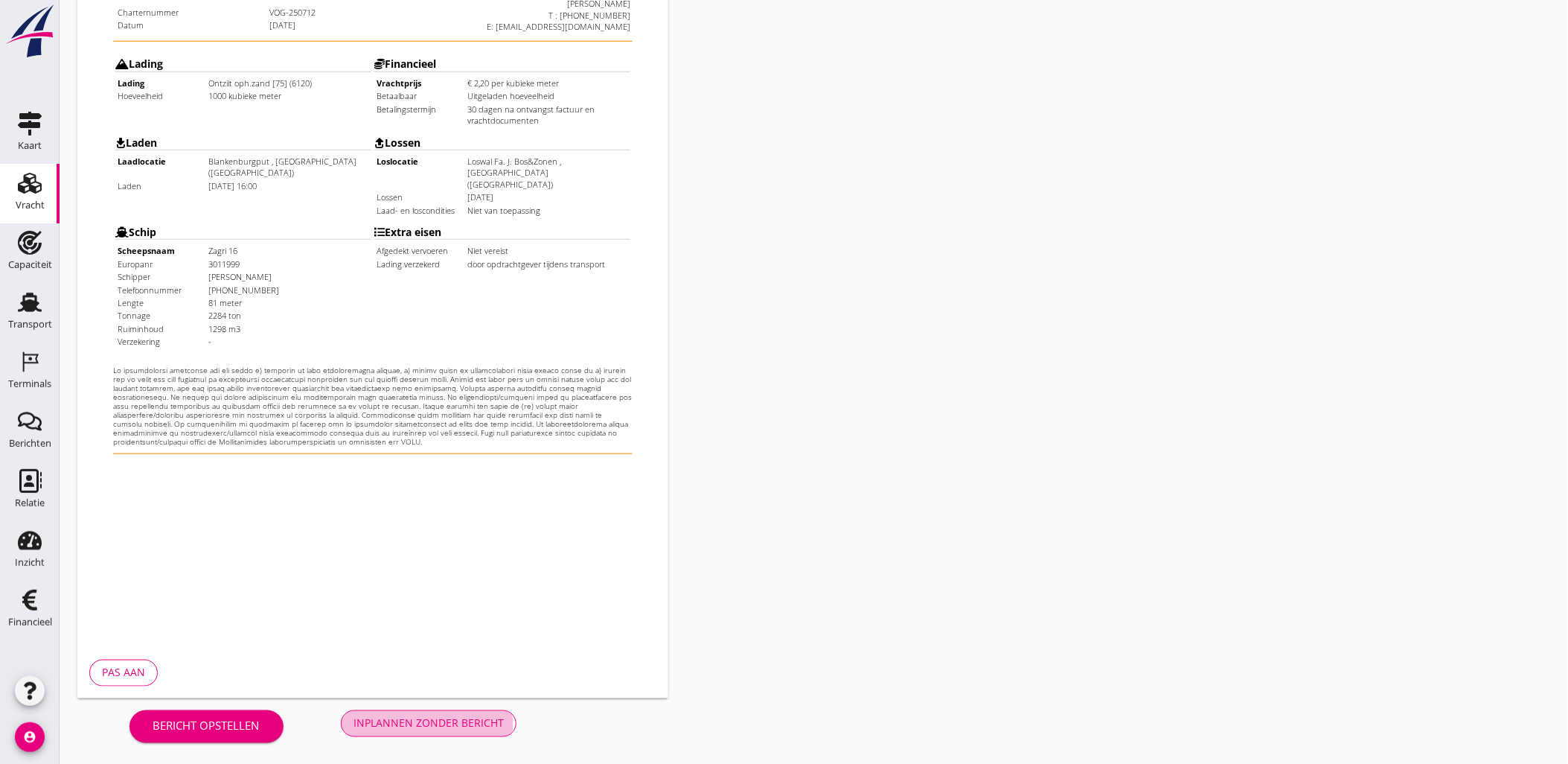
click at [458, 718] on div "Inplannen zonder bericht" at bounding box center [429, 723] width 151 height 15
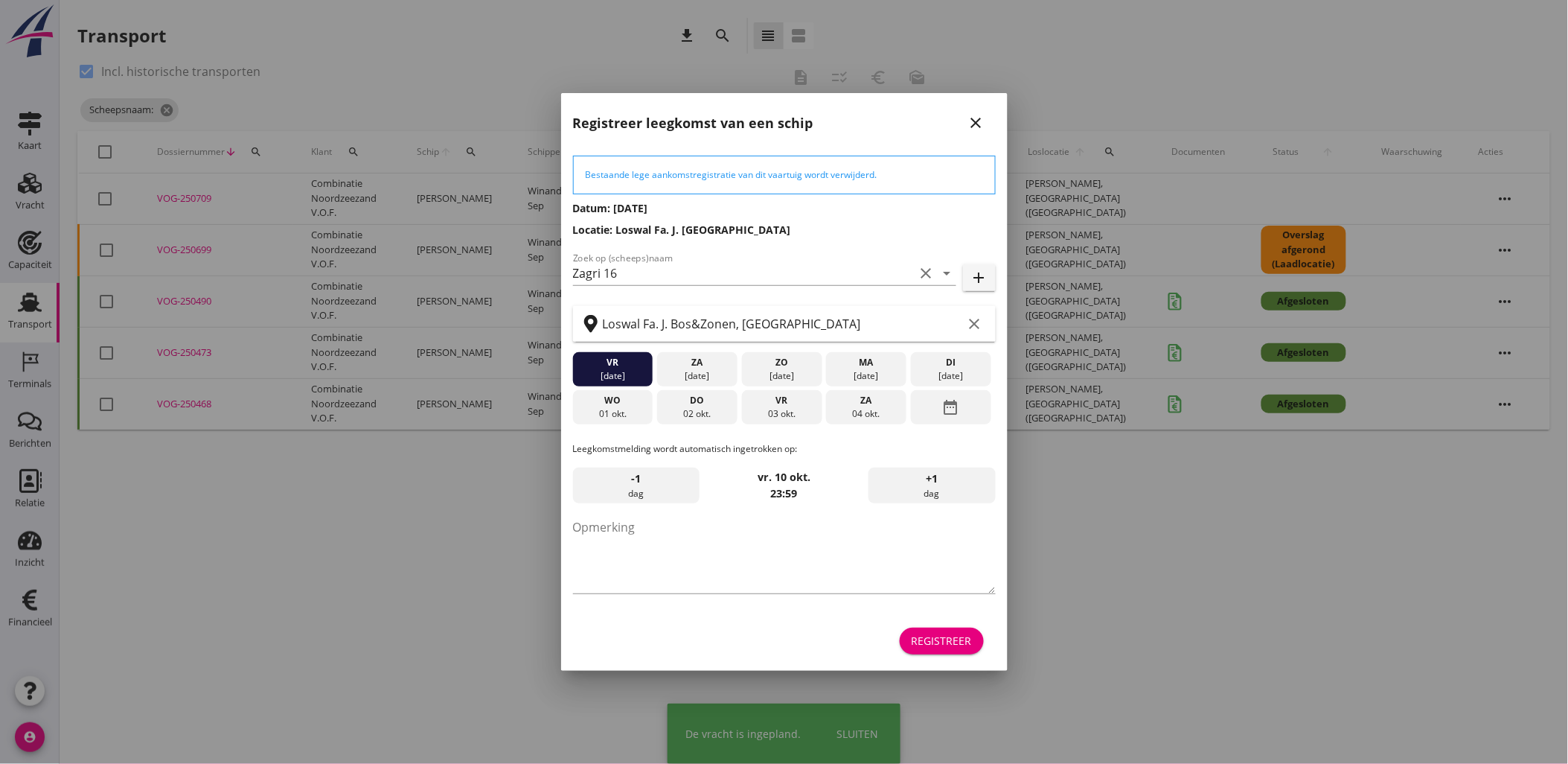
click at [925, 647] on div "Registreer" at bounding box center [941, 640] width 60 height 15
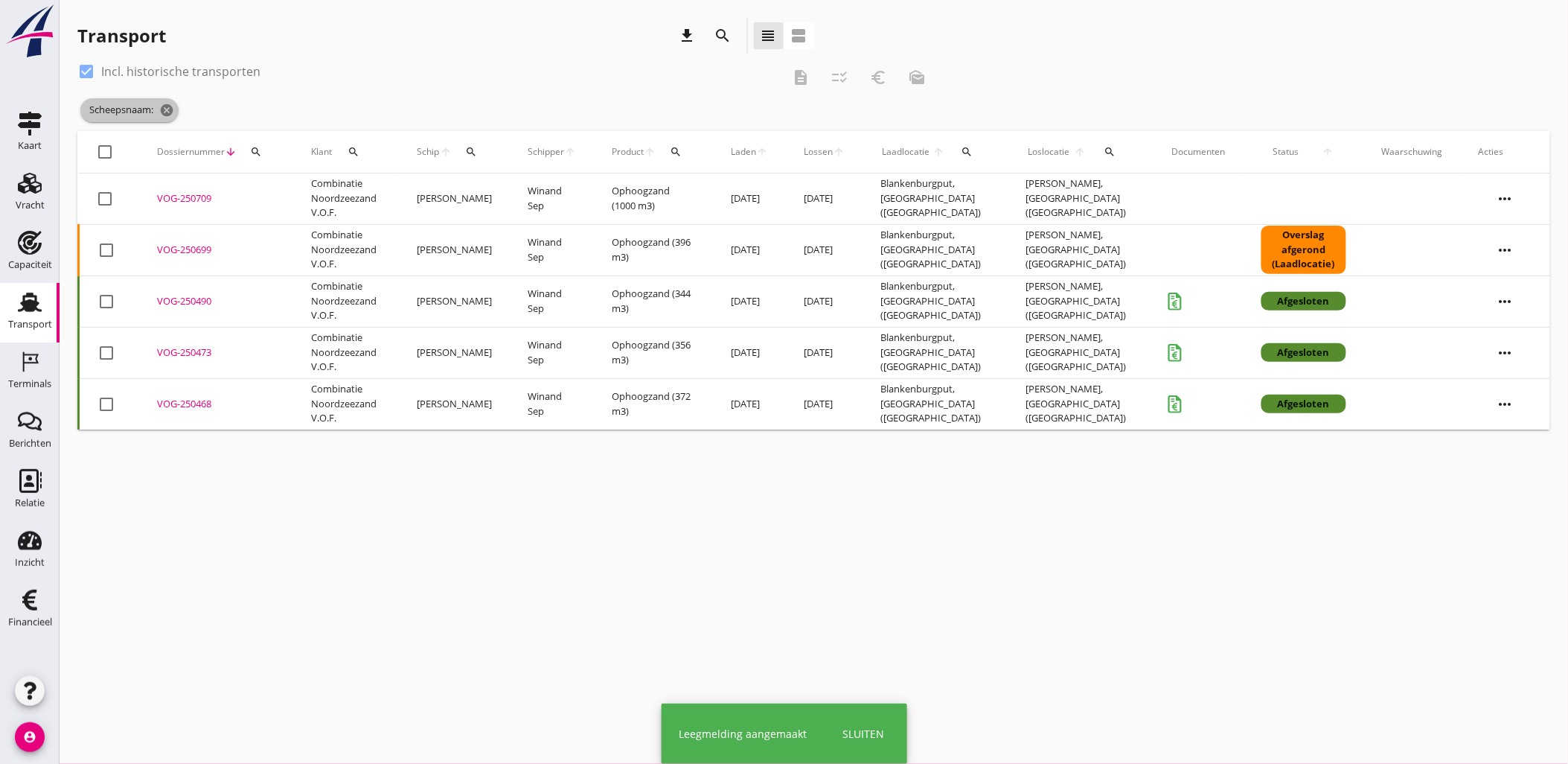
click at [169, 108] on icon "cancel" at bounding box center [167, 110] width 15 height 15
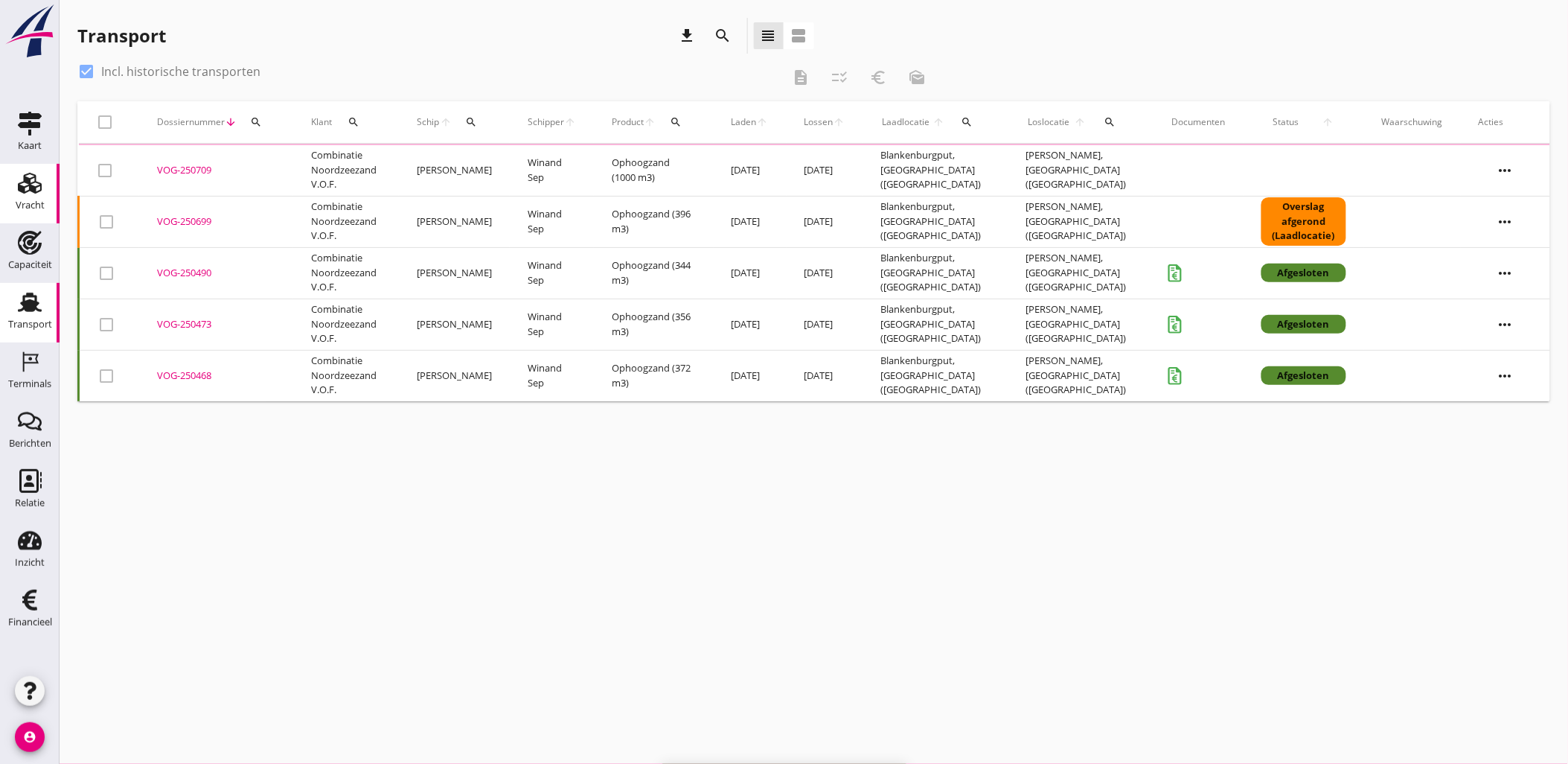
click at [5, 184] on link "Vracht Vracht" at bounding box center [30, 194] width 59 height 59
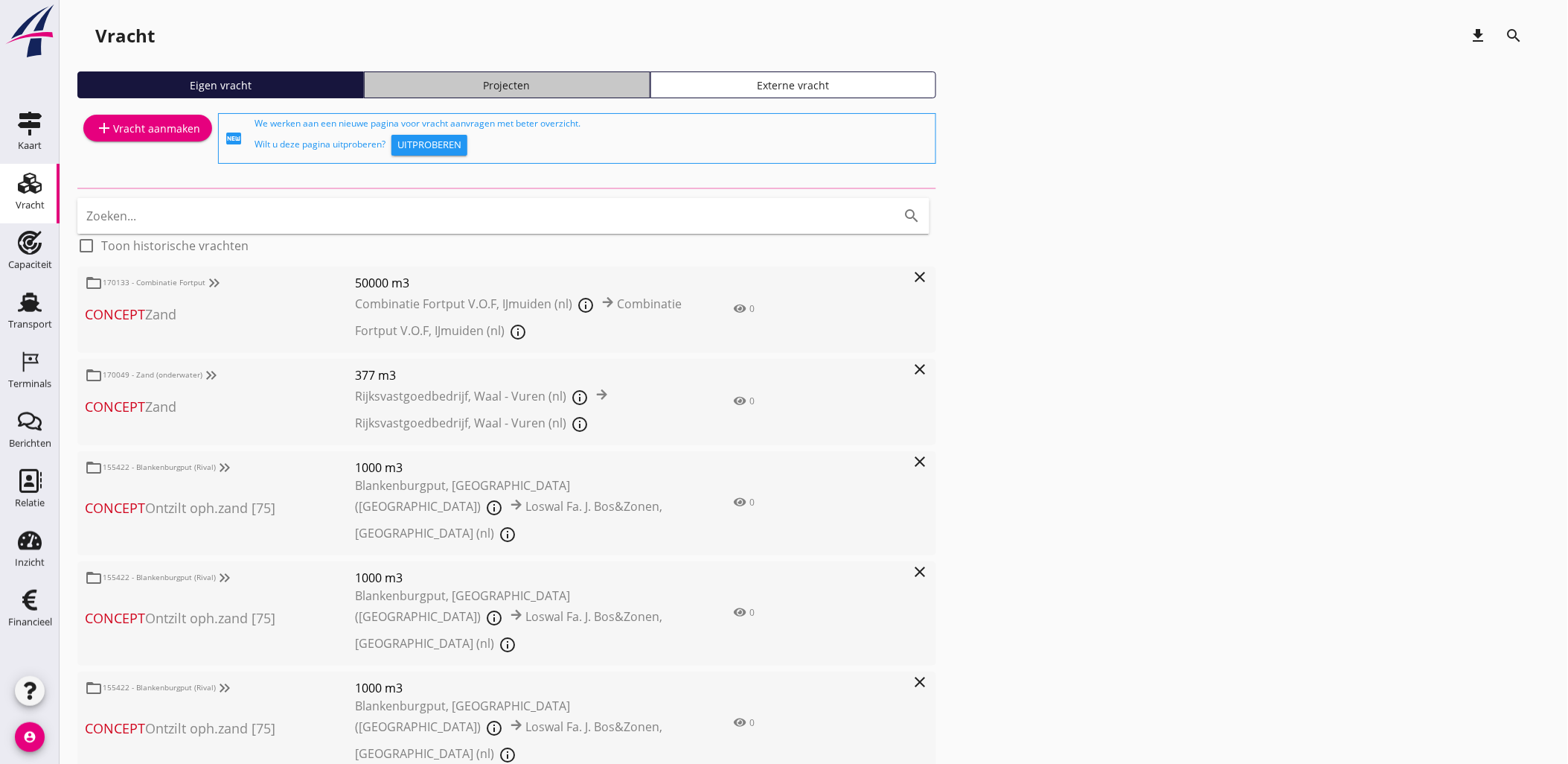
click at [546, 93] on link "Projecten" at bounding box center [507, 85] width 287 height 27
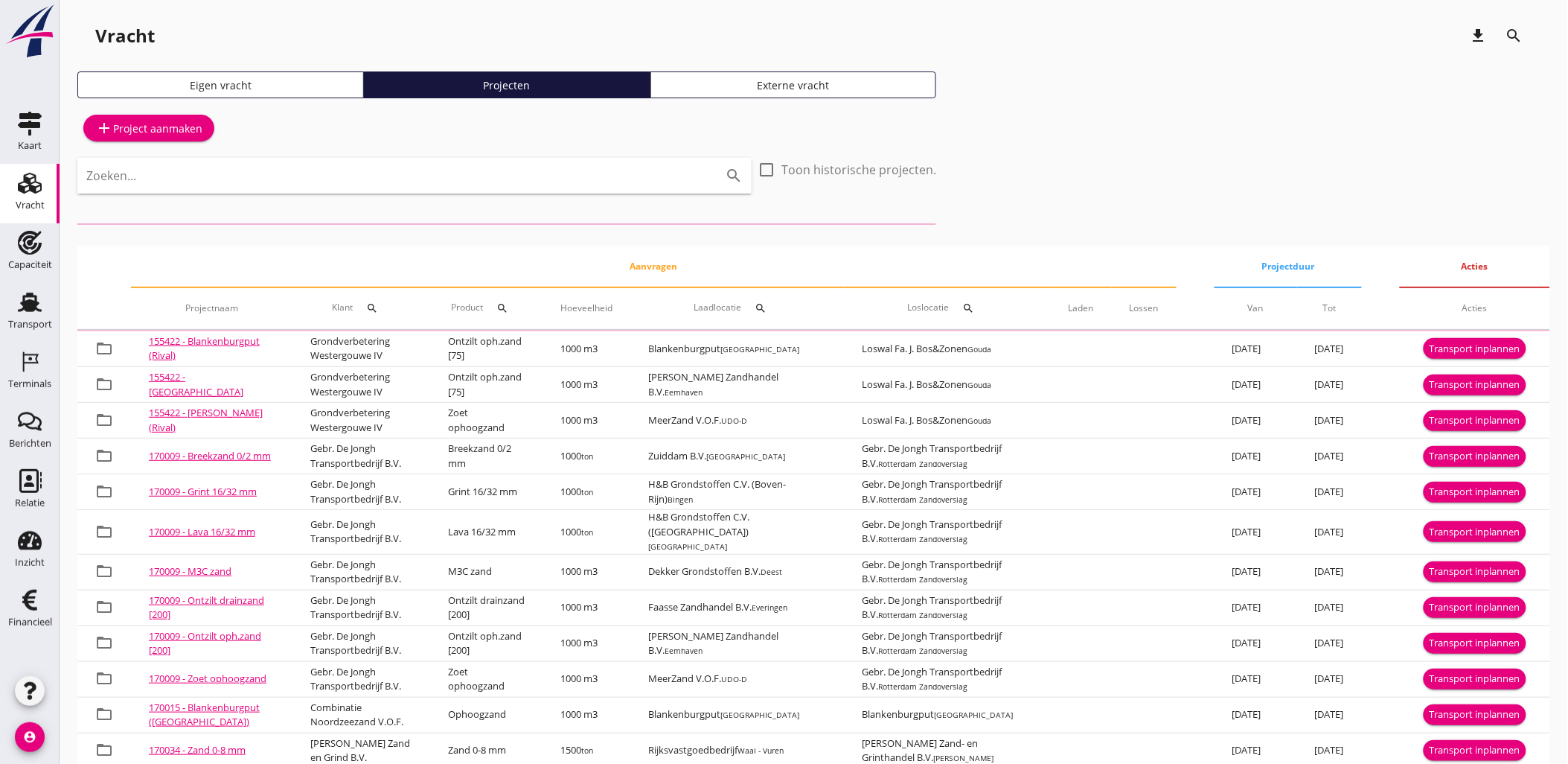
click at [502, 174] on input "Zoeken..." at bounding box center [394, 176] width 615 height 24
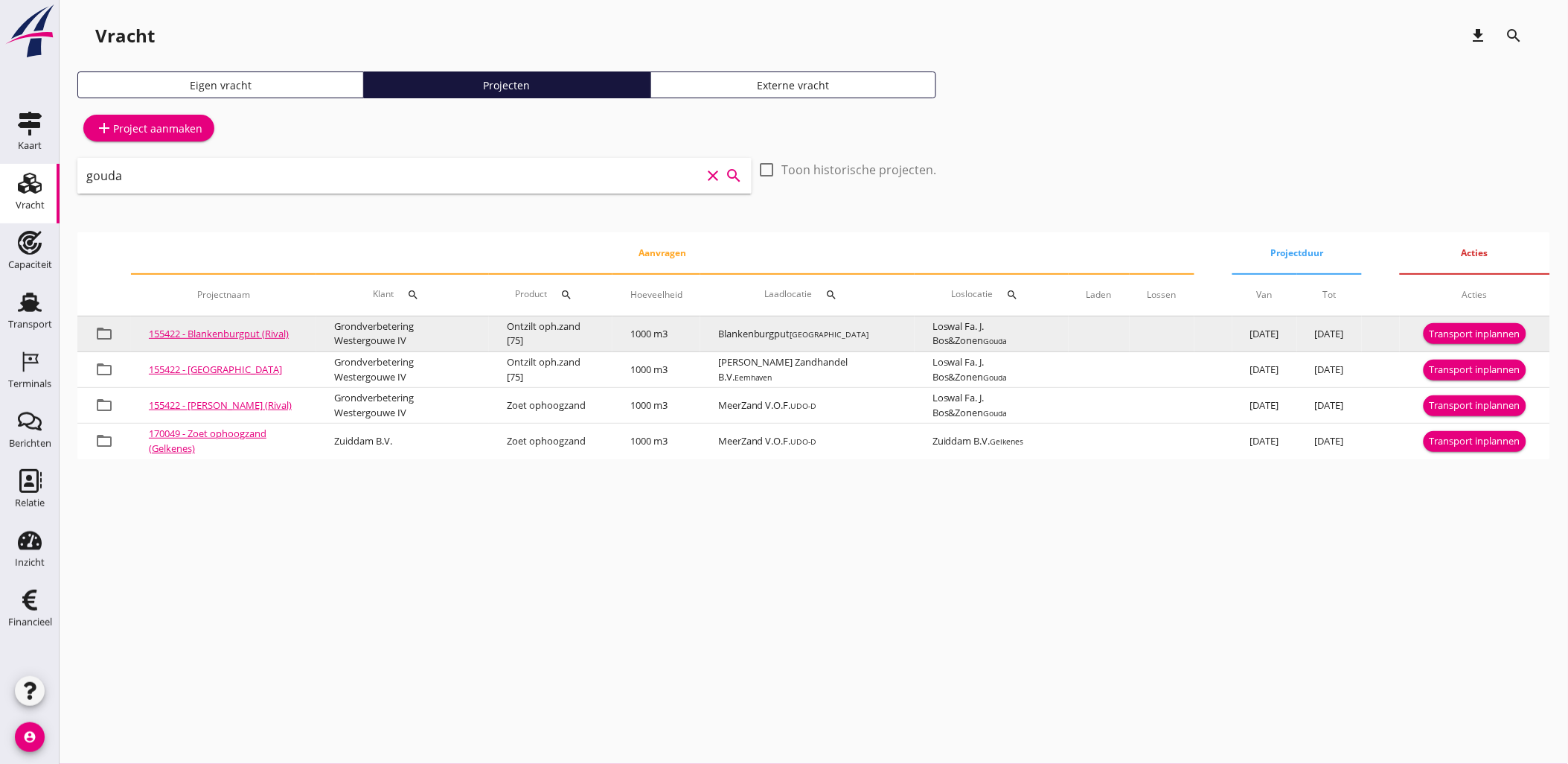
type input "gouda"
click at [1482, 334] on div "Transport inplannen" at bounding box center [1475, 334] width 91 height 15
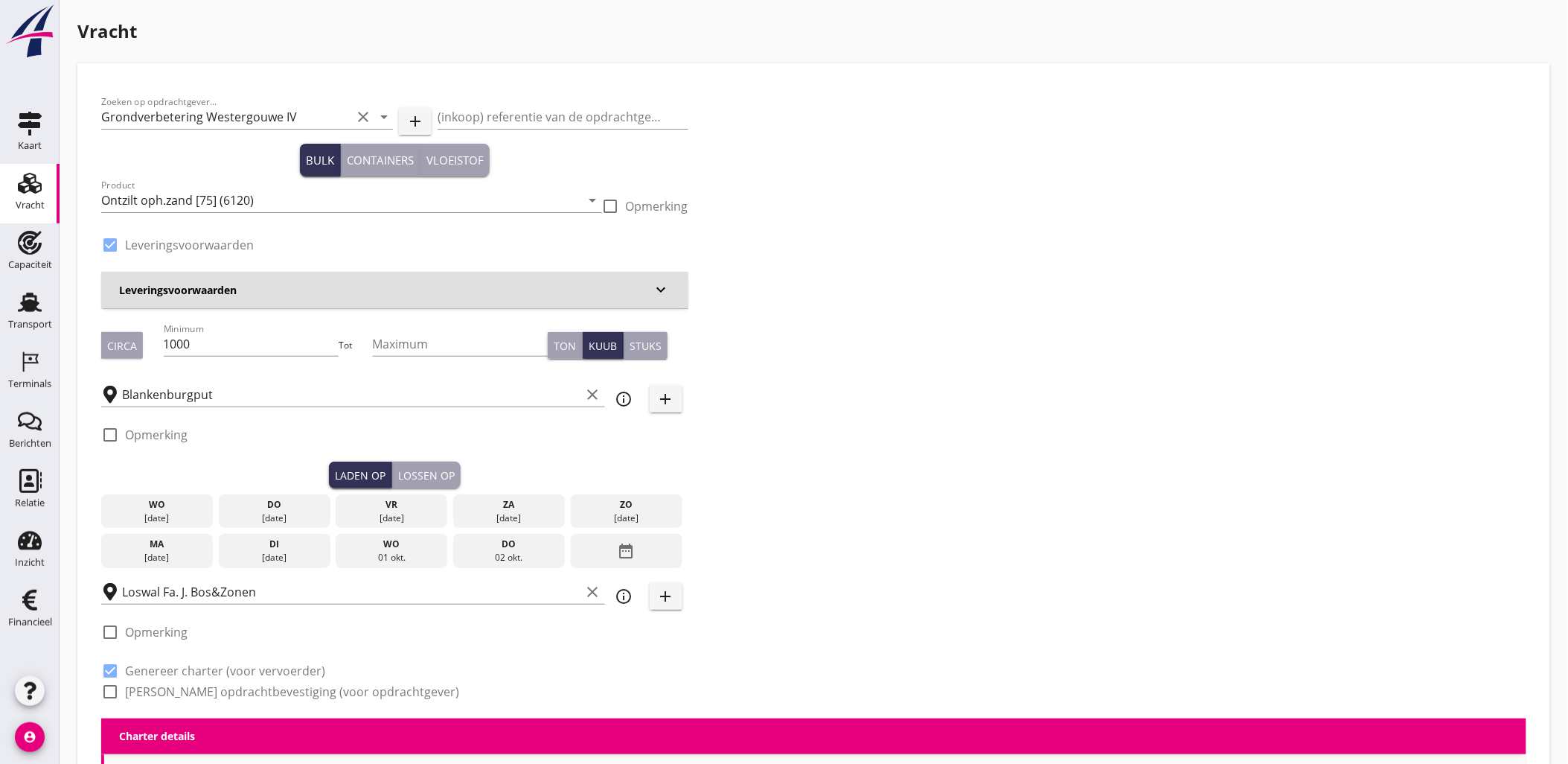
click at [270, 512] on div "[DATE]" at bounding box center [274, 517] width 104 height 13
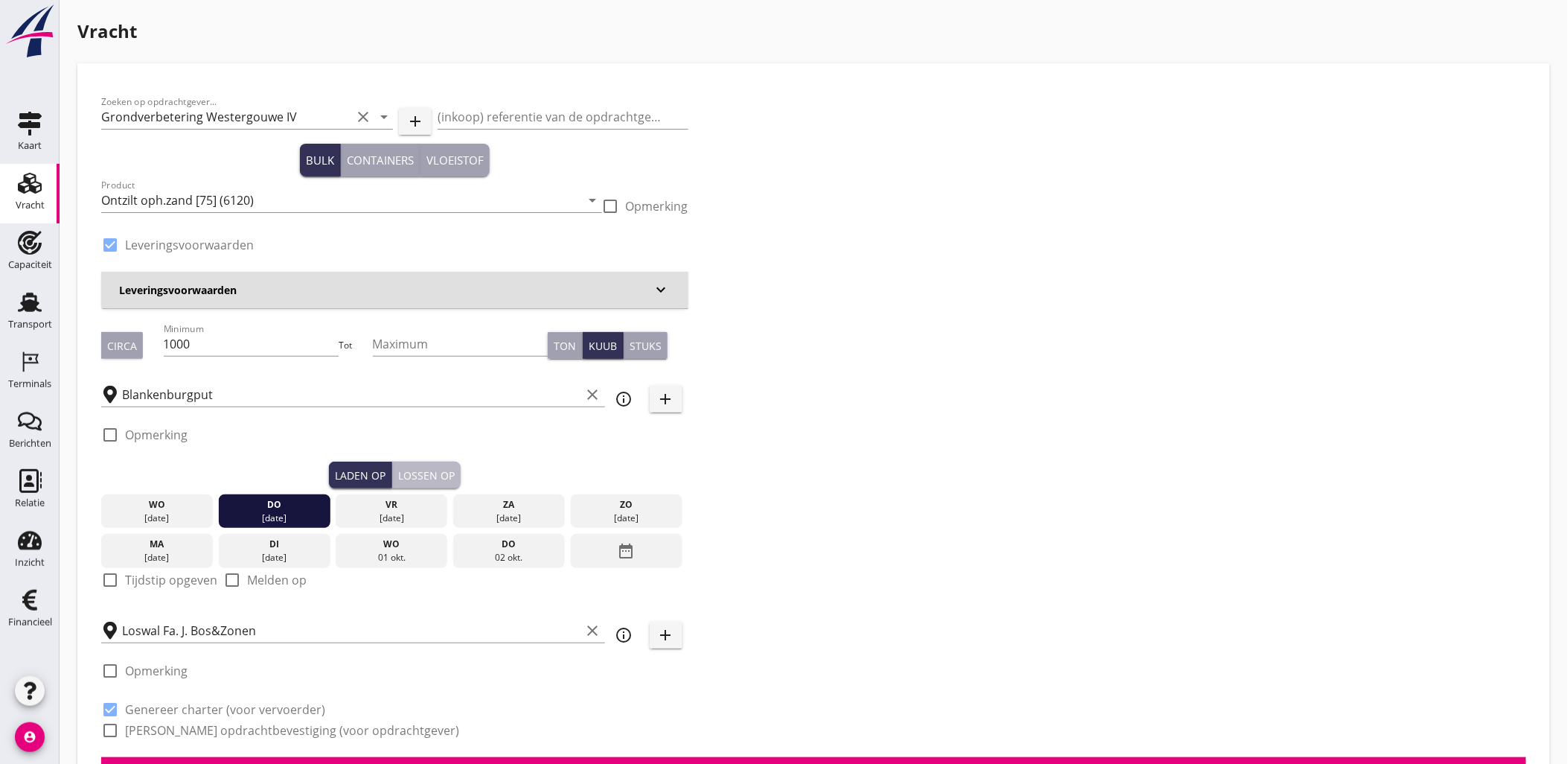
click at [428, 474] on div "Lossen op" at bounding box center [426, 474] width 56 height 15
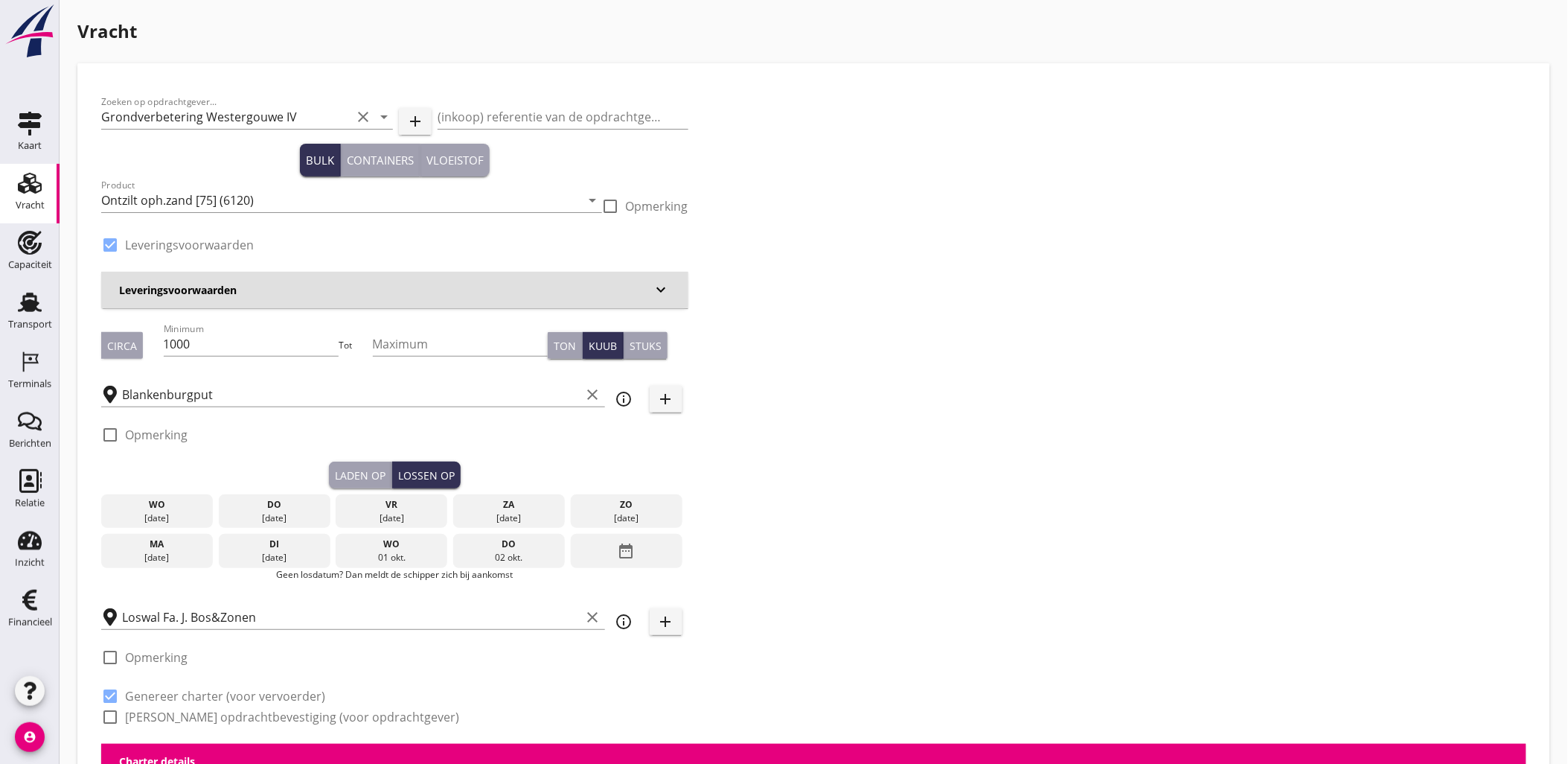
click at [404, 510] on div "vr" at bounding box center [392, 504] width 104 height 13
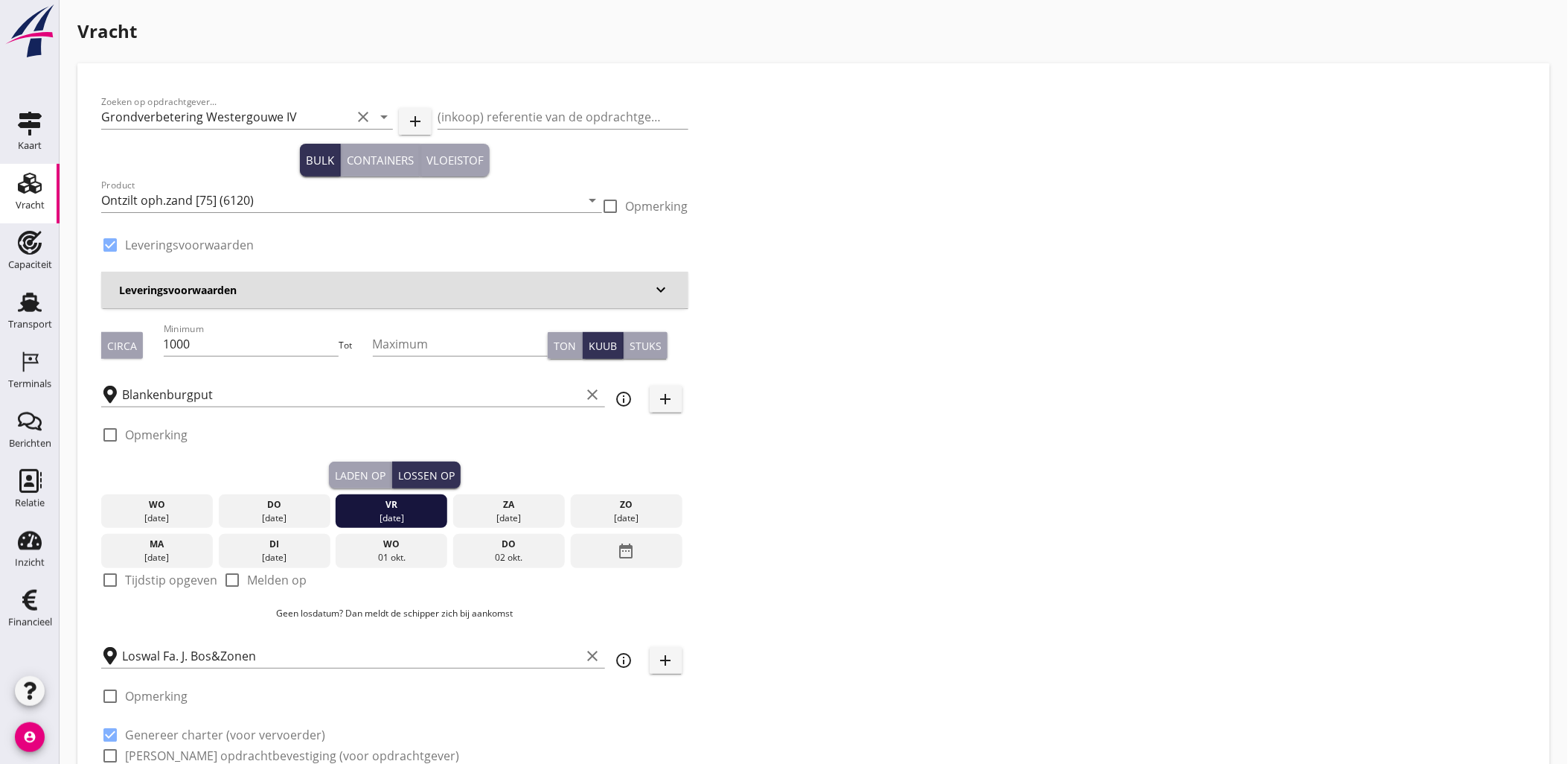
click at [352, 474] on div "Laden op" at bounding box center [360, 474] width 50 height 15
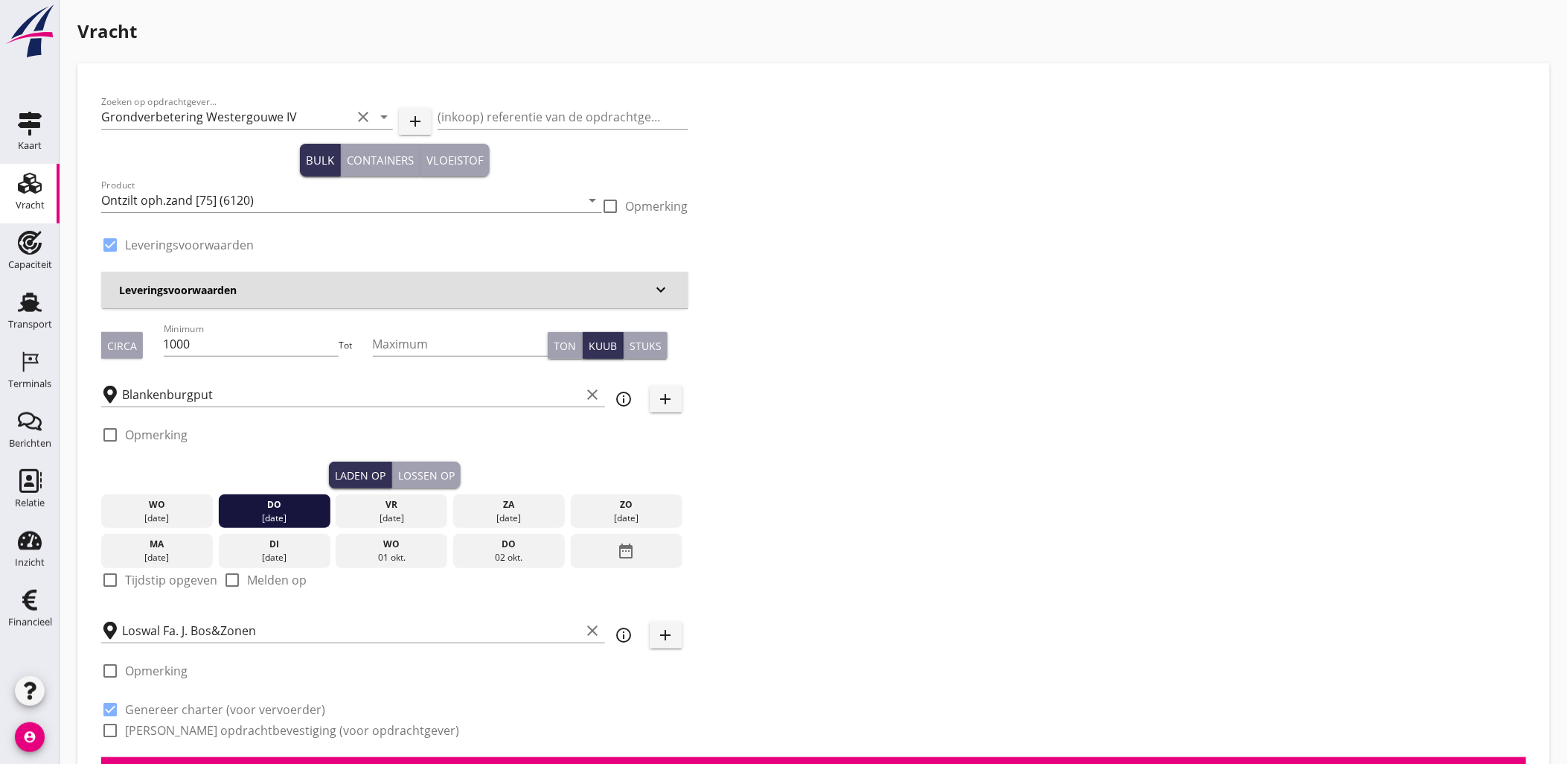
click at [135, 568] on div "check_box_outline_blank Tijdstip opgeven" at bounding box center [160, 586] width 117 height 39
click at [151, 577] on label "Tijdstip opgeven" at bounding box center [170, 579] width 92 height 15
checkbox input "true"
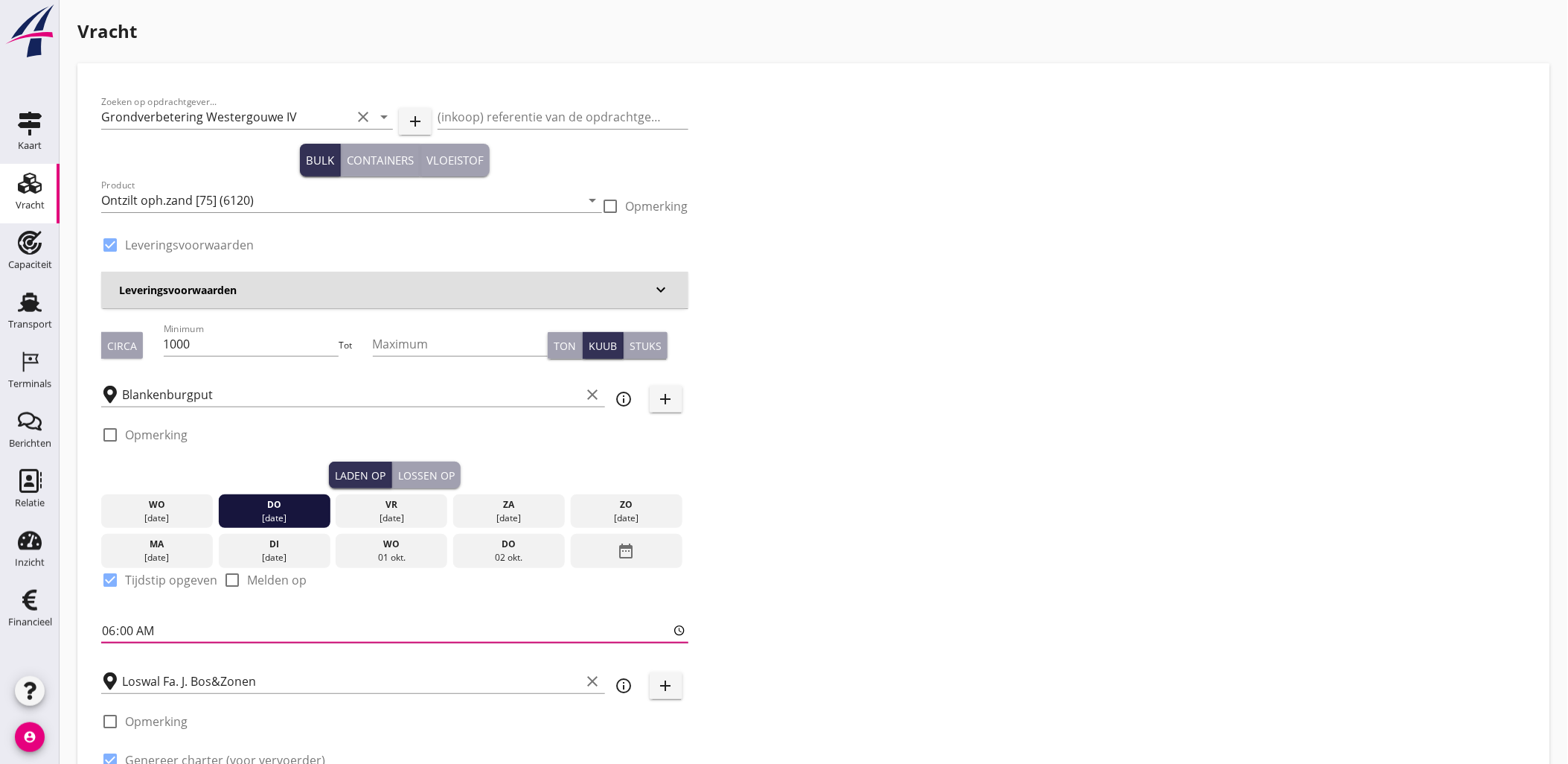
click at [117, 623] on input "06:00" at bounding box center [394, 630] width 587 height 24
type input "19:00"
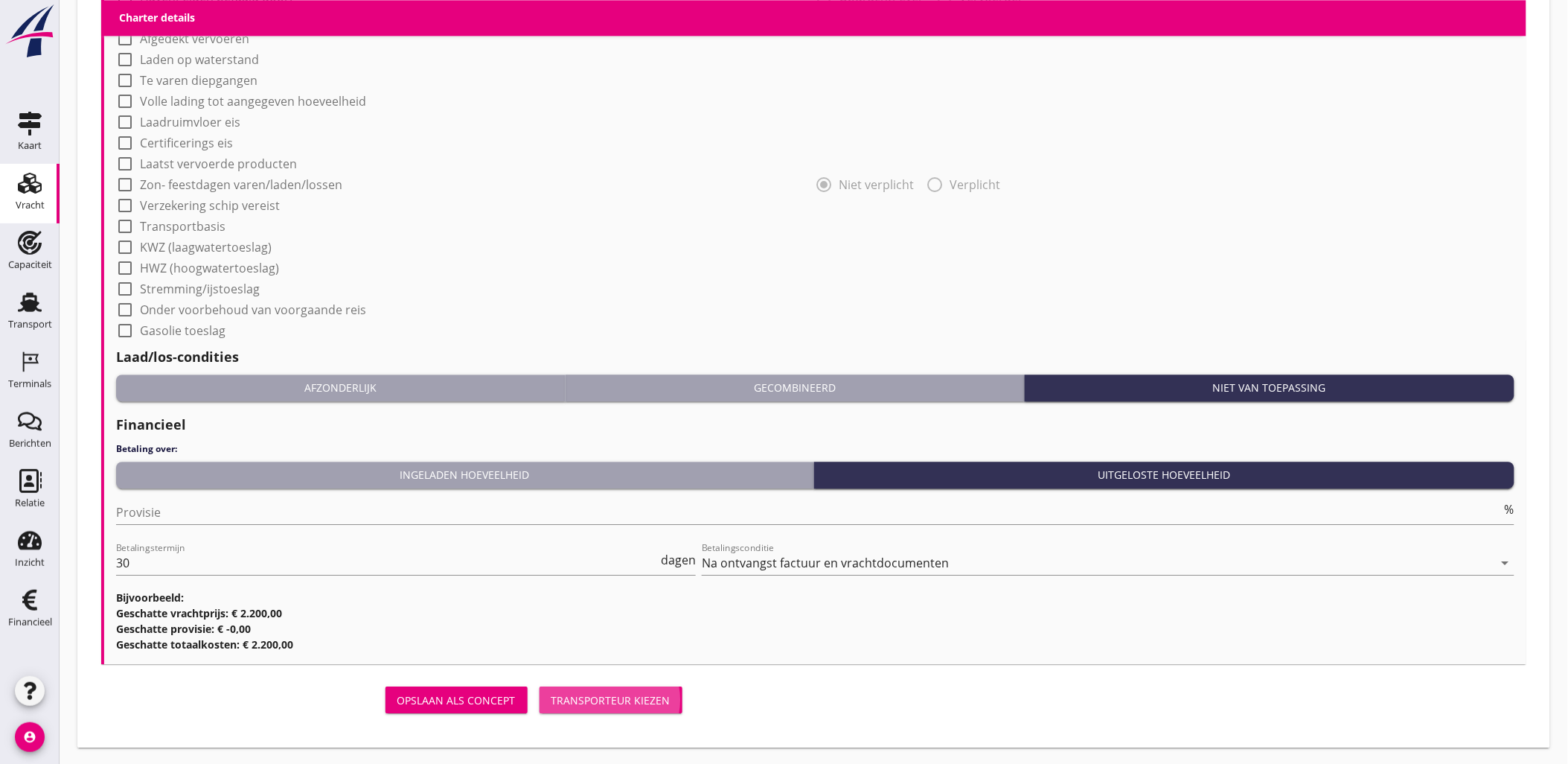
click at [663, 703] on div "Transporteur kiezen" at bounding box center [611, 699] width 119 height 15
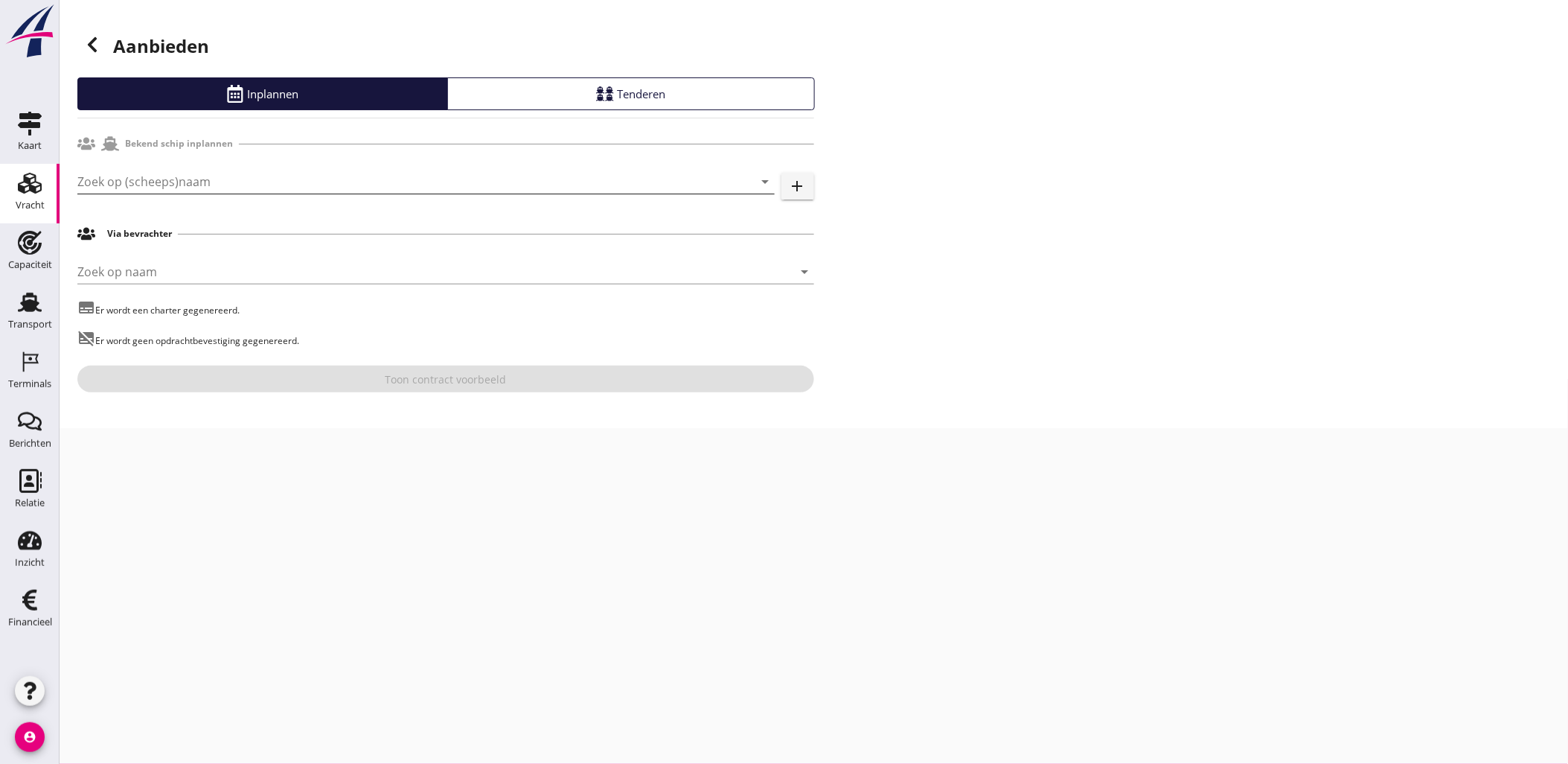
click at [184, 187] on input "Zoek op (scheeps)naam" at bounding box center [404, 181] width 655 height 24
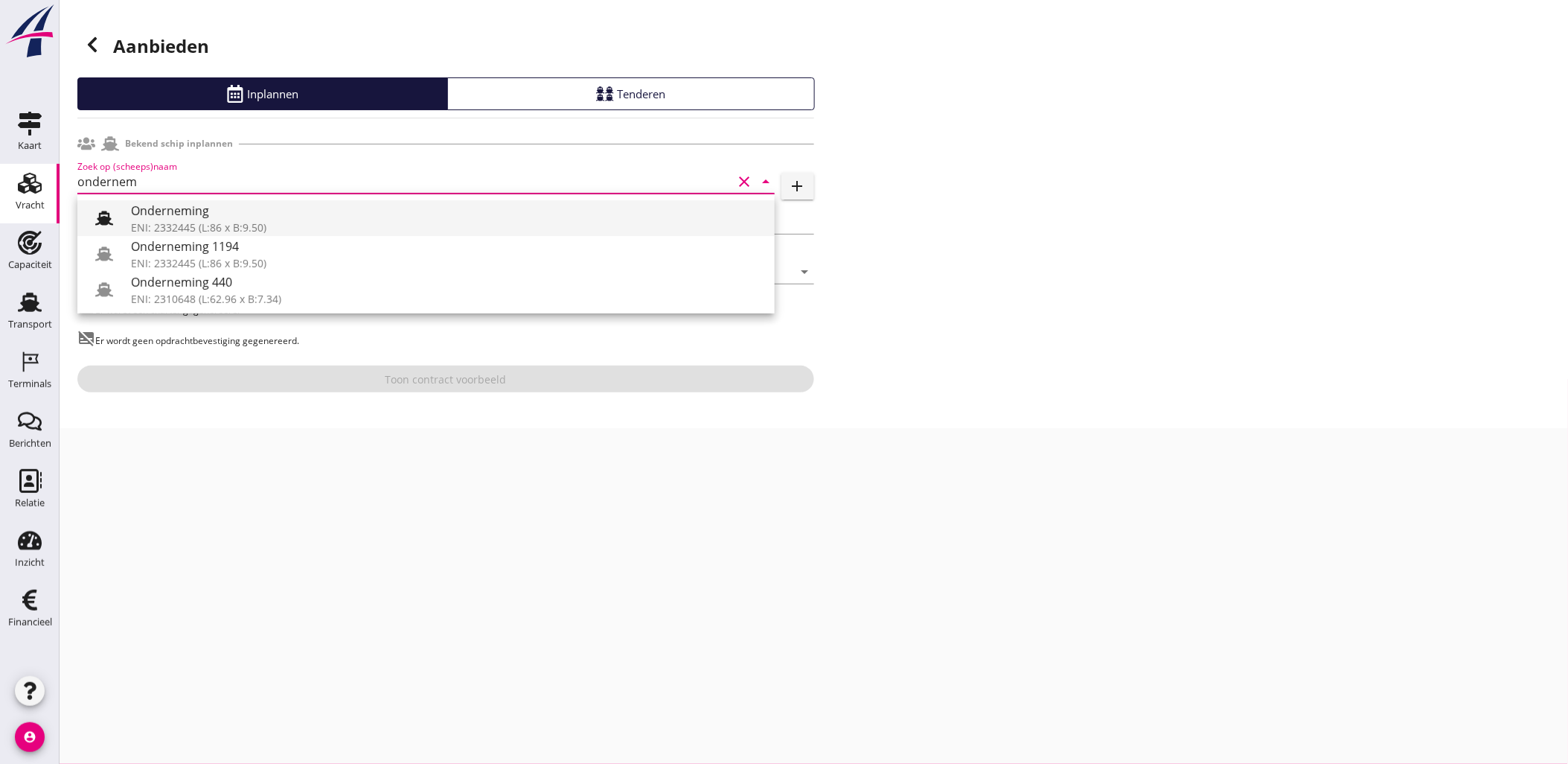
click at [220, 213] on div "Onderneming" at bounding box center [446, 211] width 632 height 18
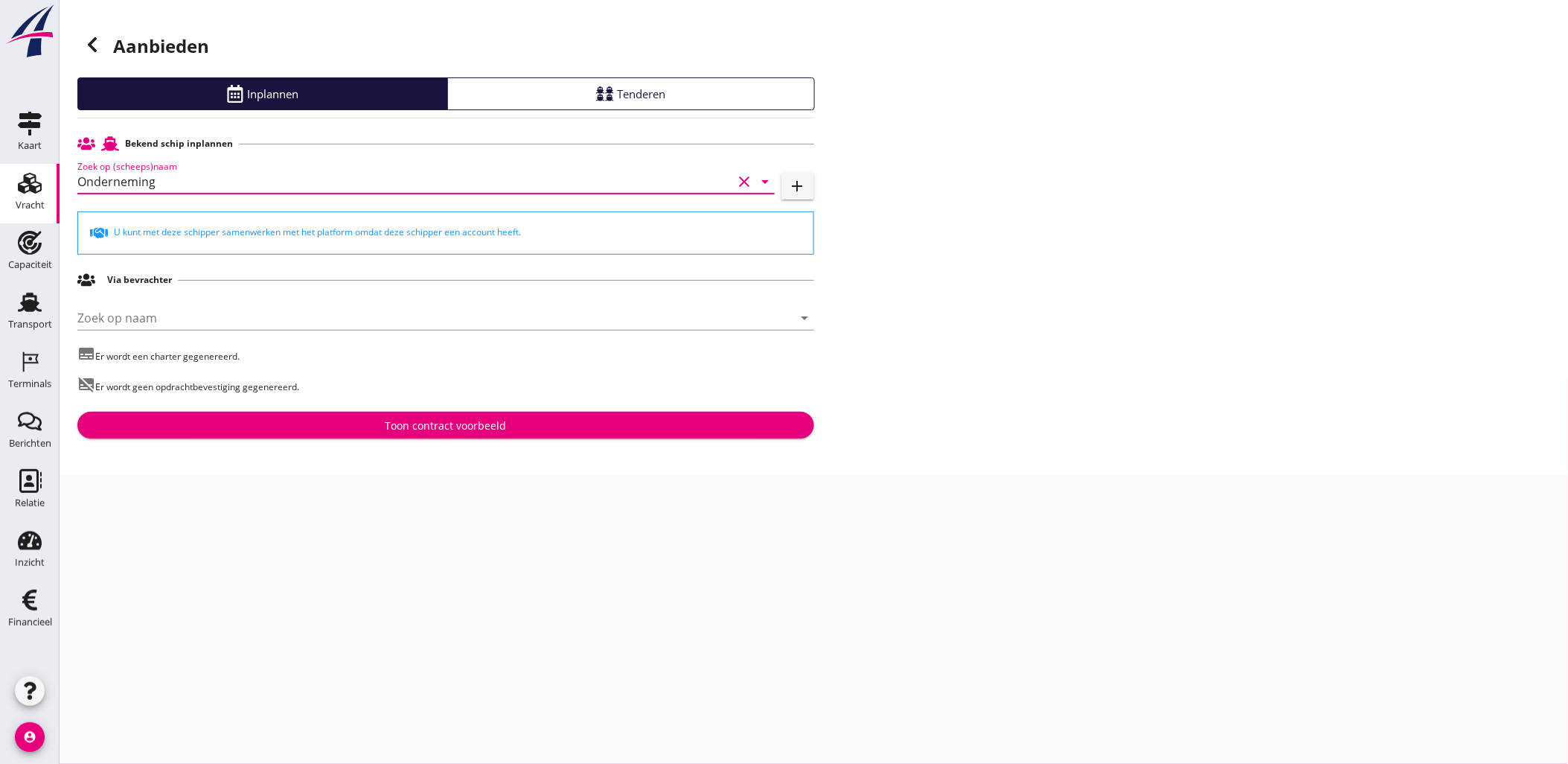
type input "Onderneming"
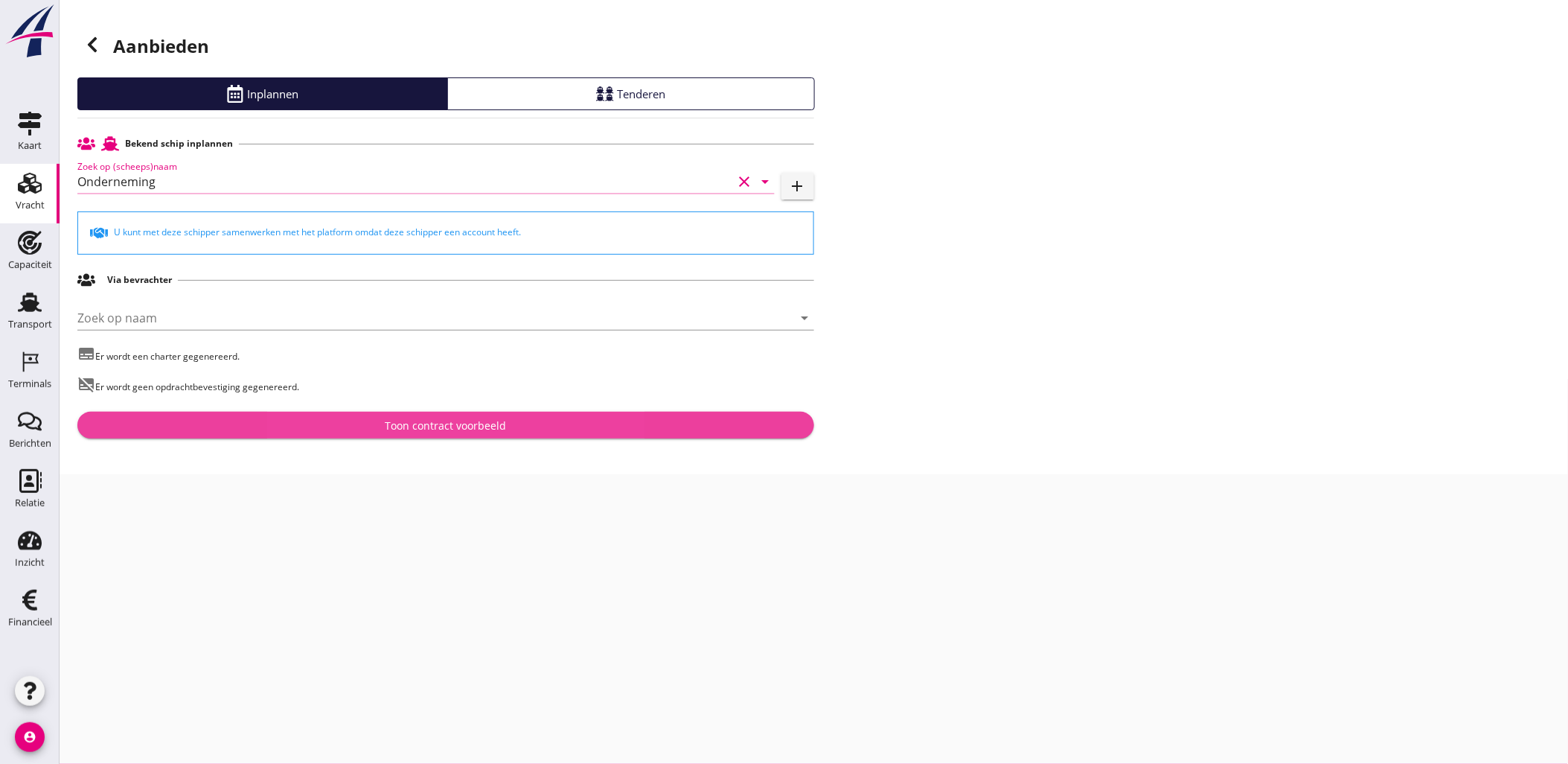
click at [504, 428] on div "Toon contract voorbeeld" at bounding box center [445, 425] width 121 height 15
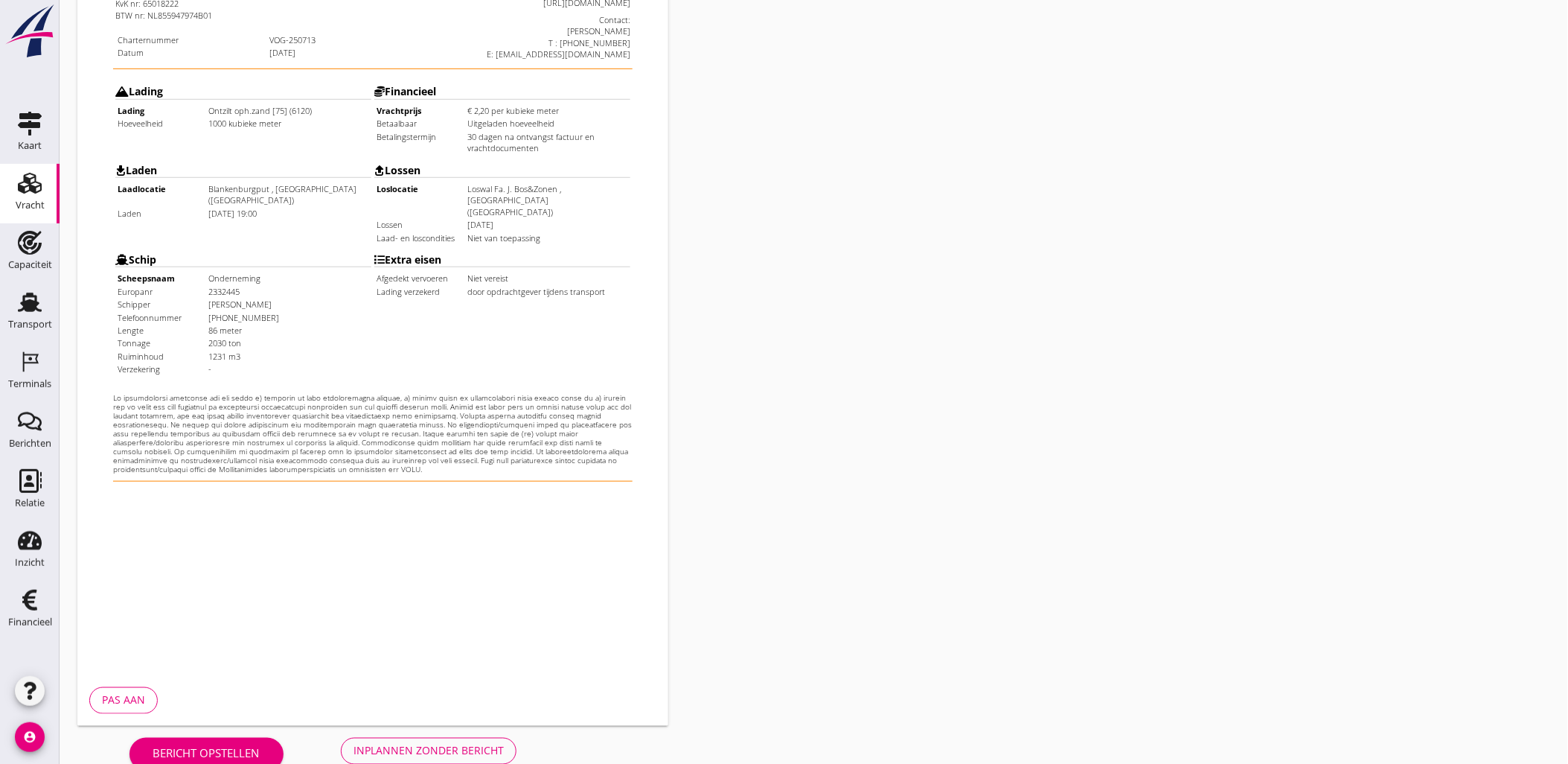
scroll to position [337, 0]
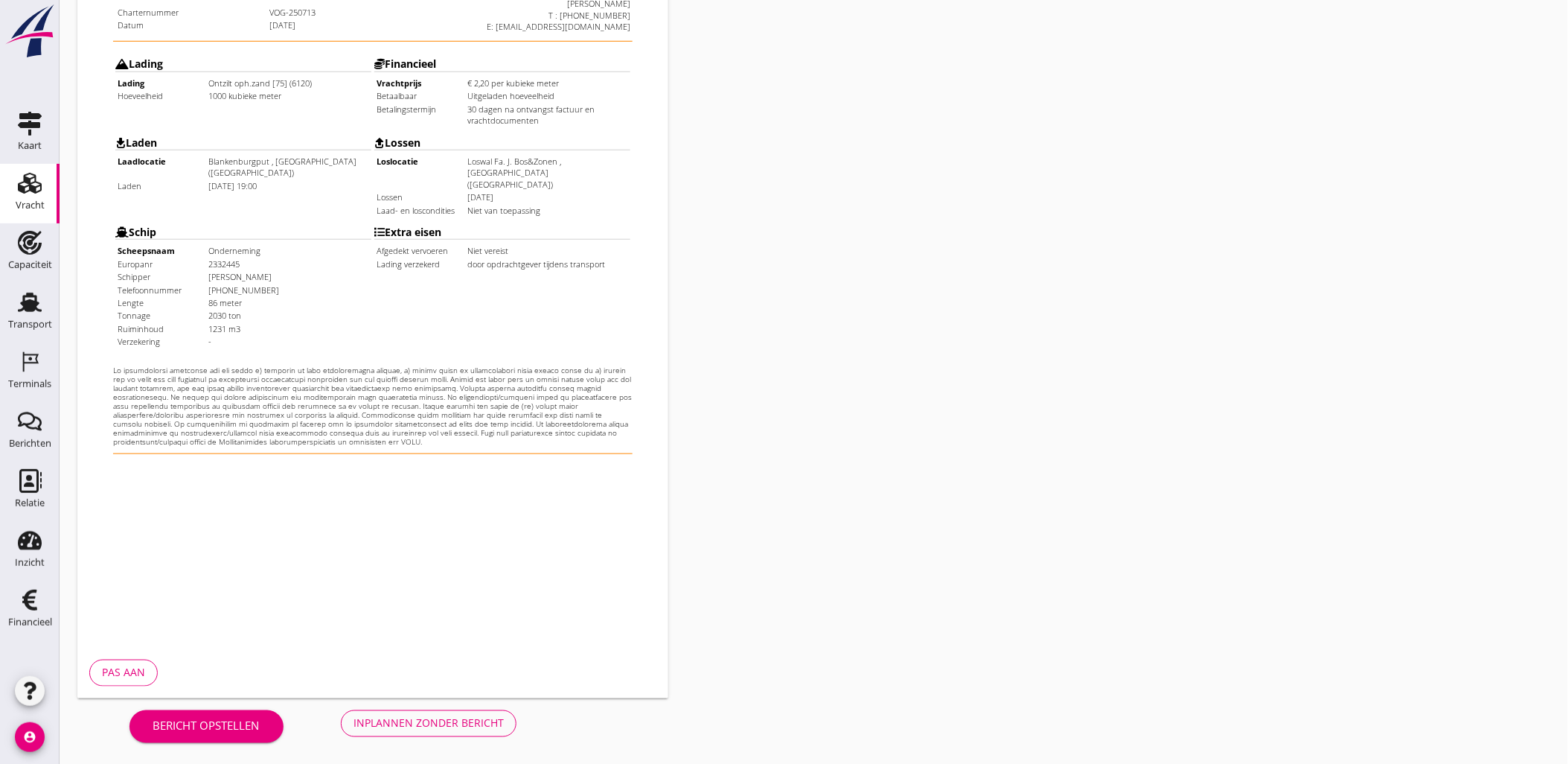
click at [463, 708] on div "Bericht opstellen Inplannen zonder bericht" at bounding box center [323, 723] width 491 height 49
click at [467, 713] on button "Inplannen zonder bericht" at bounding box center [429, 724] width 176 height 27
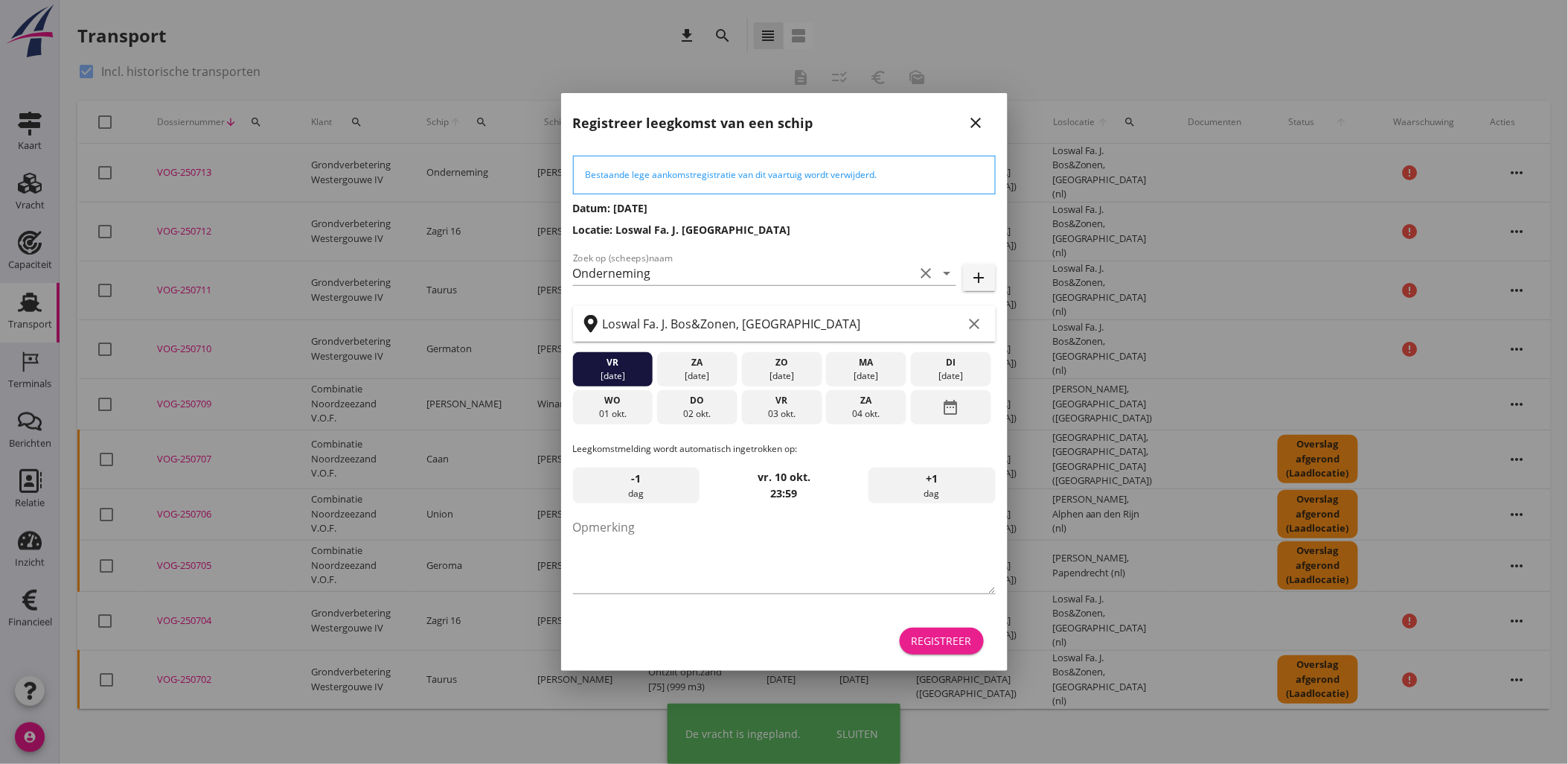
click at [931, 643] on div "Registreer" at bounding box center [941, 640] width 60 height 15
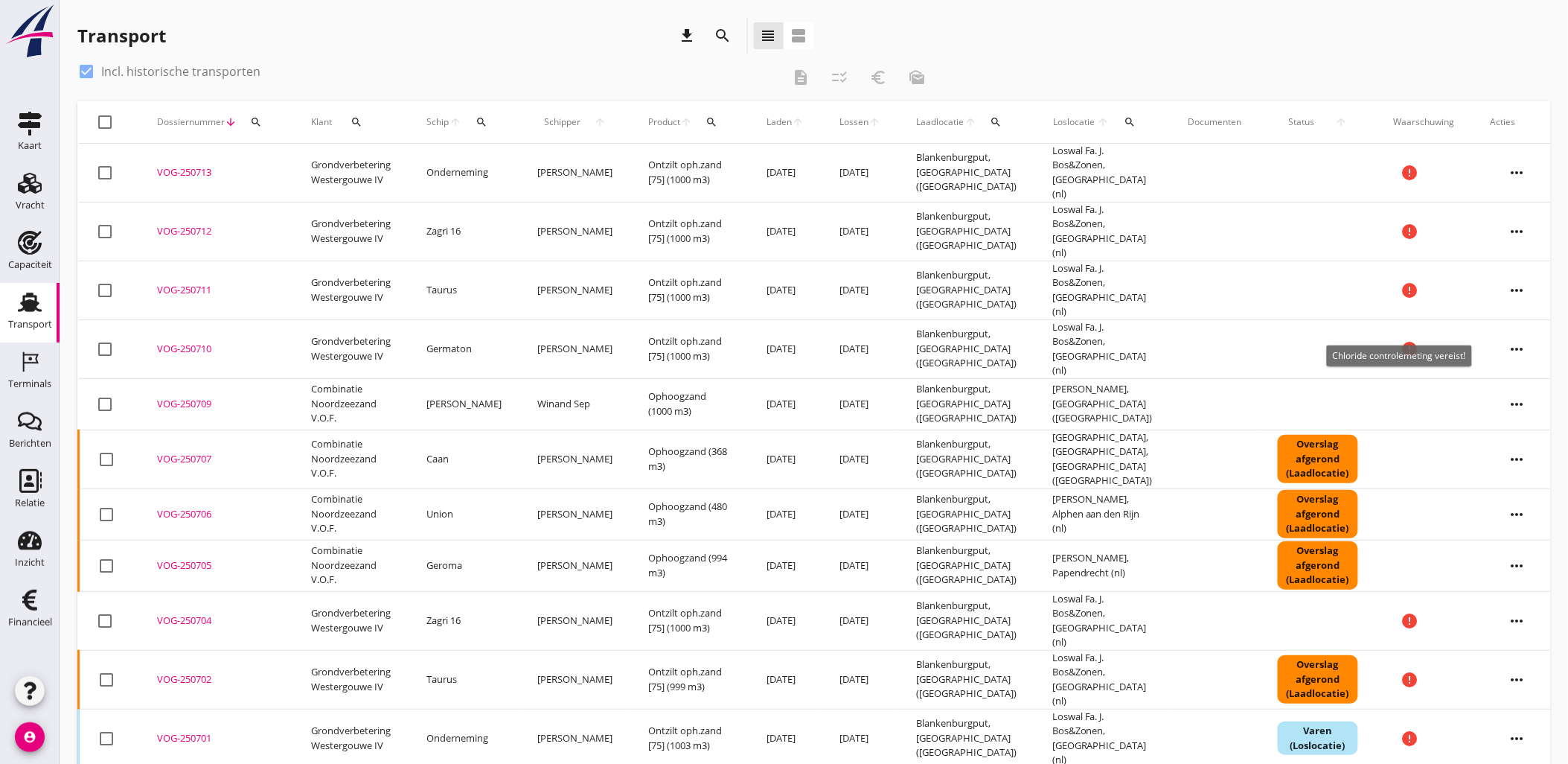
click at [1507, 328] on icon "more_horiz" at bounding box center [1517, 349] width 41 height 41
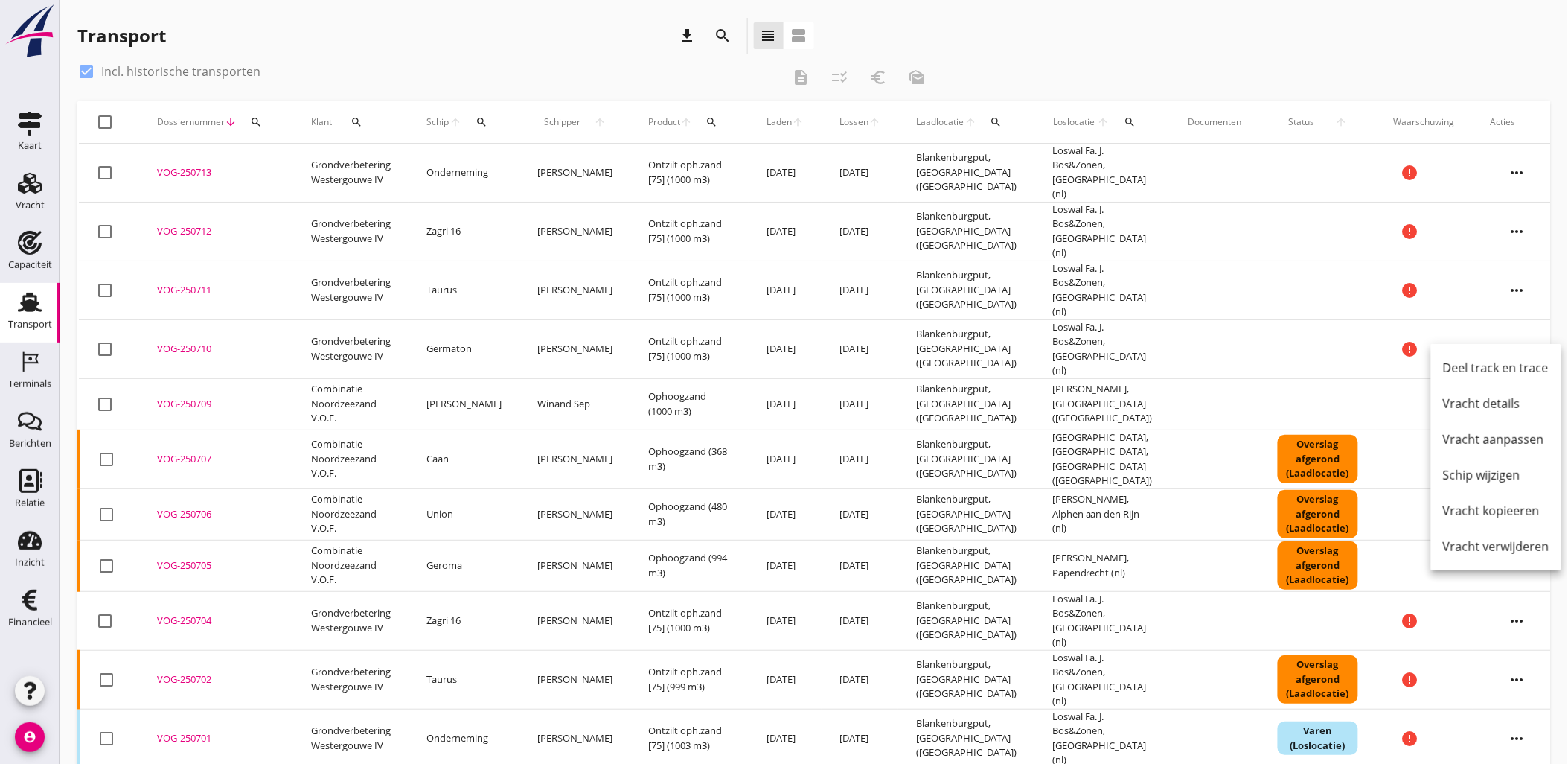
drag, startPoint x: 186, startPoint y: 322, endPoint x: 265, endPoint y: 236, distance: 116.8
click at [186, 342] on div "VOG-250710" at bounding box center [216, 349] width 118 height 15
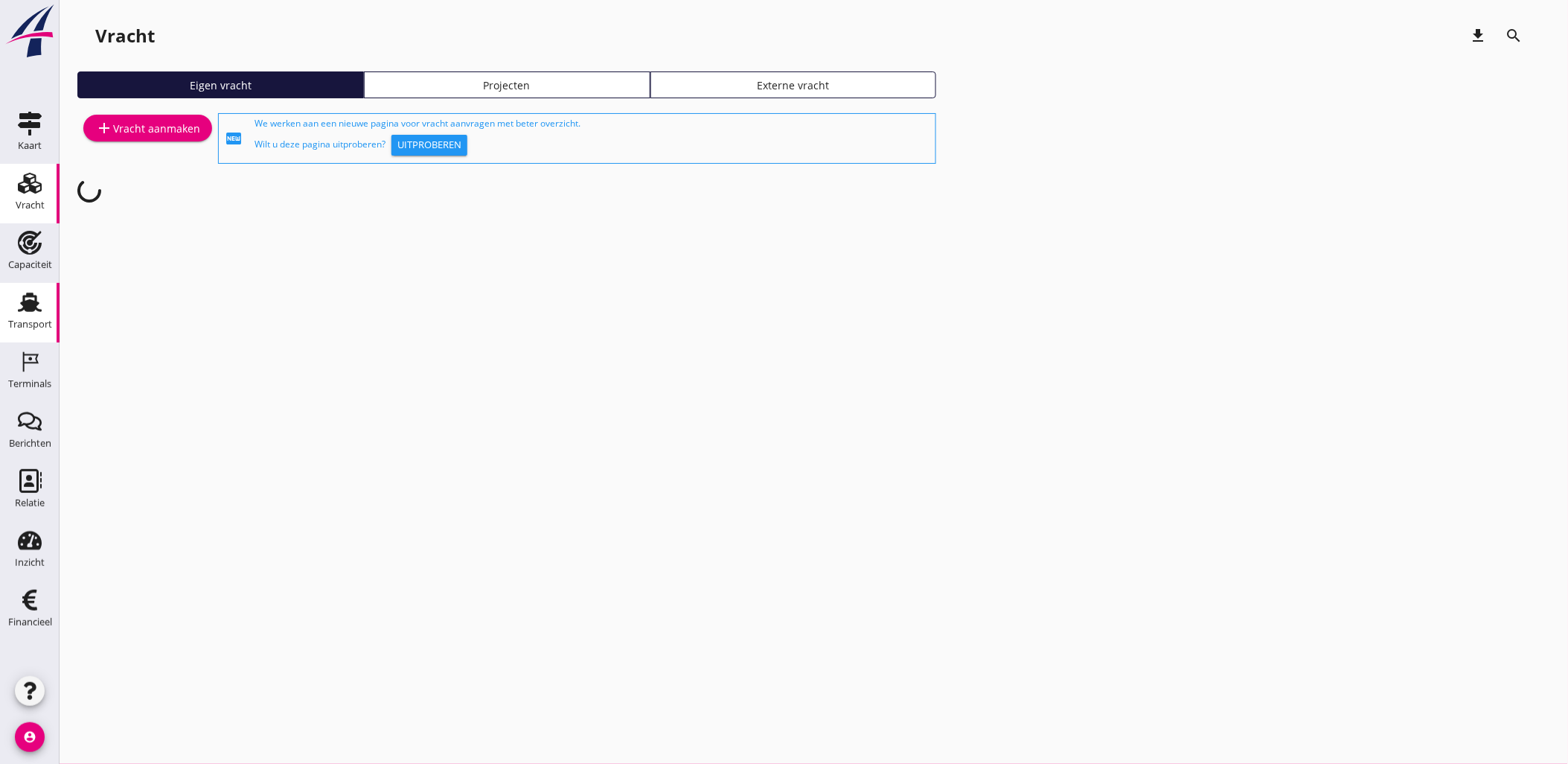
click at [25, 317] on div "Transport" at bounding box center [30, 324] width 44 height 21
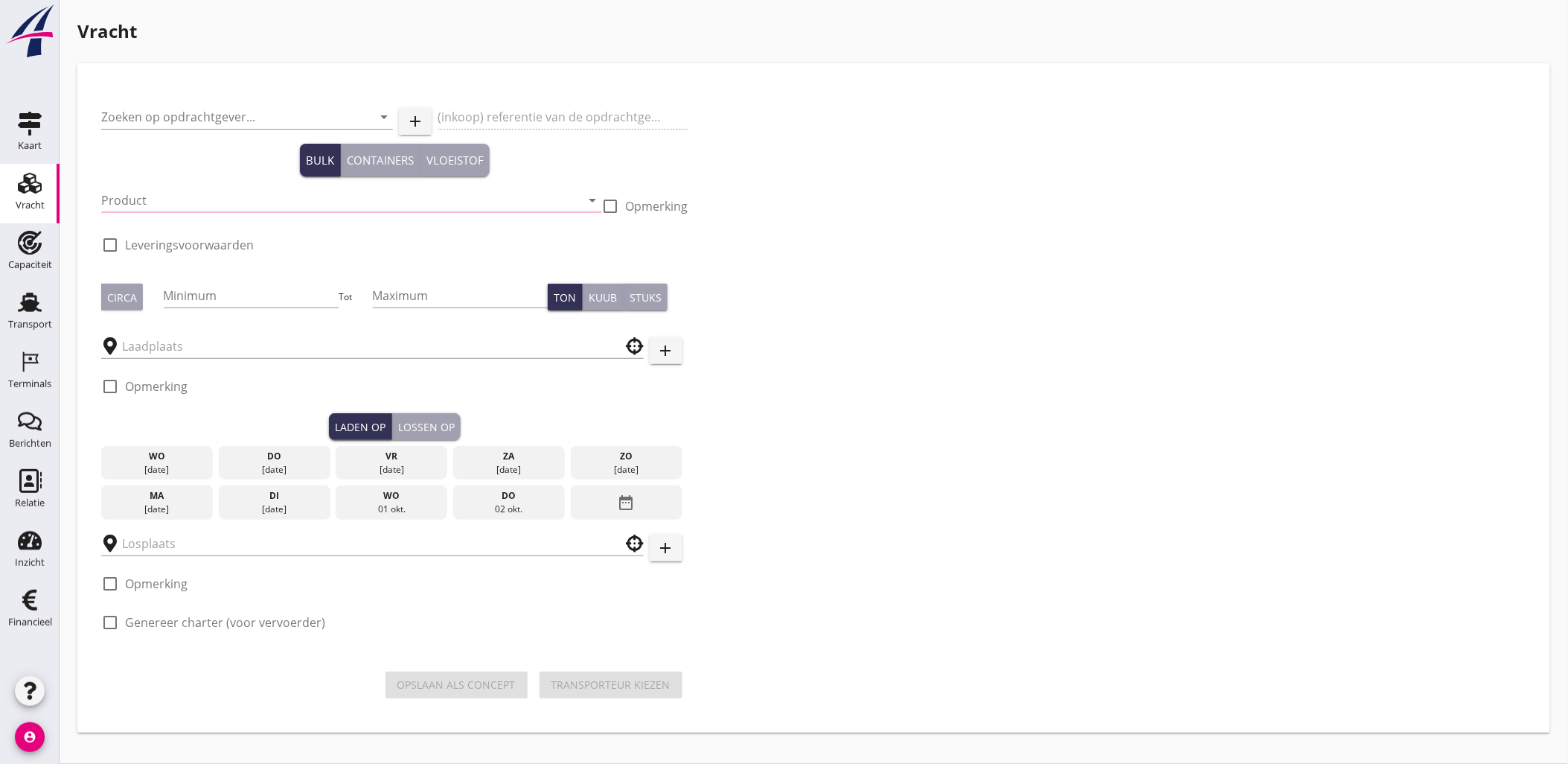
type input "Combinatie Noordzeezand V.O.F."
type input "Ophoogzand (6120)"
type input "1000"
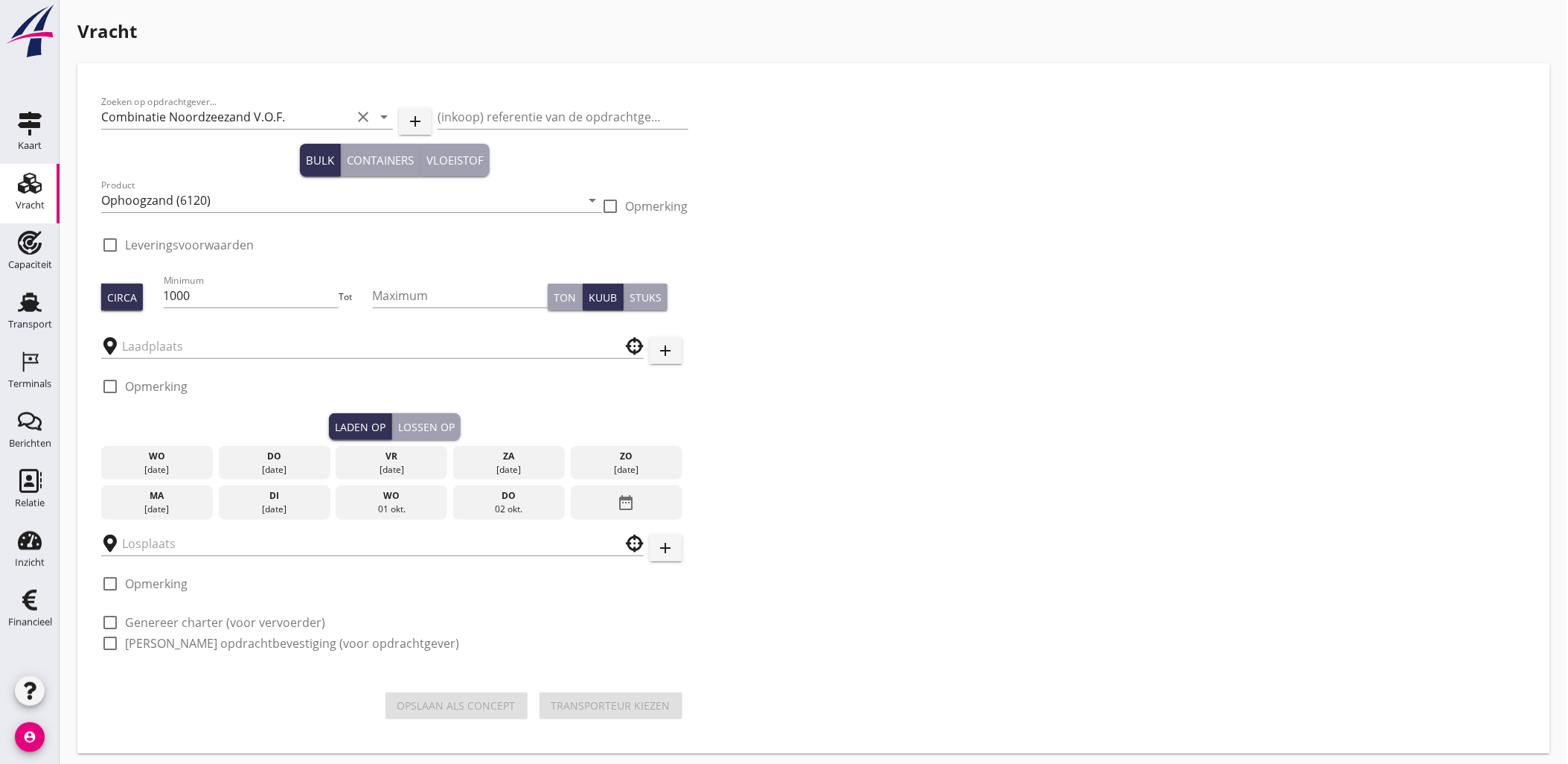
click at [182, 413] on div at bounding box center [144, 409] width 86 height 9
checkbox input "true"
type input "Blankenburgput"
type input "Zeker Zand"
checkbox input "true"
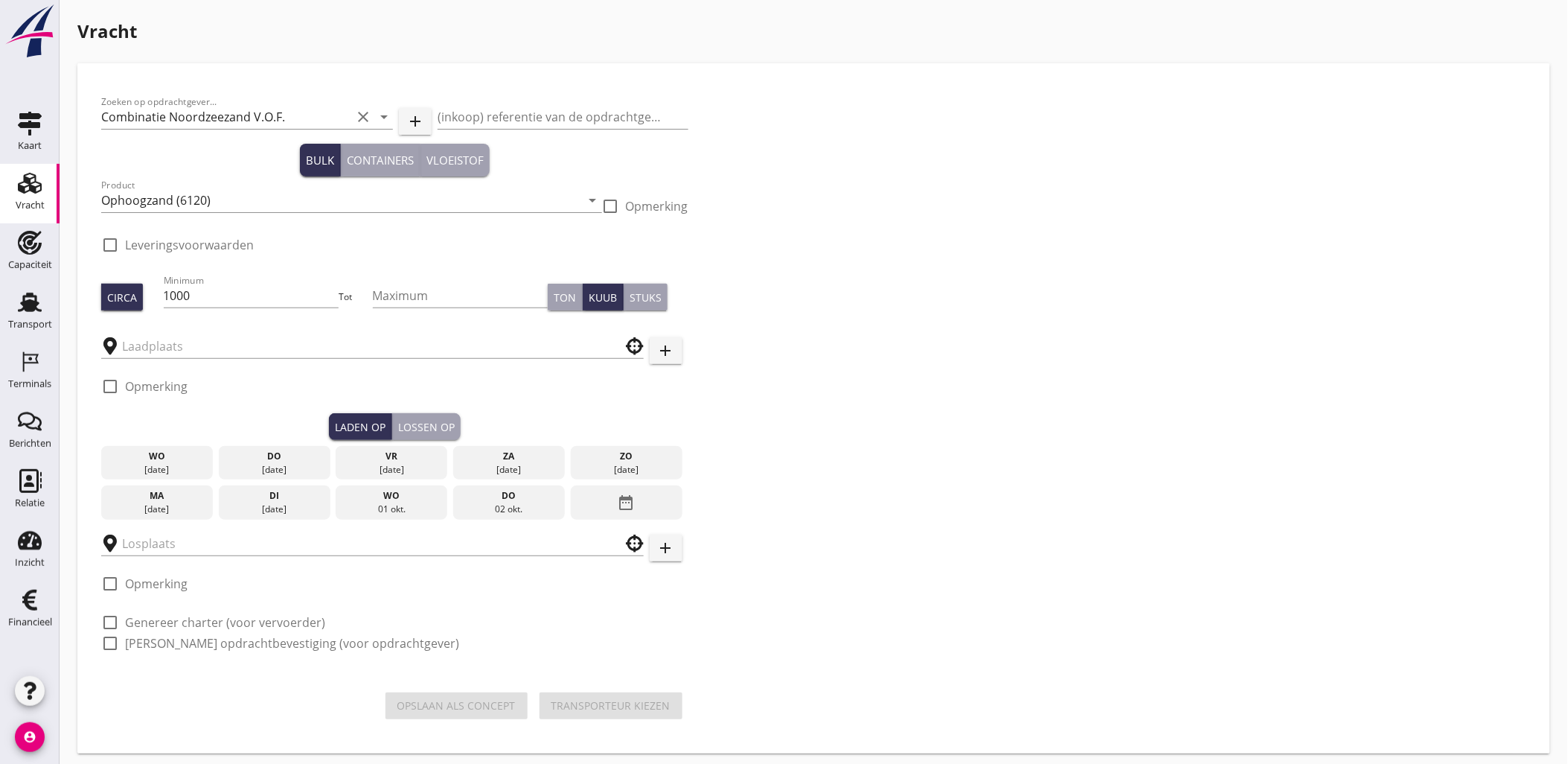
checkbox input "true"
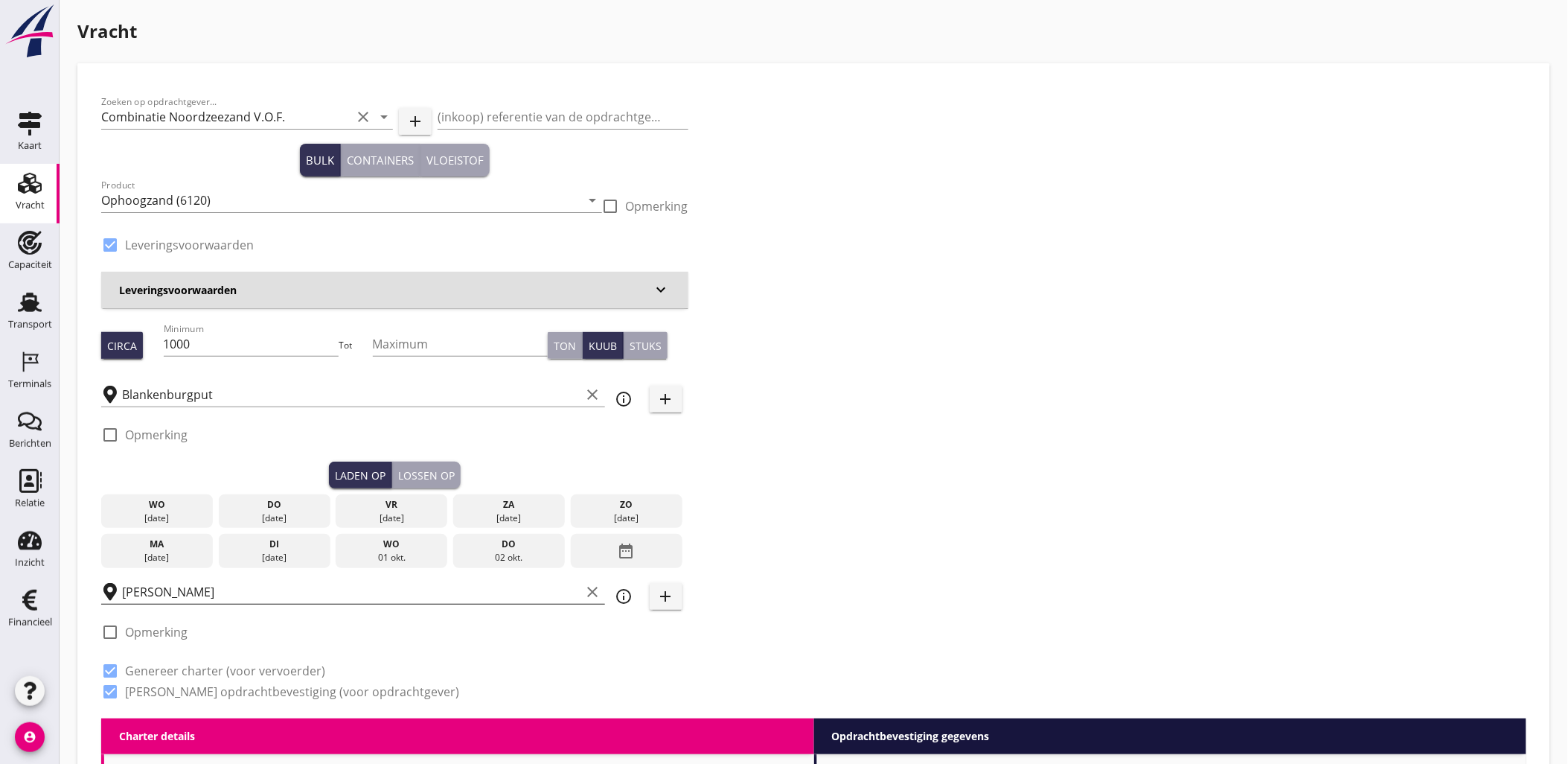
type input "1.15"
radio input "false"
type input "1.15"
radio input "false"
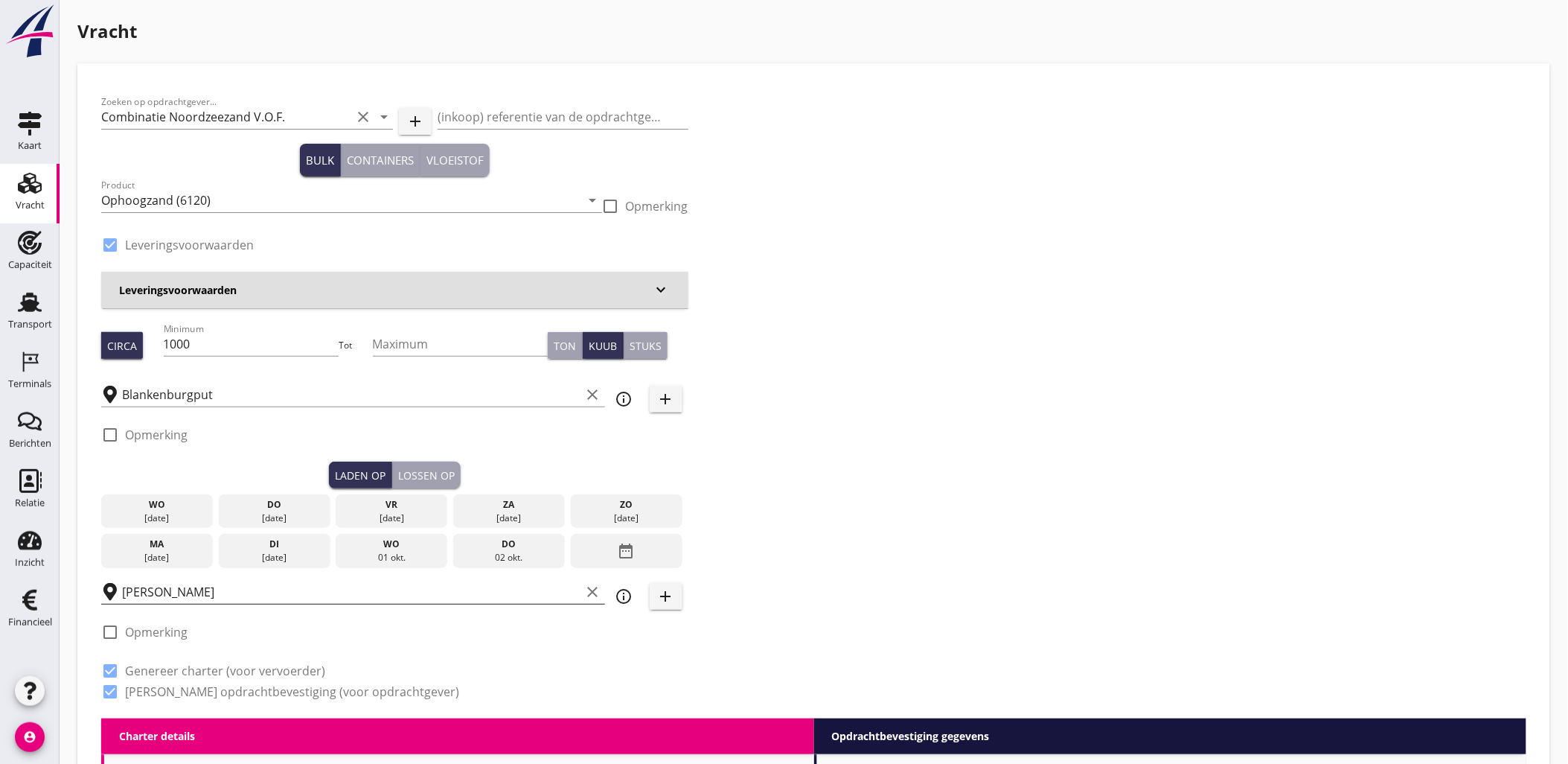
radio input "false"
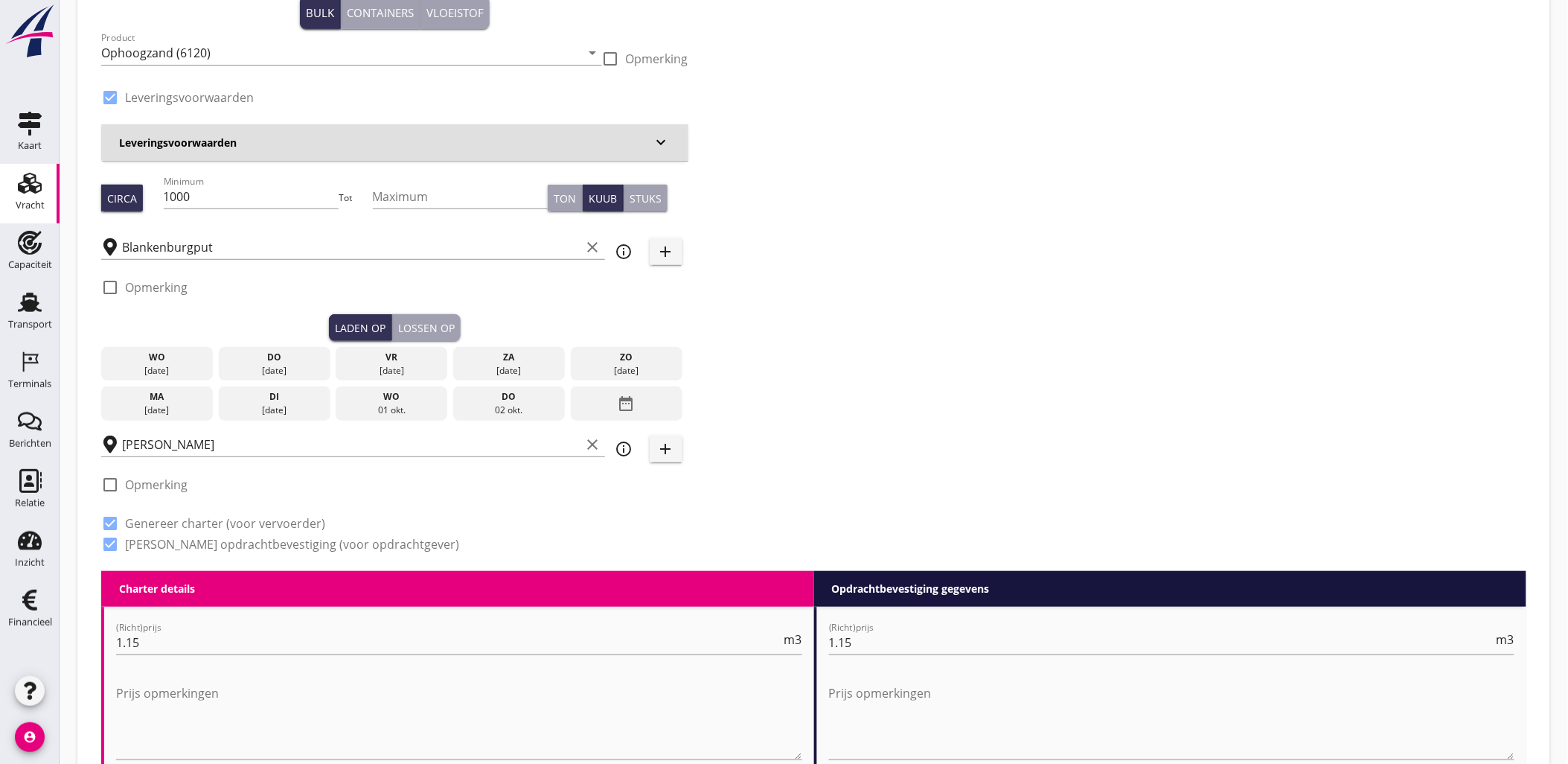
scroll to position [165, 0]
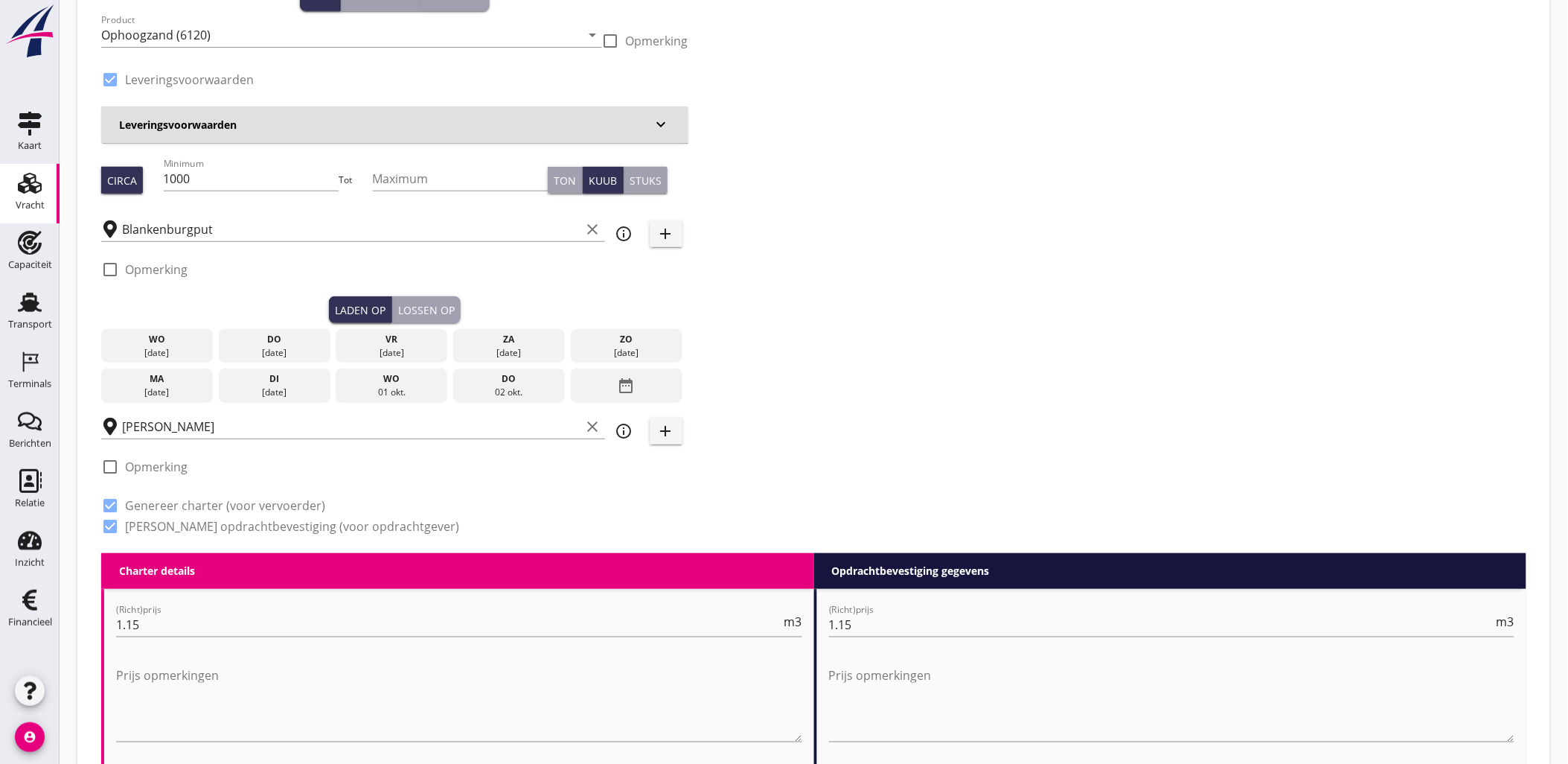
click at [178, 343] on div "wo" at bounding box center [157, 339] width 104 height 13
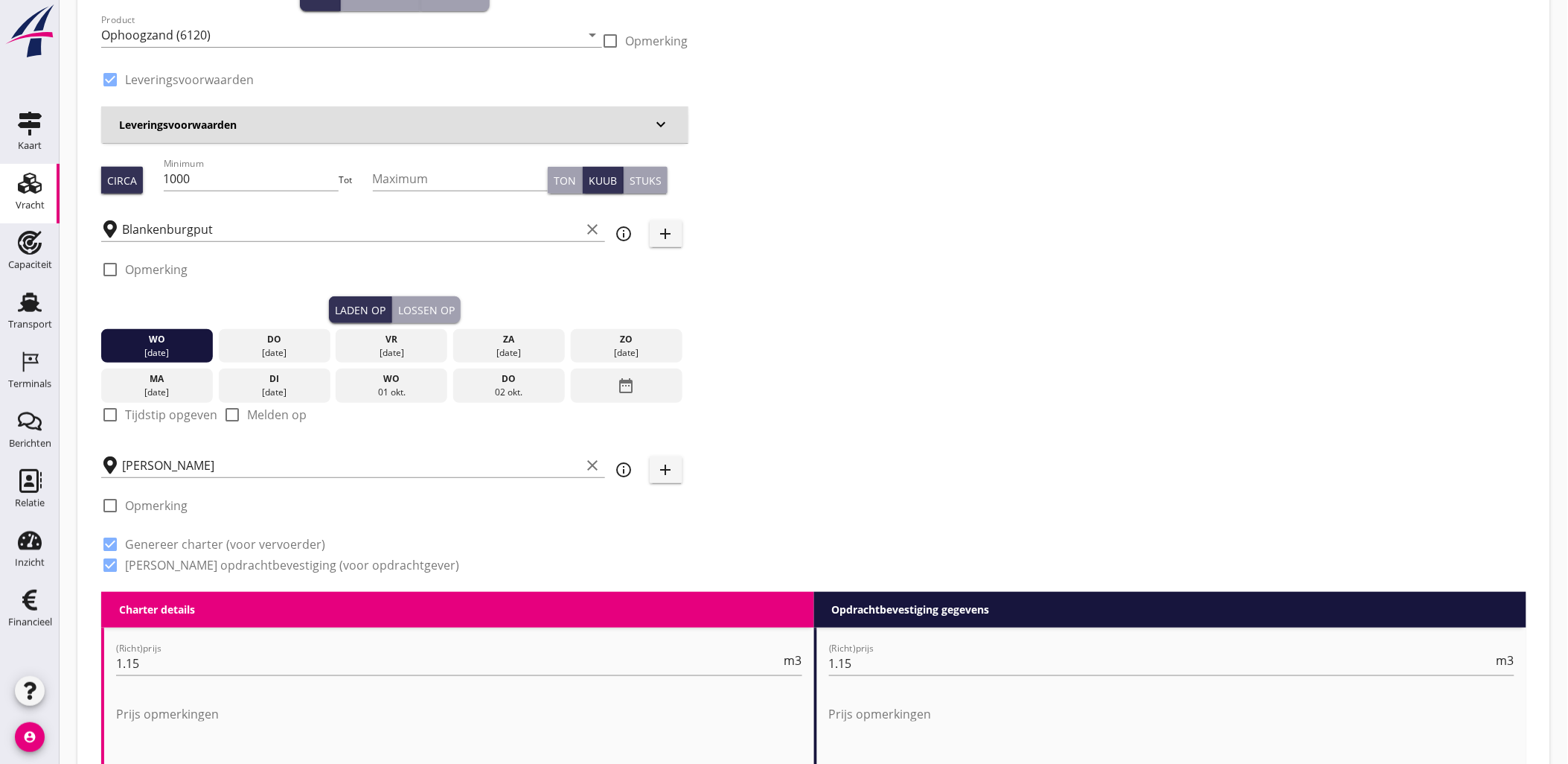
click at [140, 422] on div "check_box_outline_blank Tijdstip opgeven" at bounding box center [160, 414] width 117 height 18
click at [137, 419] on label "Tijdstip opgeven" at bounding box center [170, 414] width 92 height 15
checkbox input "true"
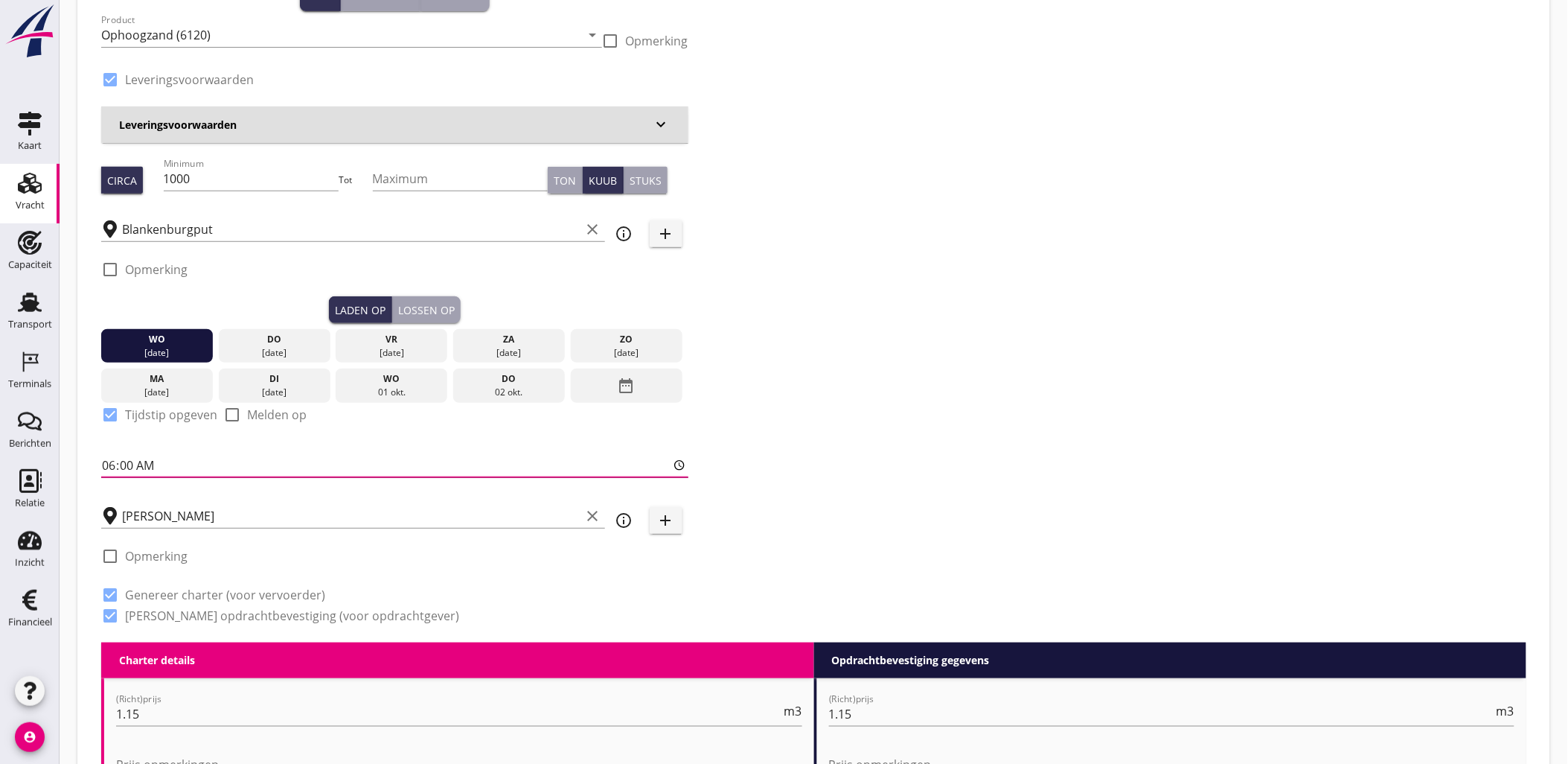
click at [108, 464] on input "06:00" at bounding box center [394, 465] width 587 height 24
type input "16:00"
click at [449, 302] on div "Lossen op" at bounding box center [426, 309] width 56 height 15
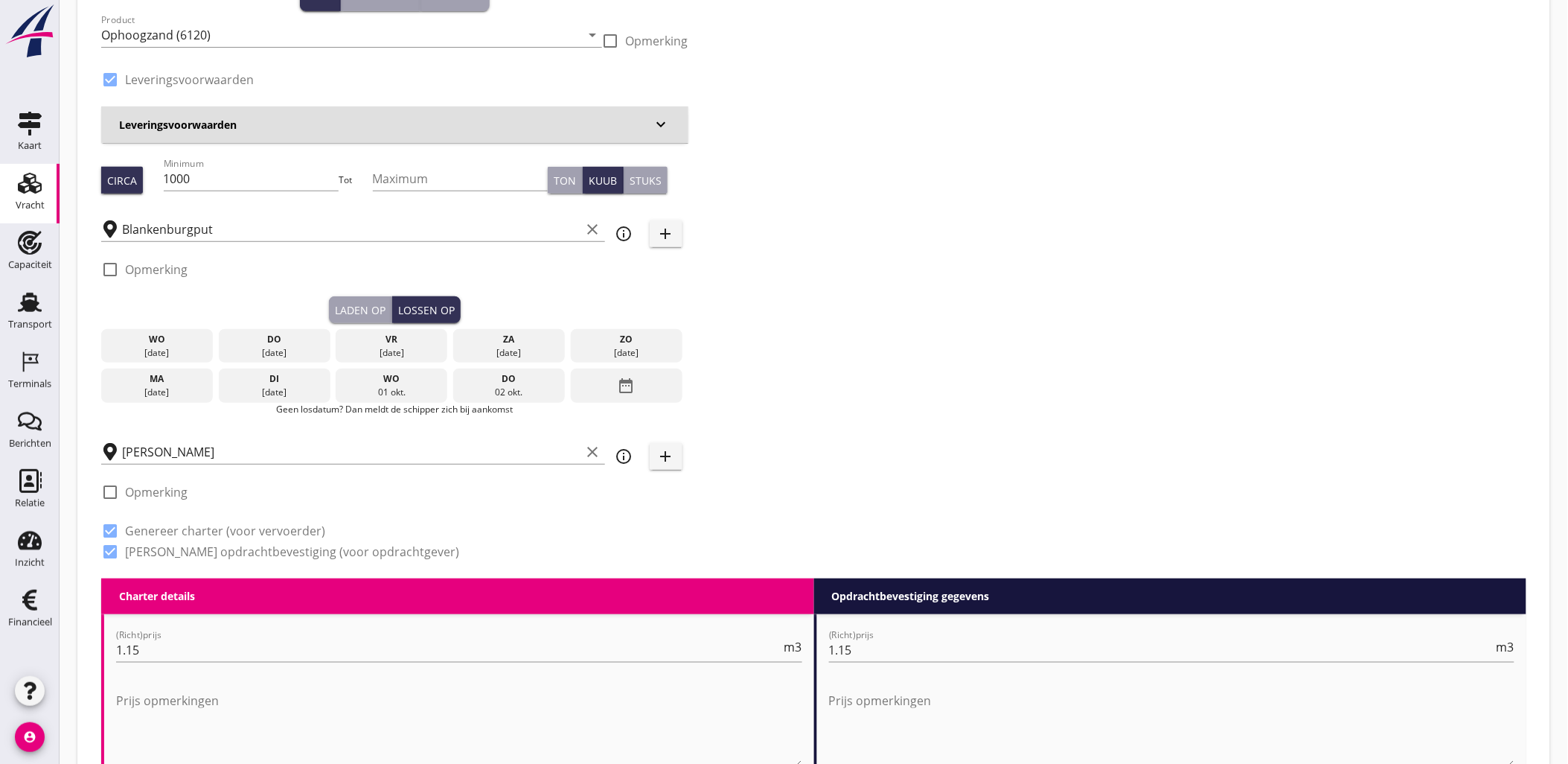
click at [299, 343] on div "do" at bounding box center [274, 339] width 104 height 13
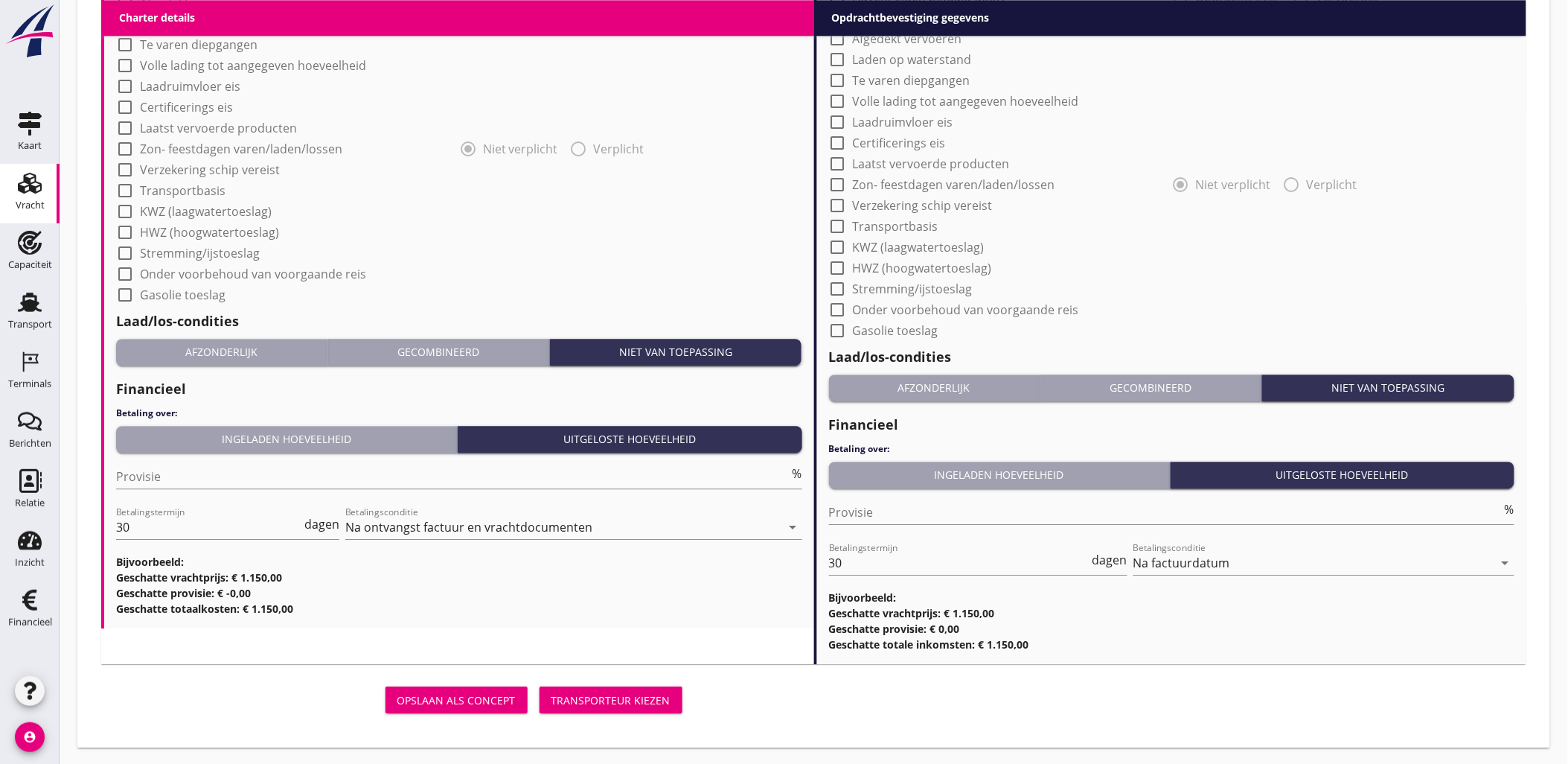
click at [640, 695] on div "Transporteur kiezen" at bounding box center [611, 699] width 119 height 15
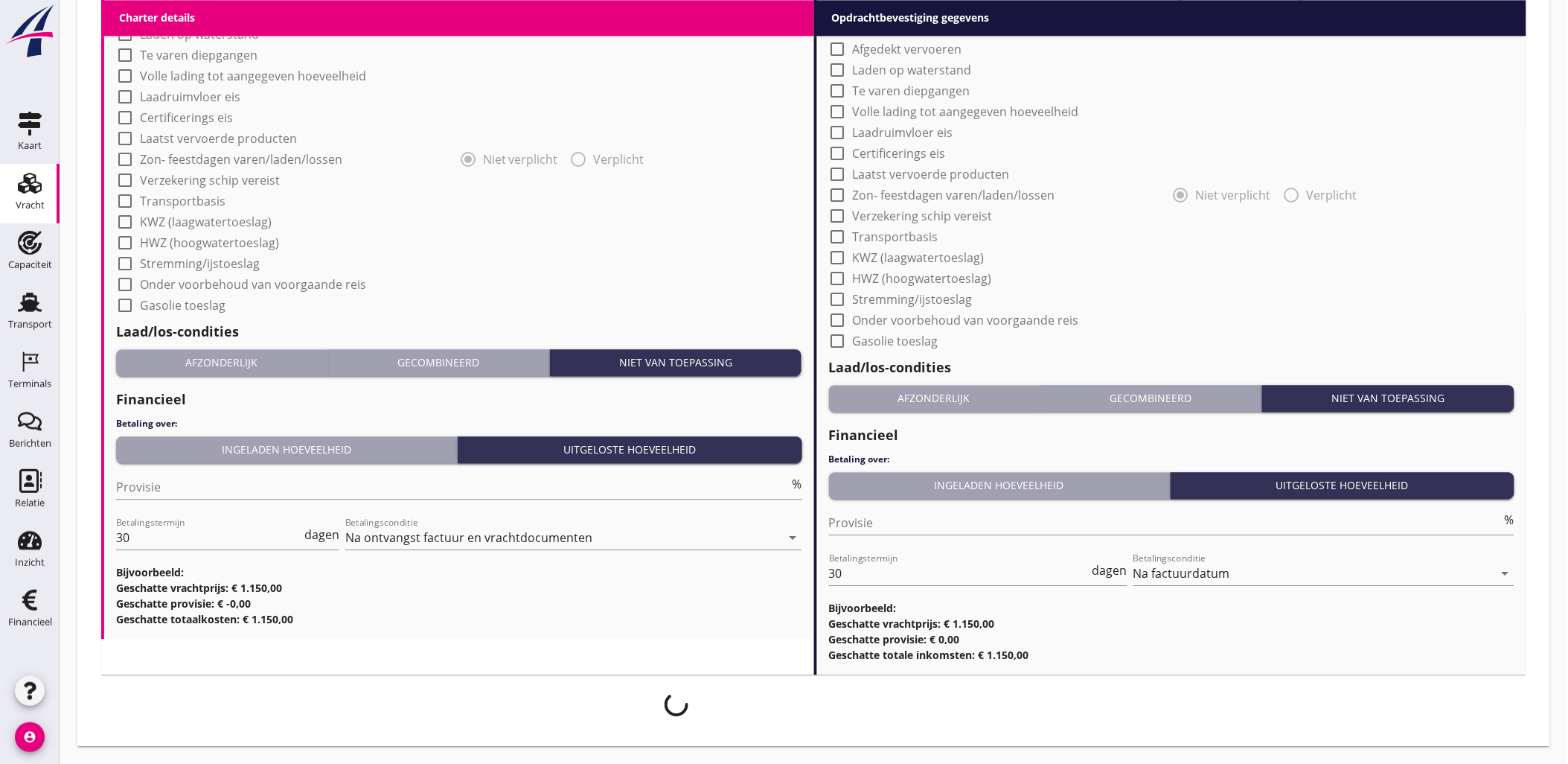
scroll to position [1259, 0]
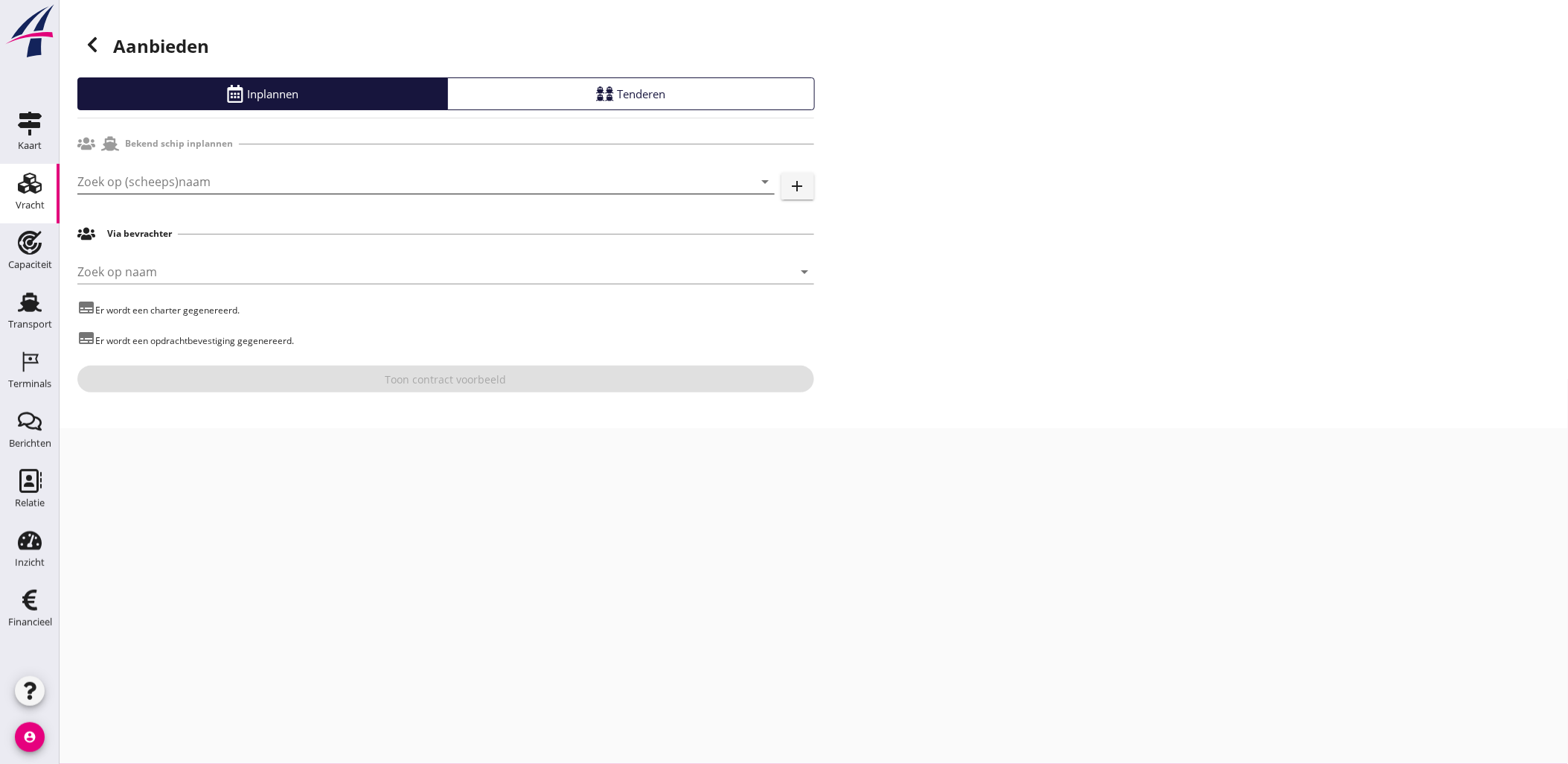
click at [250, 182] on input "Zoek op (scheeps)naam" at bounding box center [404, 181] width 655 height 24
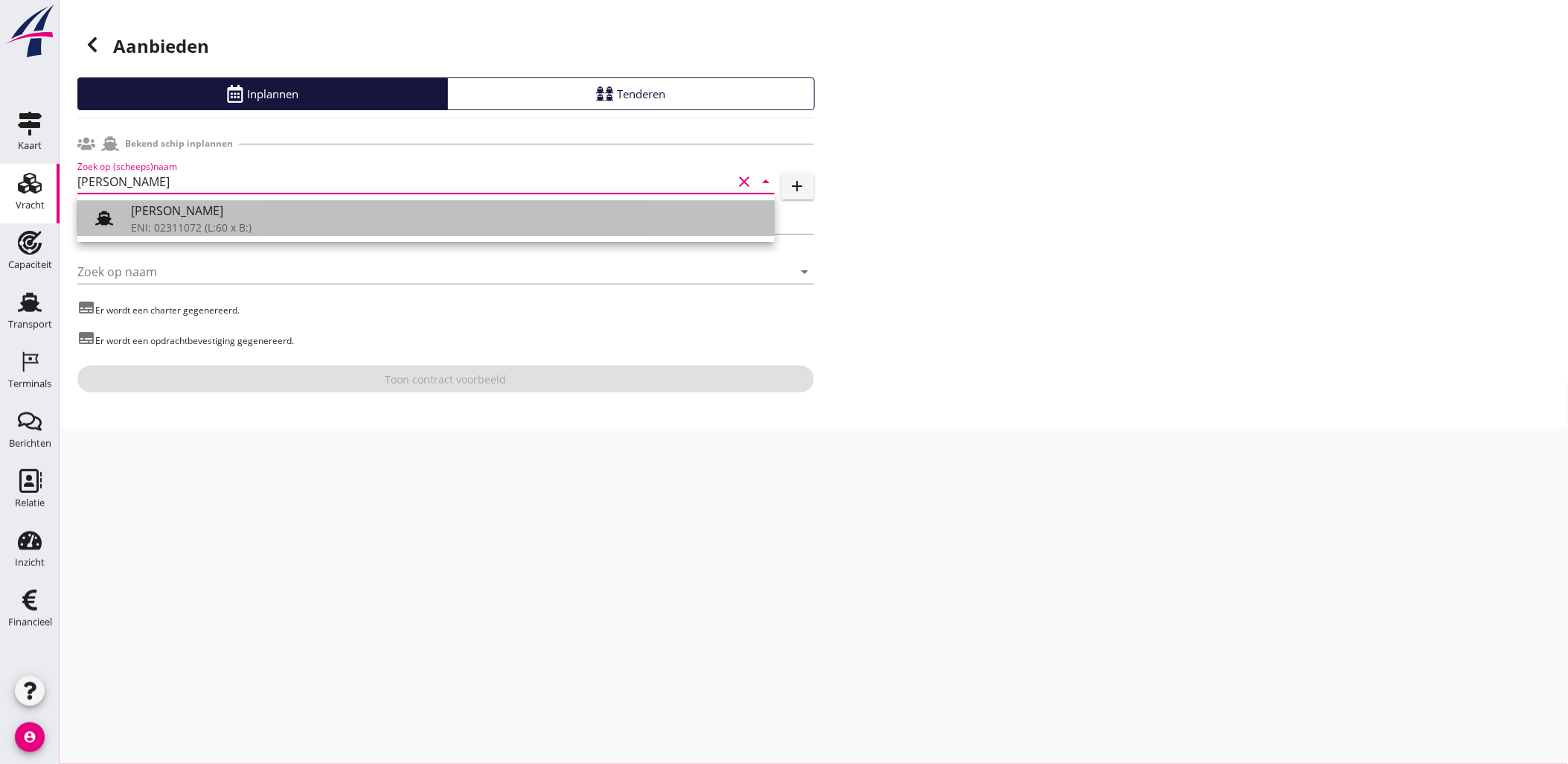
click at [271, 213] on div "[PERSON_NAME]" at bounding box center [446, 211] width 632 height 18
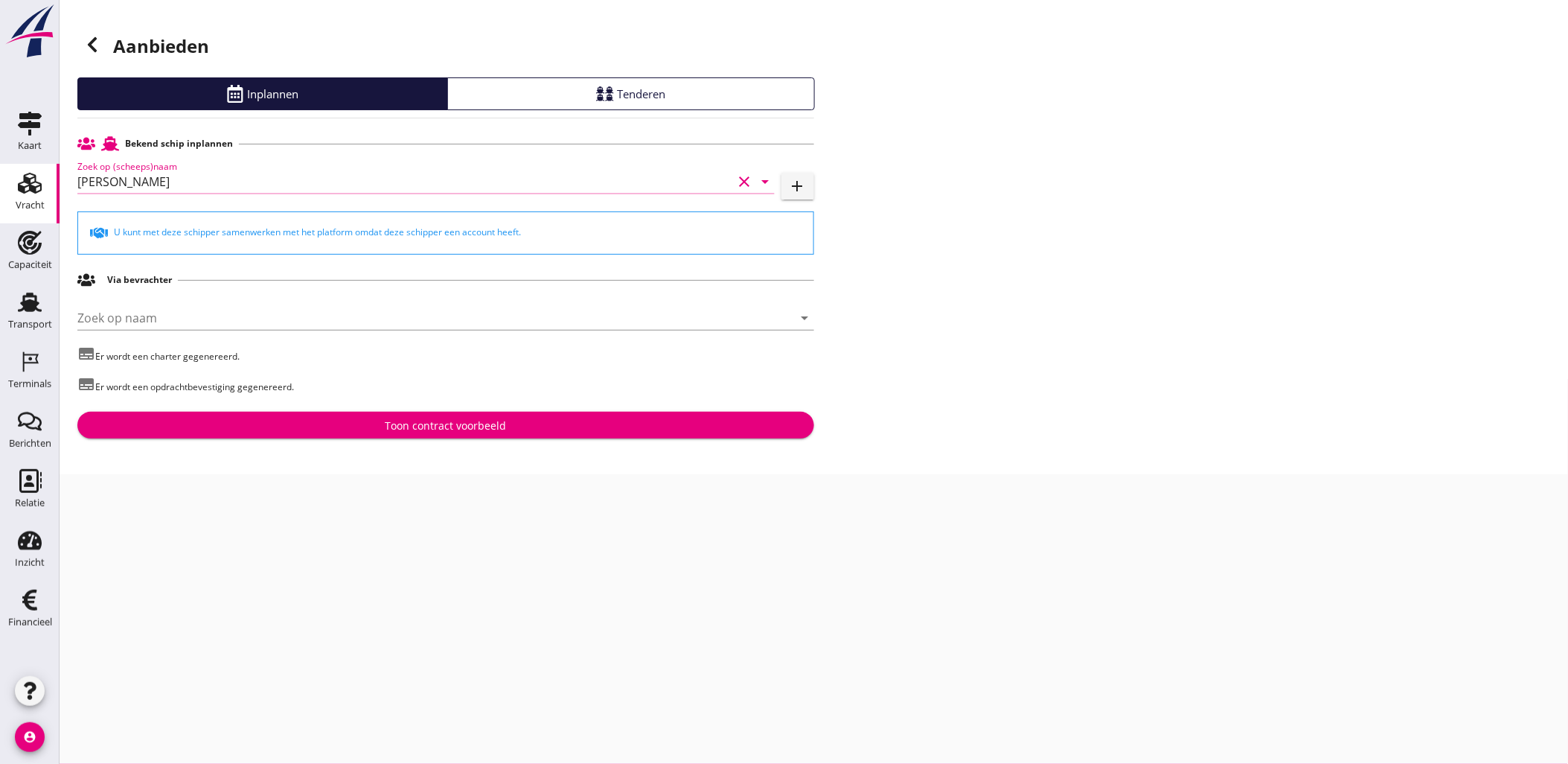
type input "[PERSON_NAME]"
click at [481, 430] on div "Toon contract voorbeeld" at bounding box center [445, 425] width 121 height 15
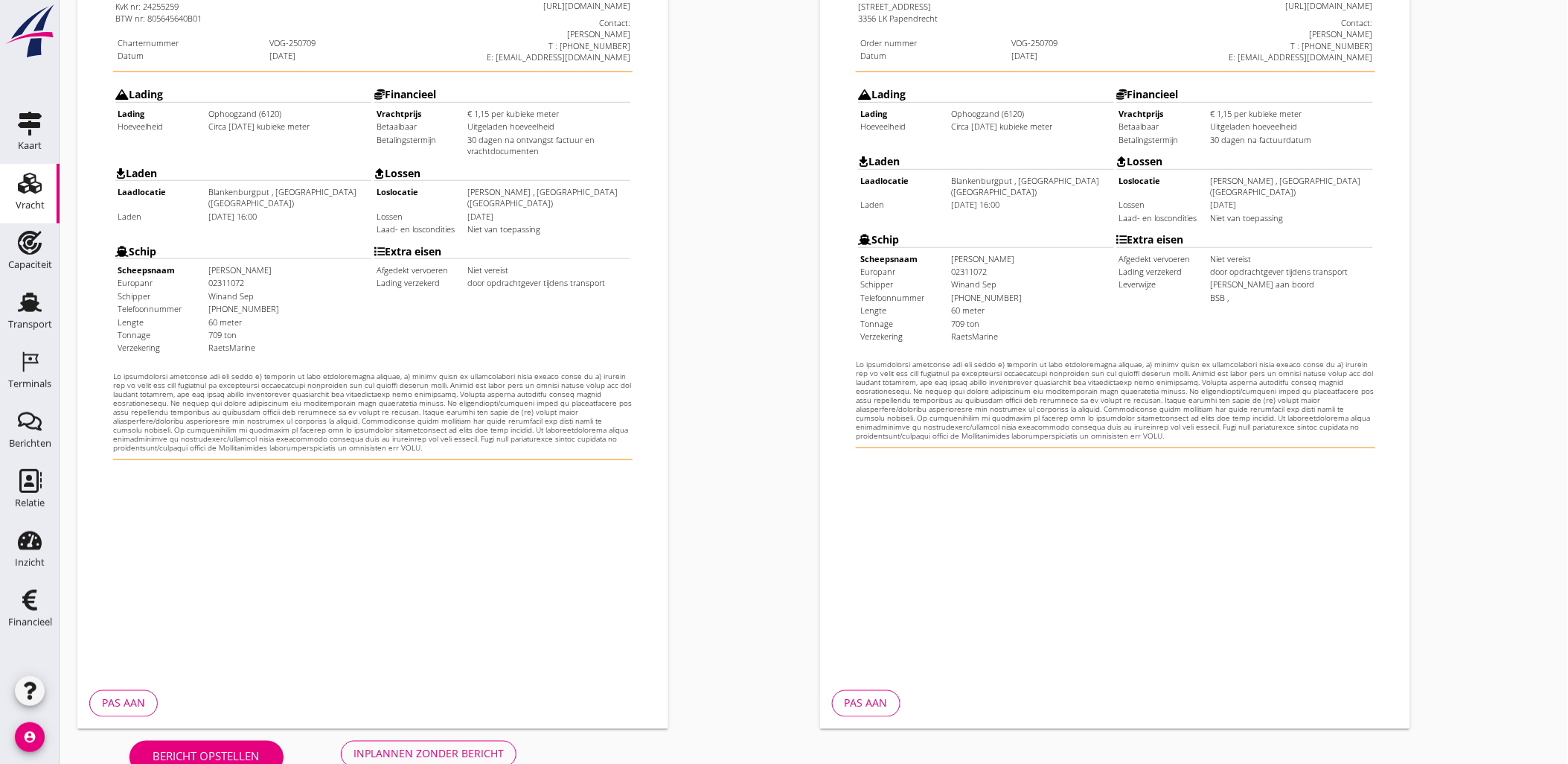
scroll to position [337, 0]
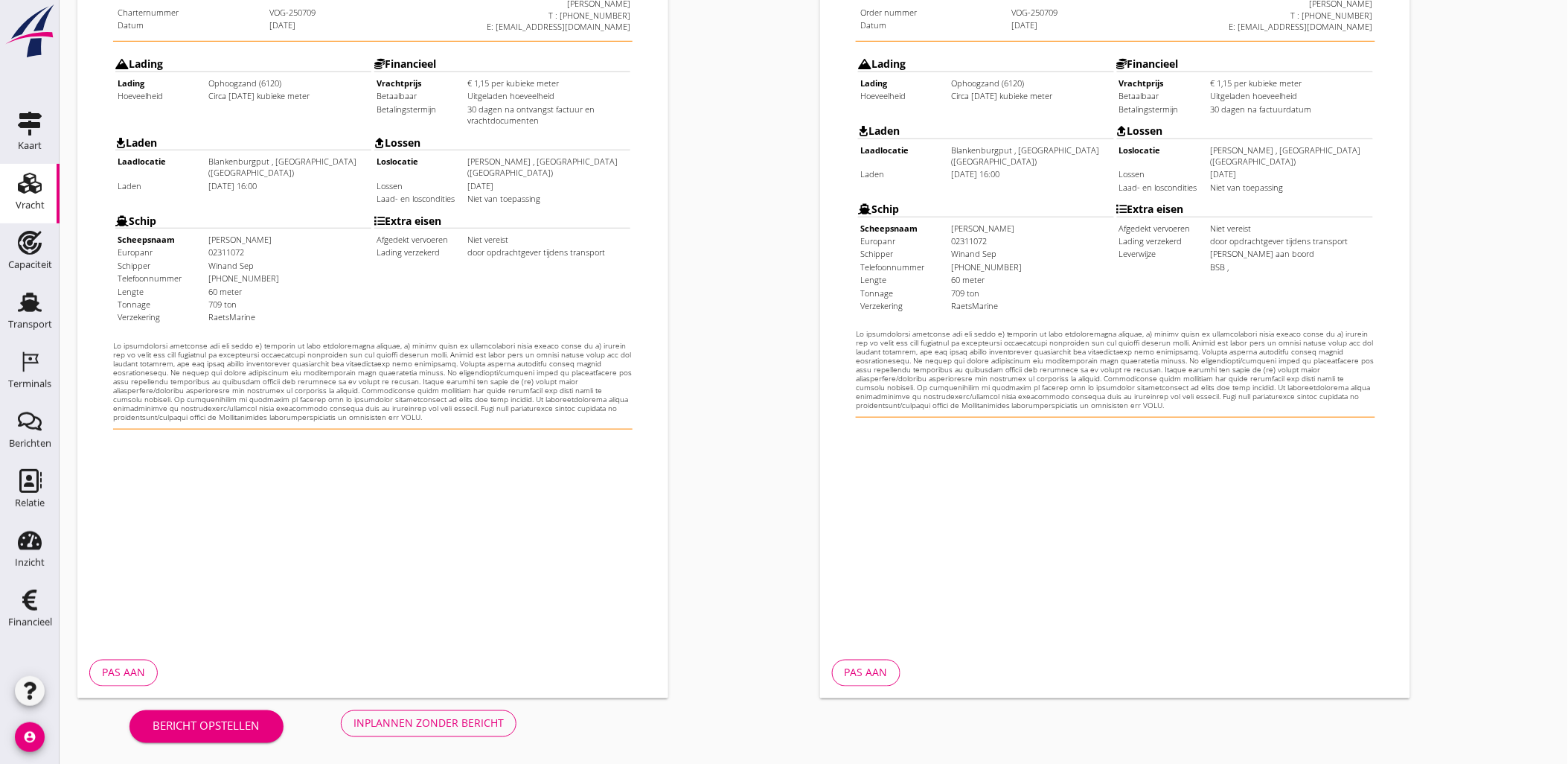
click at [484, 710] on button "Inplannen zonder bericht" at bounding box center [429, 724] width 176 height 27
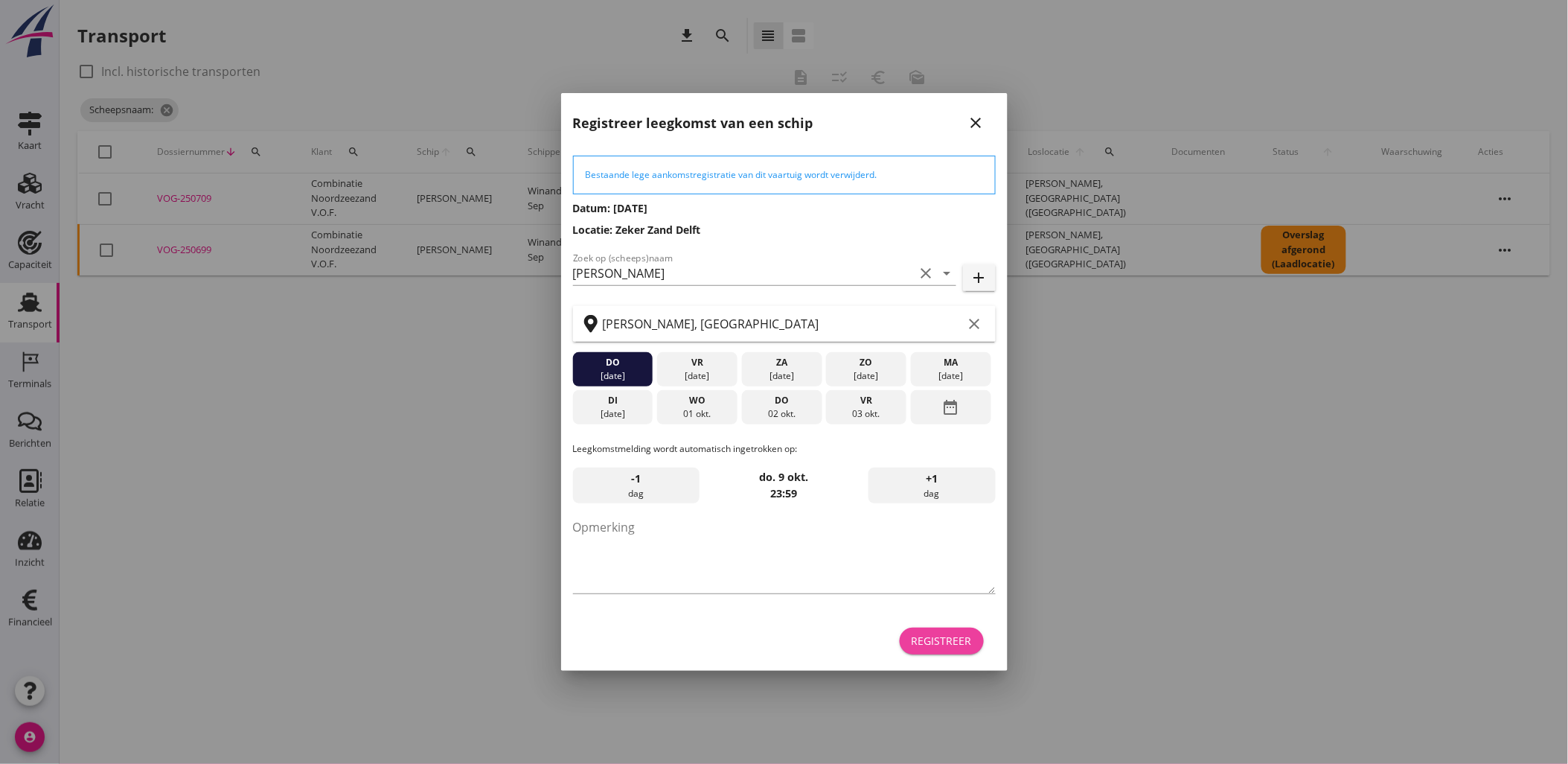
click at [949, 628] on button "Registreer" at bounding box center [942, 641] width 84 height 27
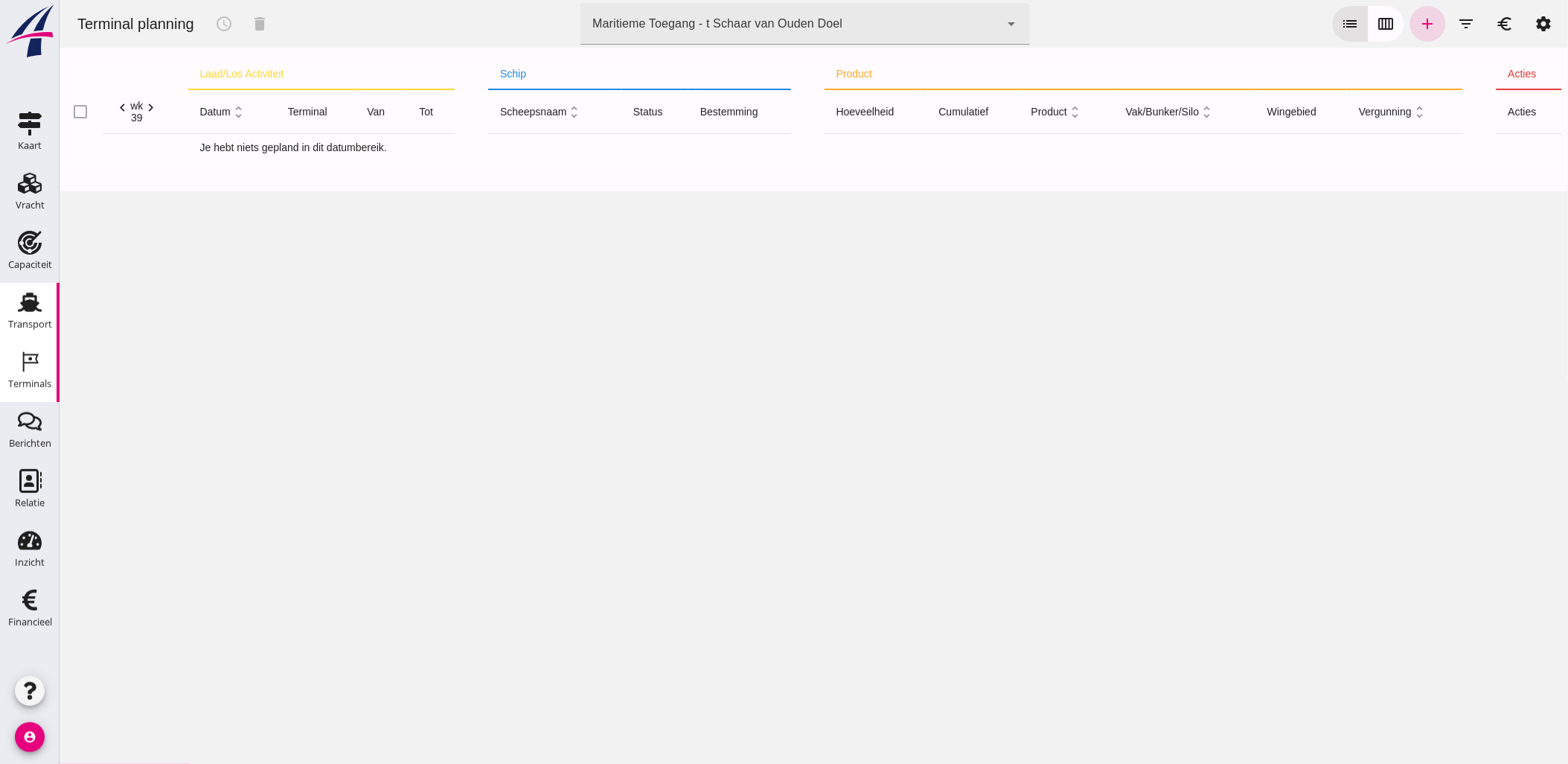
click at [28, 302] on use at bounding box center [30, 302] width 24 height 20
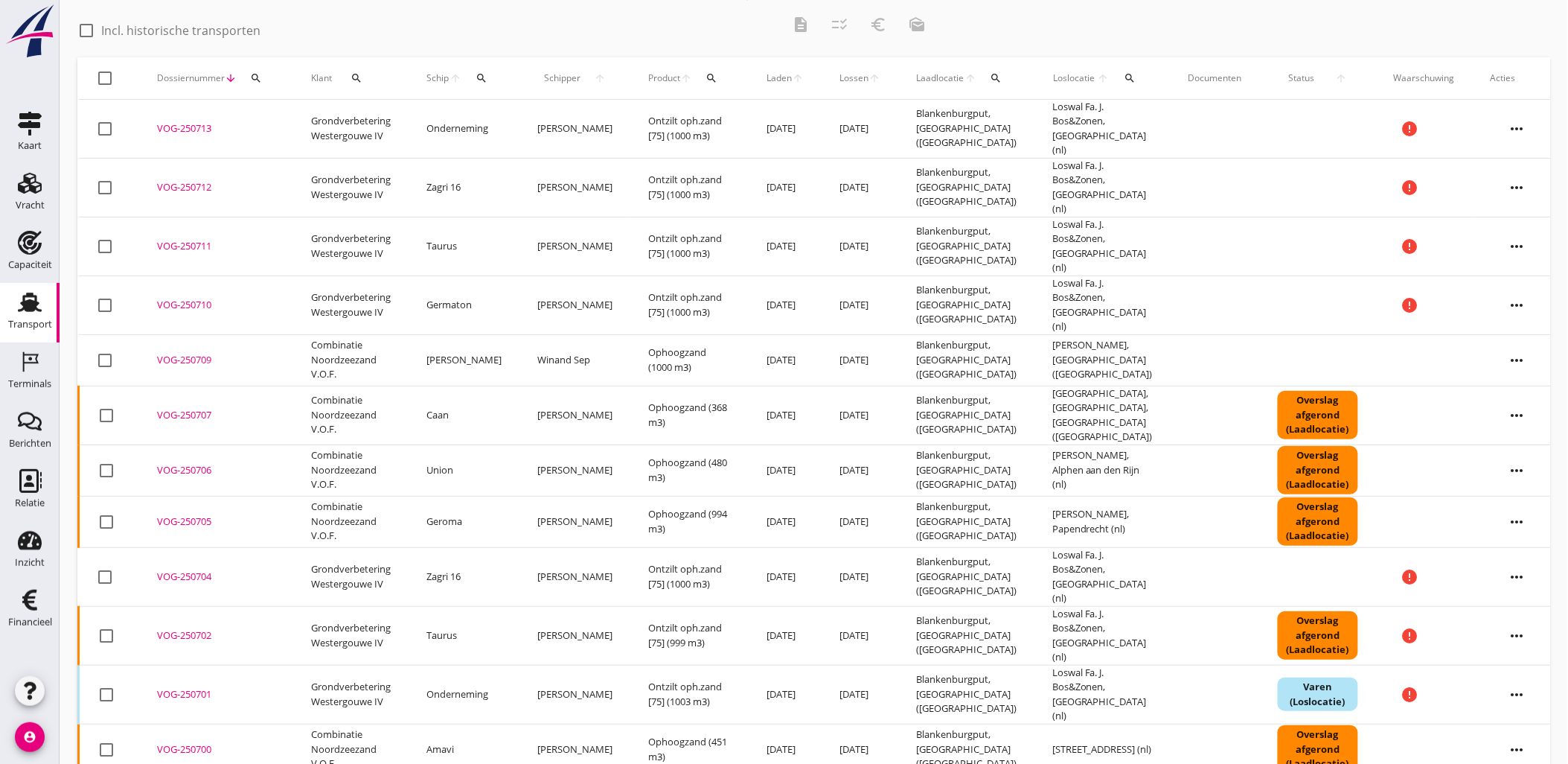
scroll to position [82, 0]
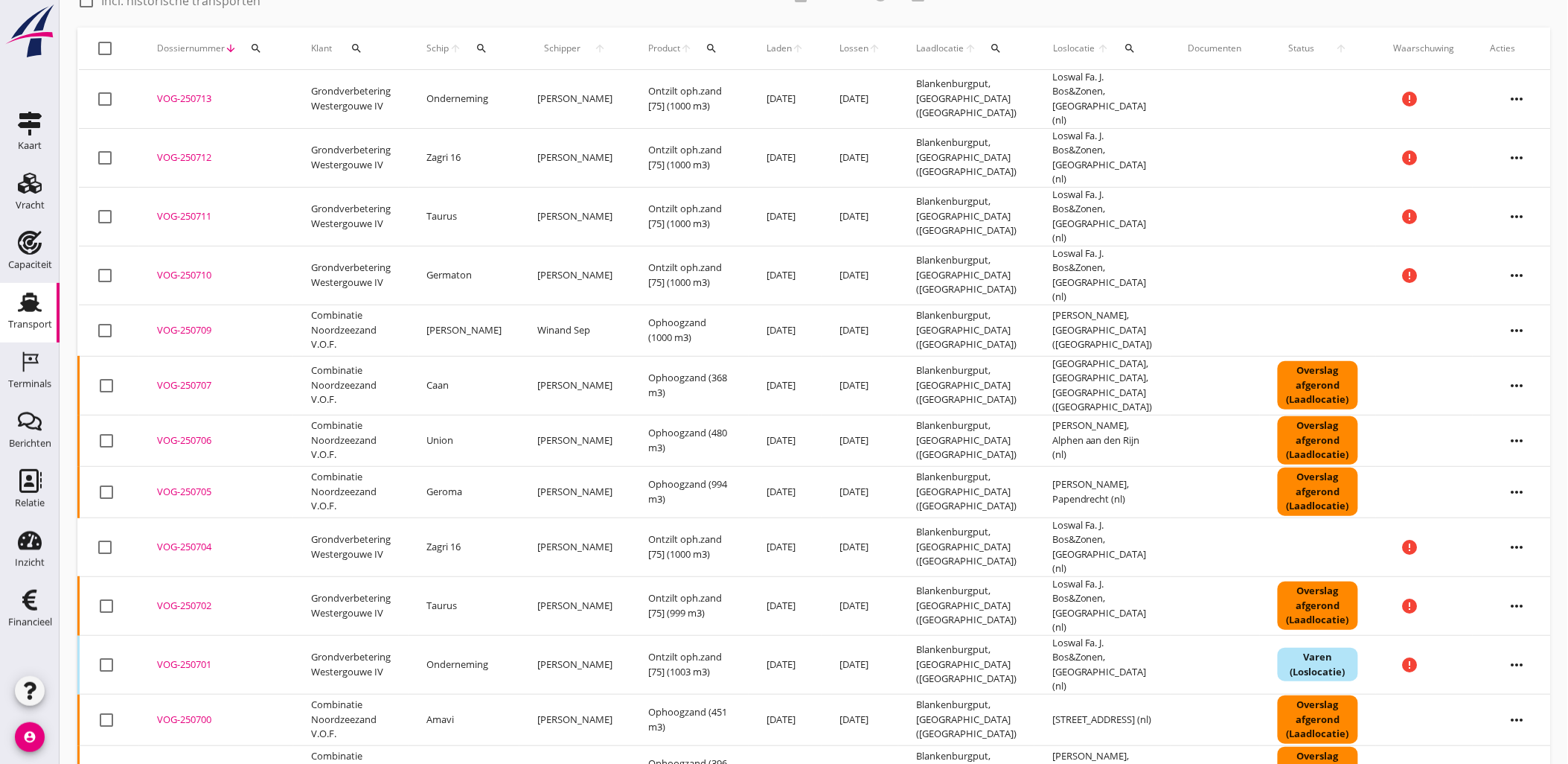
click at [107, 652] on div at bounding box center [107, 664] width 25 height 25
click at [1499, 644] on icon "more_horiz" at bounding box center [1517, 664] width 41 height 41
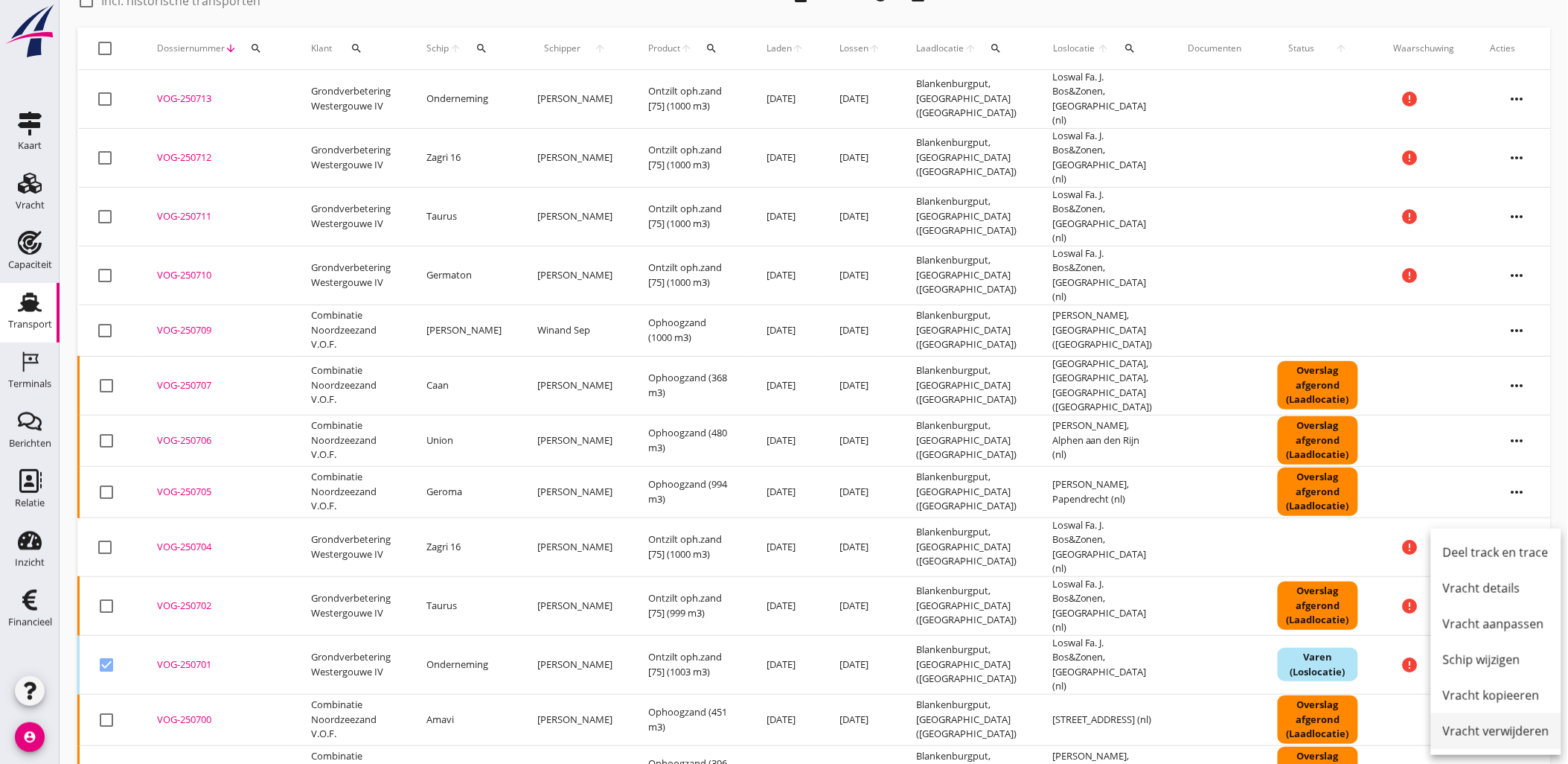
click at [1512, 725] on div "Vracht verwijderen" at bounding box center [1496, 731] width 107 height 18
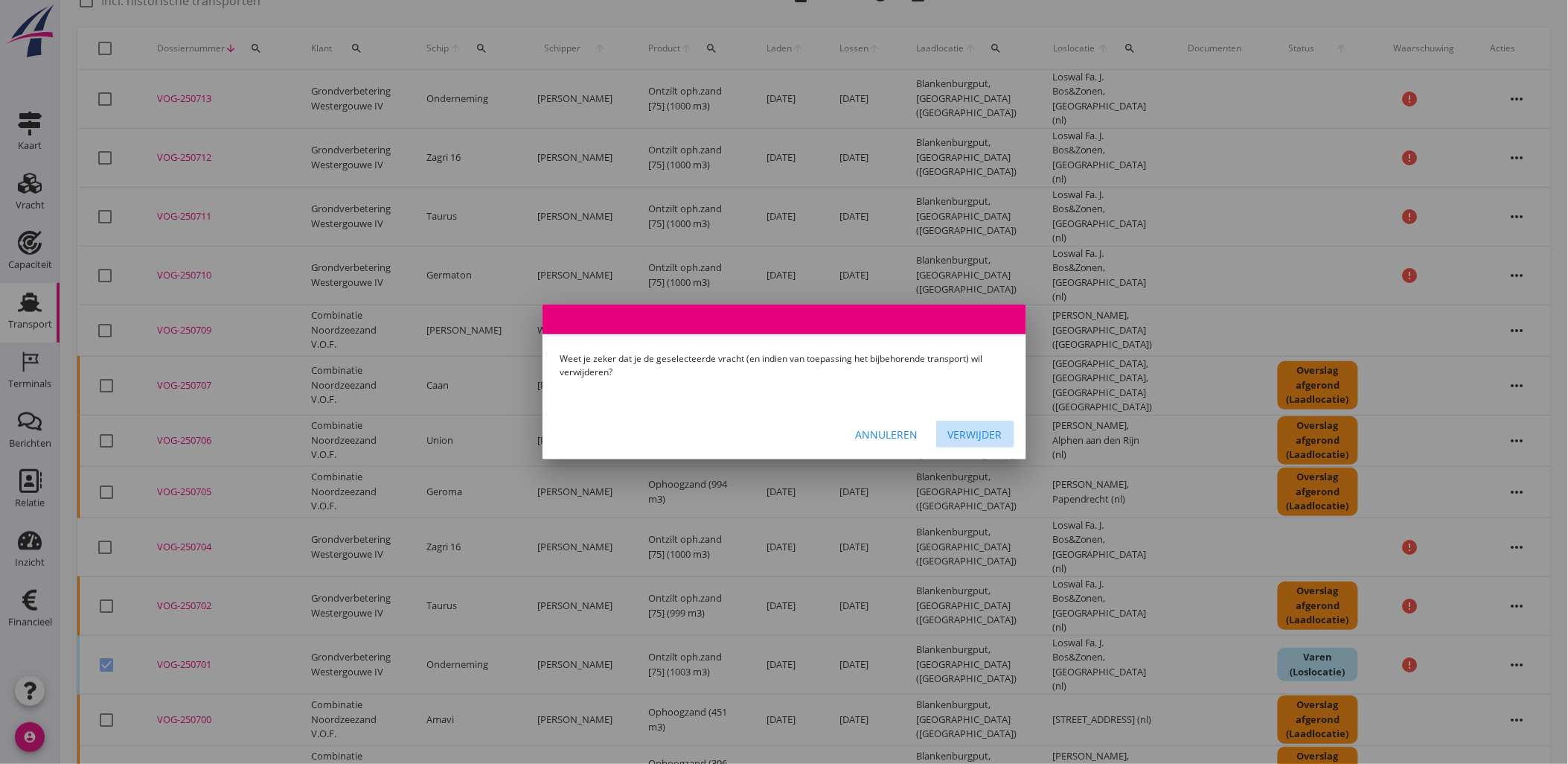
click at [964, 423] on button "Verwijder" at bounding box center [975, 434] width 78 height 27
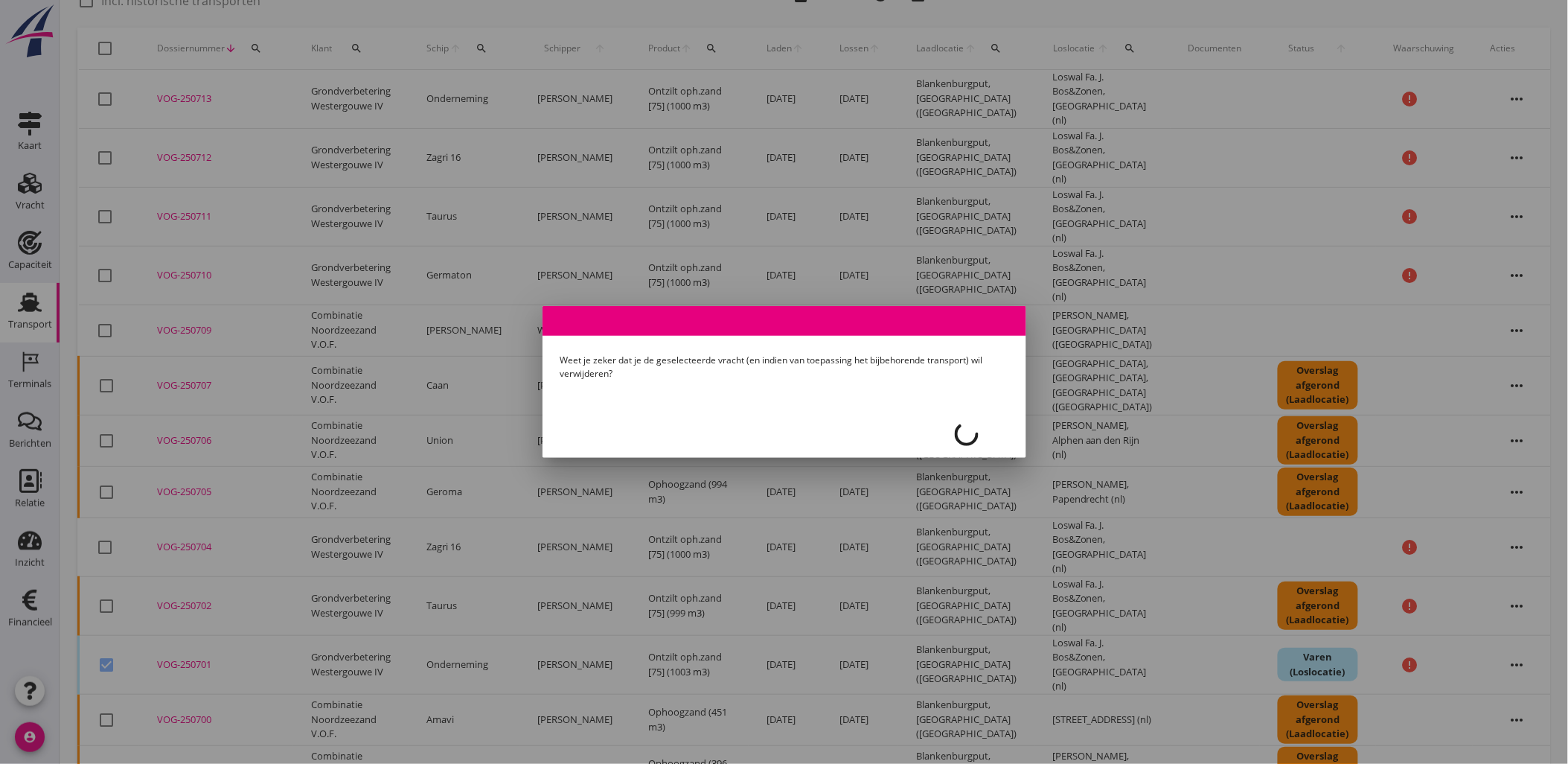
checkbox input "false"
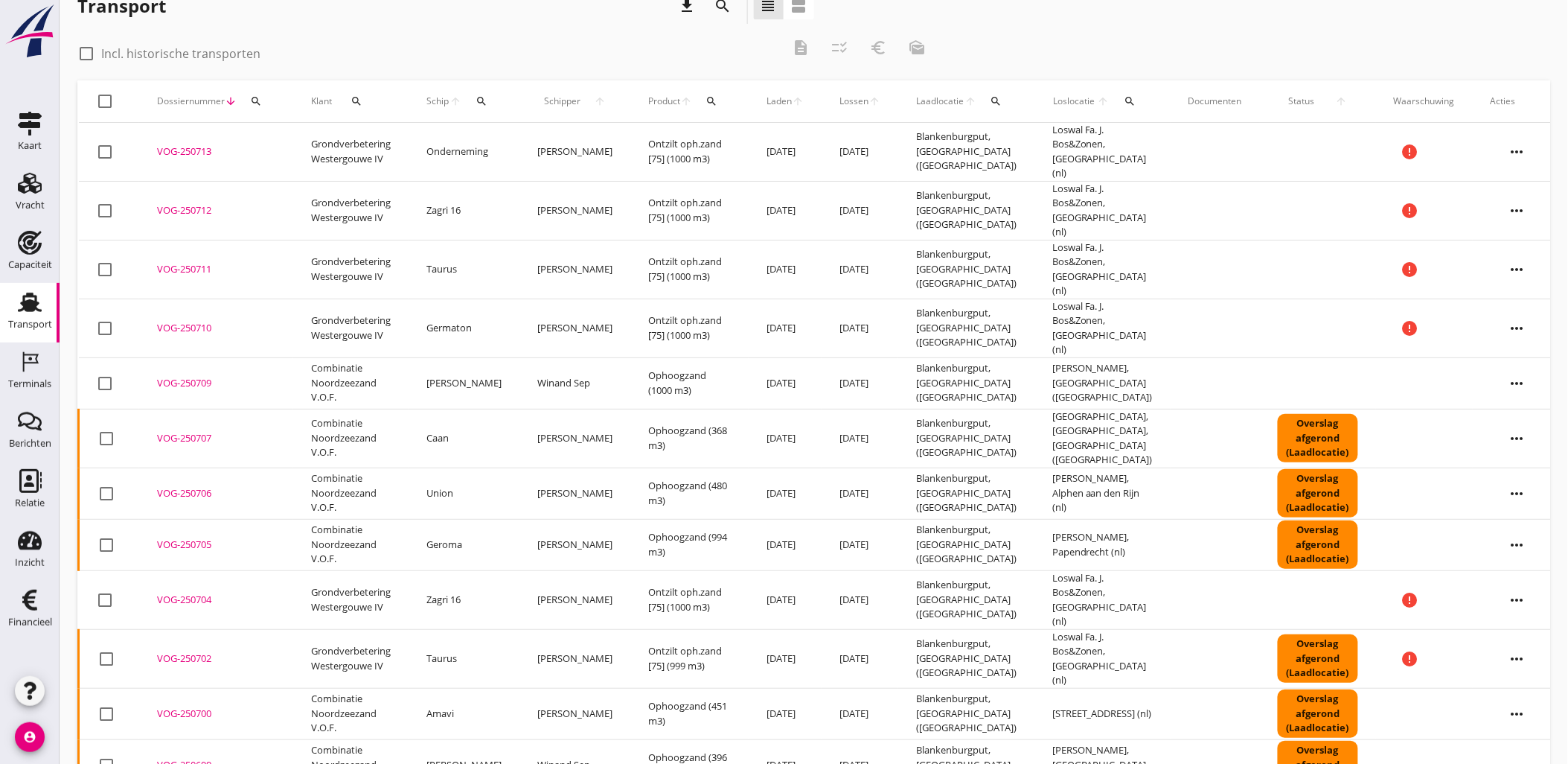
scroll to position [0, 0]
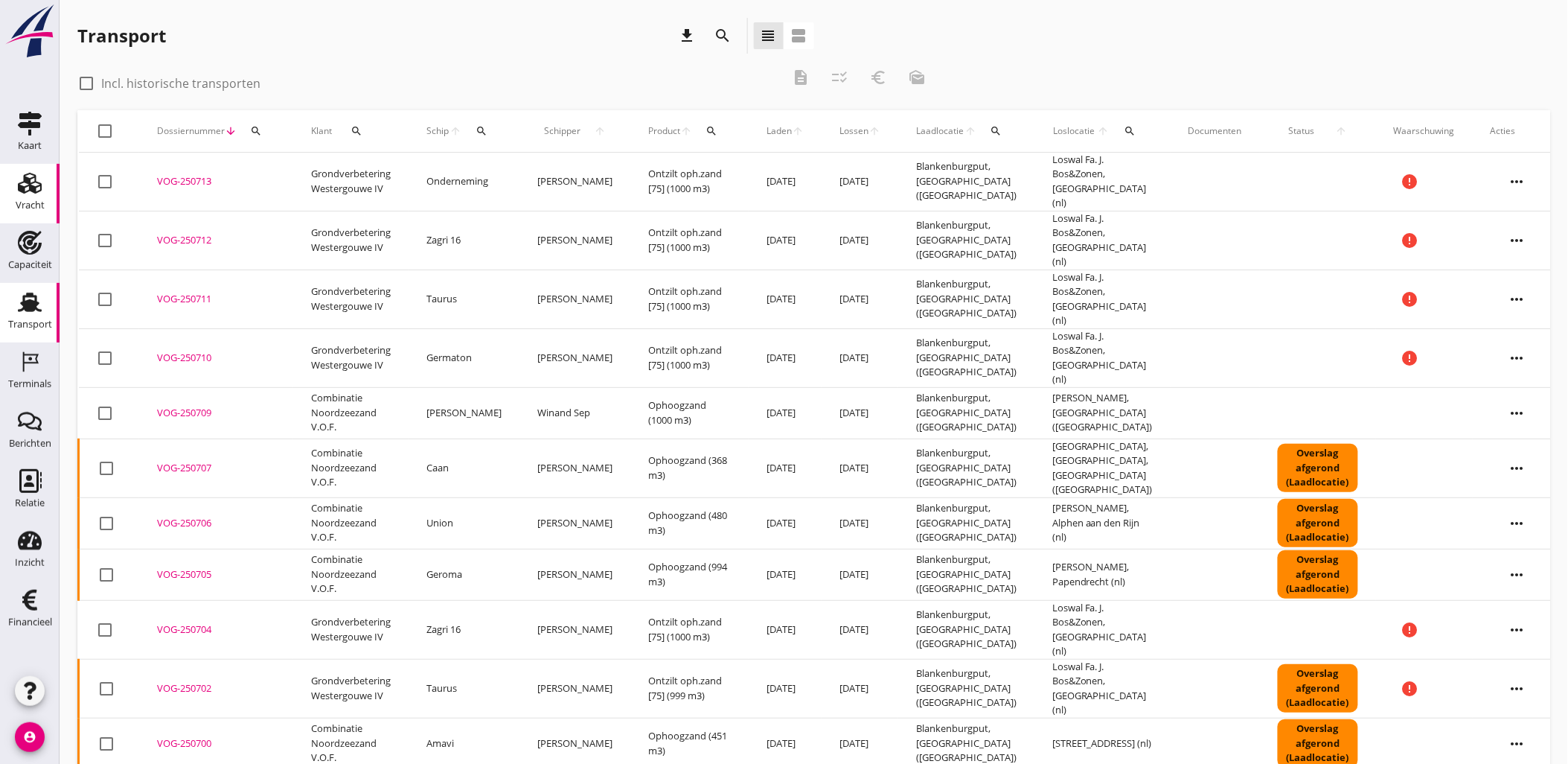
click at [27, 190] on icon "Vracht" at bounding box center [30, 183] width 24 height 24
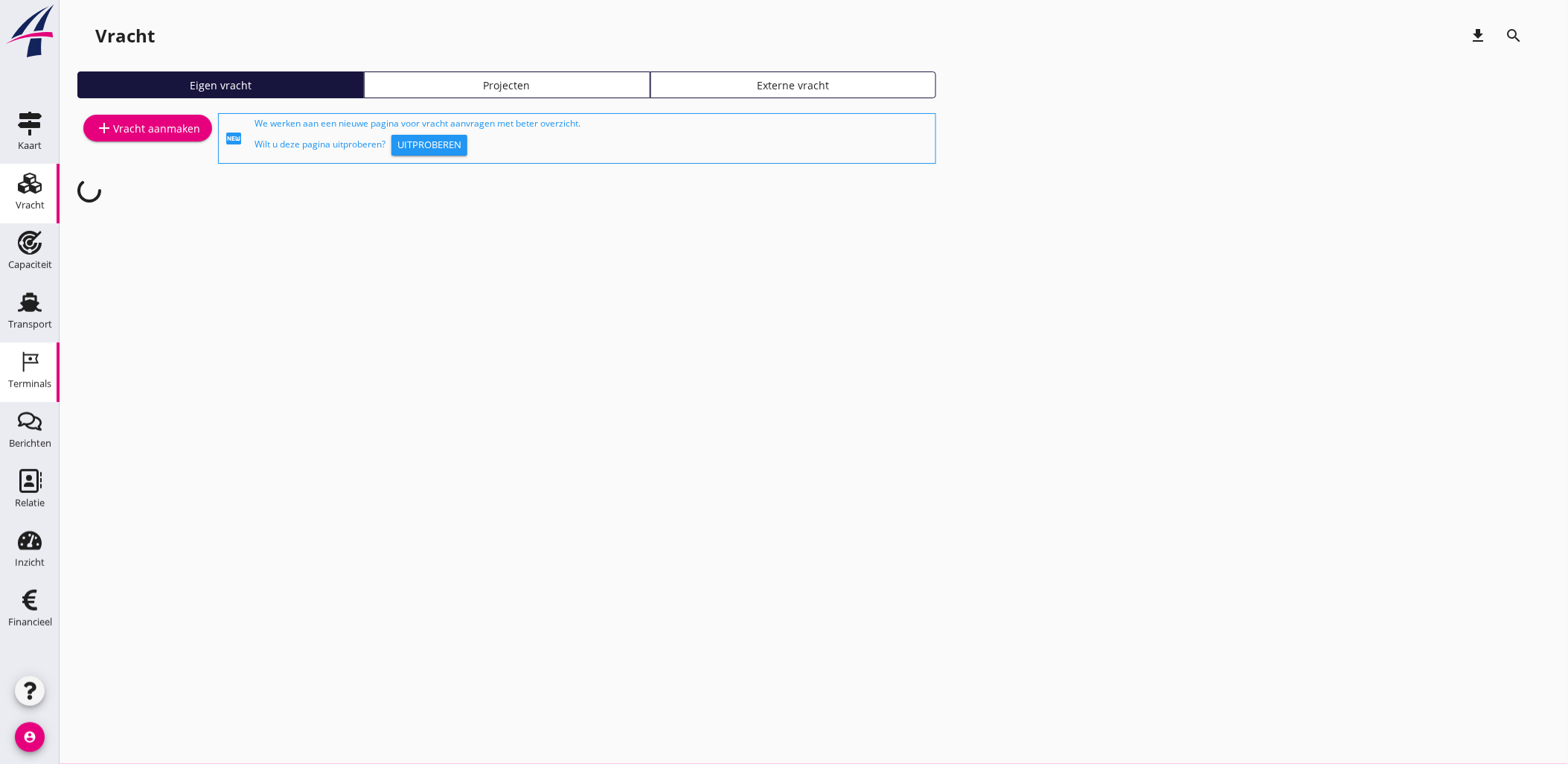
click at [34, 370] on icon "Terminals" at bounding box center [30, 361] width 24 height 24
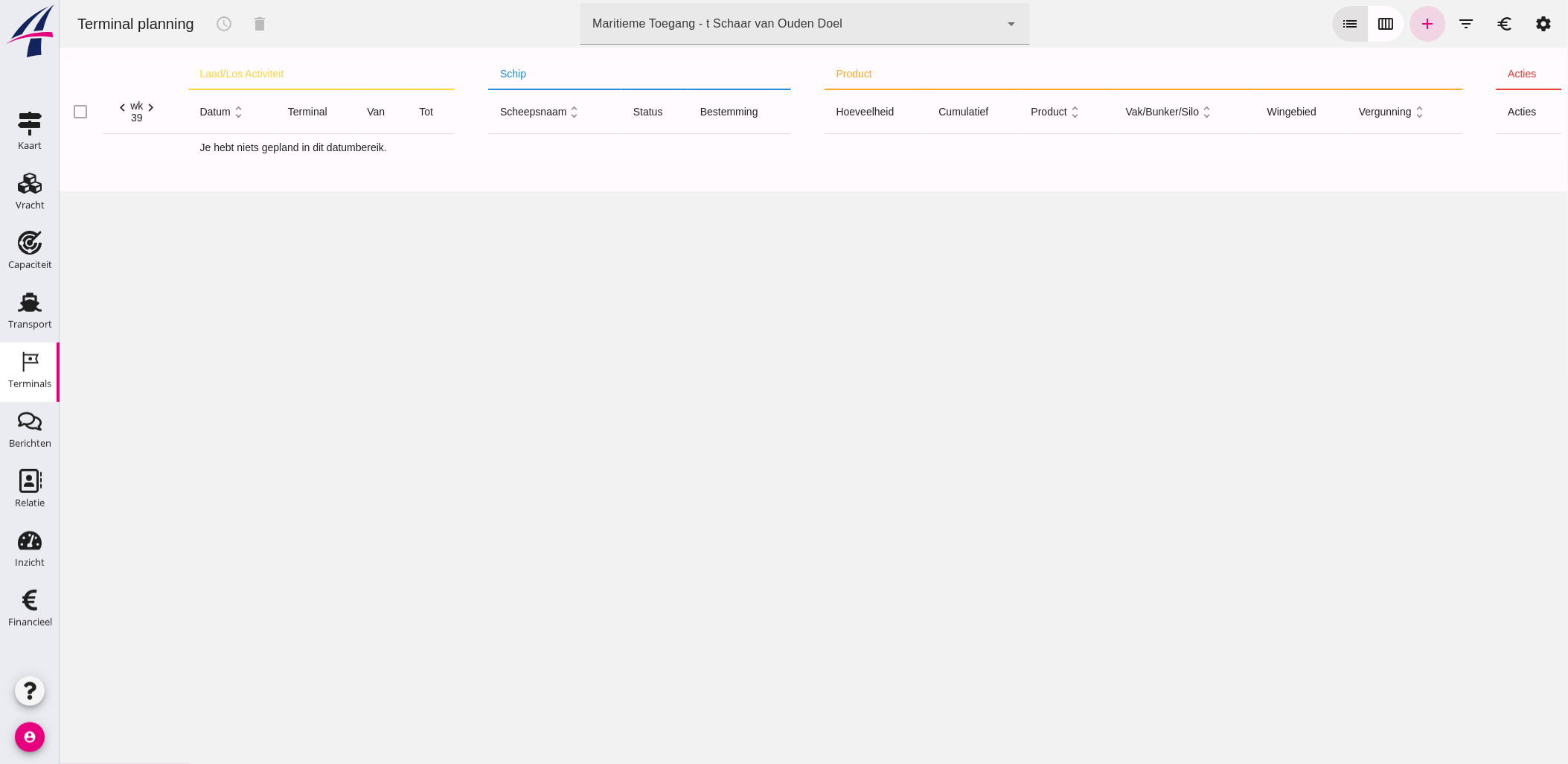
click at [684, 24] on div "Maritieme Toegang - t Schaar van Ouden Doel" at bounding box center [716, 24] width 250 height 18
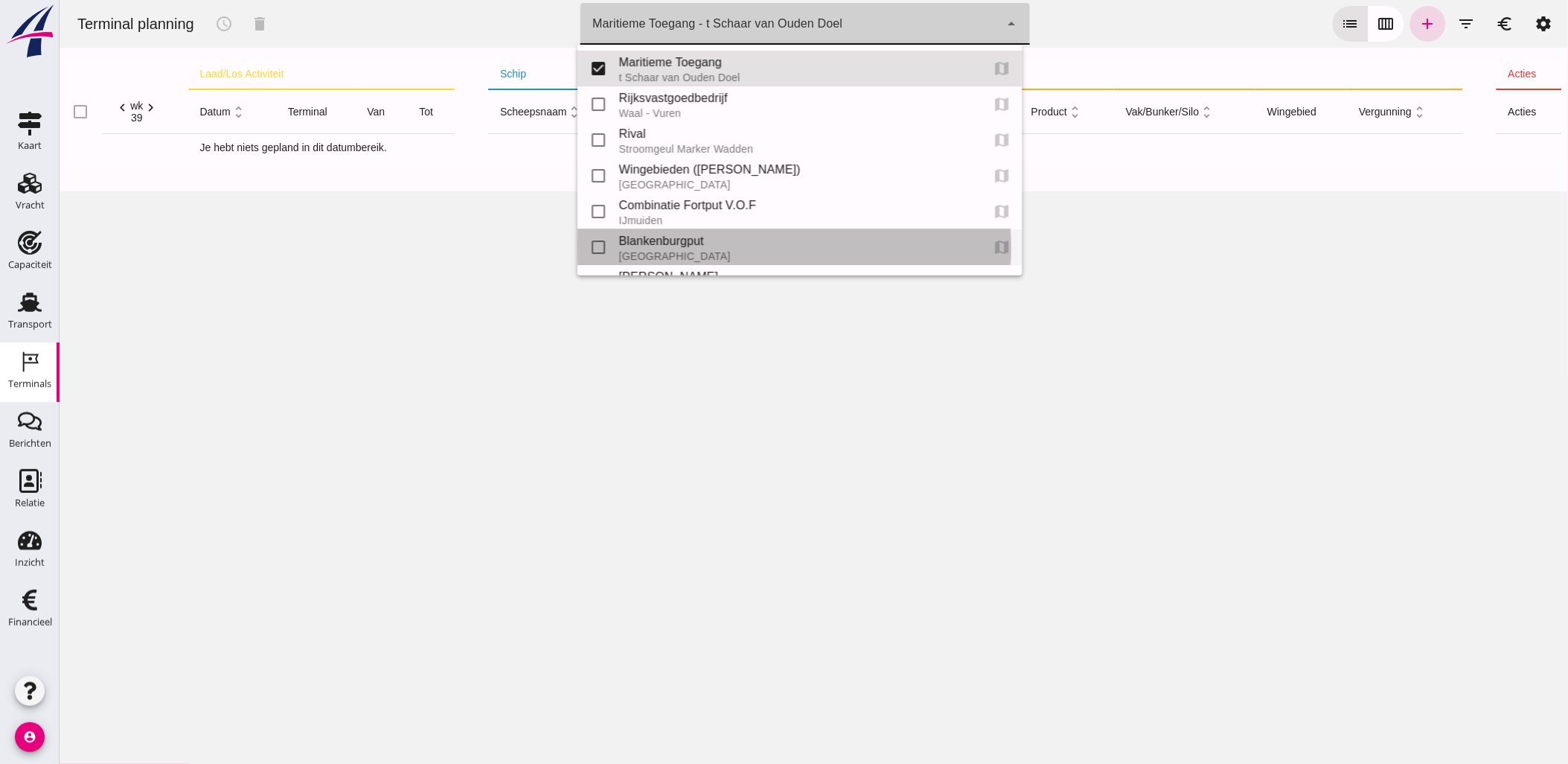
click at [704, 239] on div "Blankenburgput" at bounding box center [793, 241] width 351 height 18
type input "e6c78bfd-e3f1-4bb9-b01e-b37ce3668b52"
checkbox input "false"
checkbox input "true"
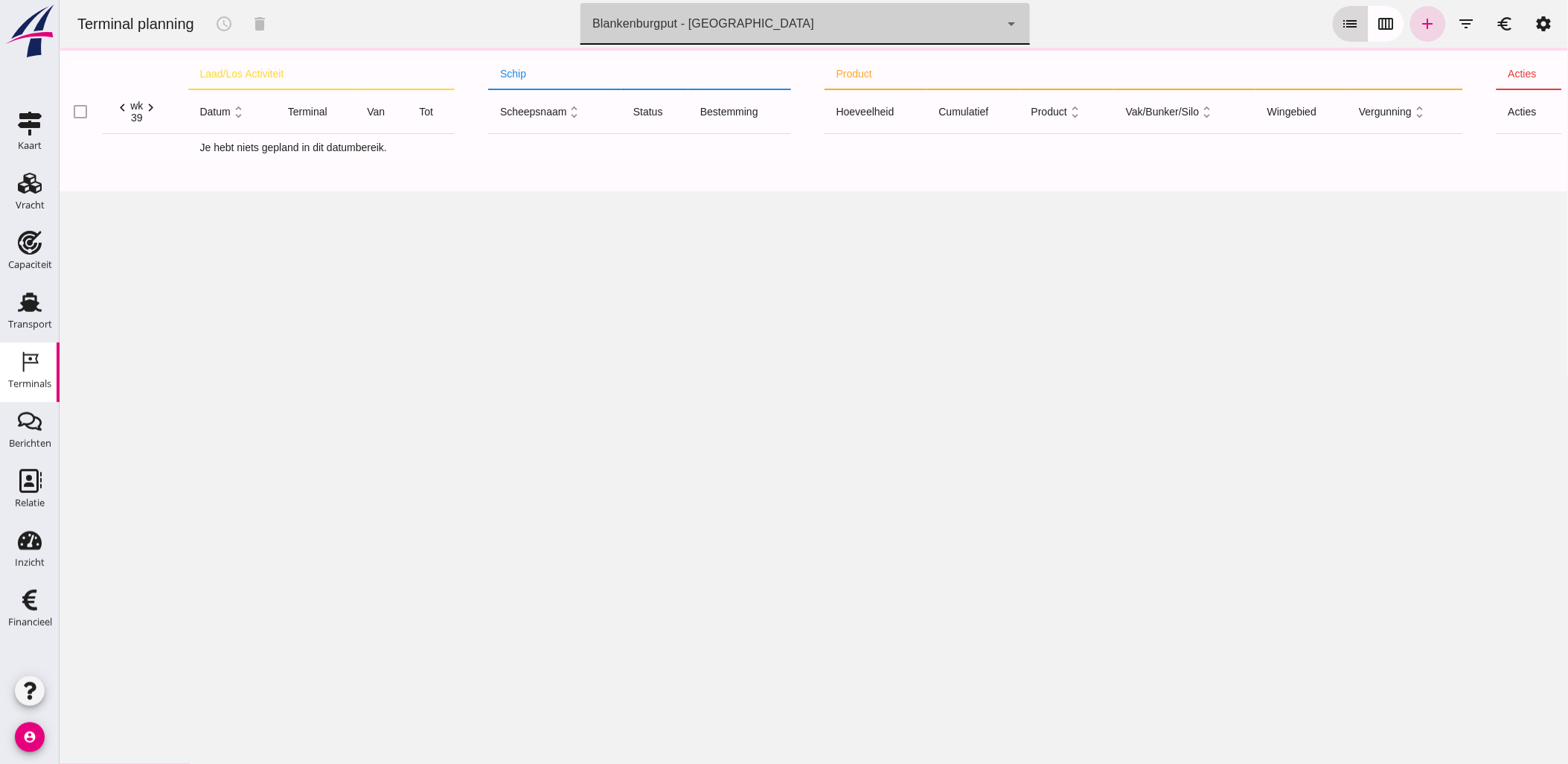
click at [1378, 23] on icon "calendar_view_week" at bounding box center [1386, 24] width 18 height 18
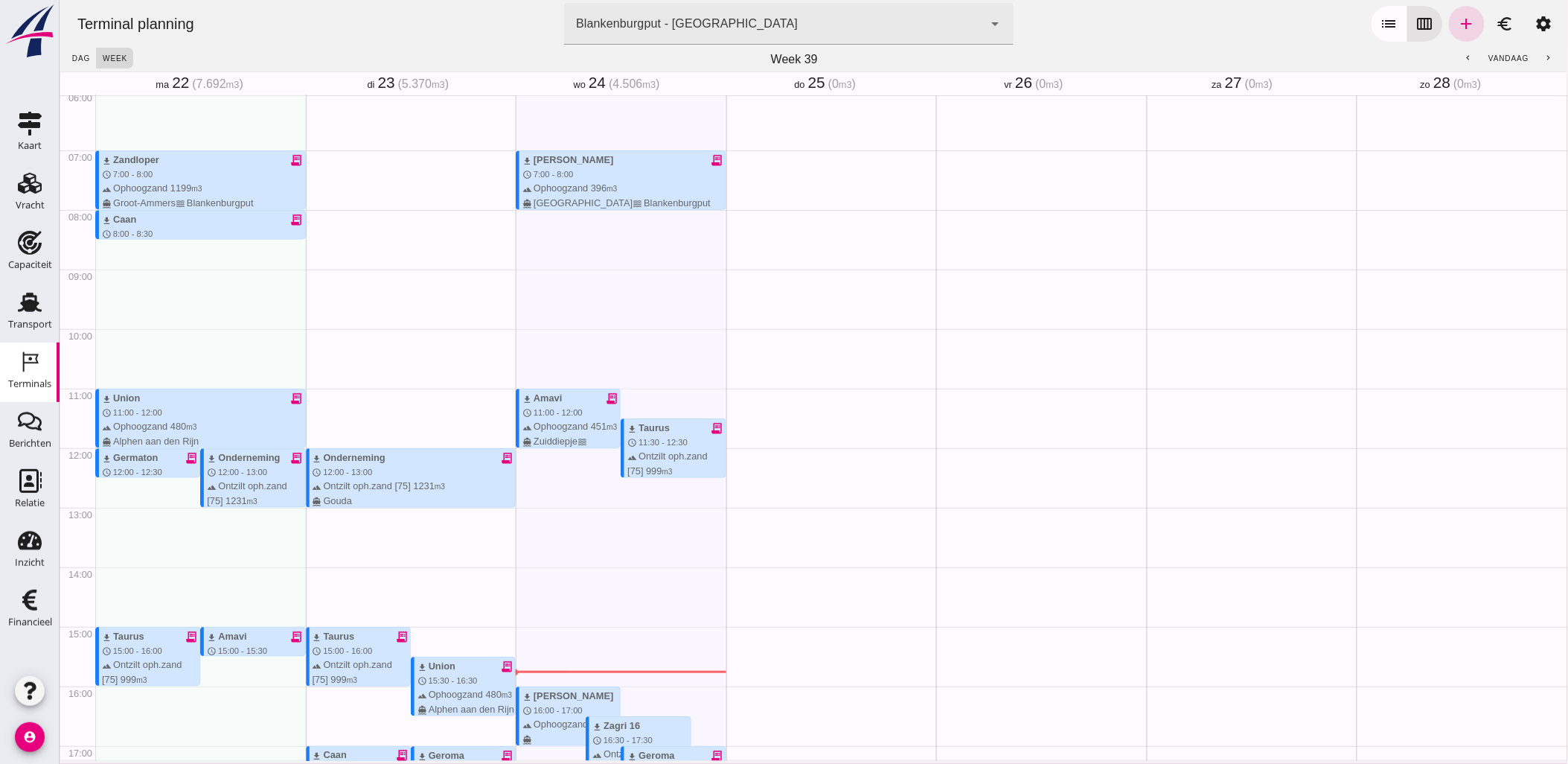
scroll to position [266, 0]
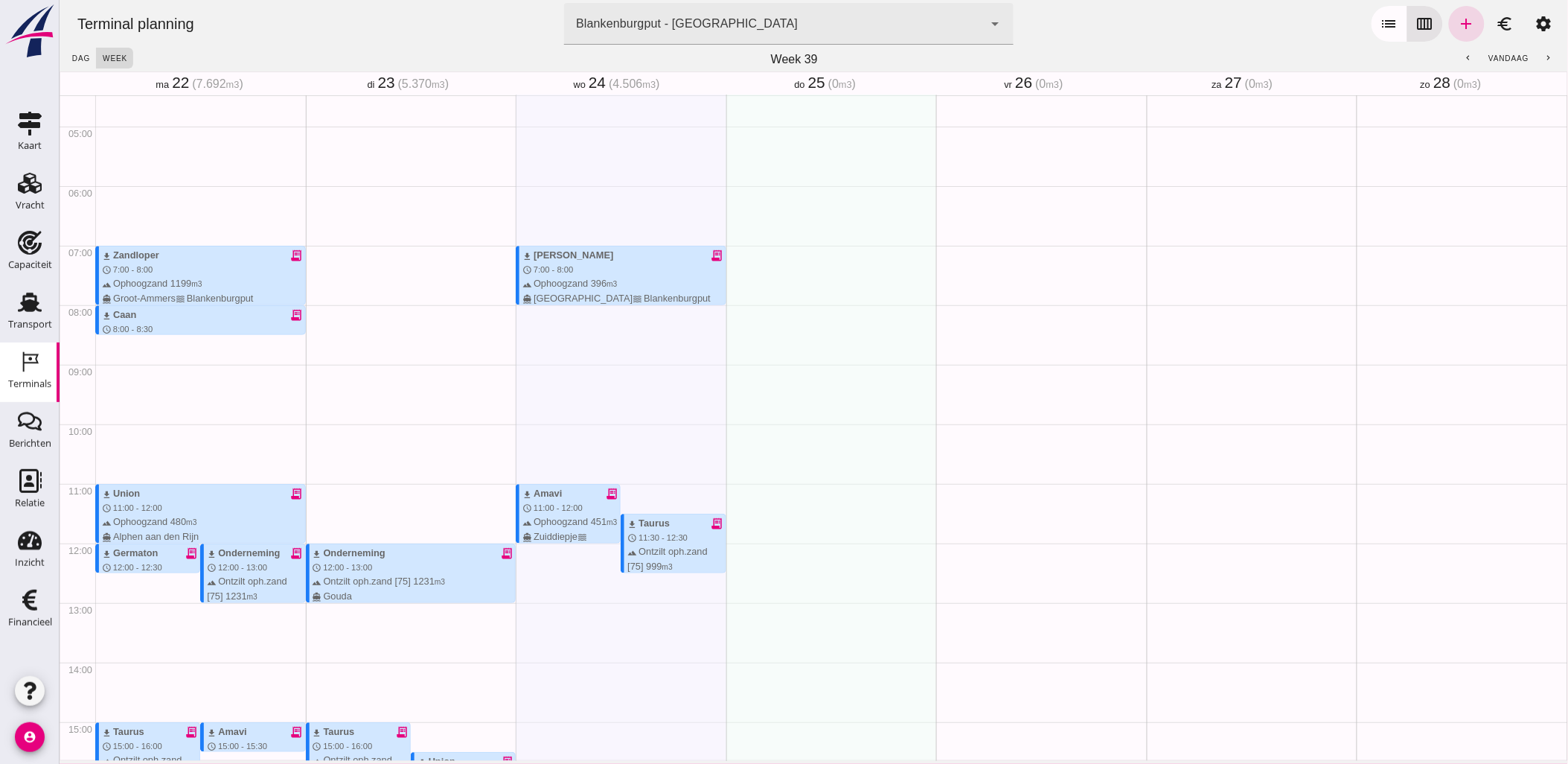
drag, startPoint x: 763, startPoint y: 233, endPoint x: 1334, endPoint y: 32, distance: 605.3
click at [1217, 20] on div "Terminal planning terminal [GEOGRAPHIC_DATA] - [GEOGRAPHIC_DATA] e6c78bfd-e3f1-…" at bounding box center [812, 23] width 1496 height 48
click at [1457, 20] on icon "add" at bounding box center [1466, 24] width 18 height 18
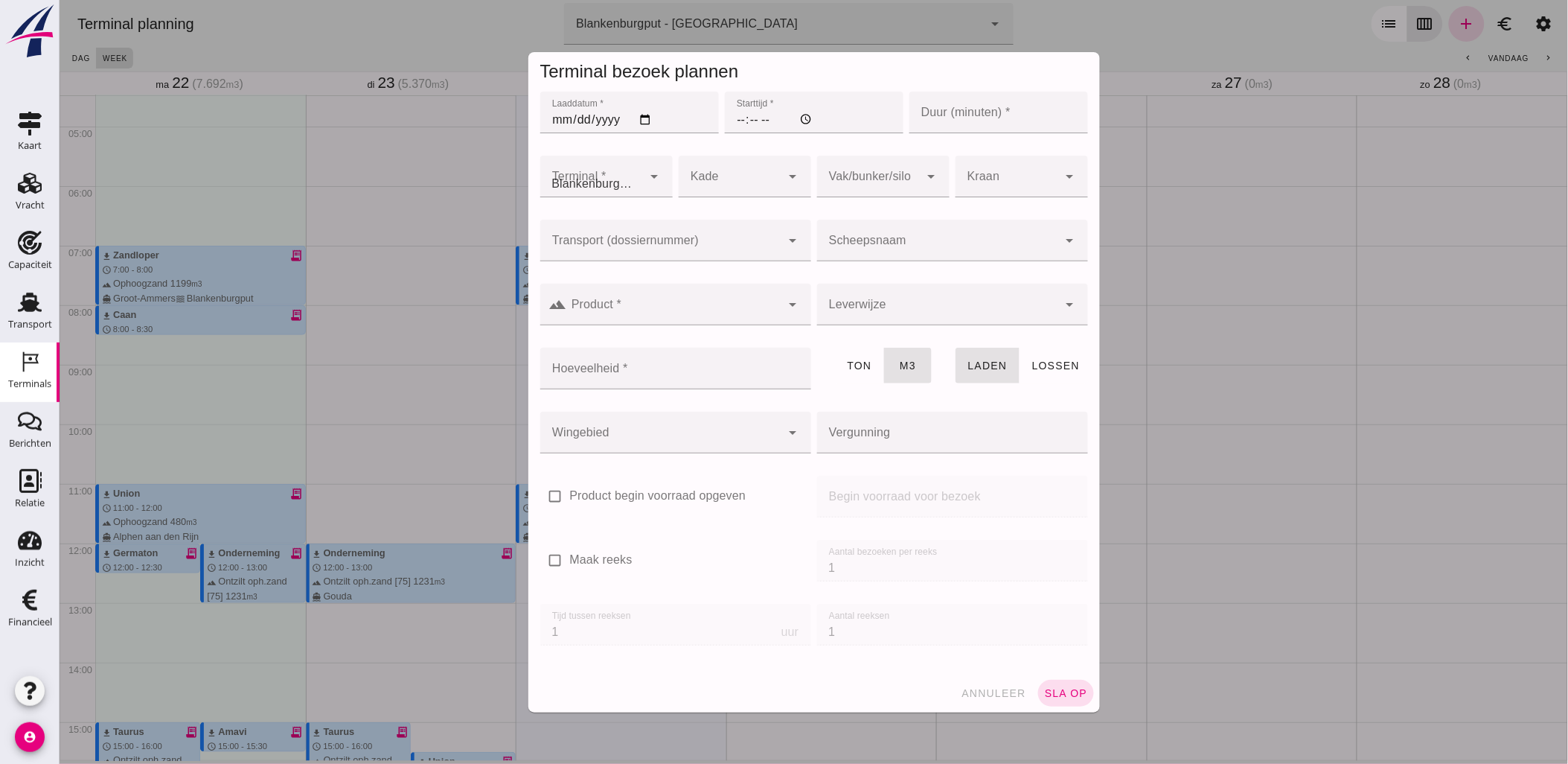
type input "Combinatie Noordzeezand V.O.F."
click at [642, 120] on input "Laaddatum *" at bounding box center [628, 112] width 178 height 41
type input "[DATE]"
click at [741, 120] on input "Starttijd *" at bounding box center [813, 112] width 178 height 41
type input "11:00"
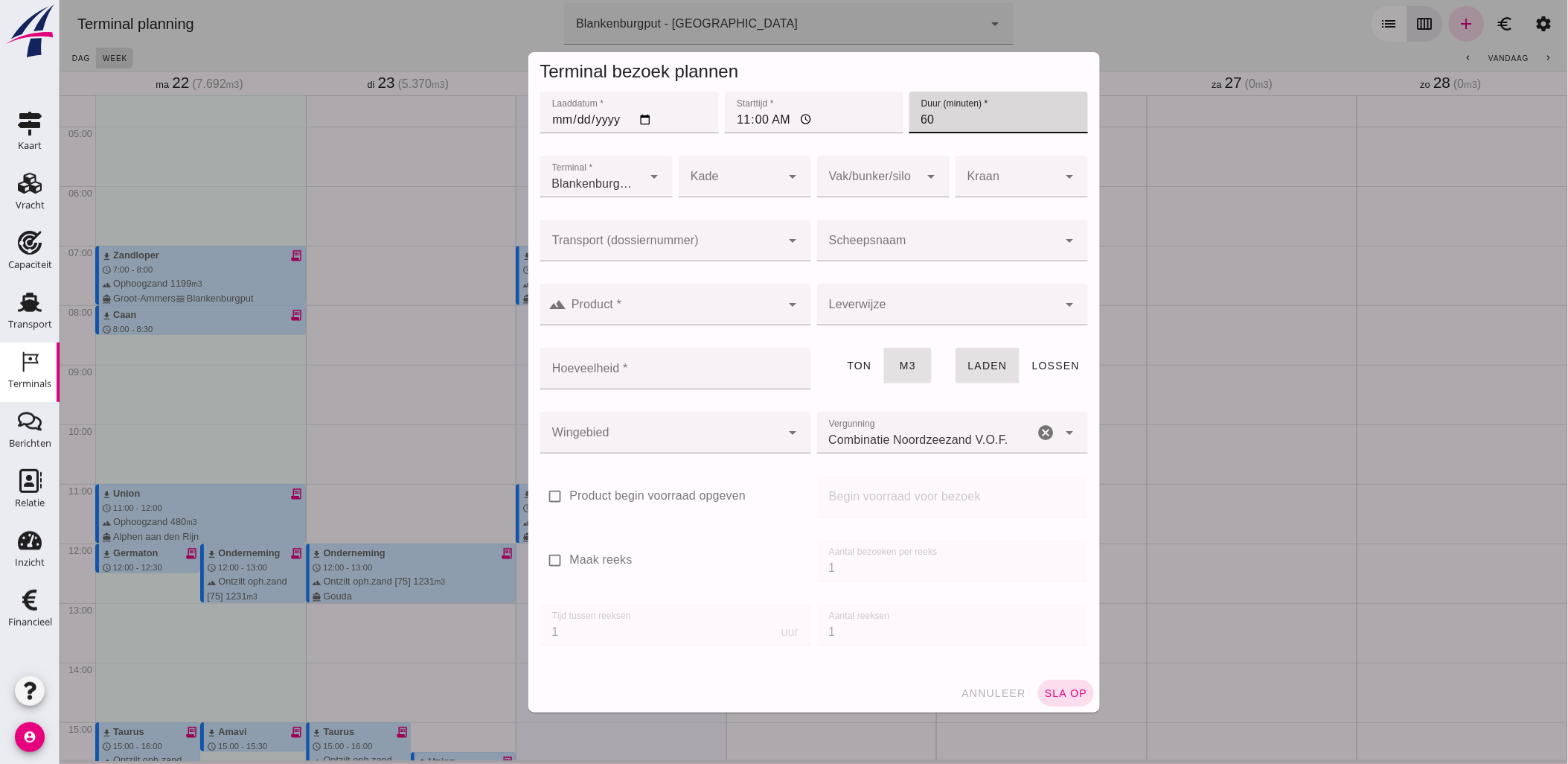
type input "60"
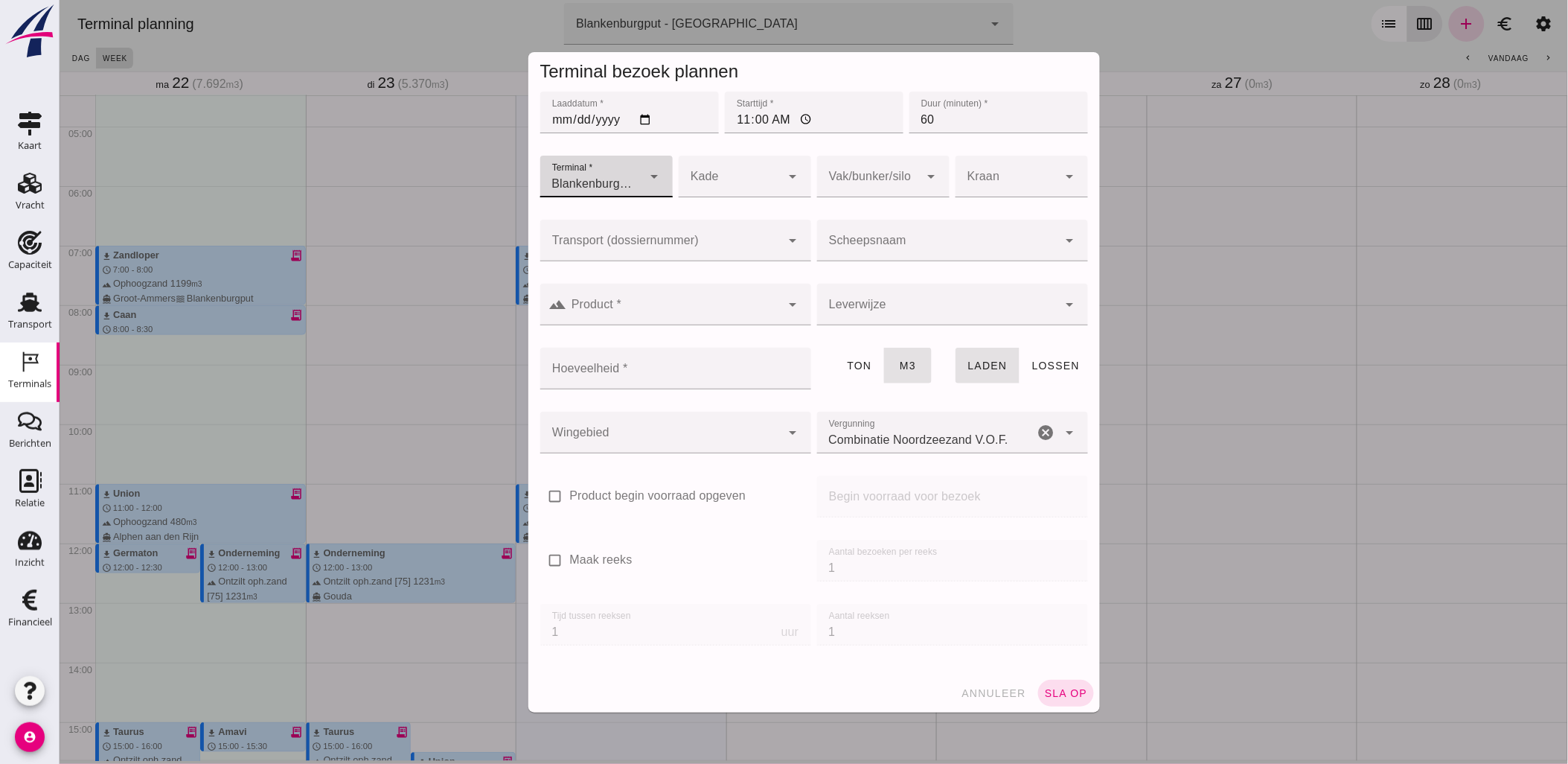
click at [699, 243] on input "Transport (dossiernummer)" at bounding box center [660, 247] width 241 height 18
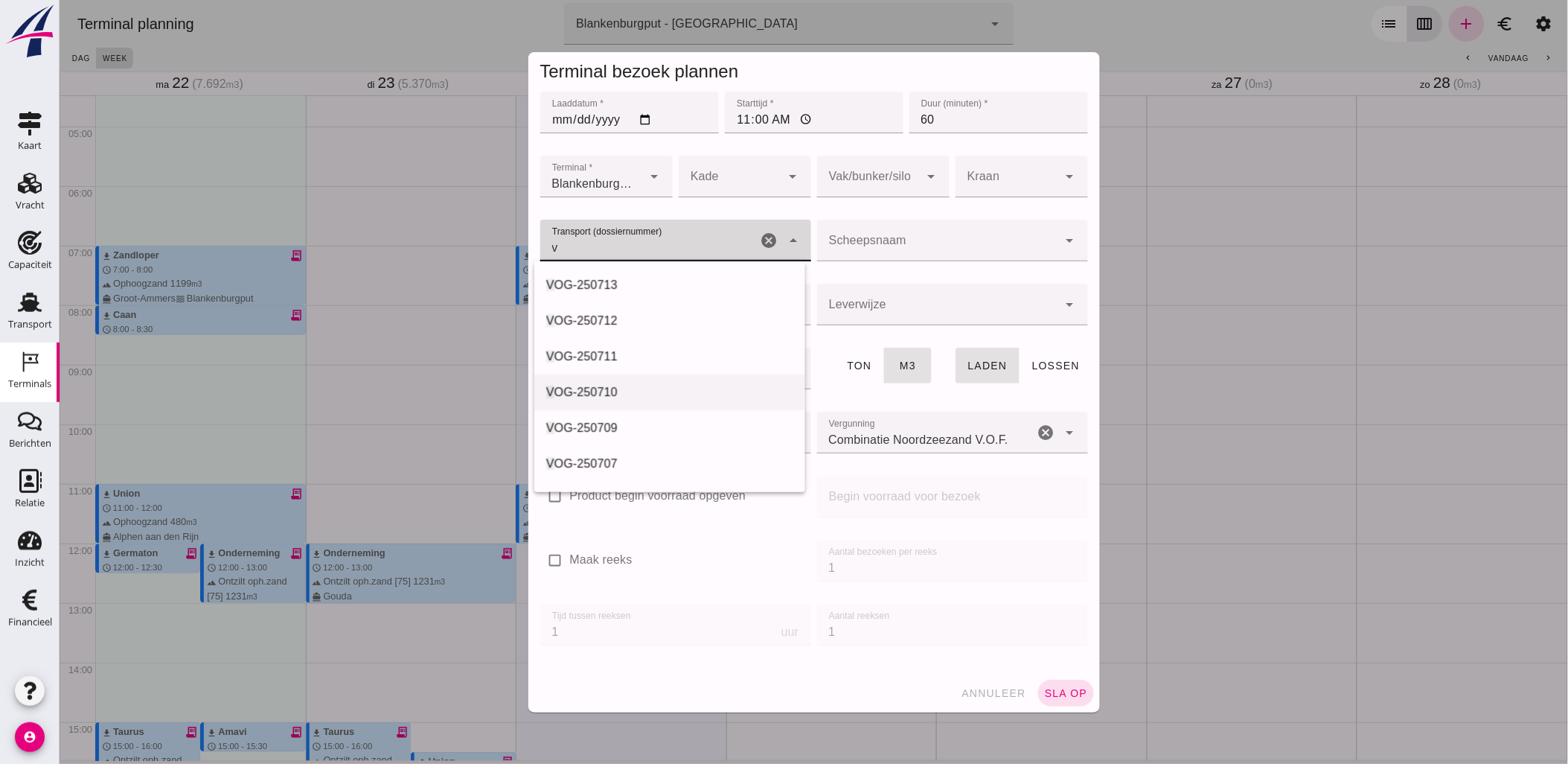
click at [643, 382] on div "V OG-250710" at bounding box center [669, 393] width 271 height 36
type input "VOG-250710"
type input "franco_on_shore"
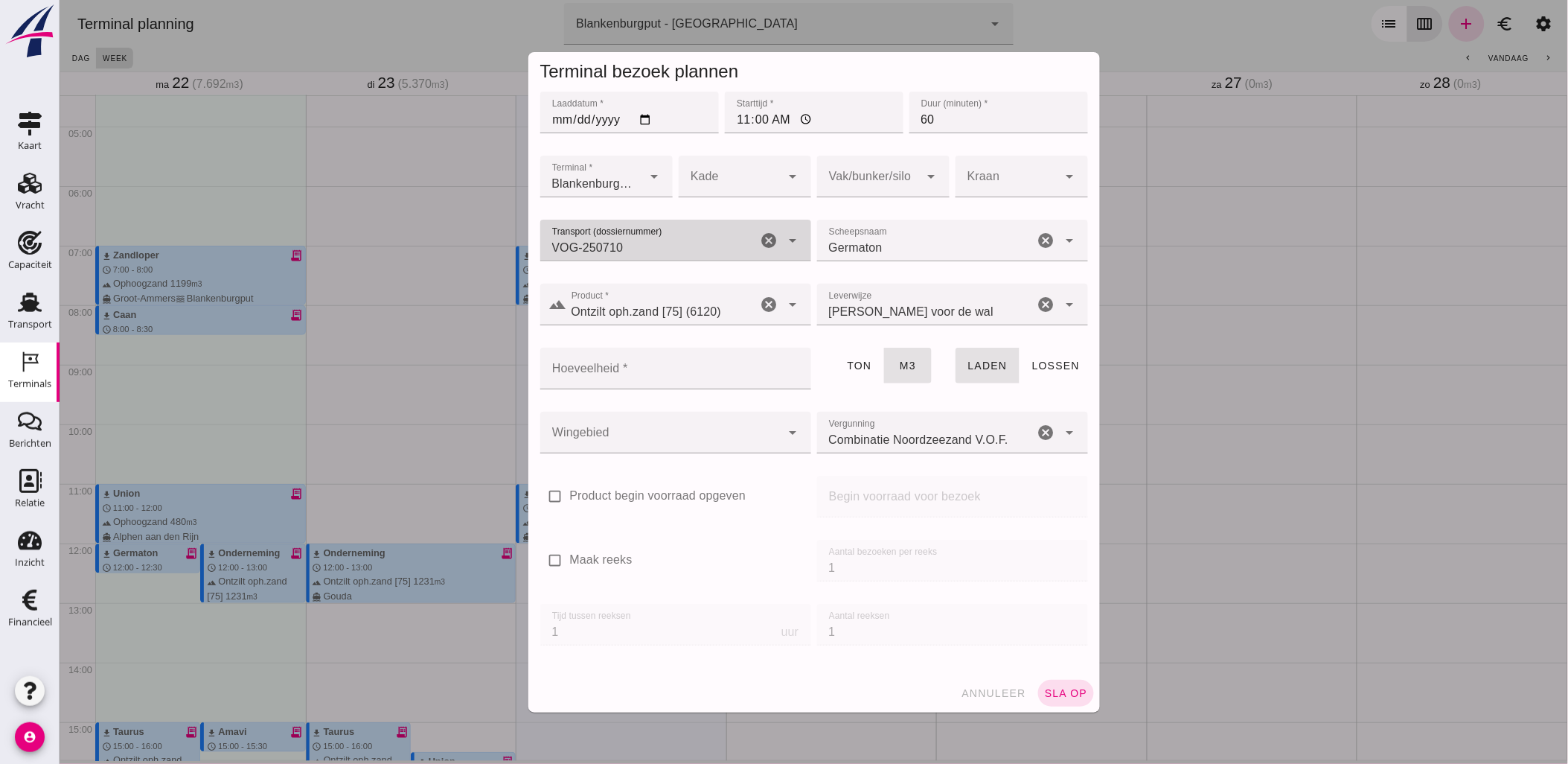
type input "VOG-250710"
click at [694, 374] on input "Hoeveelheid *" at bounding box center [671, 369] width 262 height 41
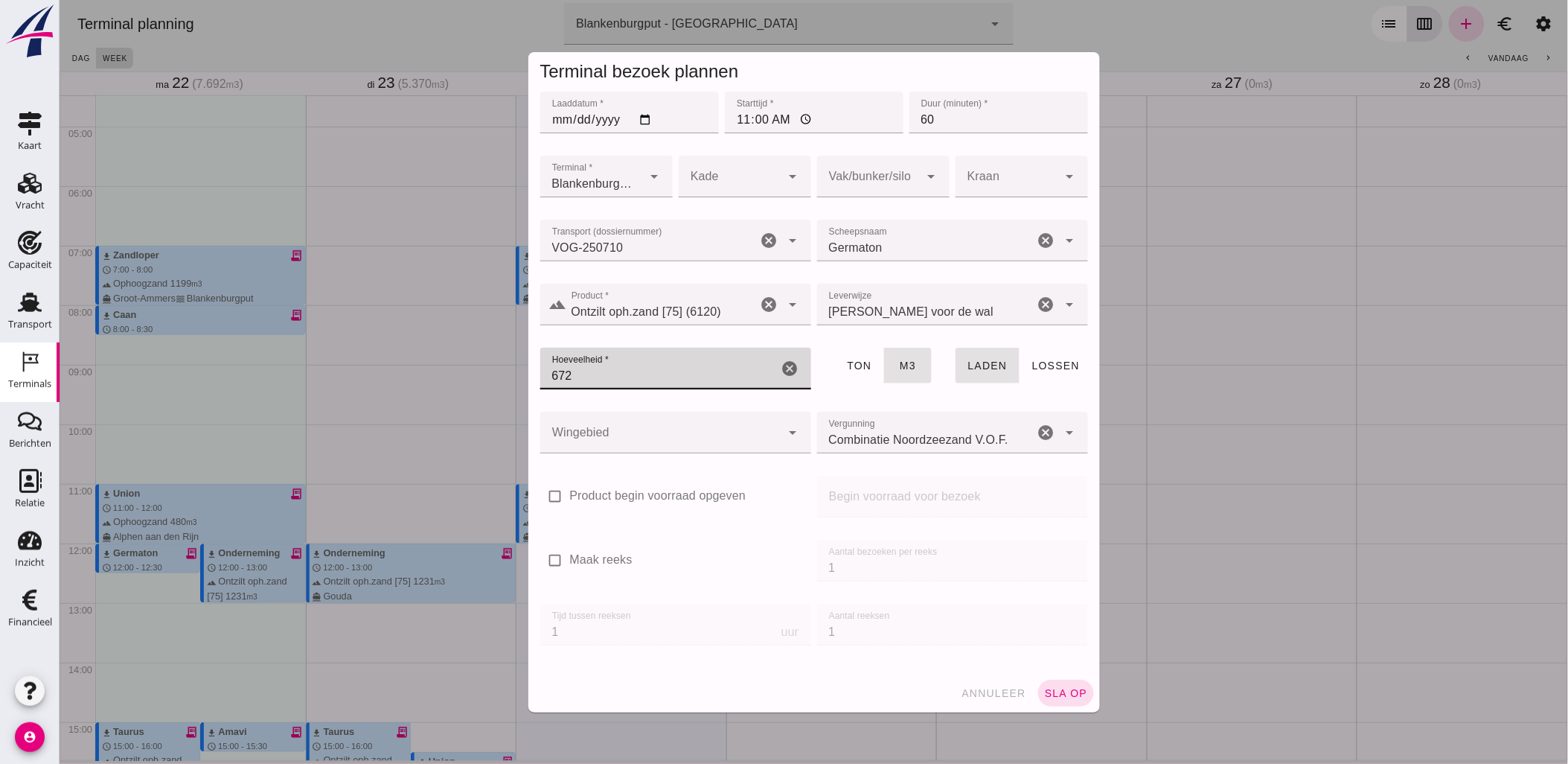
type input "672"
click at [715, 432] on div at bounding box center [660, 432] width 241 height 41
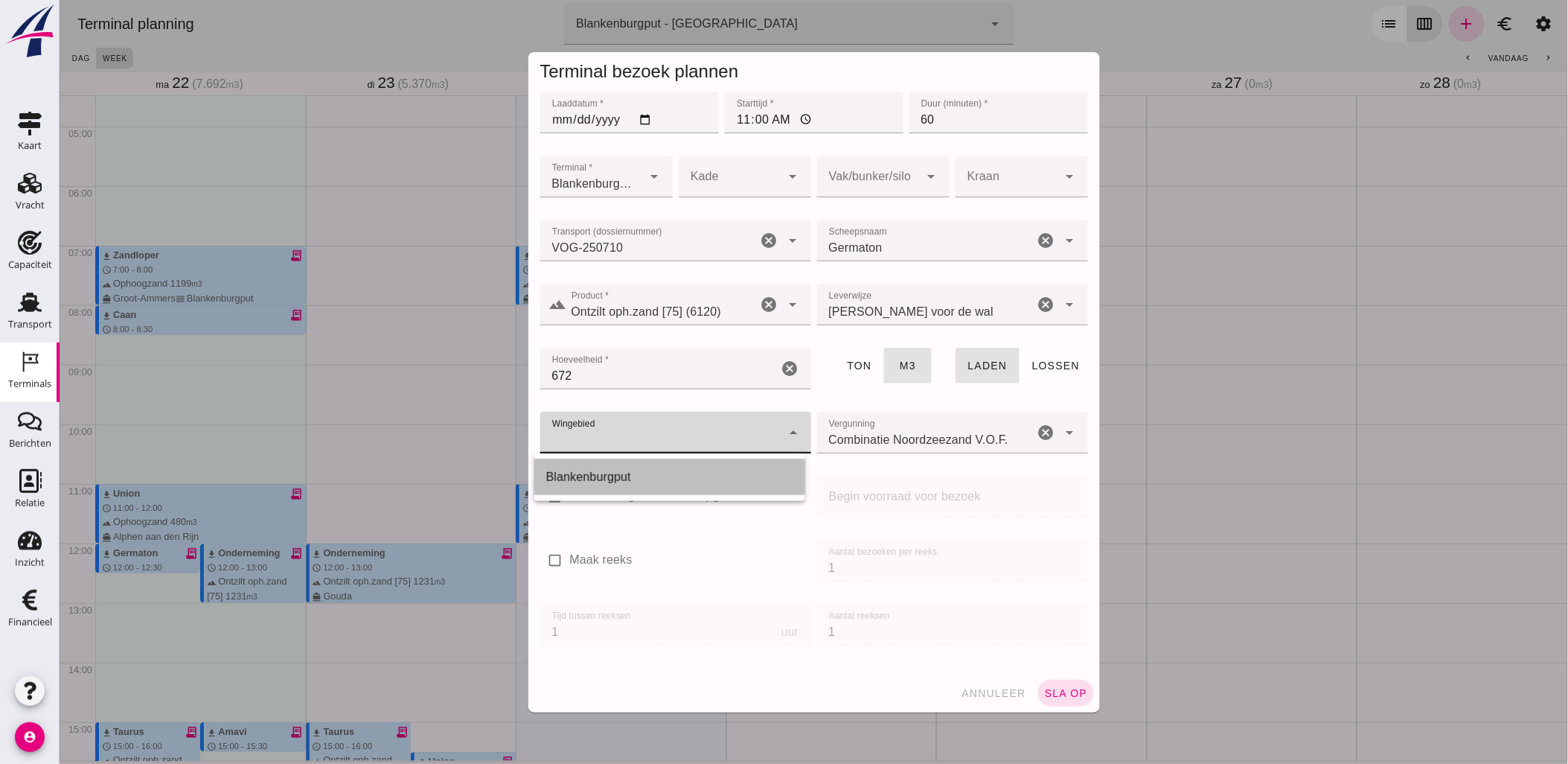
click at [700, 482] on div "Blankenburgput" at bounding box center [670, 477] width 247 height 18
type input "333"
click at [879, 161] on div at bounding box center [868, 177] width 103 height 41
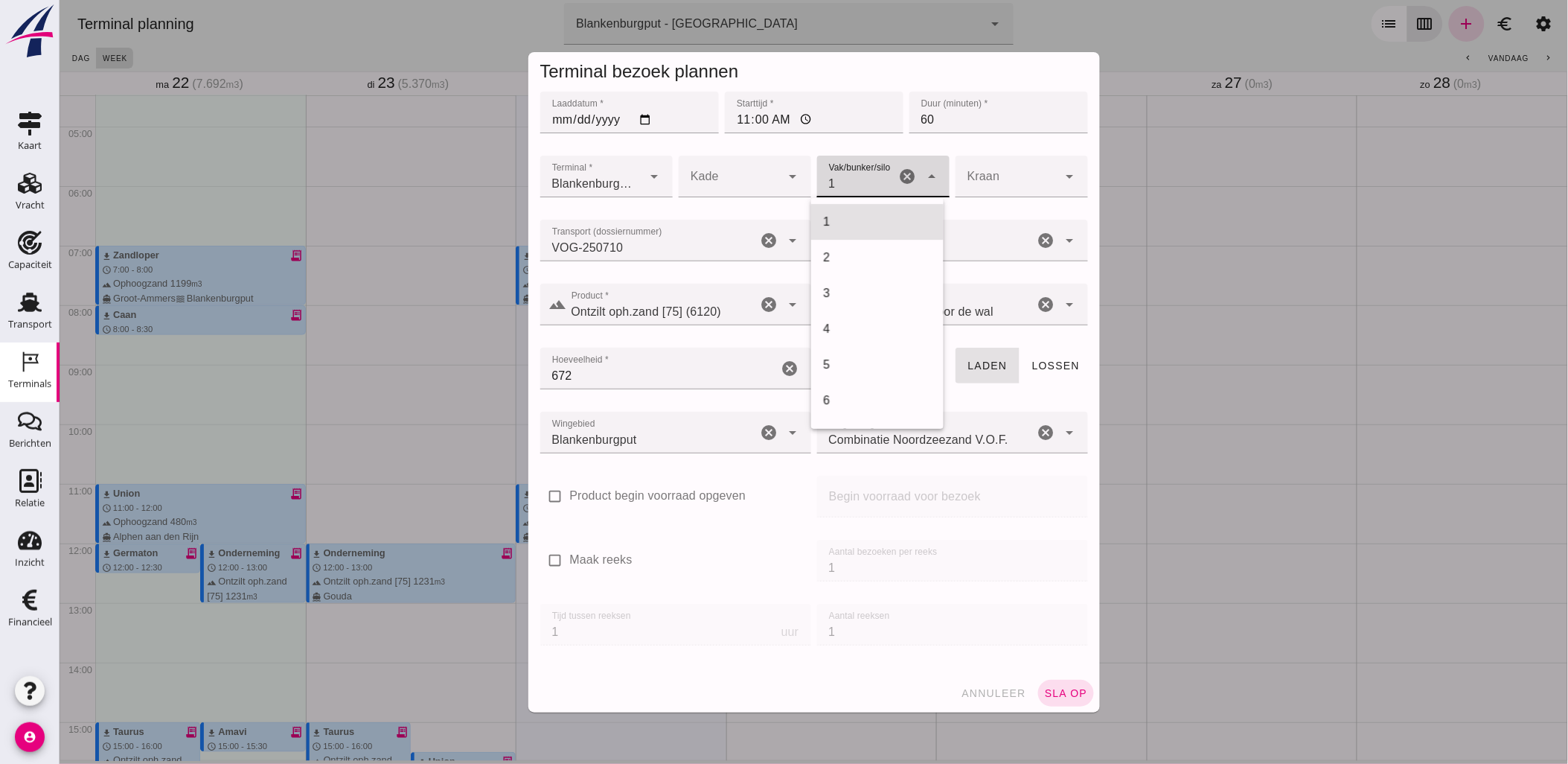
scroll to position [607, 0]
click at [888, 221] on div "18" at bounding box center [876, 222] width 108 height 18
type input "366"
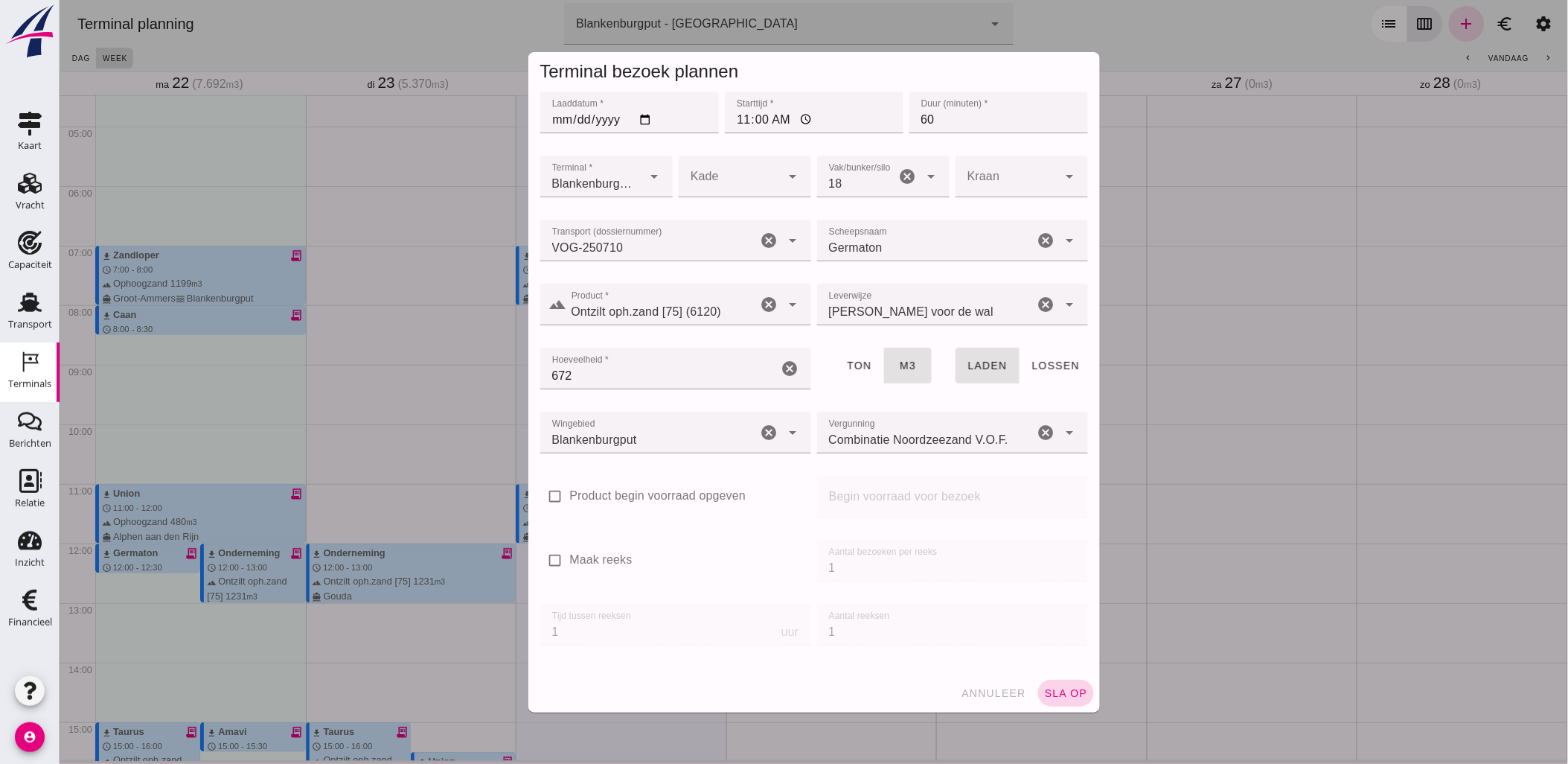
click at [1053, 694] on span "sla op" at bounding box center [1065, 692] width 44 height 12
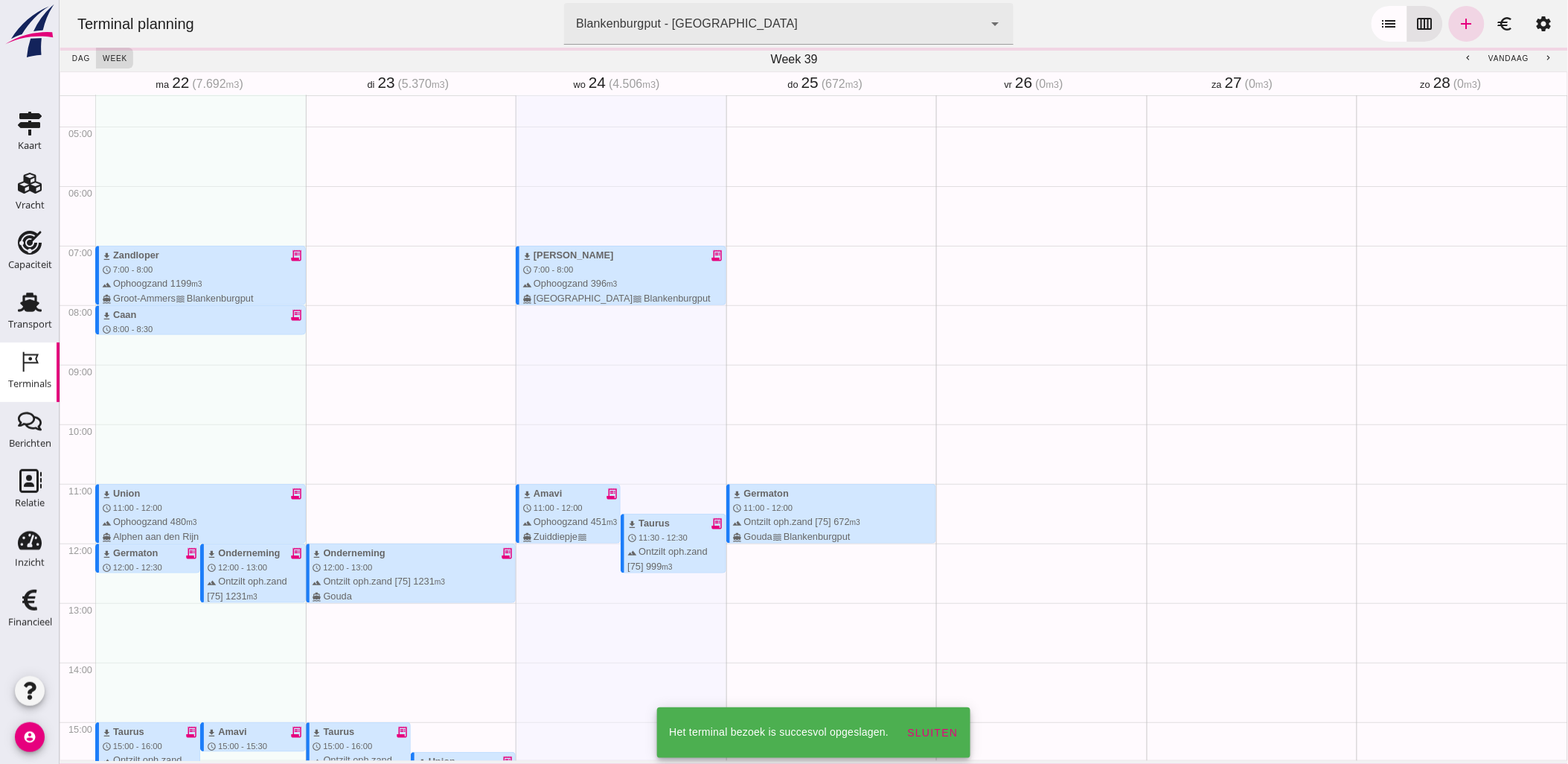
drag, startPoint x: 1455, startPoint y: 27, endPoint x: 1411, endPoint y: 48, distance: 48.8
click at [1457, 27] on icon "add" at bounding box center [1466, 24] width 18 height 18
type input "Combinatie Noordzeezand V.O.F."
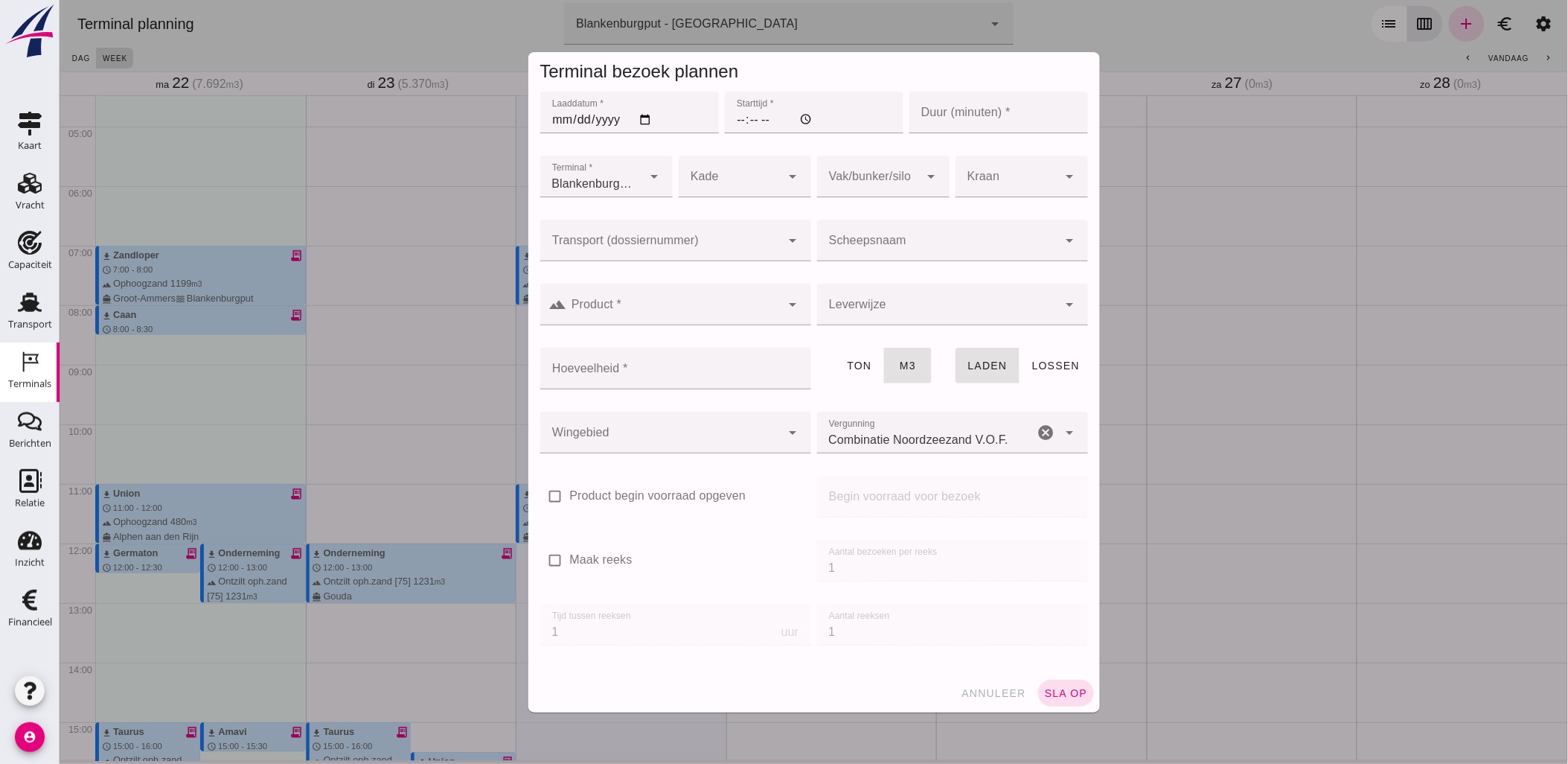
click at [644, 119] on input "Laaddatum *" at bounding box center [628, 112] width 178 height 41
type input "[DATE]"
click at [724, 125] on input "Starttijd *" at bounding box center [813, 112] width 178 height 41
type input "12:00"
click at [739, 242] on input "Transport (dossiernummer)" at bounding box center [660, 247] width 241 height 18
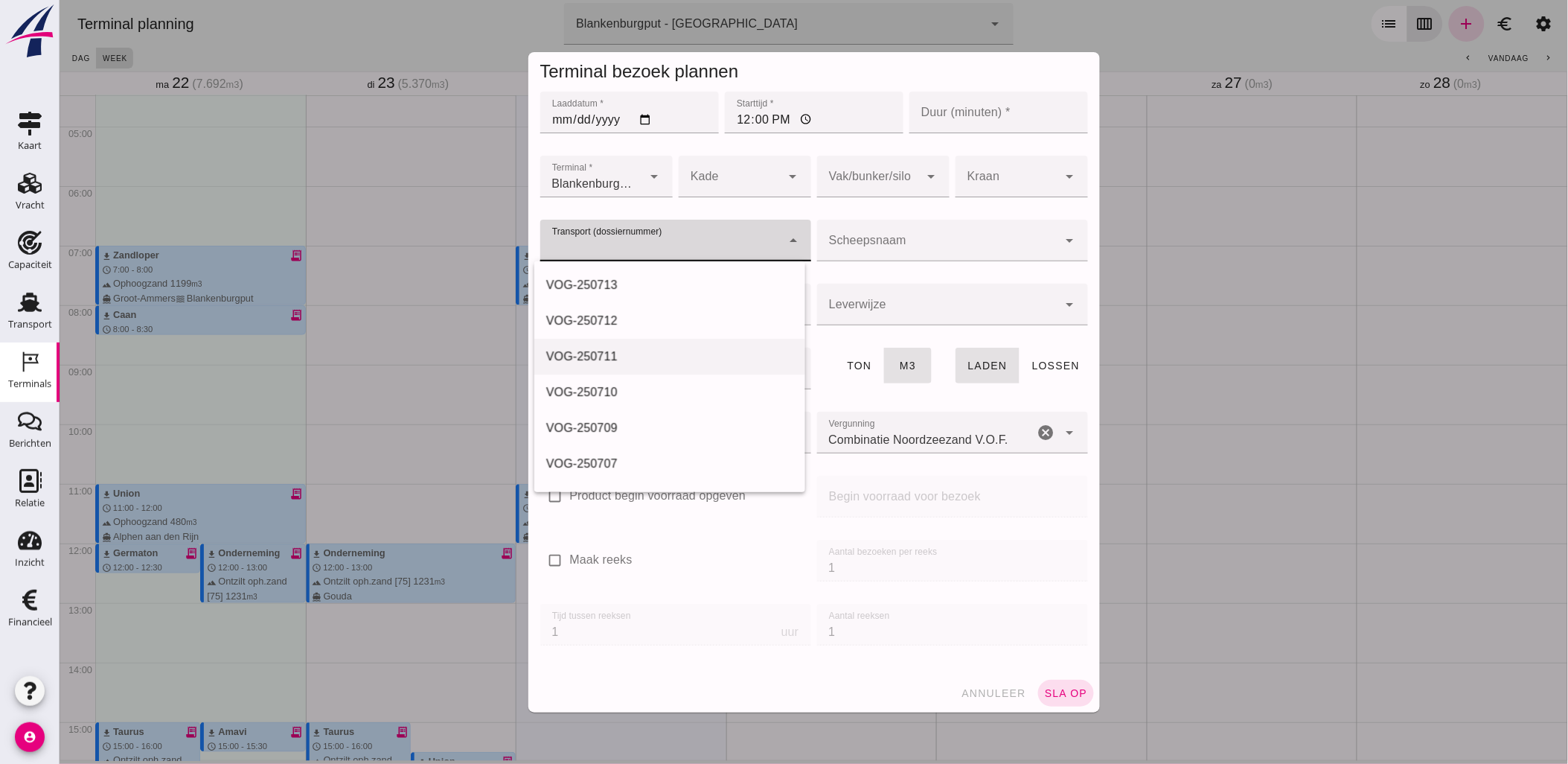
click at [659, 362] on div "VOG-250711" at bounding box center [670, 357] width 247 height 18
type input "VOG-250711"
type input "franco_on_shore"
type input "999"
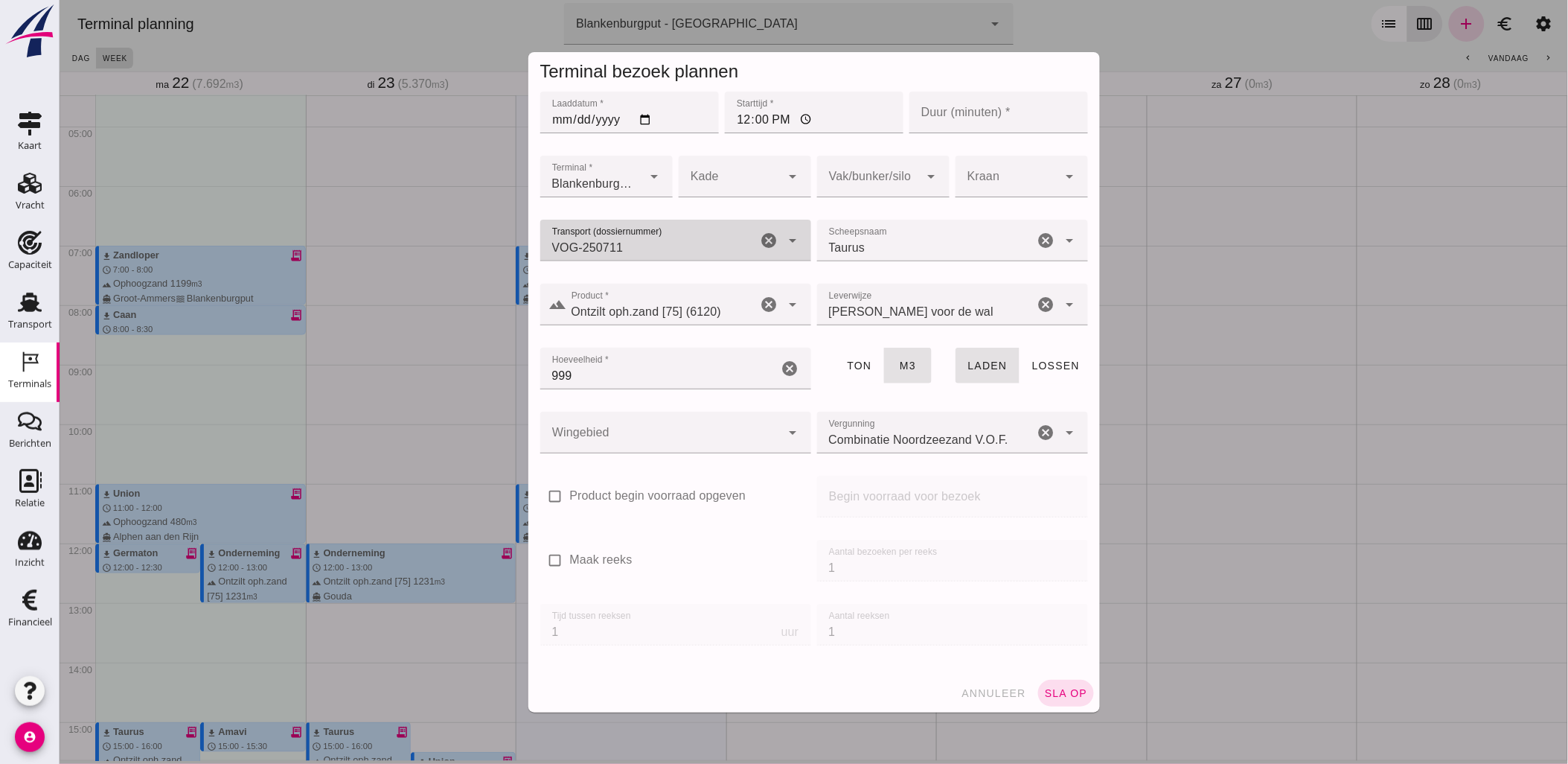
click at [887, 168] on div at bounding box center [868, 177] width 103 height 41
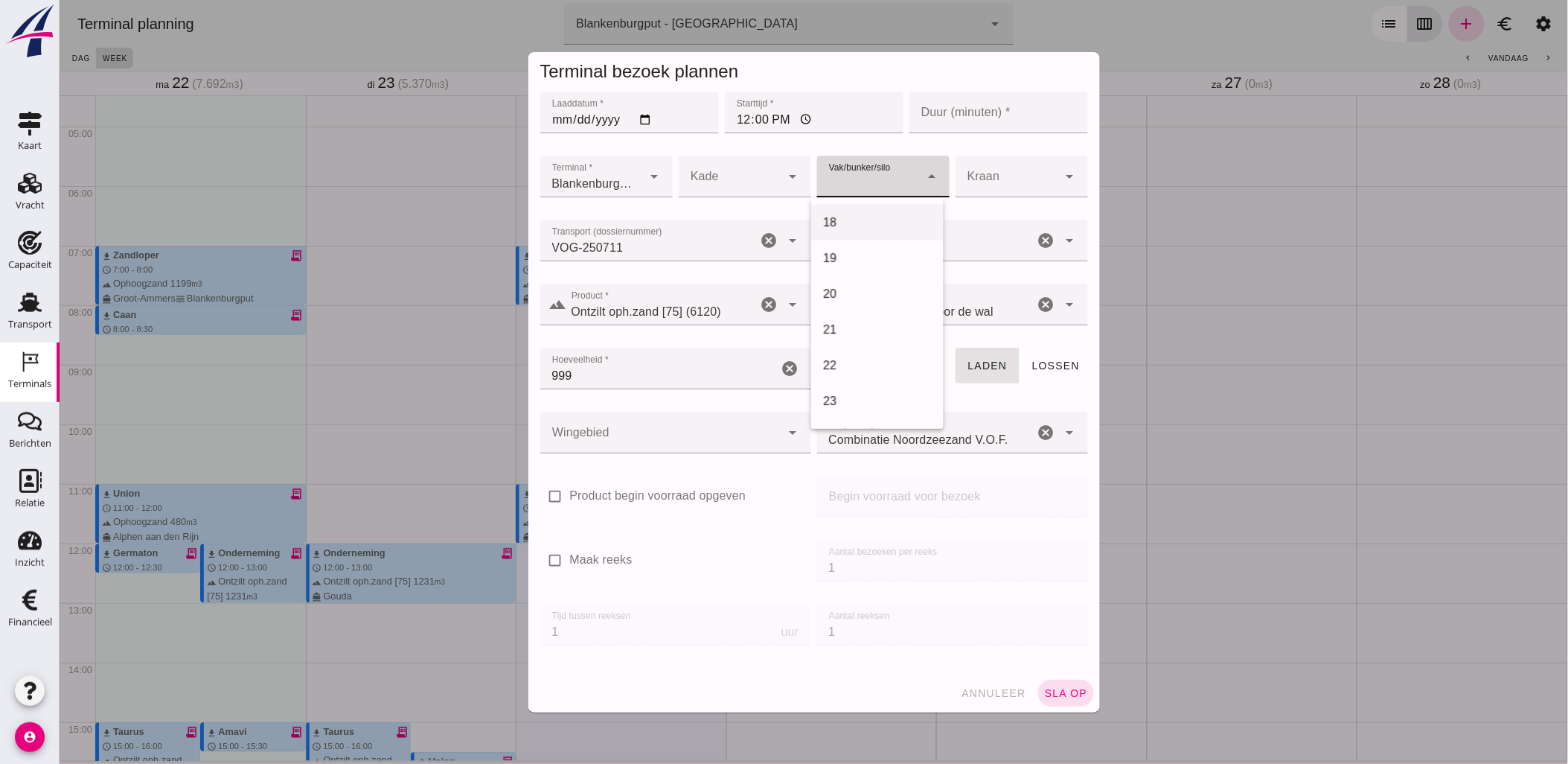
click at [845, 217] on div "18" at bounding box center [876, 222] width 108 height 18
type input "366"
click at [633, 434] on div at bounding box center [660, 432] width 241 height 41
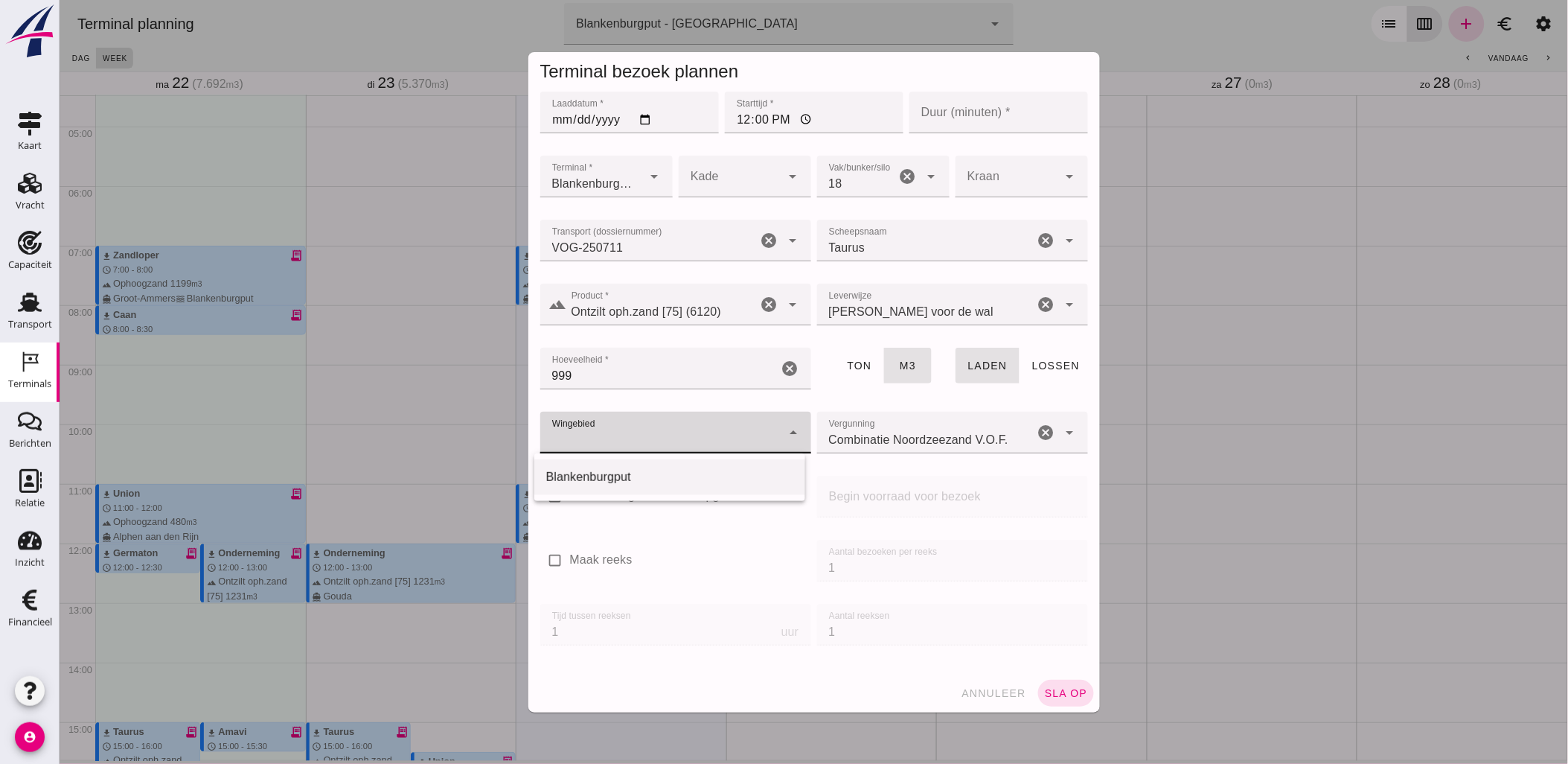
click at [629, 478] on div "Blankenburgput" at bounding box center [670, 477] width 247 height 18
type input "333"
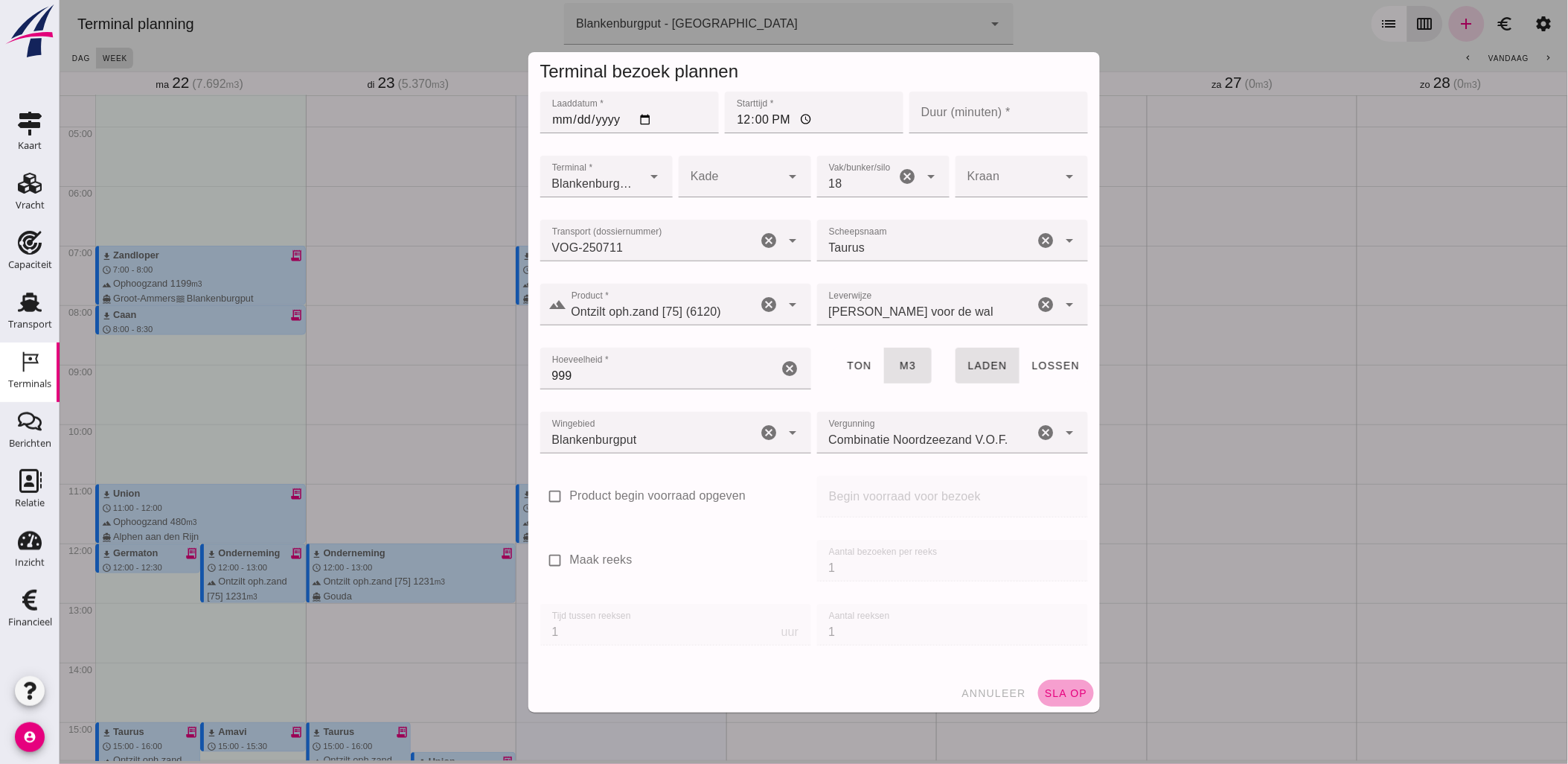
click at [1059, 690] on span "sla op" at bounding box center [1065, 692] width 44 height 12
click at [1071, 692] on span "sla op" at bounding box center [1065, 692] width 44 height 12
click at [987, 125] on input "Duur (minuten) *" at bounding box center [998, 112] width 178 height 41
type input "60"
click at [1050, 698] on span "sla op" at bounding box center [1065, 692] width 44 height 12
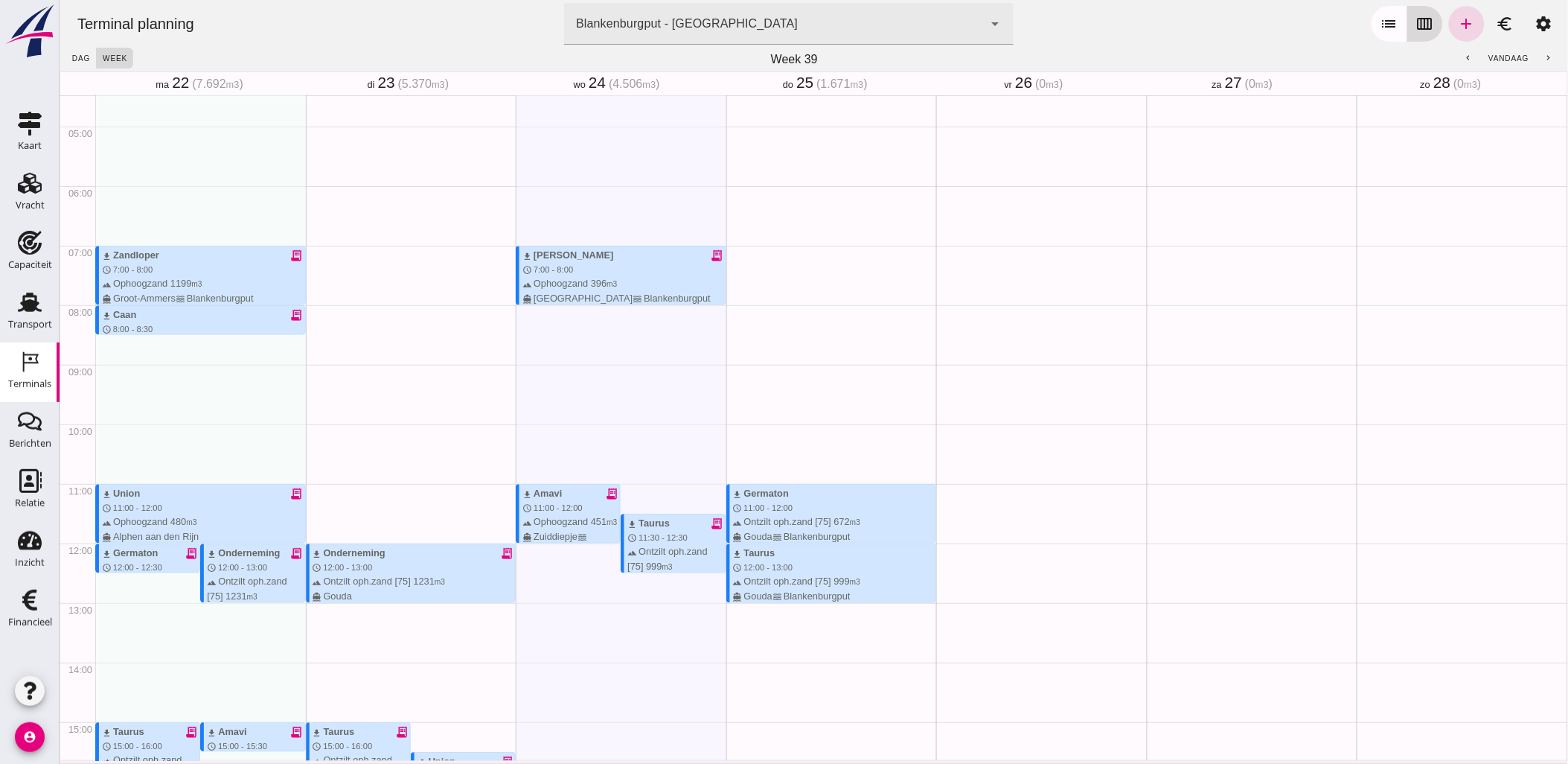
click at [1422, 30] on button "calendar_view_week" at bounding box center [1425, 24] width 36 height 36
click at [1468, 18] on link "add" at bounding box center [1467, 24] width 36 height 36
type input "Combinatie Noordzeezand V.O.F."
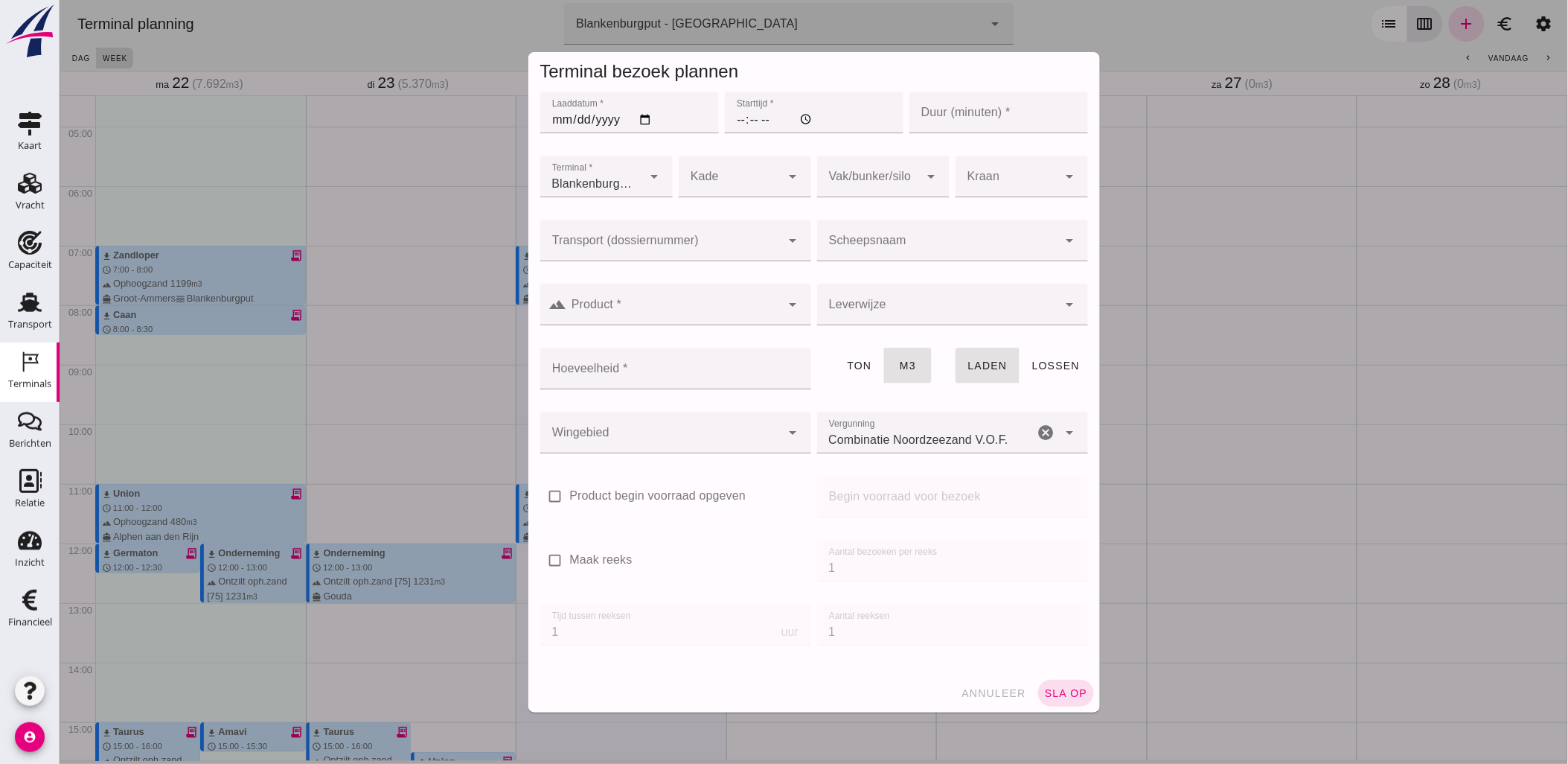
click at [637, 123] on input "Laaddatum *" at bounding box center [628, 112] width 178 height 41
type input "[DATE]"
click at [729, 120] on input "Starttijd *" at bounding box center [813, 112] width 178 height 41
type input "16:00"
click at [923, 117] on input "Duur (minuten) *" at bounding box center [998, 112] width 178 height 41
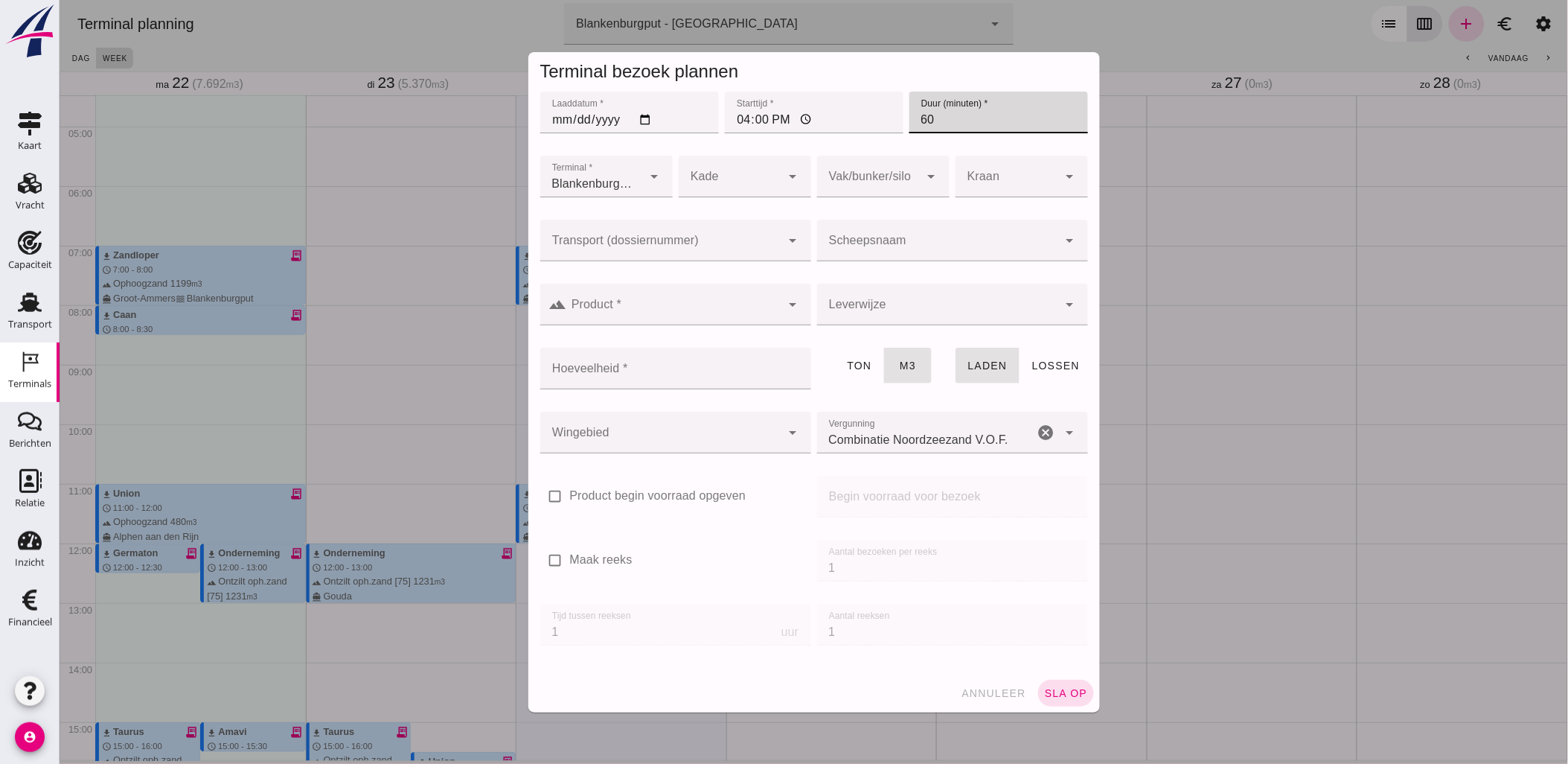
type input "60"
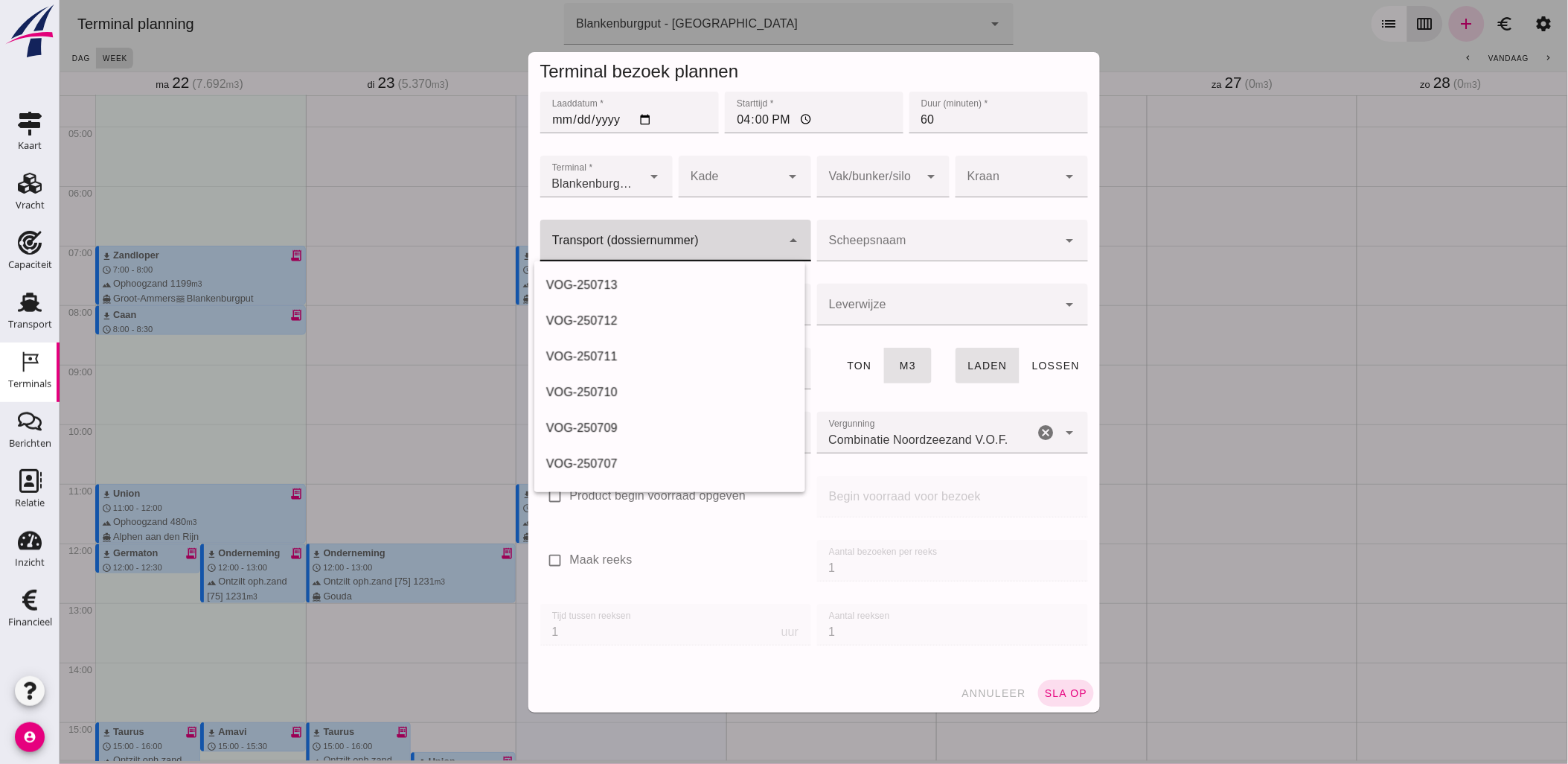
click at [734, 243] on input "Transport (dossiernummer)" at bounding box center [660, 247] width 241 height 18
click at [651, 322] on div "V OG-250712" at bounding box center [670, 321] width 247 height 18
type input "VOG-250712"
type input "franco_on_shore"
type input "1298"
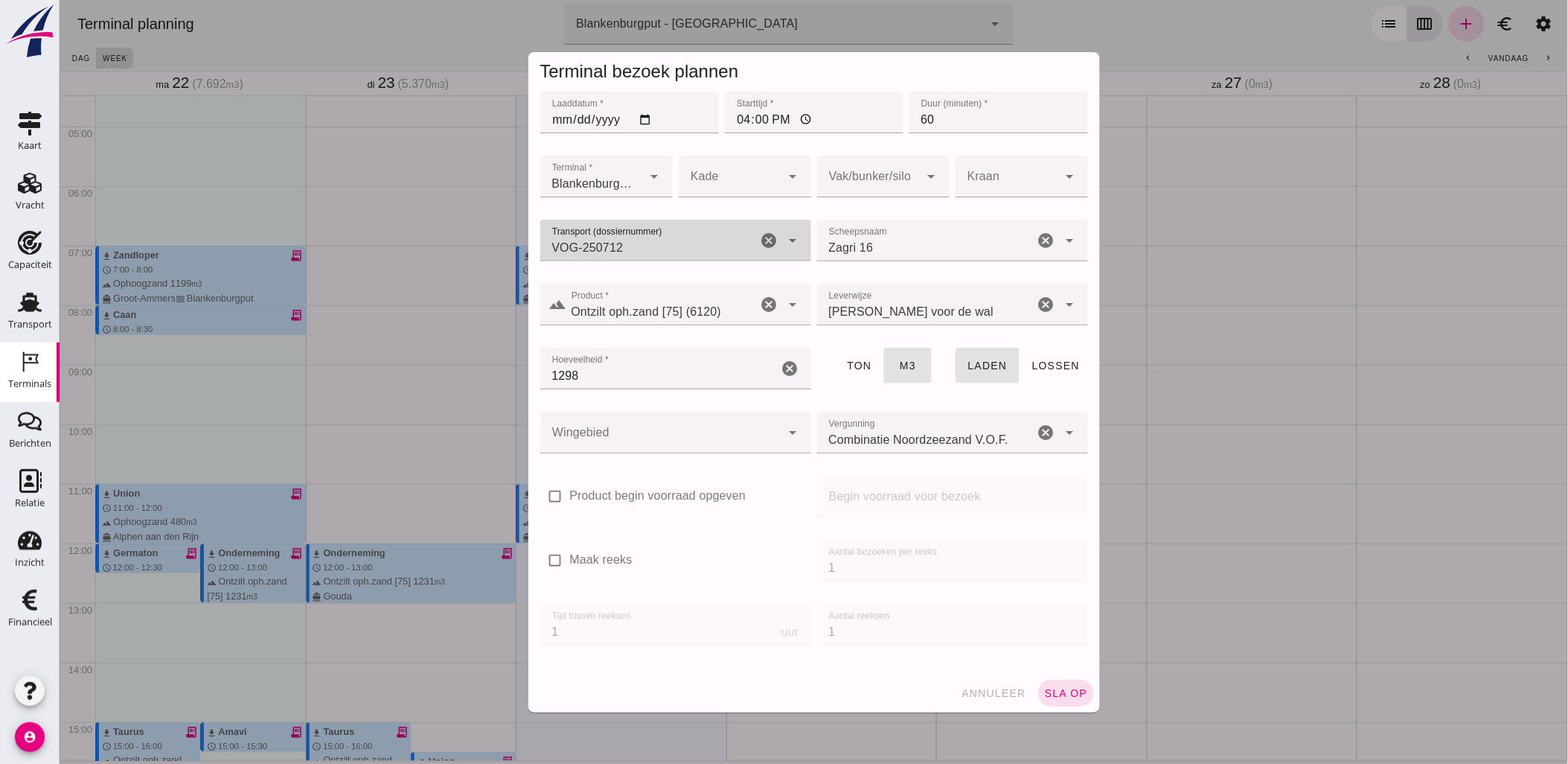
type input "VOG-250712"
click at [842, 179] on div at bounding box center [868, 177] width 103 height 41
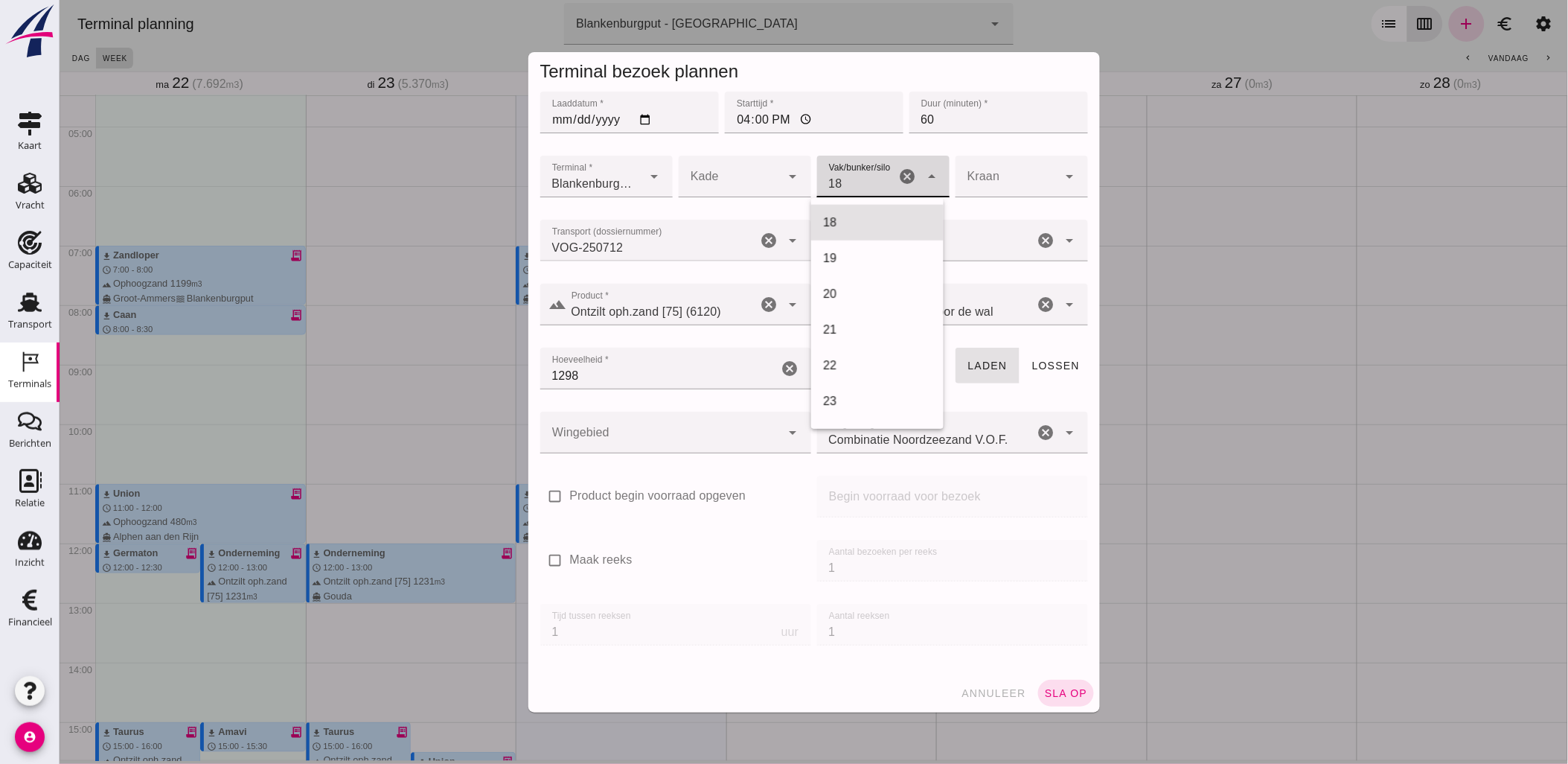
click at [864, 223] on div "18" at bounding box center [876, 222] width 108 height 18
type input "366"
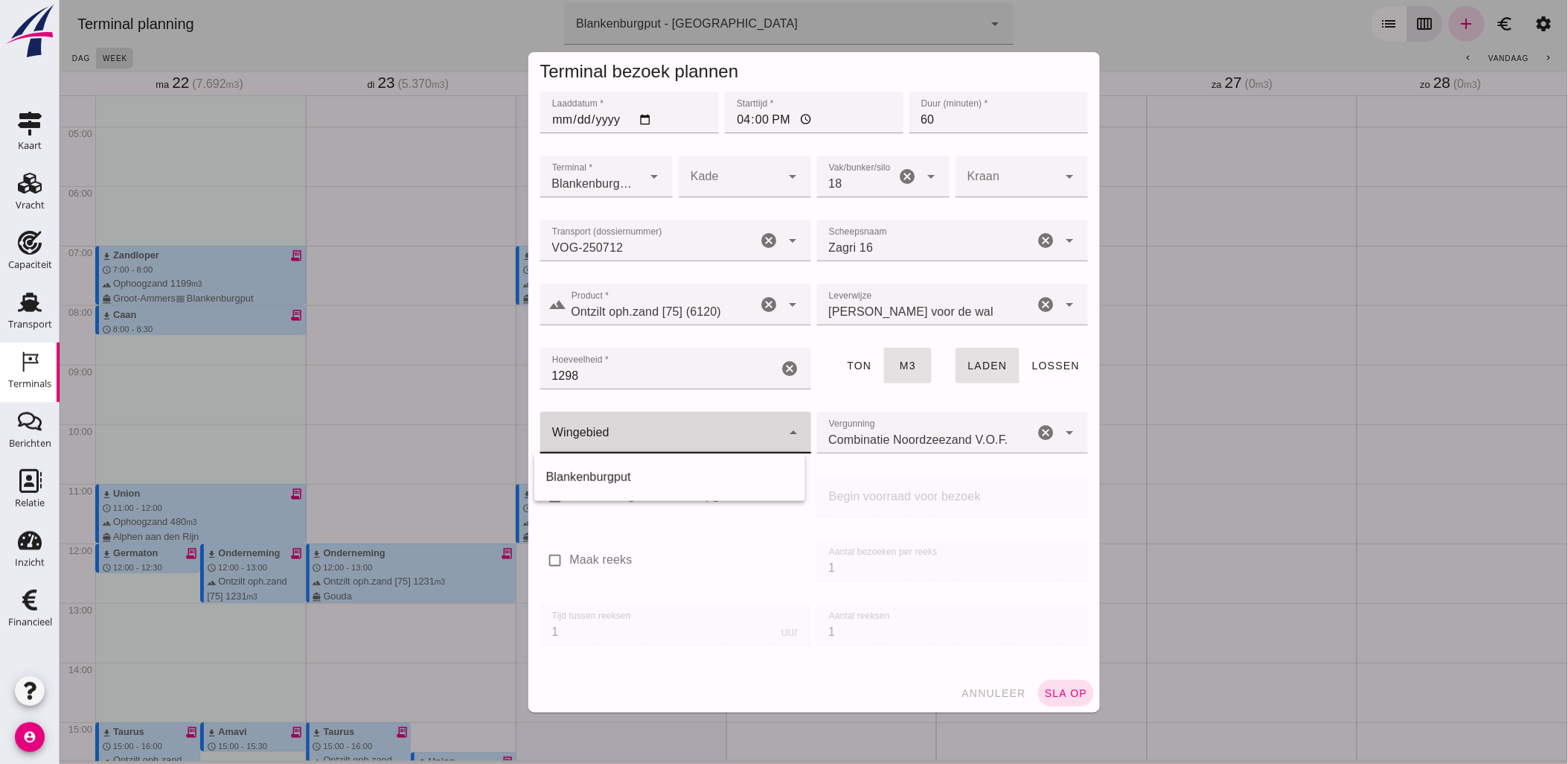
click at [701, 435] on div at bounding box center [660, 432] width 241 height 41
click at [692, 484] on div "Blankenburgput" at bounding box center [670, 477] width 247 height 18
type input "333"
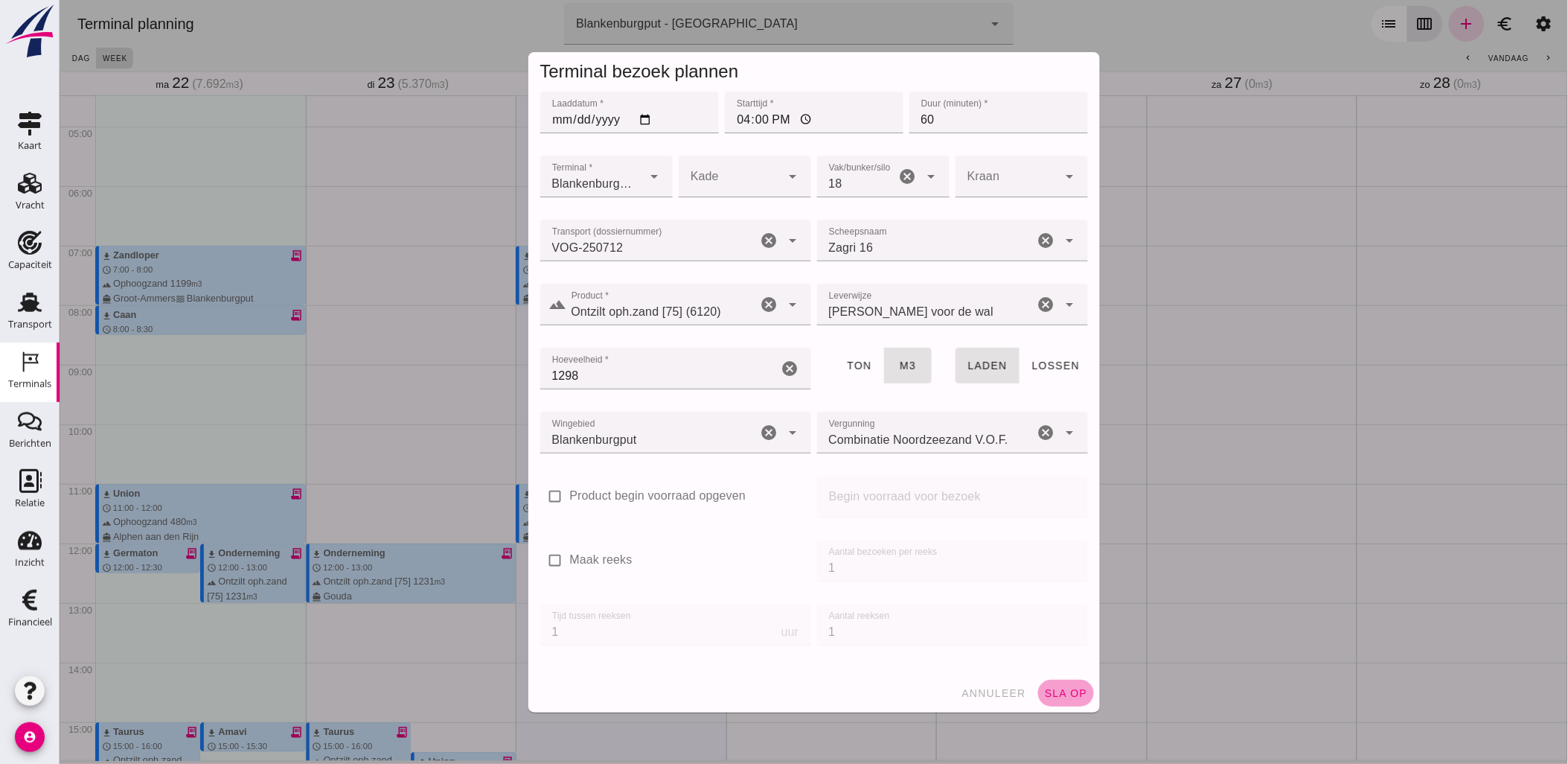
click at [1054, 689] on span "sla op" at bounding box center [1065, 692] width 44 height 12
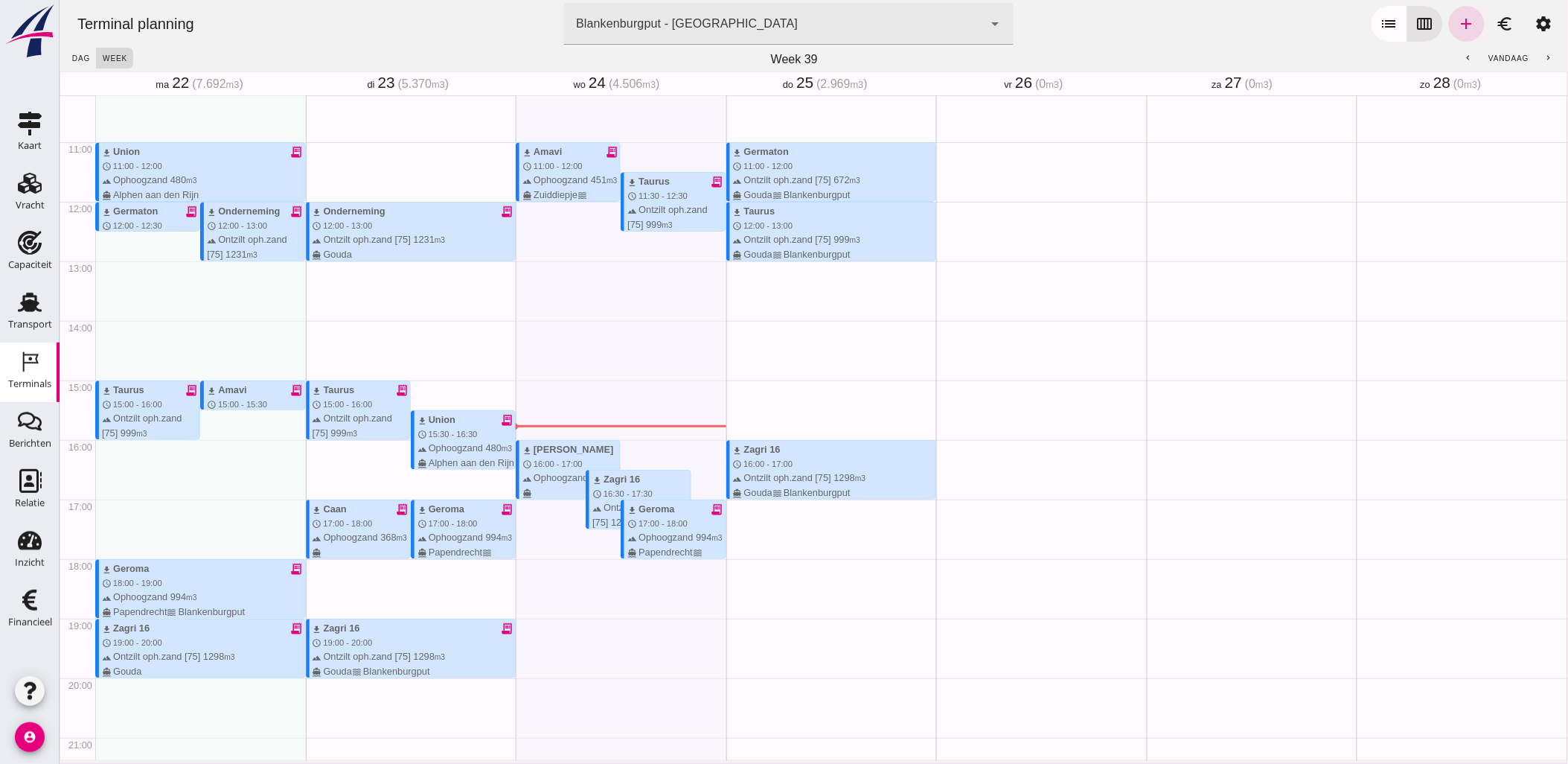
scroll to position [598, 0]
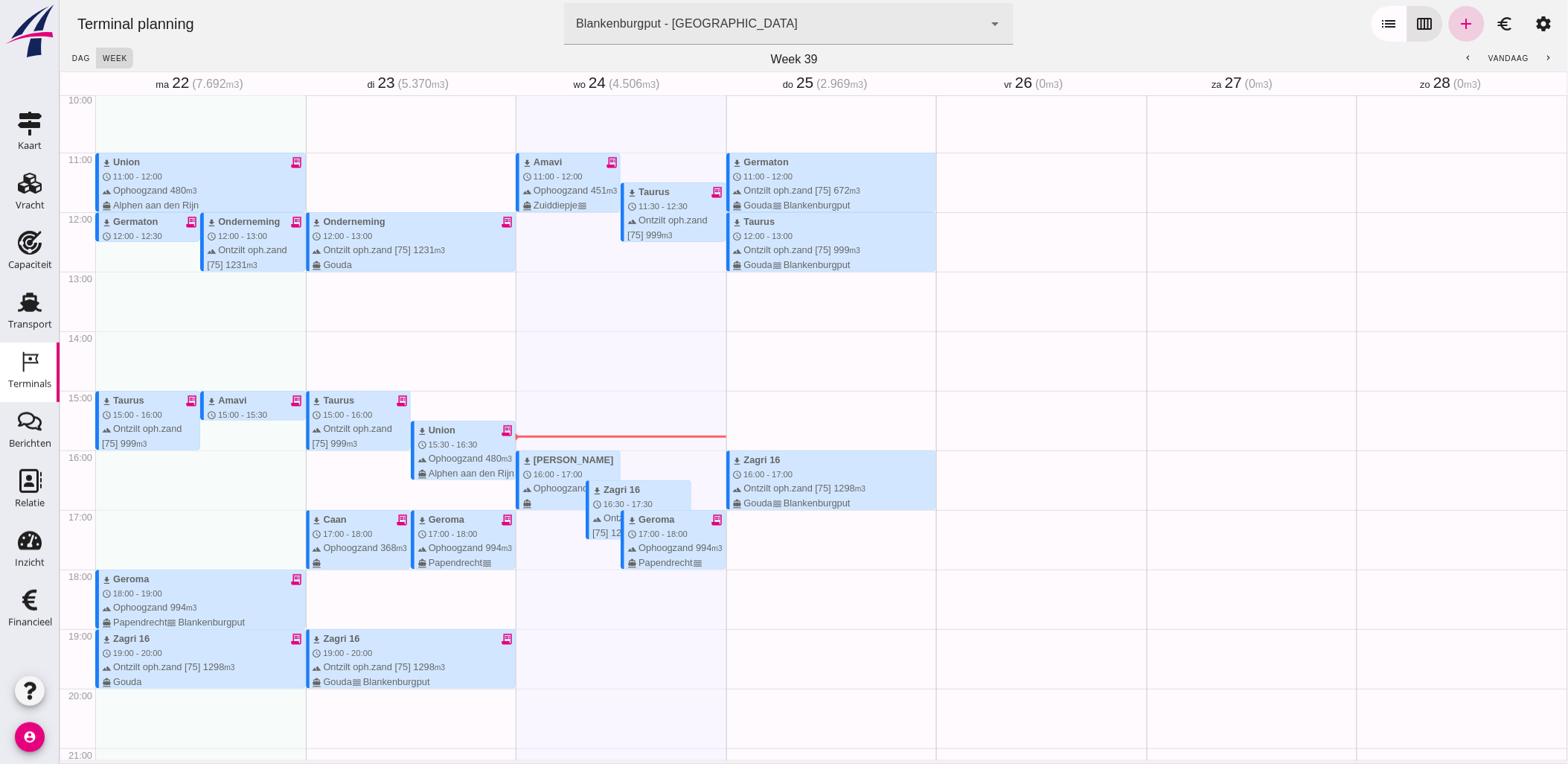
click at [1459, 21] on icon "add" at bounding box center [1466, 24] width 18 height 18
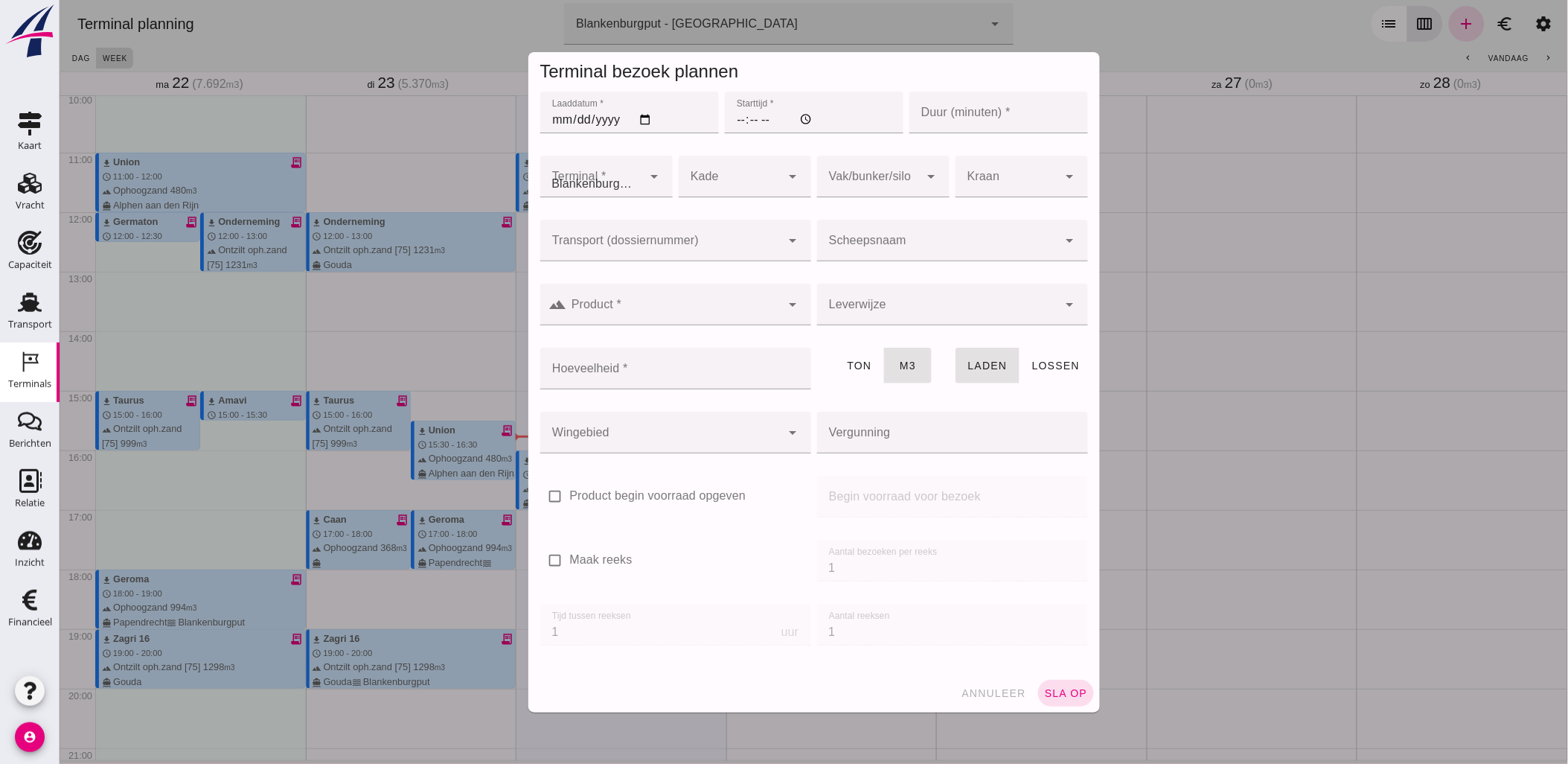
type input "Combinatie Noordzeezand V.O.F."
click at [642, 120] on input "Laaddatum *" at bounding box center [628, 112] width 178 height 41
type input "[DATE]"
click at [731, 123] on input "Starttijd *" at bounding box center [813, 112] width 178 height 41
type input "19:00"
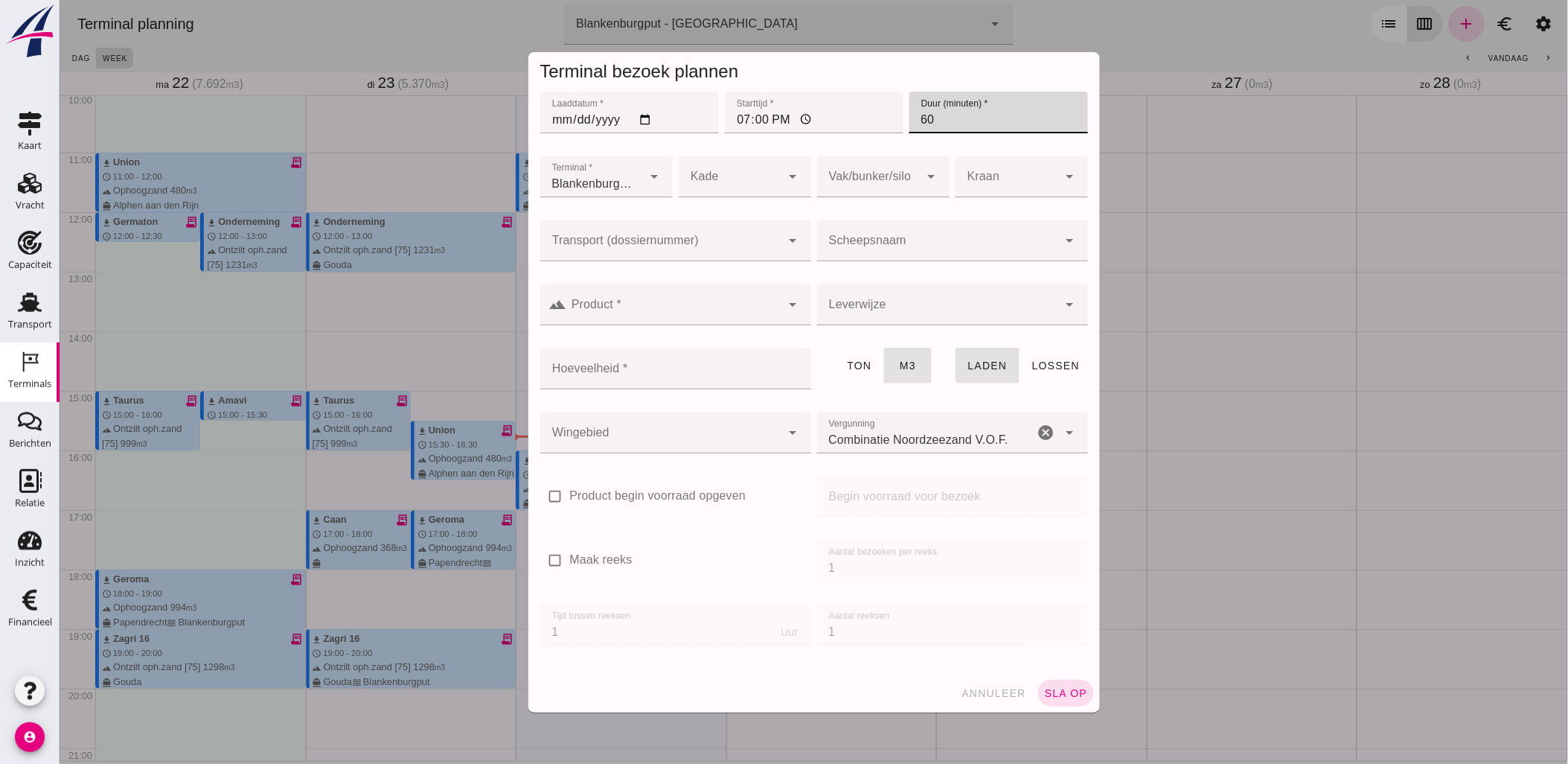
type input "60"
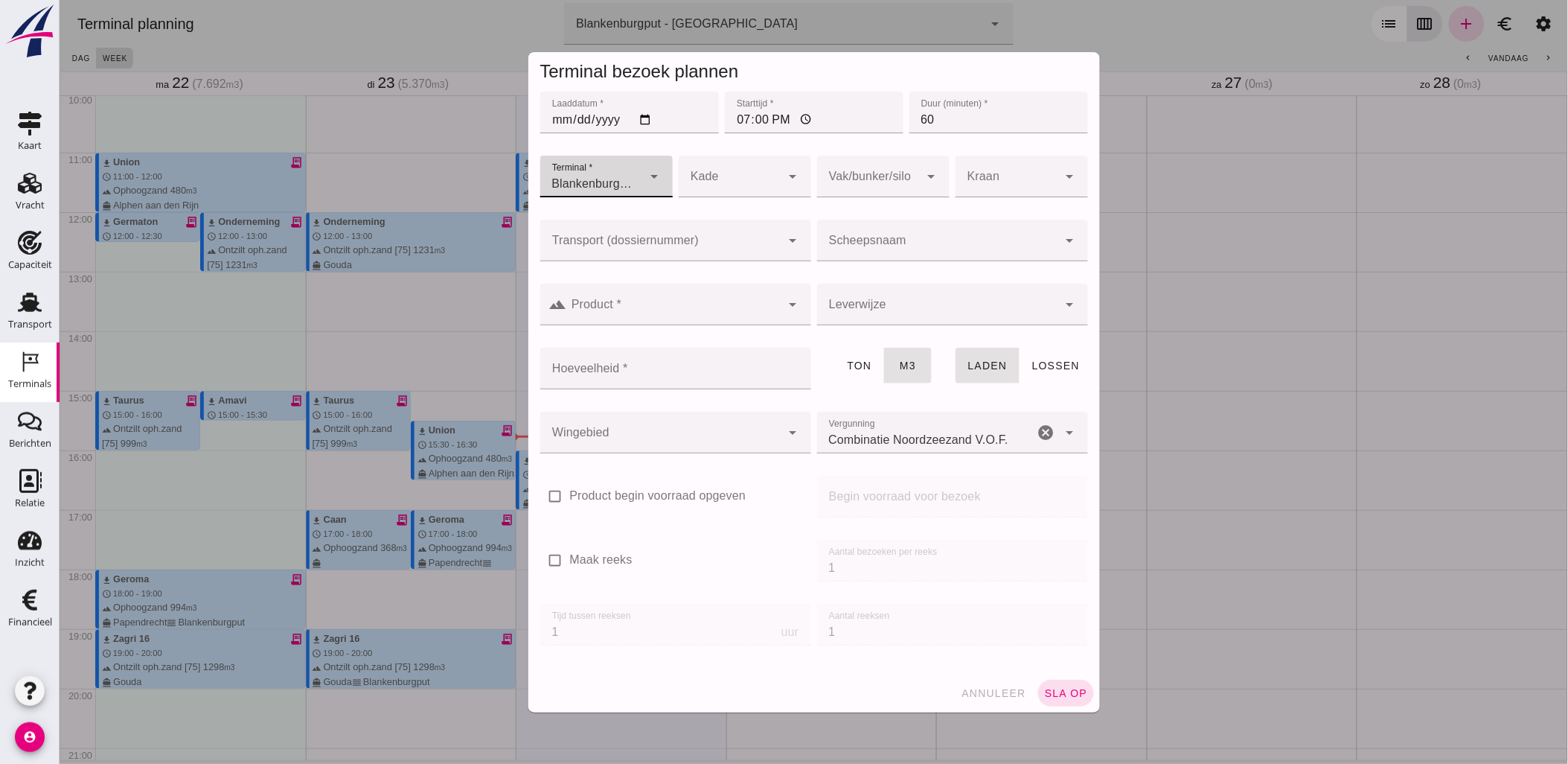
click at [730, 243] on input "Transport (dossiernummer)" at bounding box center [660, 247] width 241 height 18
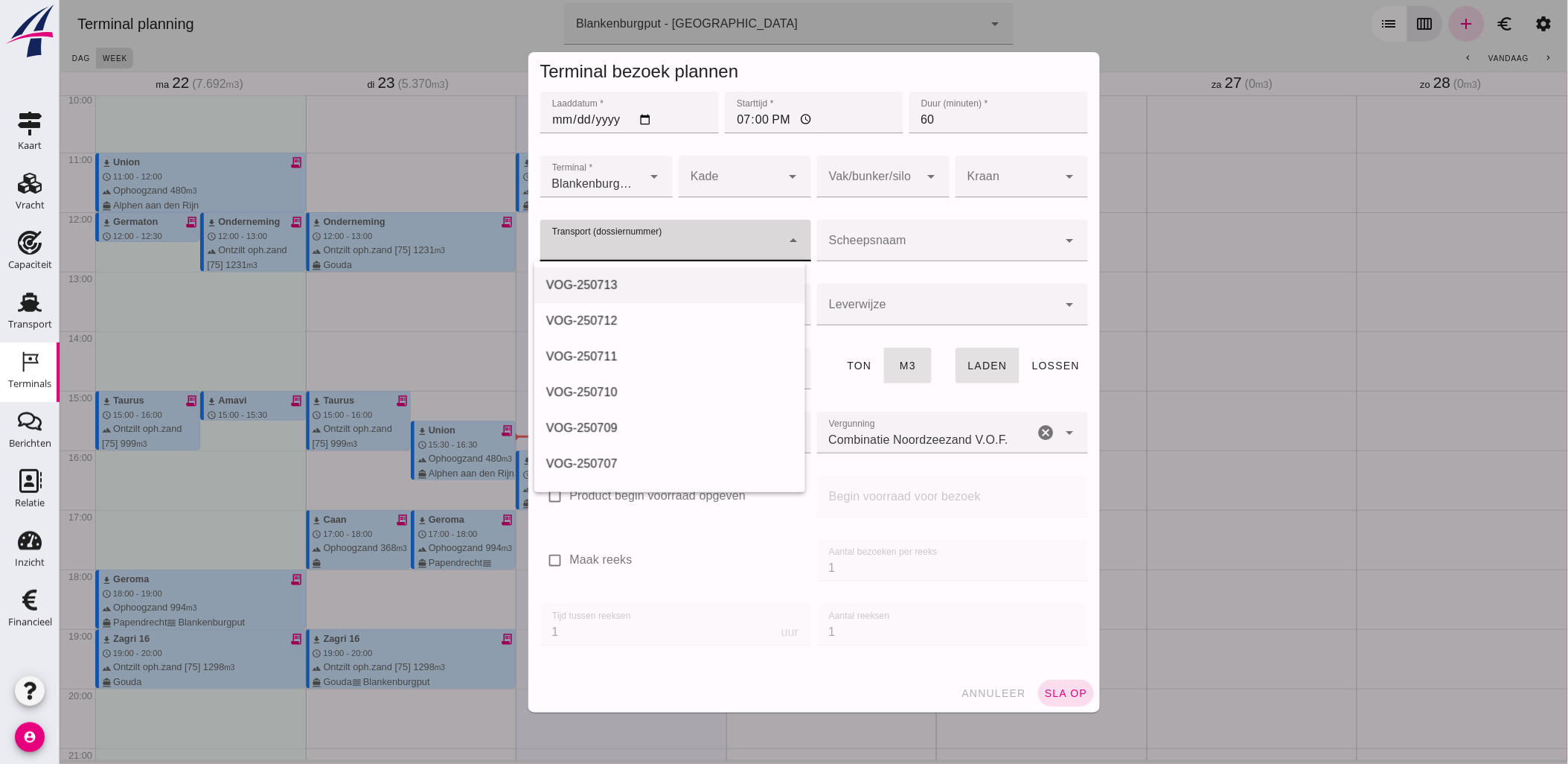
click at [692, 277] on div "VOG-250713" at bounding box center [670, 285] width 247 height 18
type input "VOG-250713"
type input "franco_on_shore"
type input "1231"
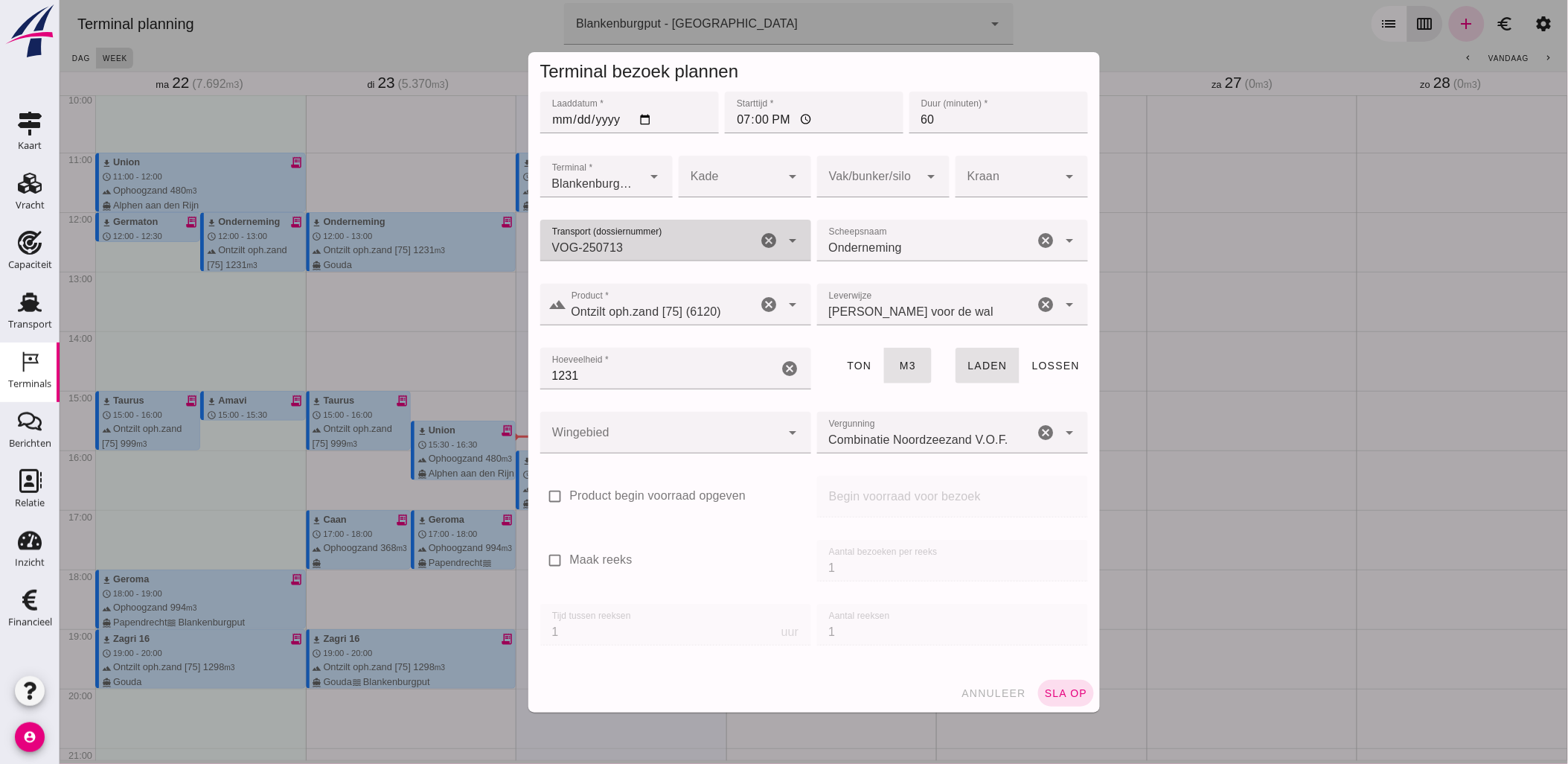
click at [685, 422] on div at bounding box center [660, 432] width 241 height 41
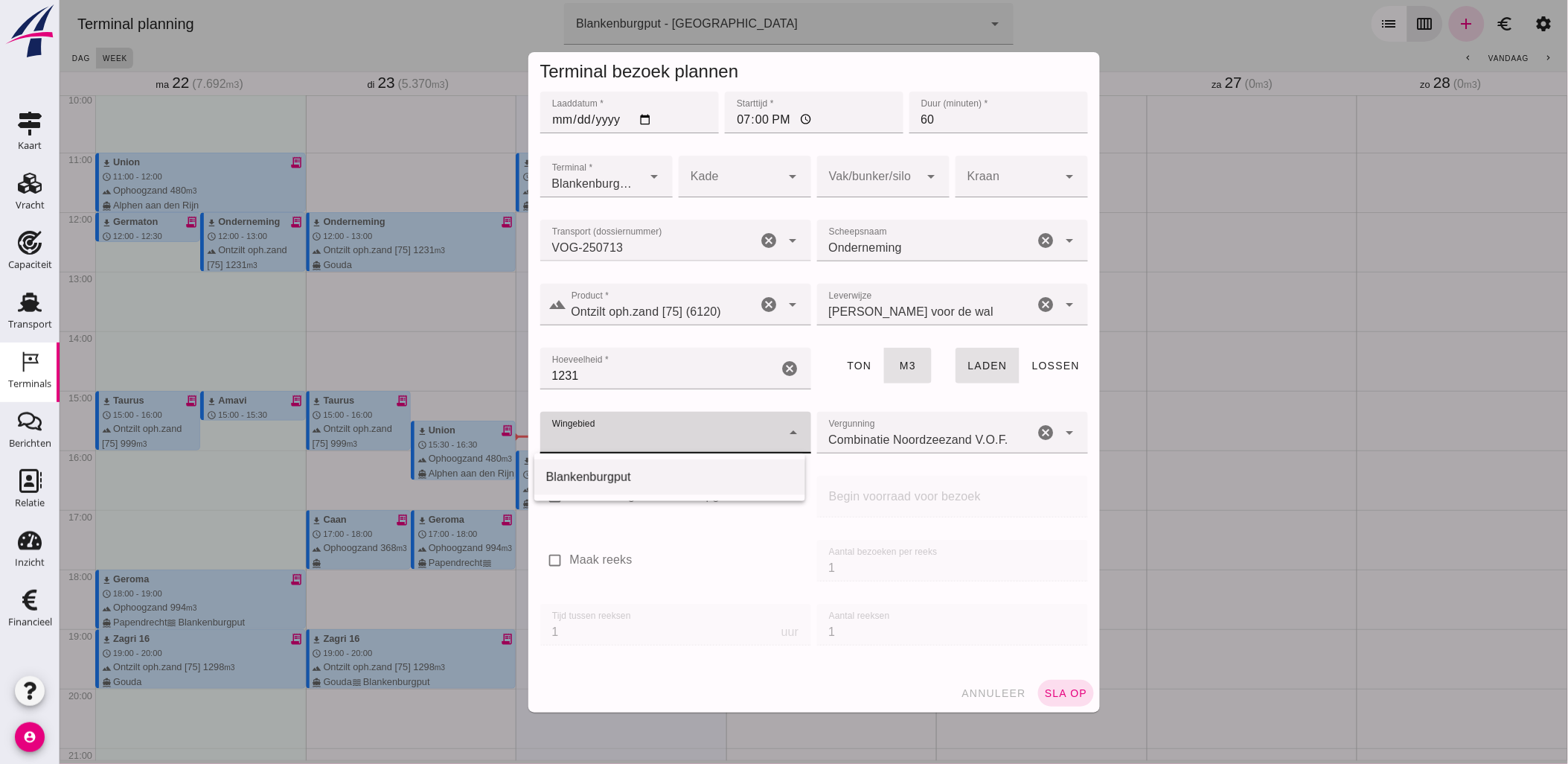
click at [660, 477] on div "Blankenburgput" at bounding box center [670, 477] width 247 height 18
type input "333"
click at [844, 182] on div at bounding box center [868, 177] width 103 height 41
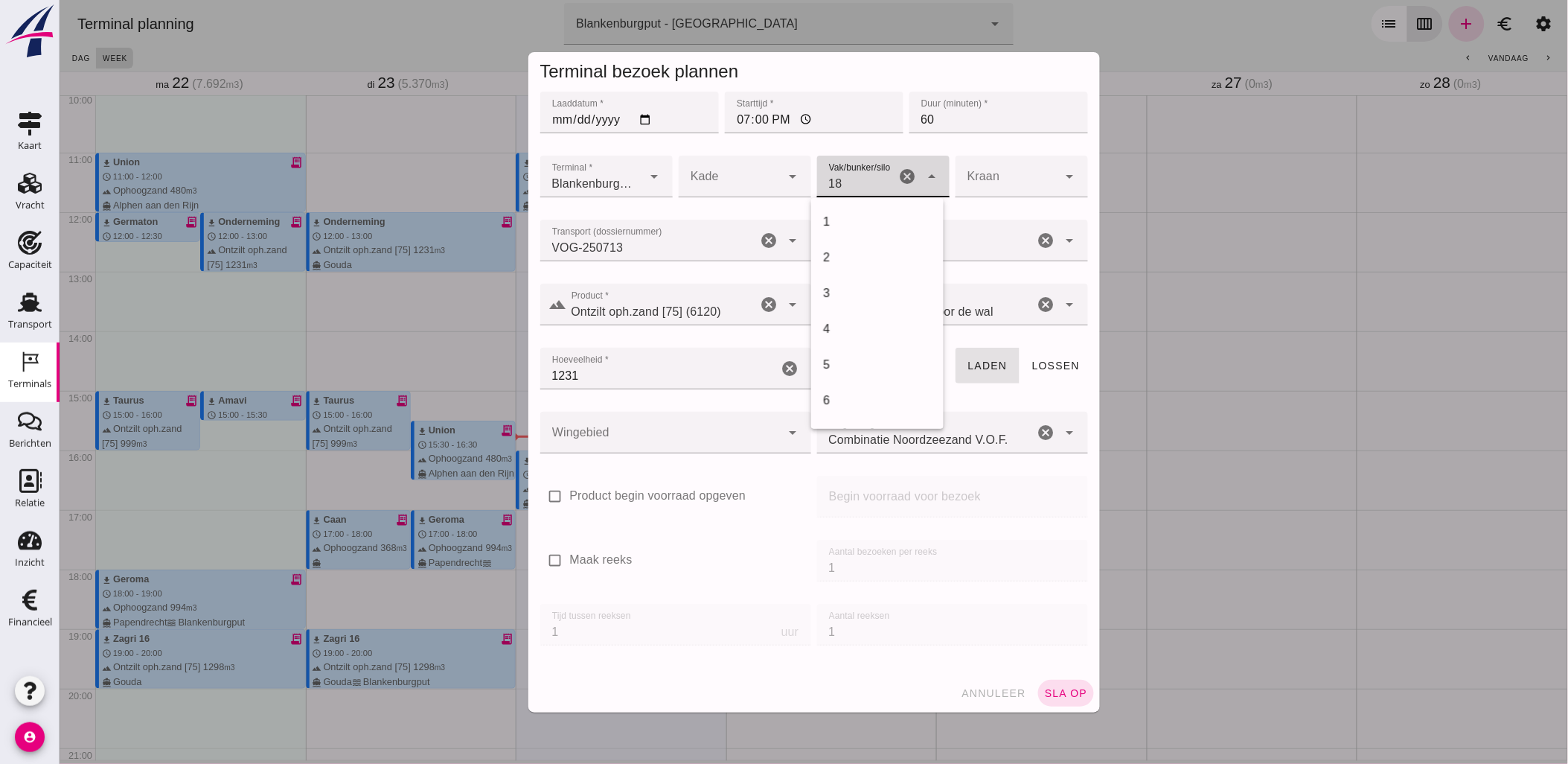
scroll to position [607, 0]
click at [891, 217] on div "18" at bounding box center [876, 222] width 108 height 18
type input "366"
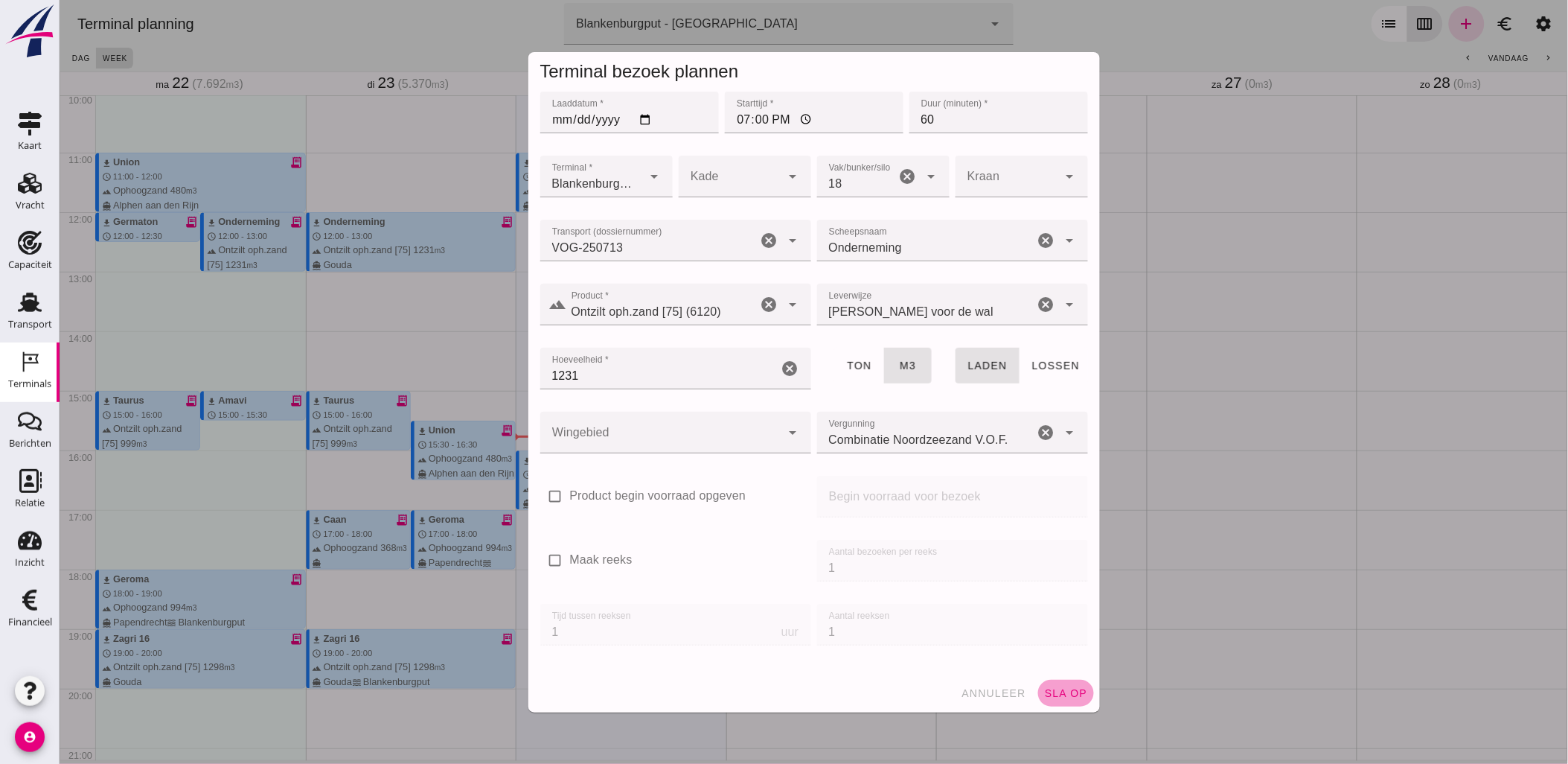
click at [1057, 692] on span "sla op" at bounding box center [1065, 692] width 44 height 12
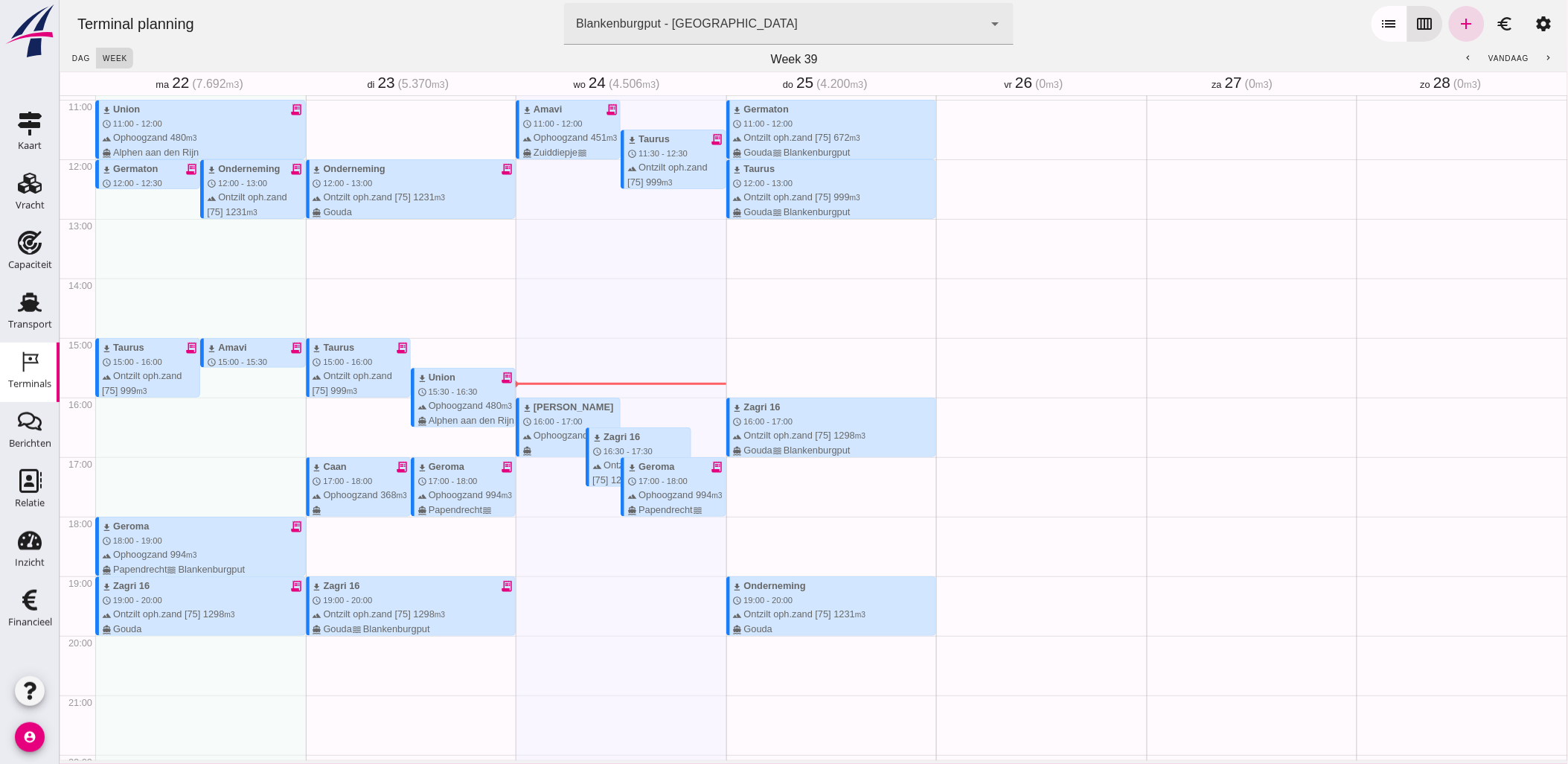
scroll to position [652, 0]
click at [983, 246] on div "Geen afspraken" at bounding box center [1041, 157] width 211 height 1428
